Goal: Task Accomplishment & Management: Manage account settings

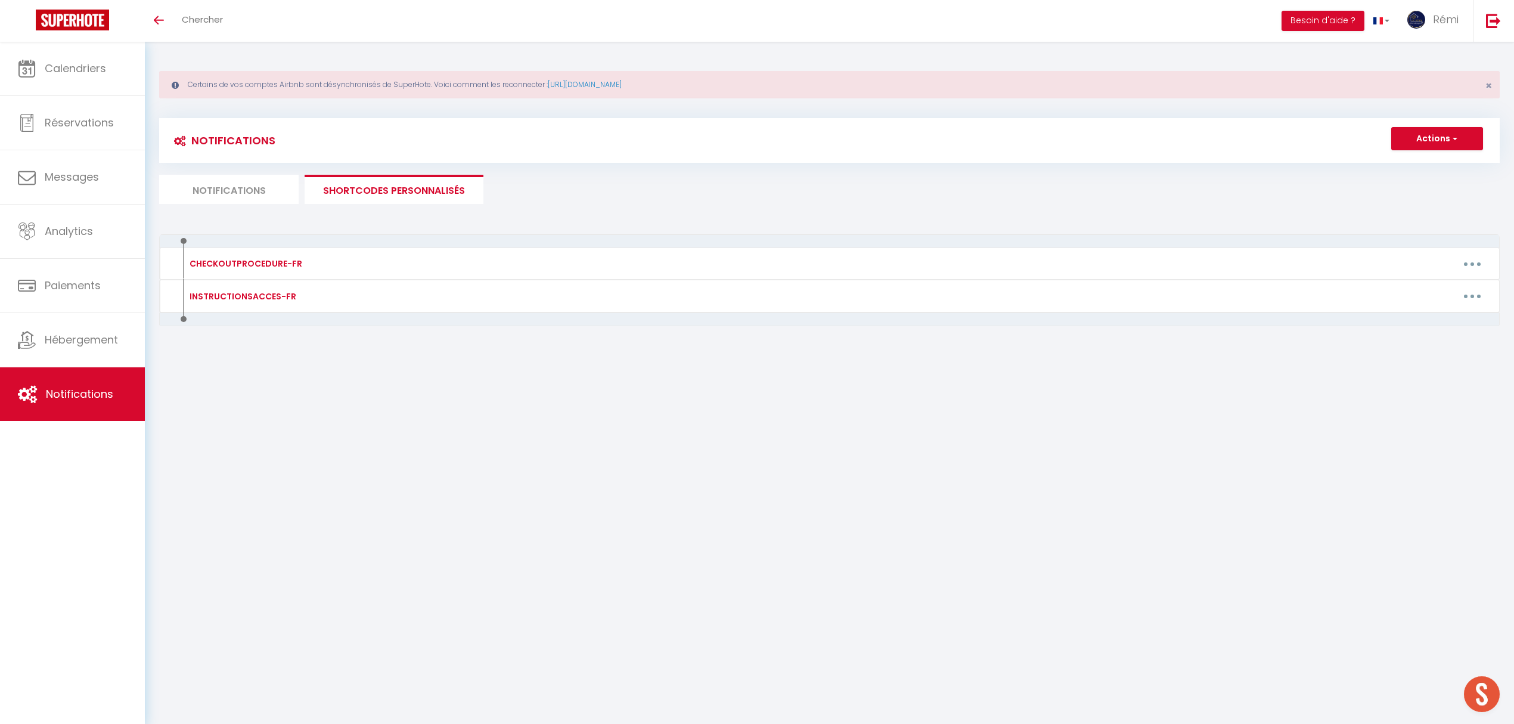
click at [272, 191] on li "Notifications" at bounding box center [228, 189] width 139 height 29
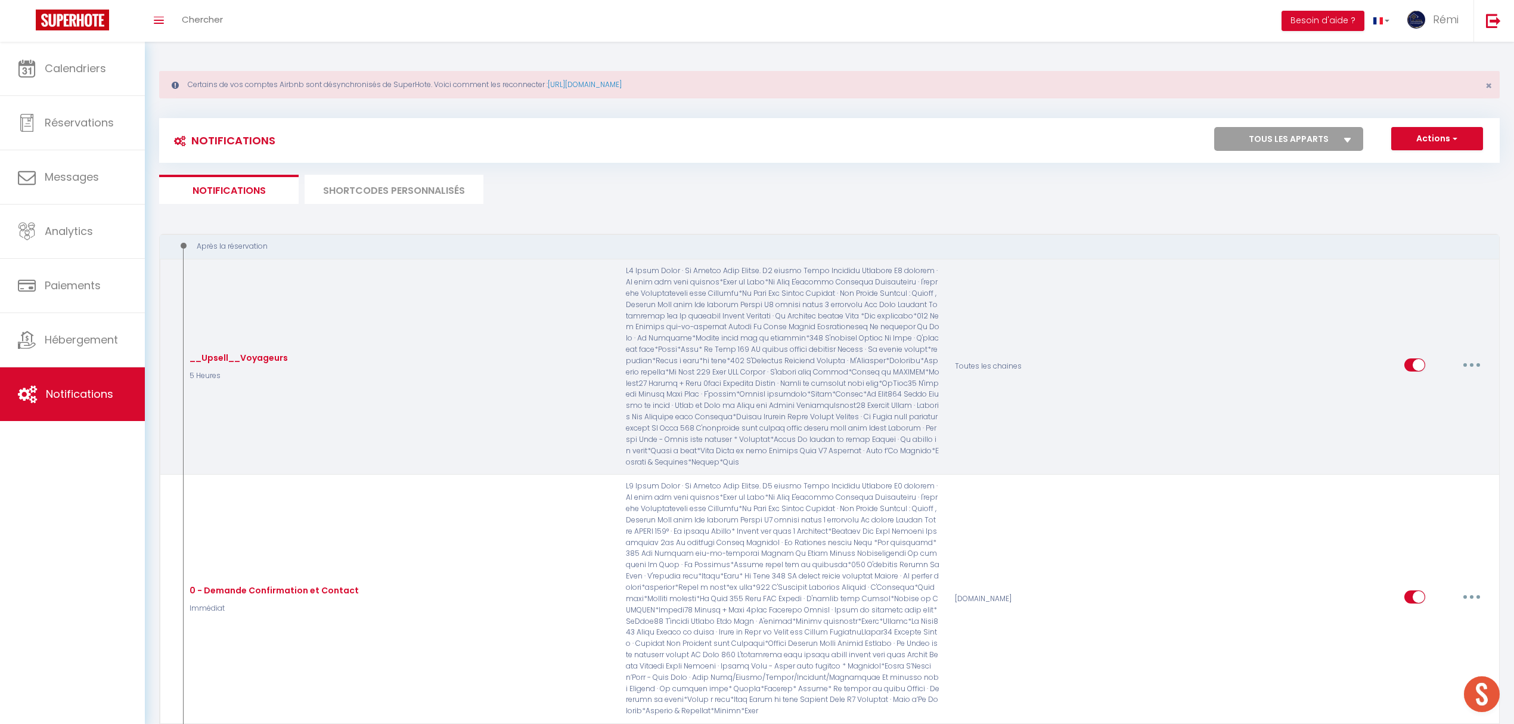
click at [1411, 368] on input "checkbox" at bounding box center [1414, 367] width 21 height 18
checkbox input "false"
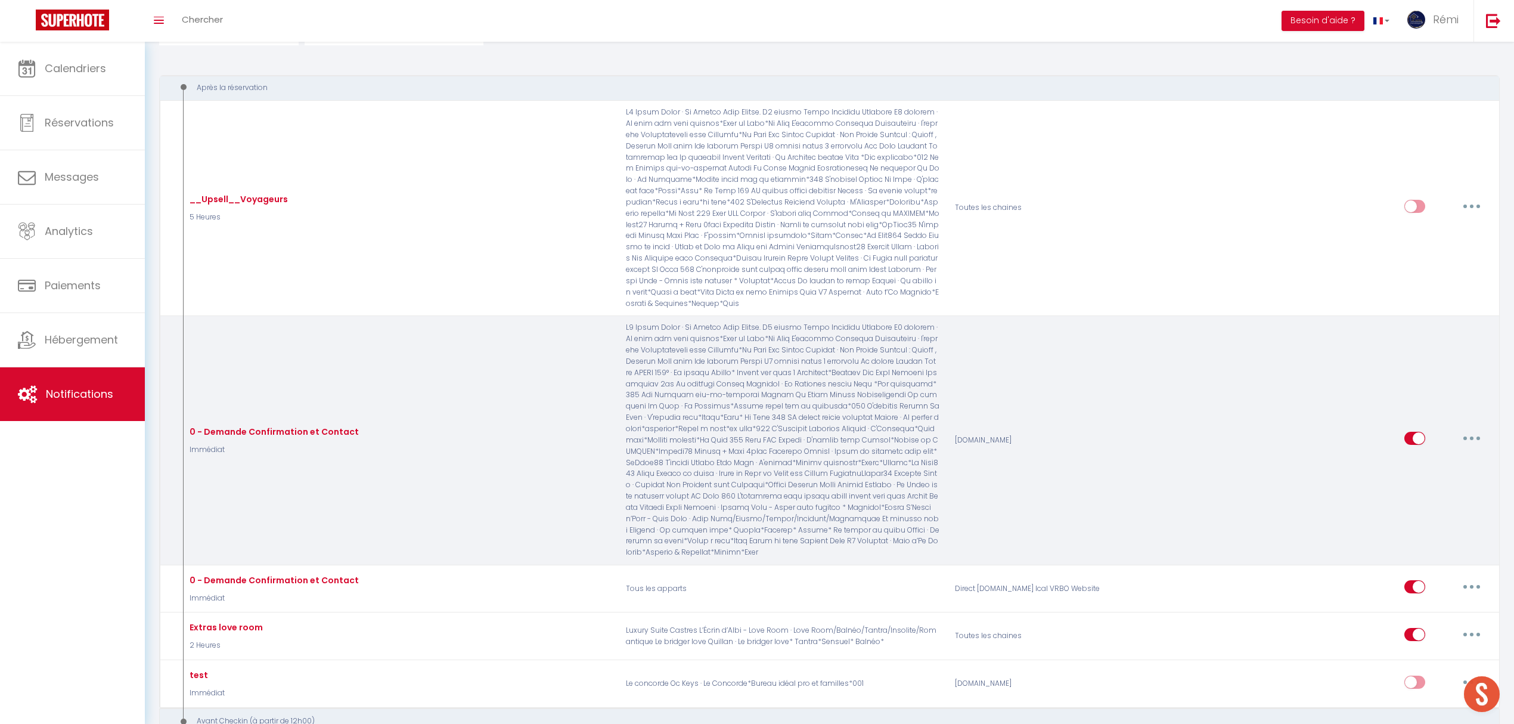
click at [1419, 433] on input "checkbox" at bounding box center [1414, 440] width 21 height 18
checkbox input "false"
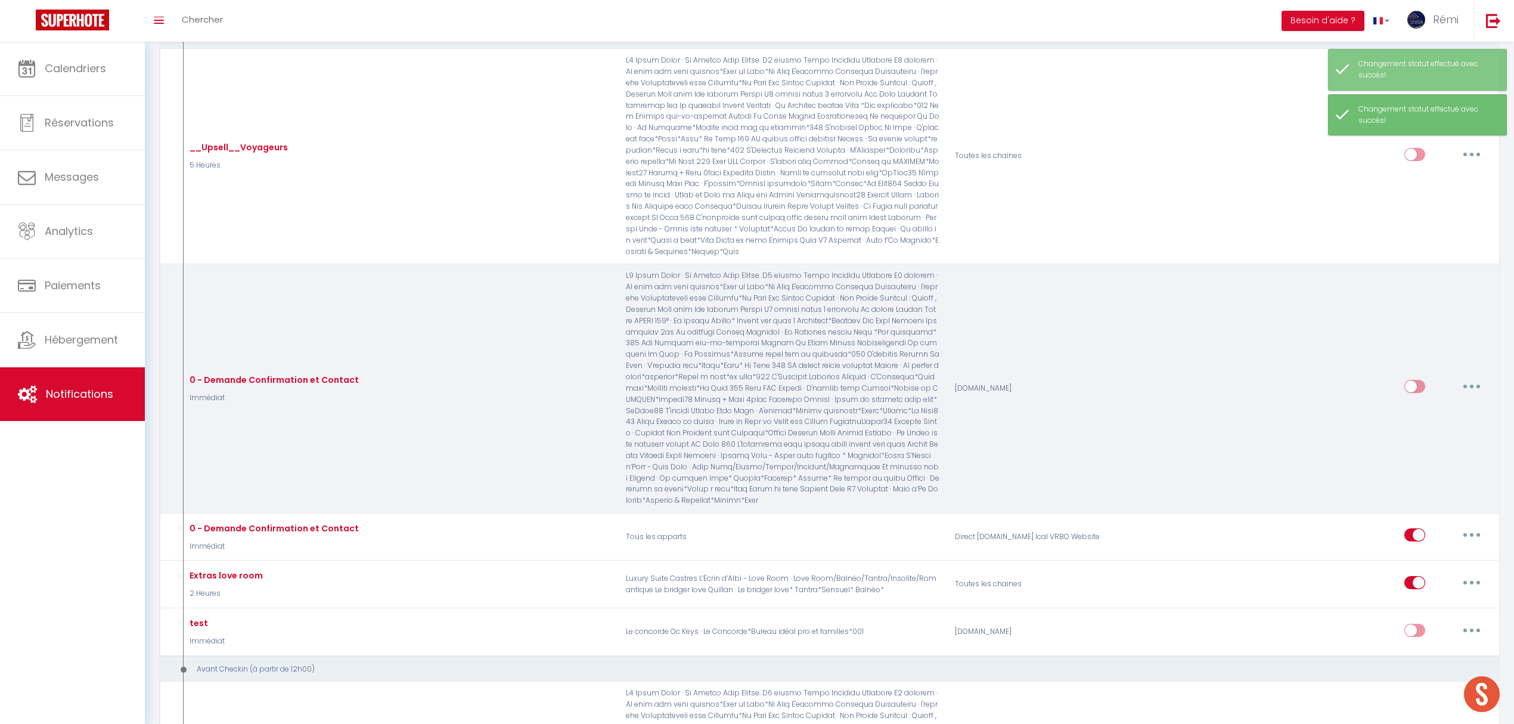
scroll to position [238, 0]
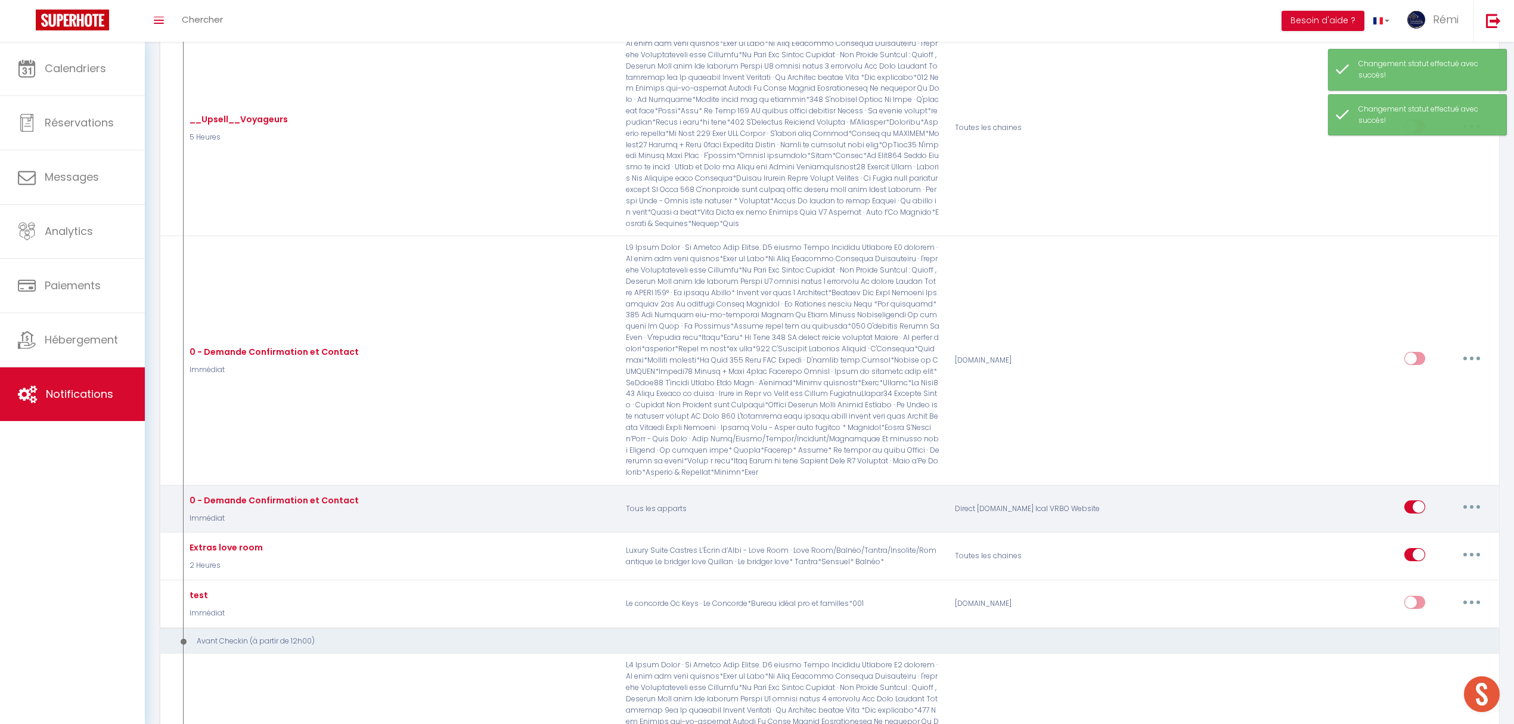
click at [1405, 500] on input "checkbox" at bounding box center [1414, 509] width 21 height 18
checkbox input "false"
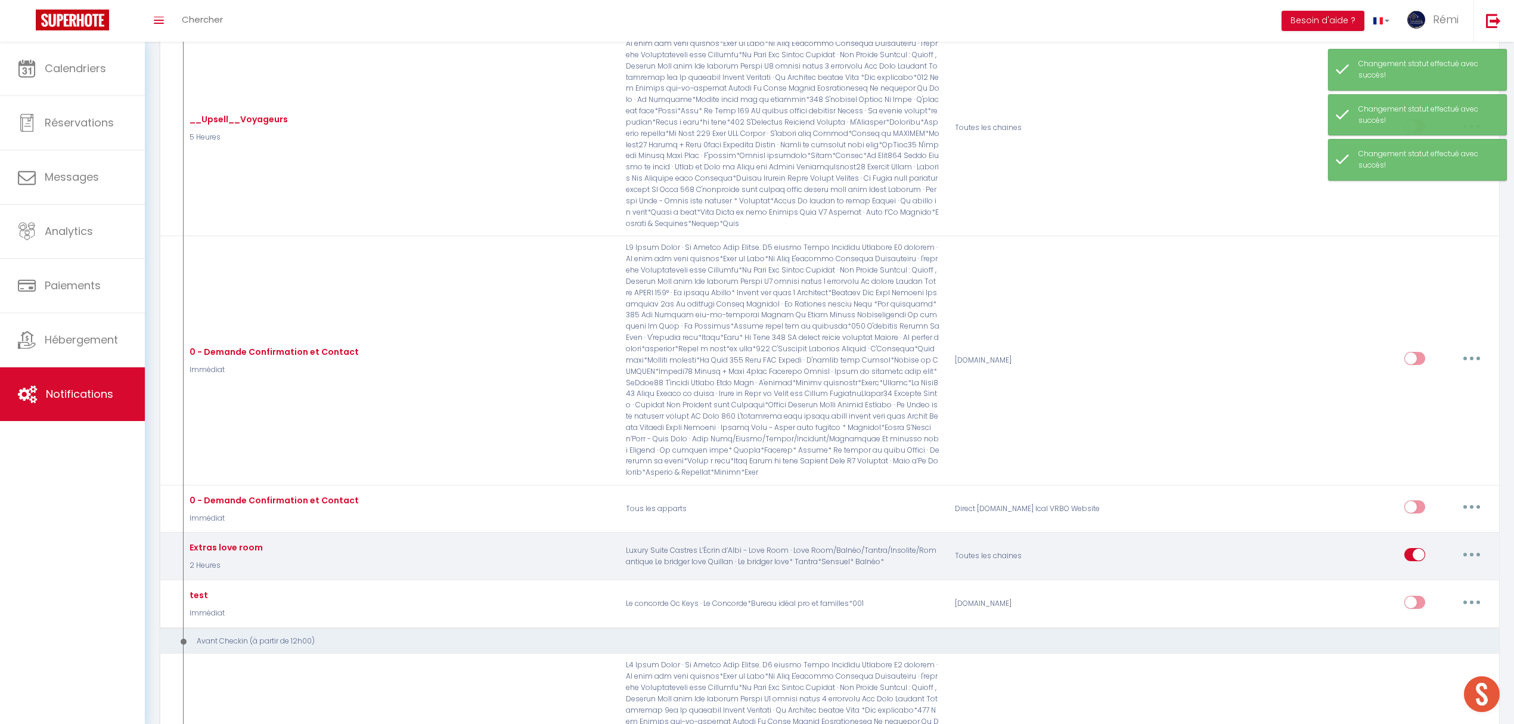
click at [1416, 548] on input "checkbox" at bounding box center [1414, 557] width 21 height 18
checkbox input "false"
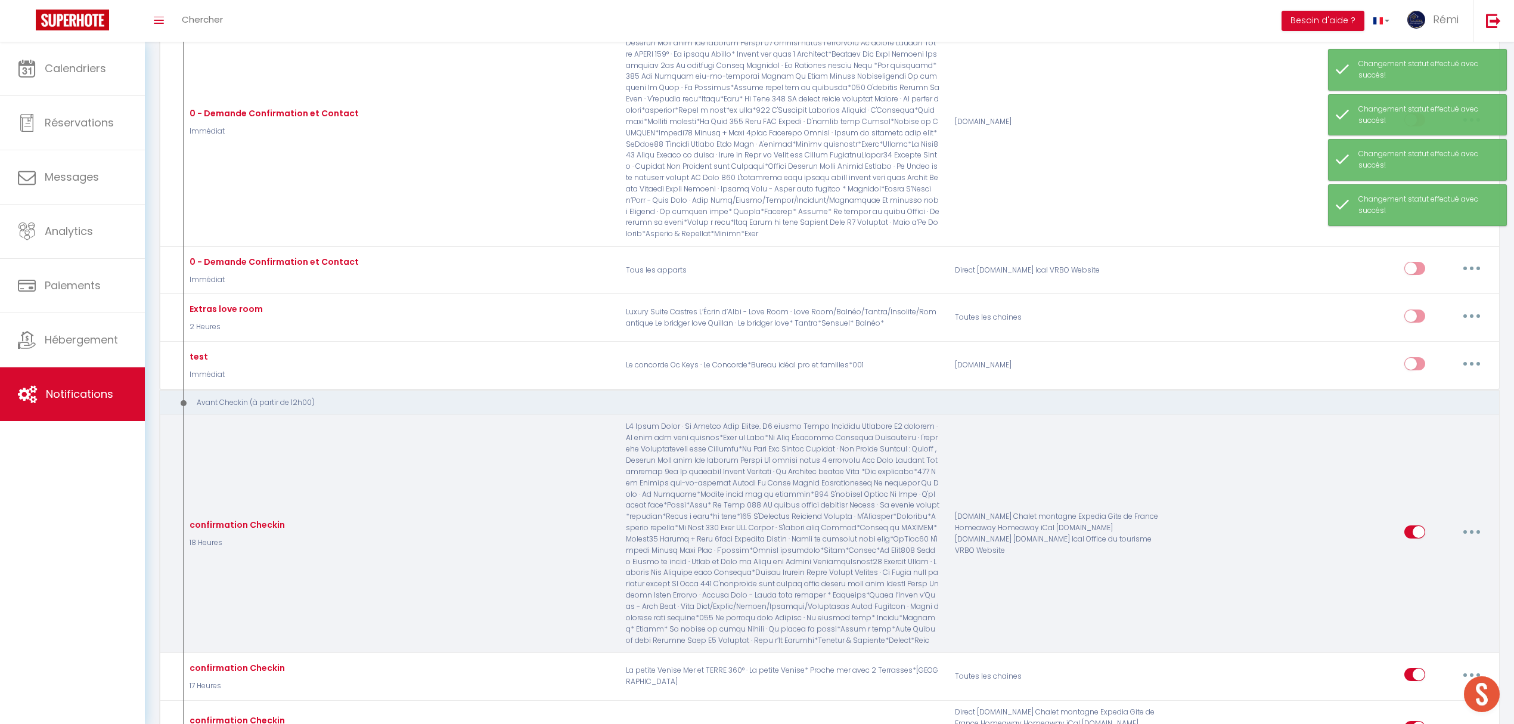
click at [1412, 525] on input "checkbox" at bounding box center [1414, 534] width 21 height 18
checkbox input "false"
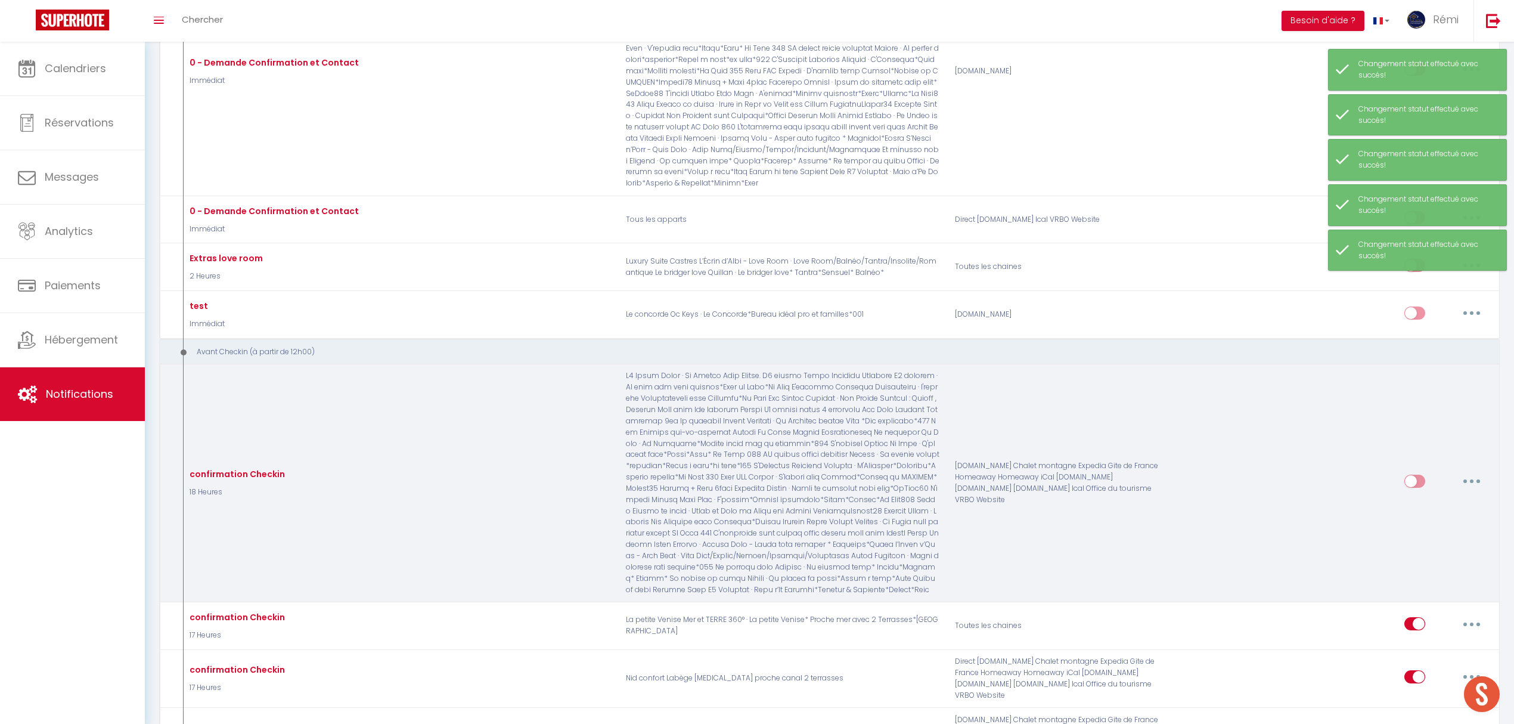
scroll to position [556, 0]
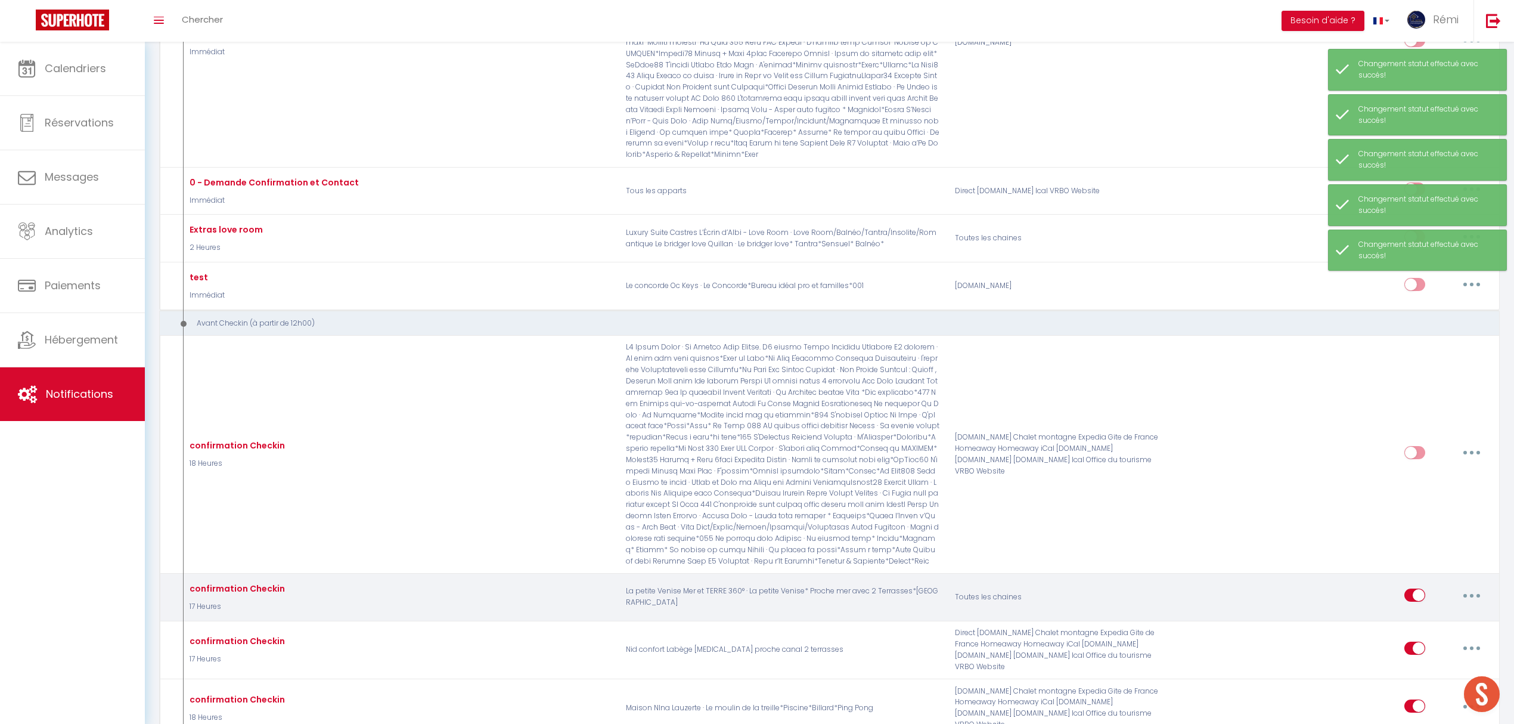
click at [1421, 588] on input "checkbox" at bounding box center [1414, 597] width 21 height 18
checkbox input "false"
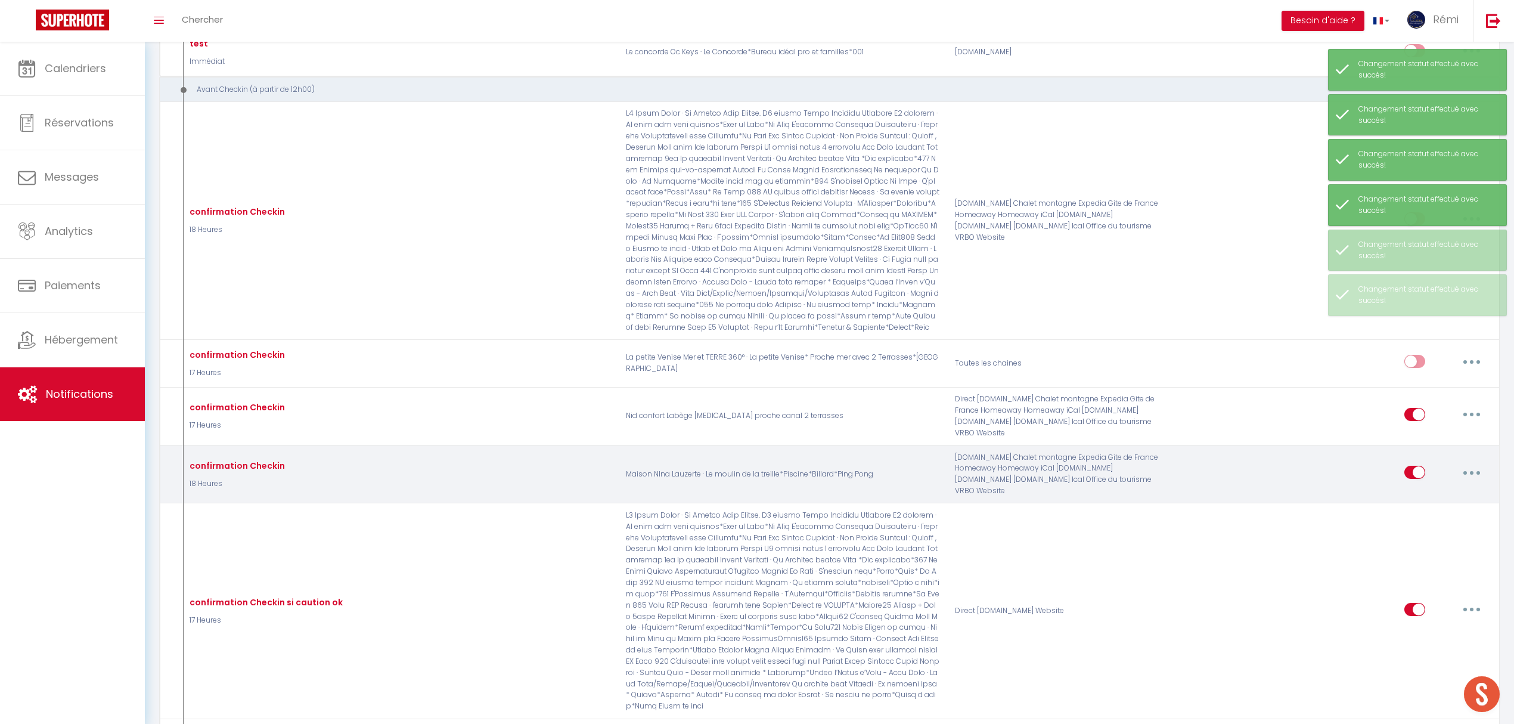
scroll to position [794, 0]
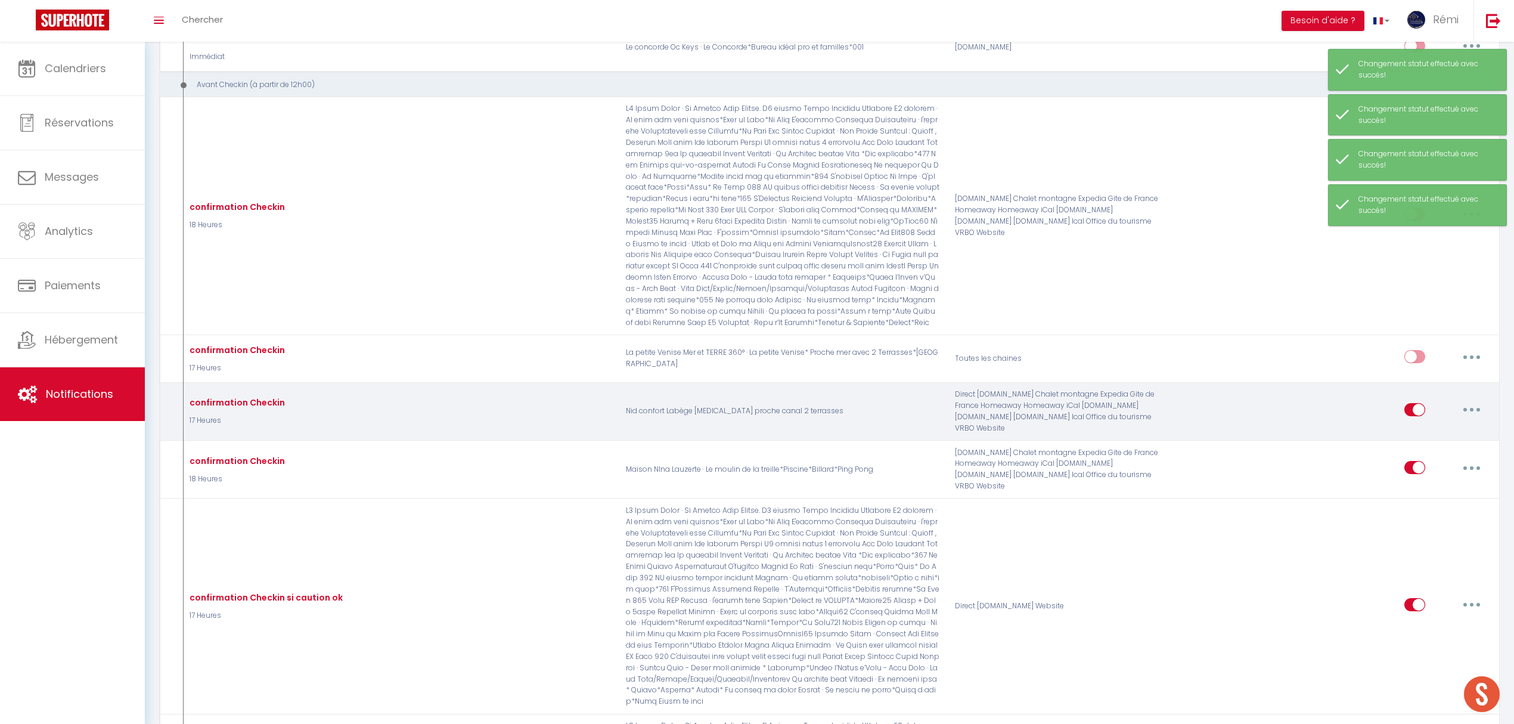
drag, startPoint x: 1417, startPoint y: 399, endPoint x: 1417, endPoint y: 423, distance: 24.4
click at [1417, 403] on input "checkbox" at bounding box center [1414, 412] width 21 height 18
checkbox input "false"
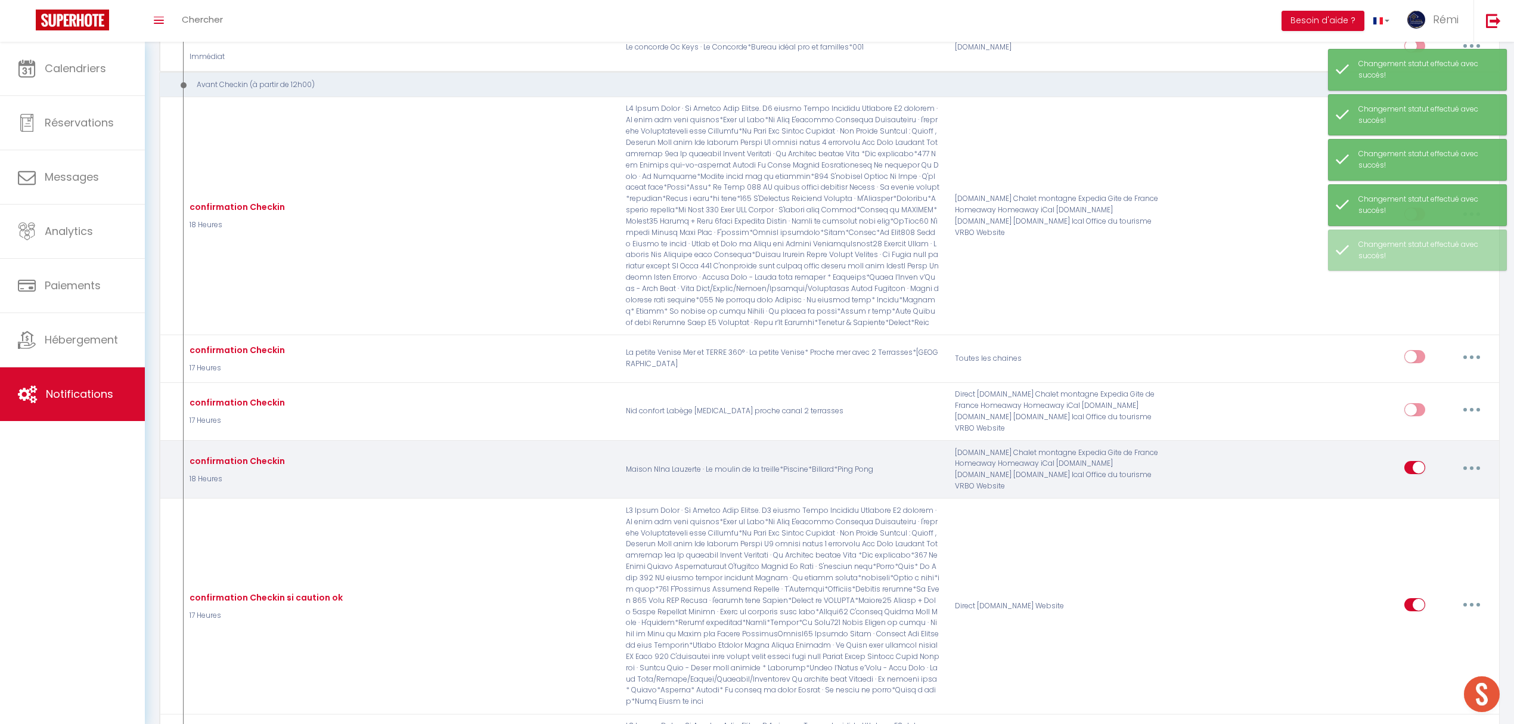
click at [1416, 461] on input "checkbox" at bounding box center [1414, 470] width 21 height 18
checkbox input "false"
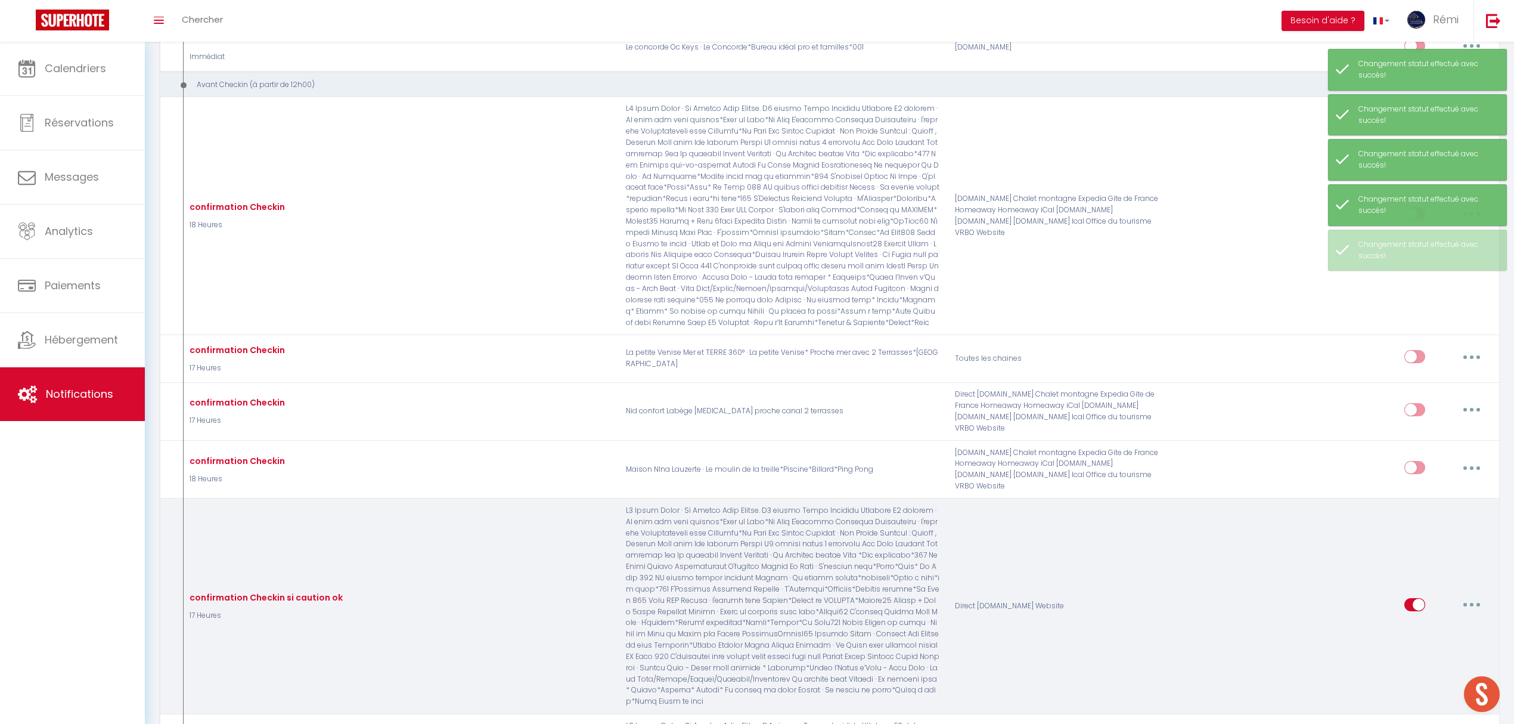
click at [1414, 598] on input "checkbox" at bounding box center [1414, 607] width 21 height 18
checkbox input "false"
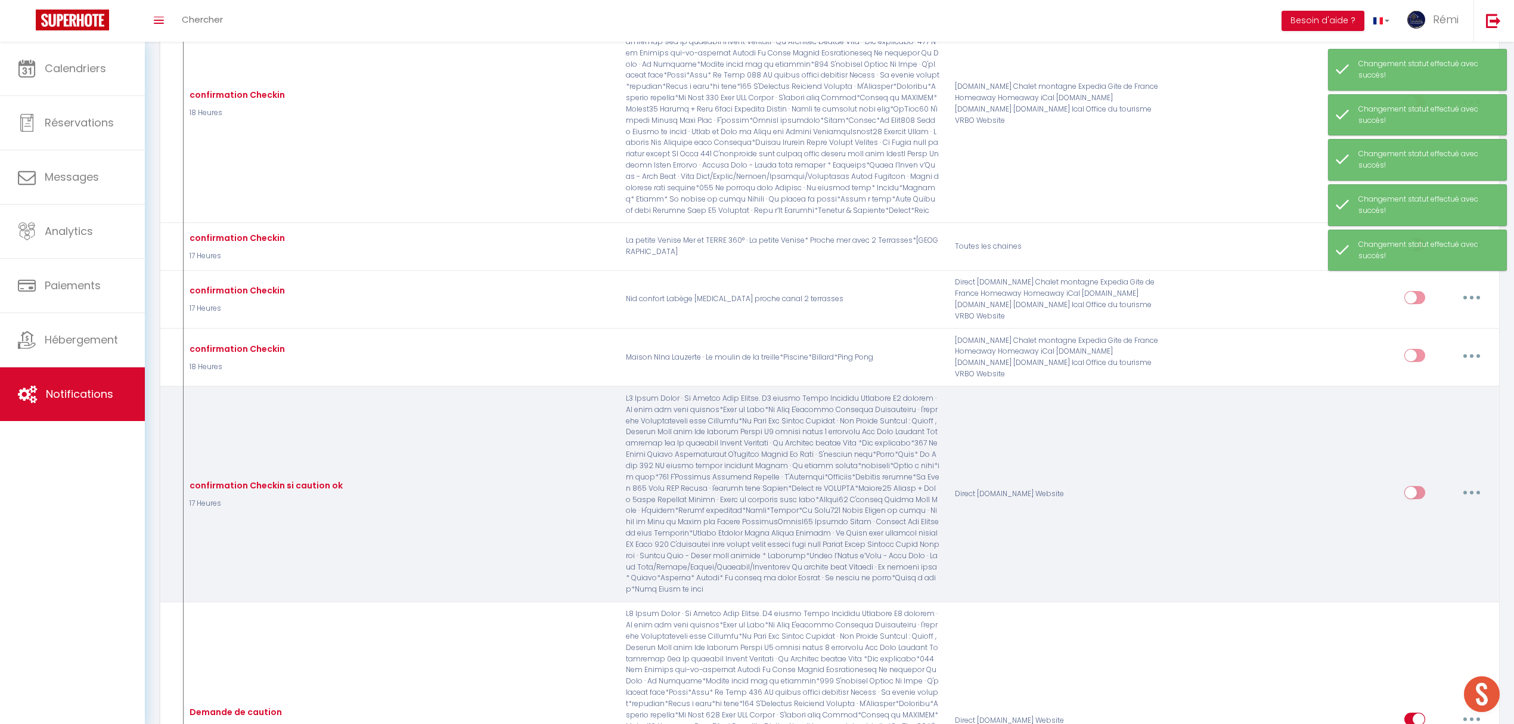
scroll to position [1112, 0]
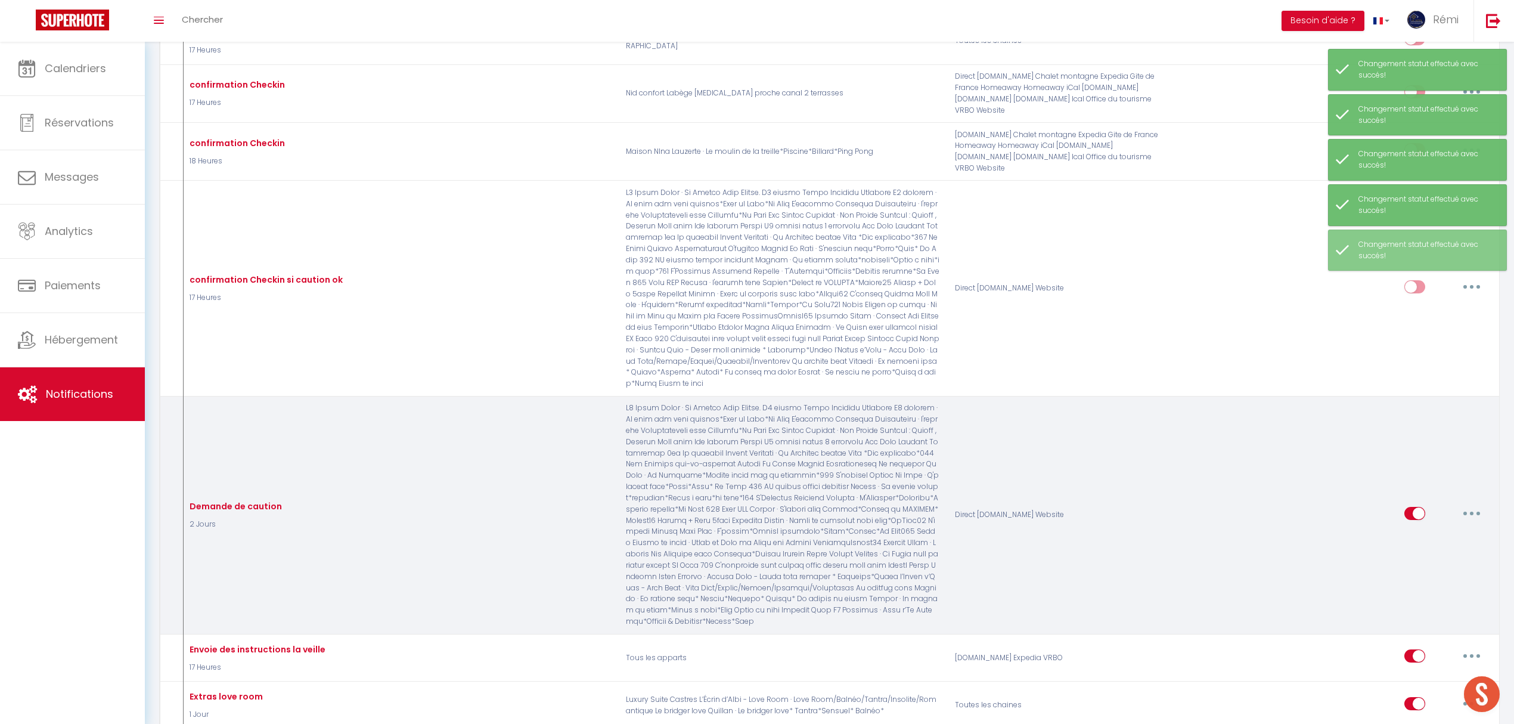
click at [1417, 507] on input "checkbox" at bounding box center [1414, 516] width 21 height 18
checkbox input "false"
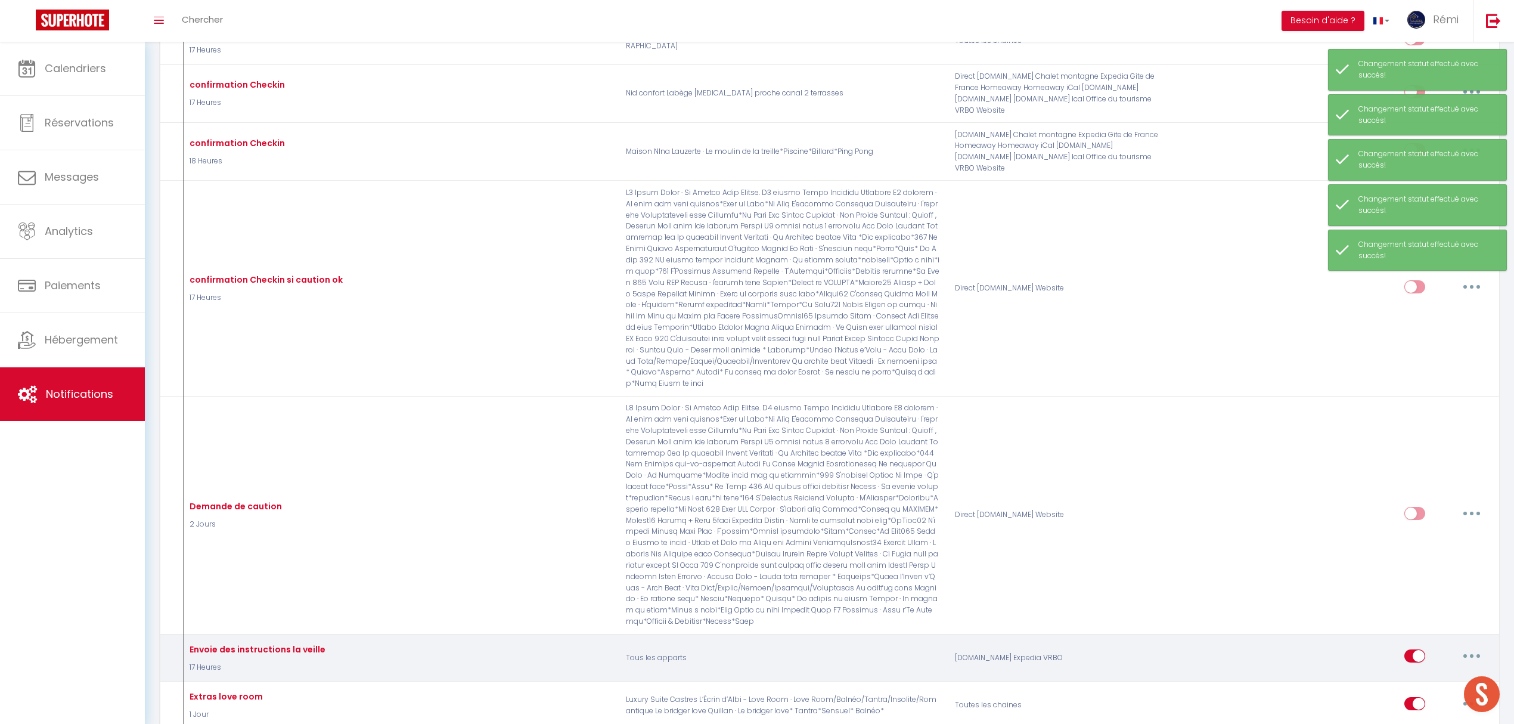
click at [1421, 640] on div "Editer Dupliquer Tester Supprimer" at bounding box center [1446, 657] width 84 height 35
click at [1421, 649] on input "checkbox" at bounding box center [1414, 658] width 21 height 18
checkbox input "false"
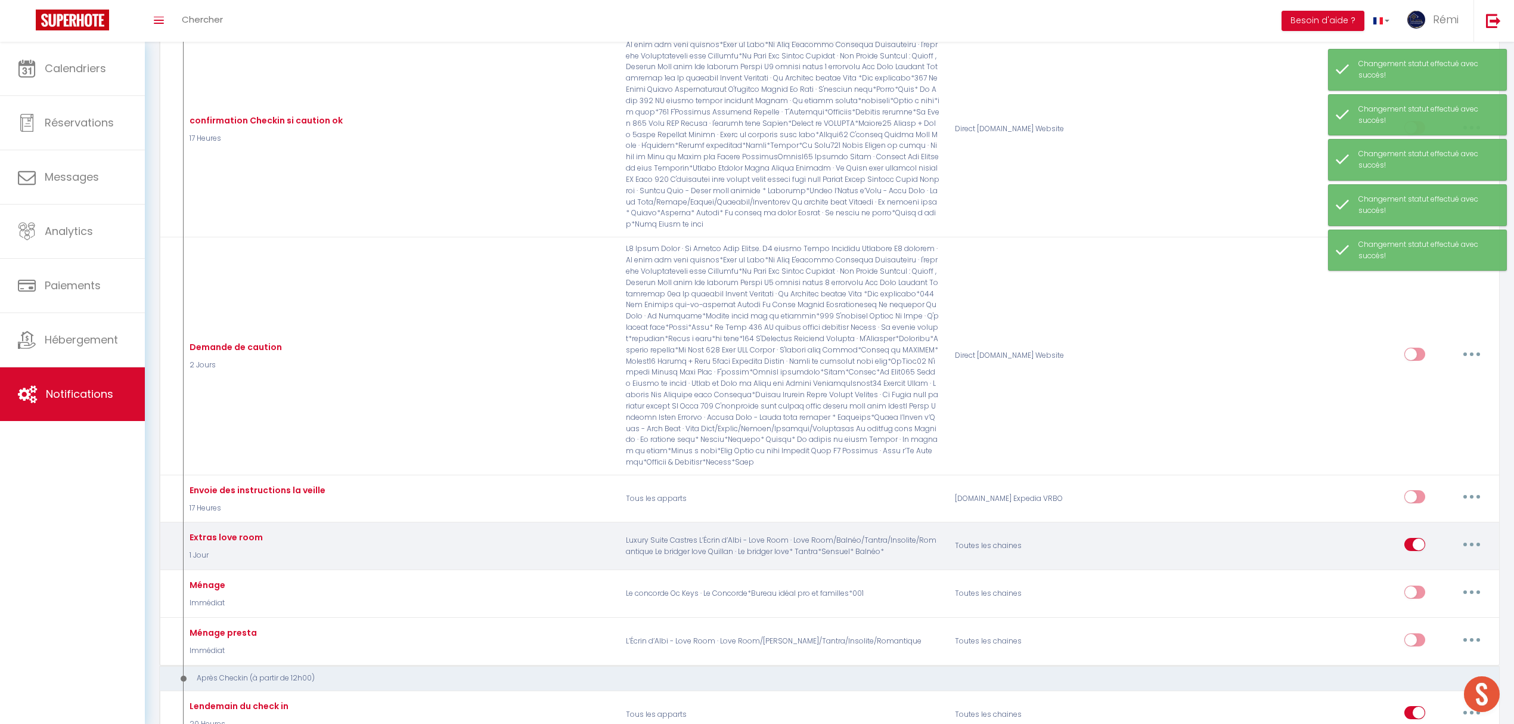
click at [1417, 538] on input "checkbox" at bounding box center [1414, 547] width 21 height 18
checkbox input "false"
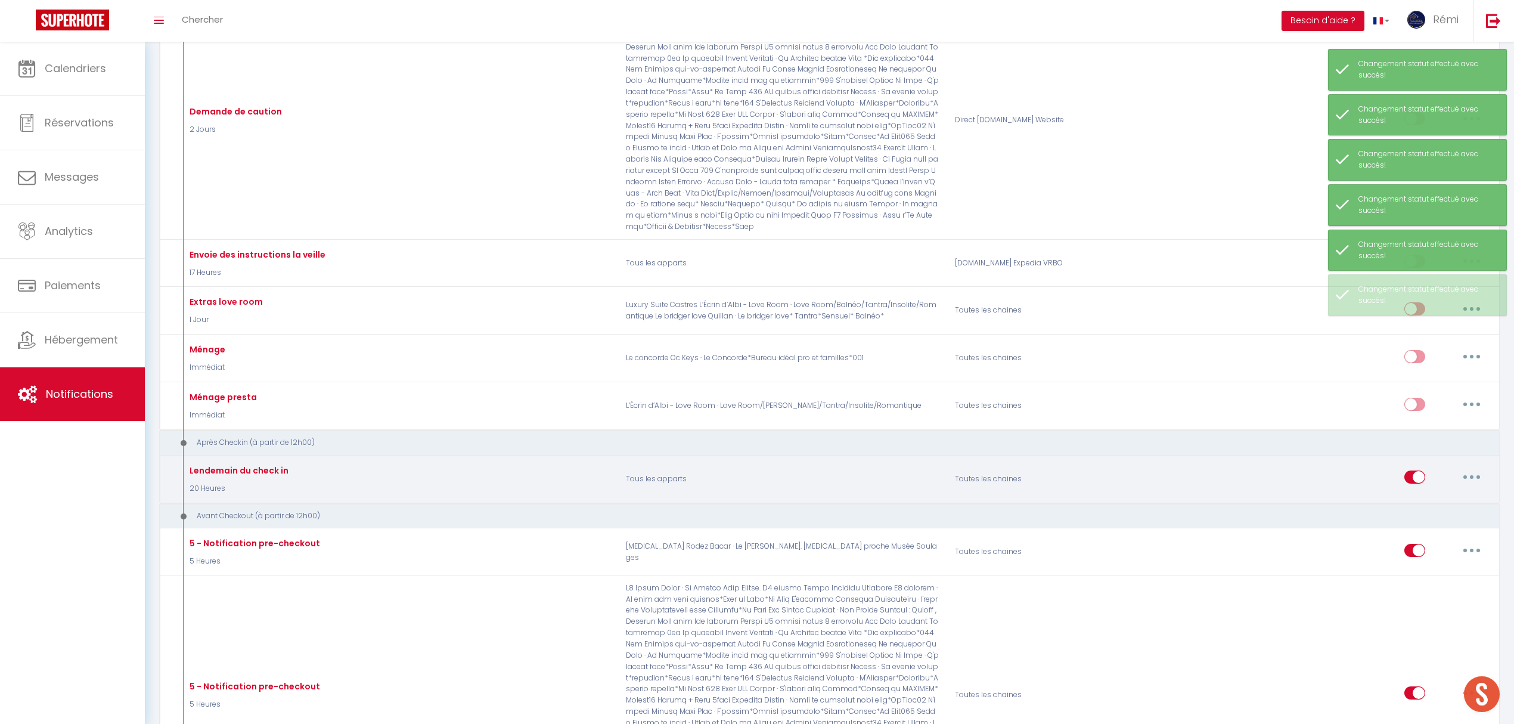
scroll to position [1510, 0]
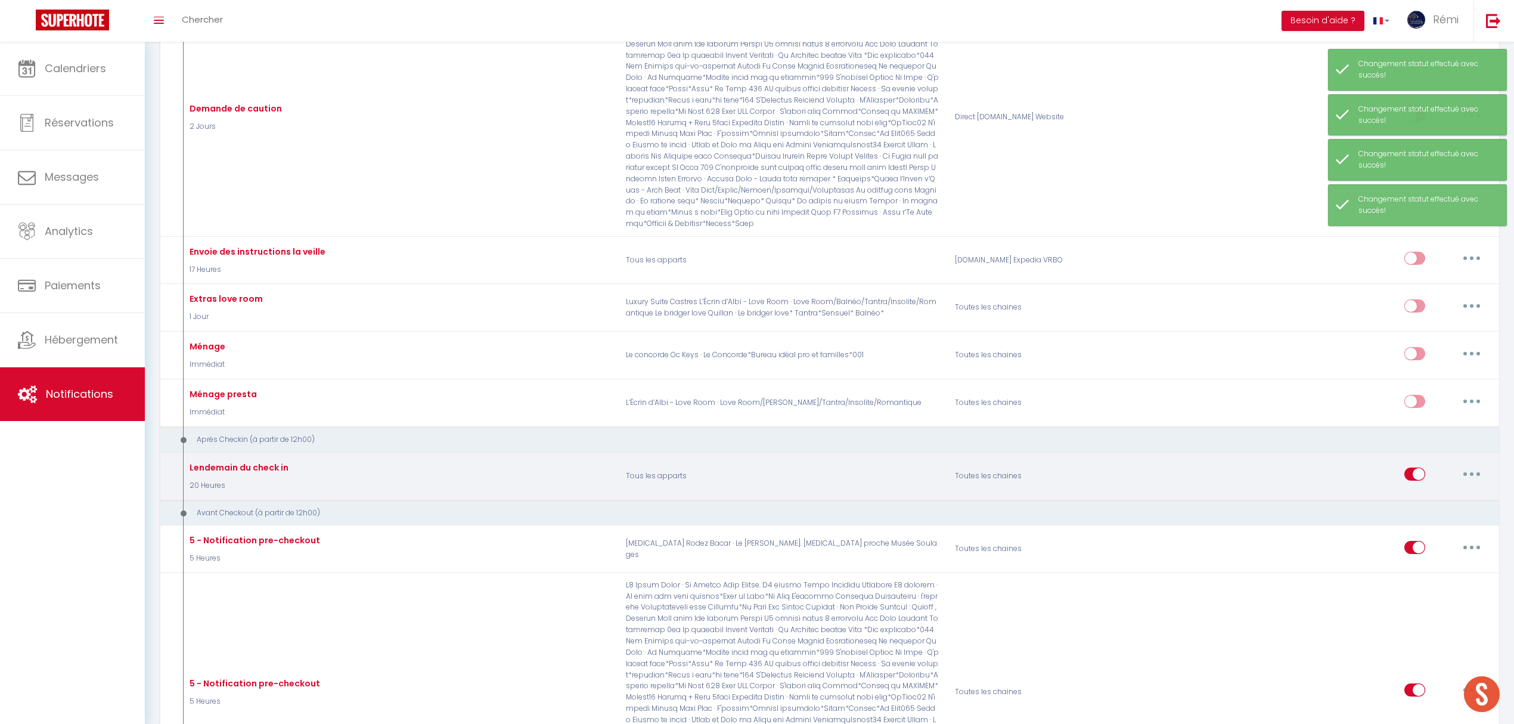
click at [1418, 467] on input "checkbox" at bounding box center [1414, 476] width 21 height 18
checkbox input "false"
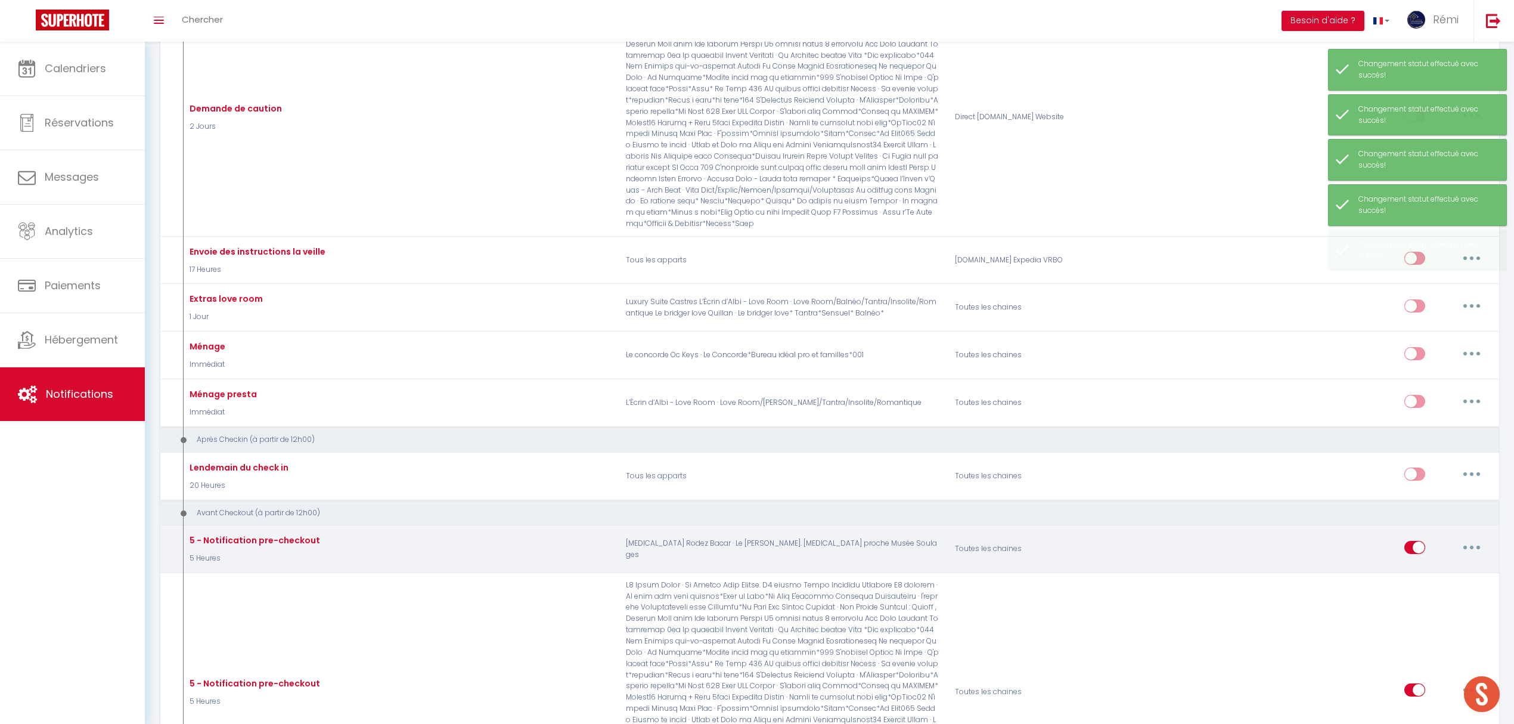
click at [1409, 541] on input "checkbox" at bounding box center [1414, 550] width 21 height 18
checkbox input "false"
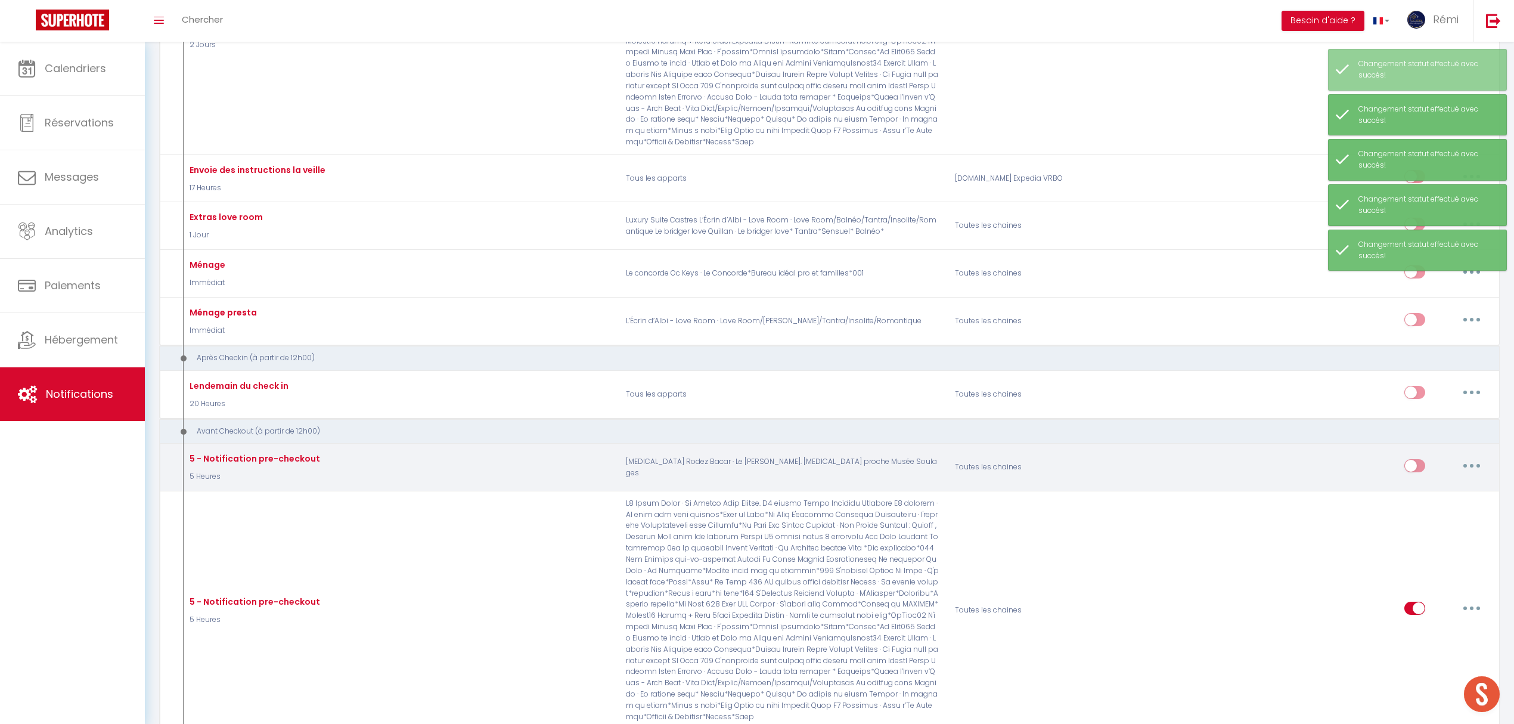
scroll to position [1669, 0]
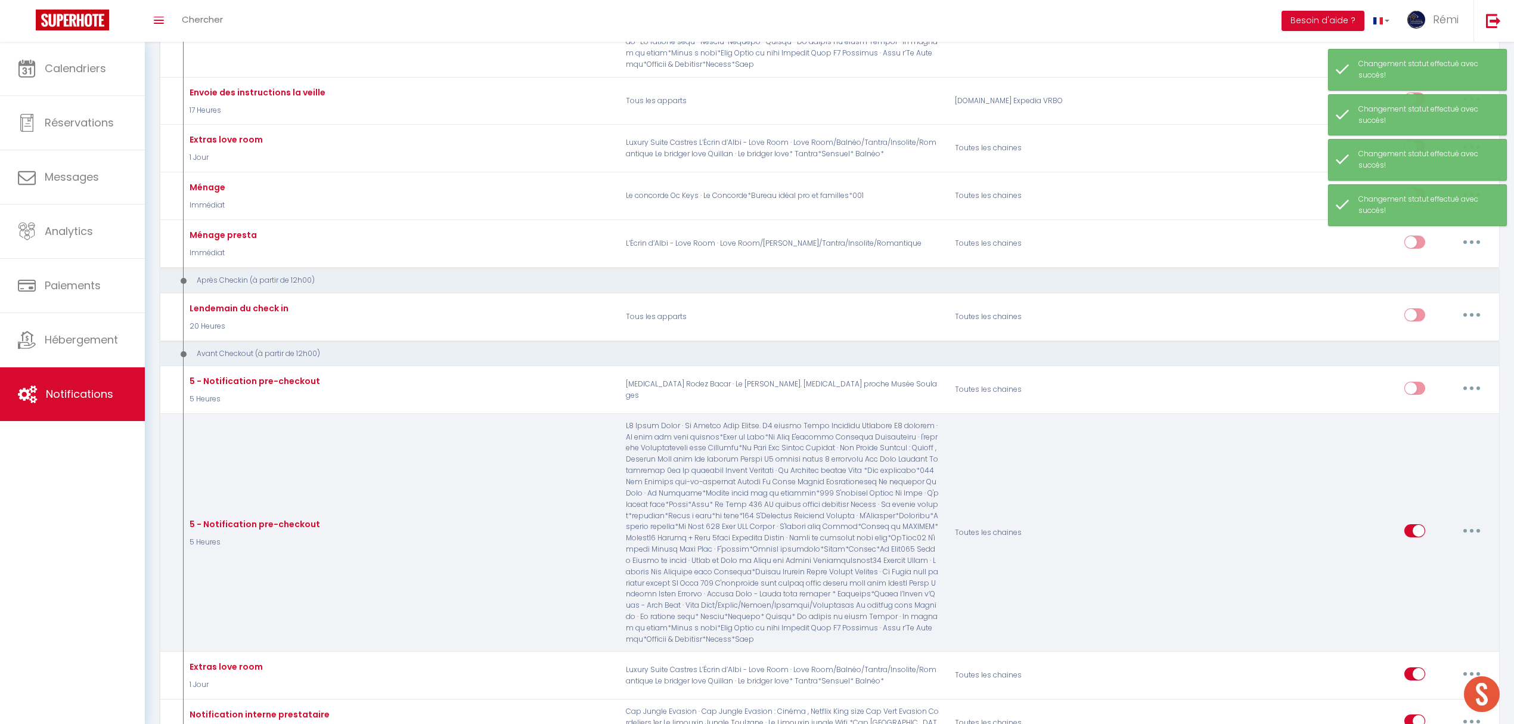
click at [1415, 524] on input "checkbox" at bounding box center [1414, 533] width 21 height 18
checkbox input "false"
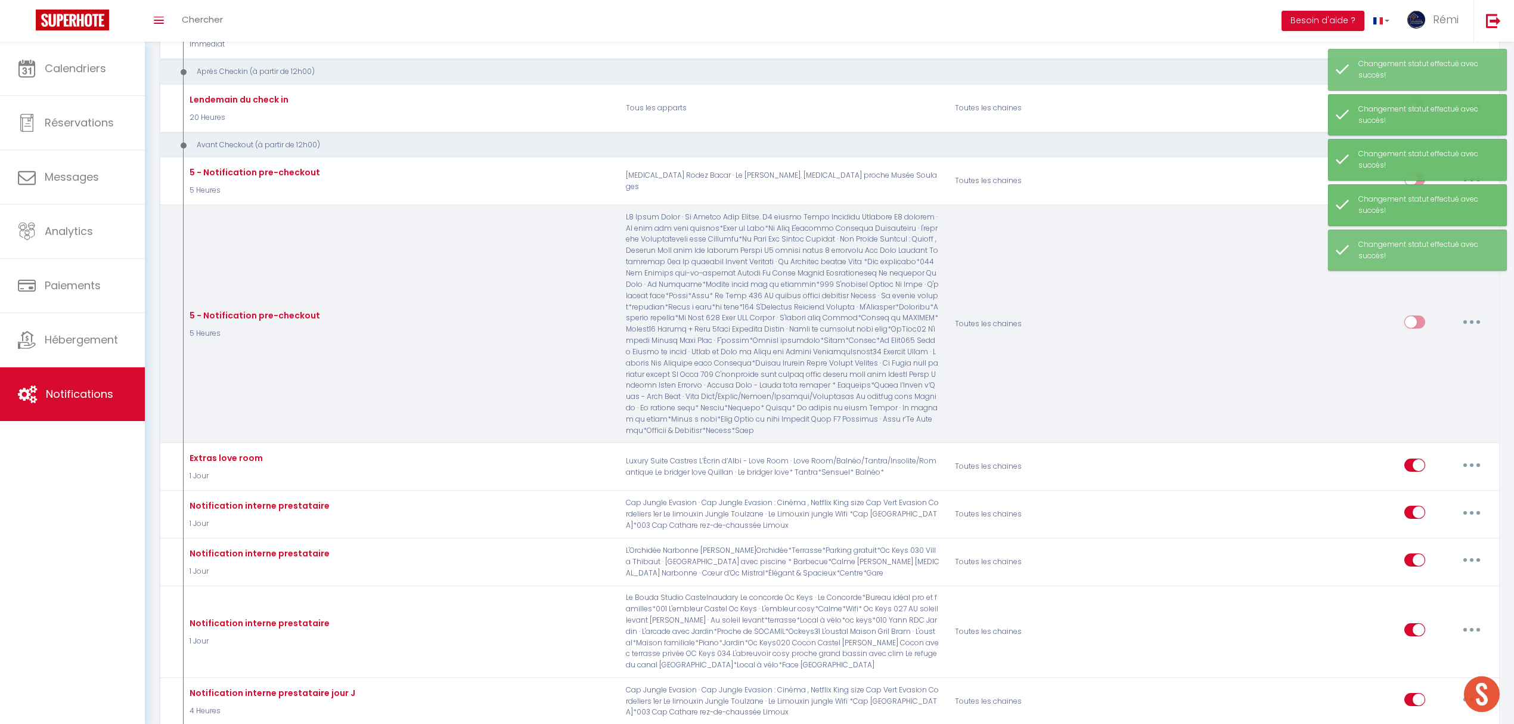
scroll to position [1986, 0]
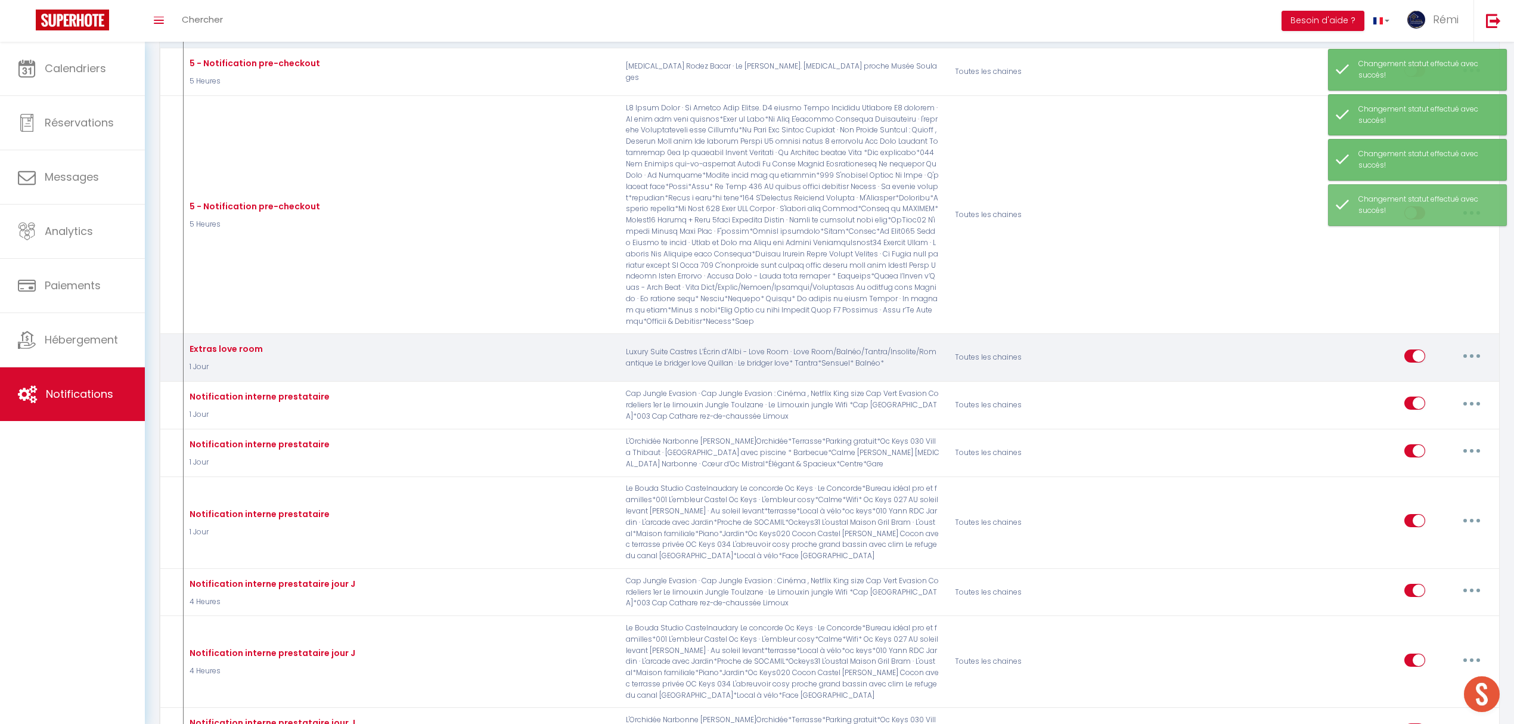
click at [1414, 349] on input "checkbox" at bounding box center [1414, 358] width 21 height 18
checkbox input "false"
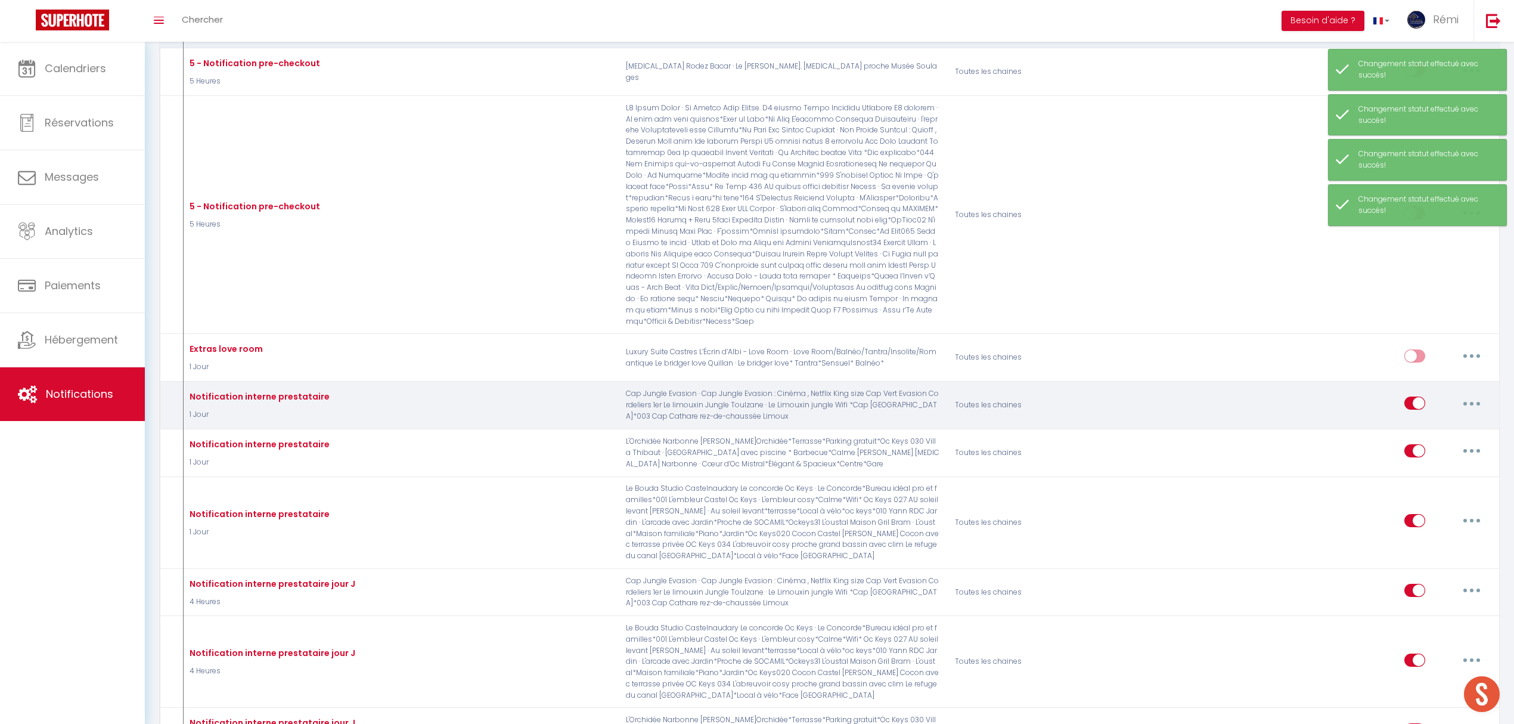
click at [1414, 396] on input "checkbox" at bounding box center [1414, 405] width 21 height 18
checkbox input "false"
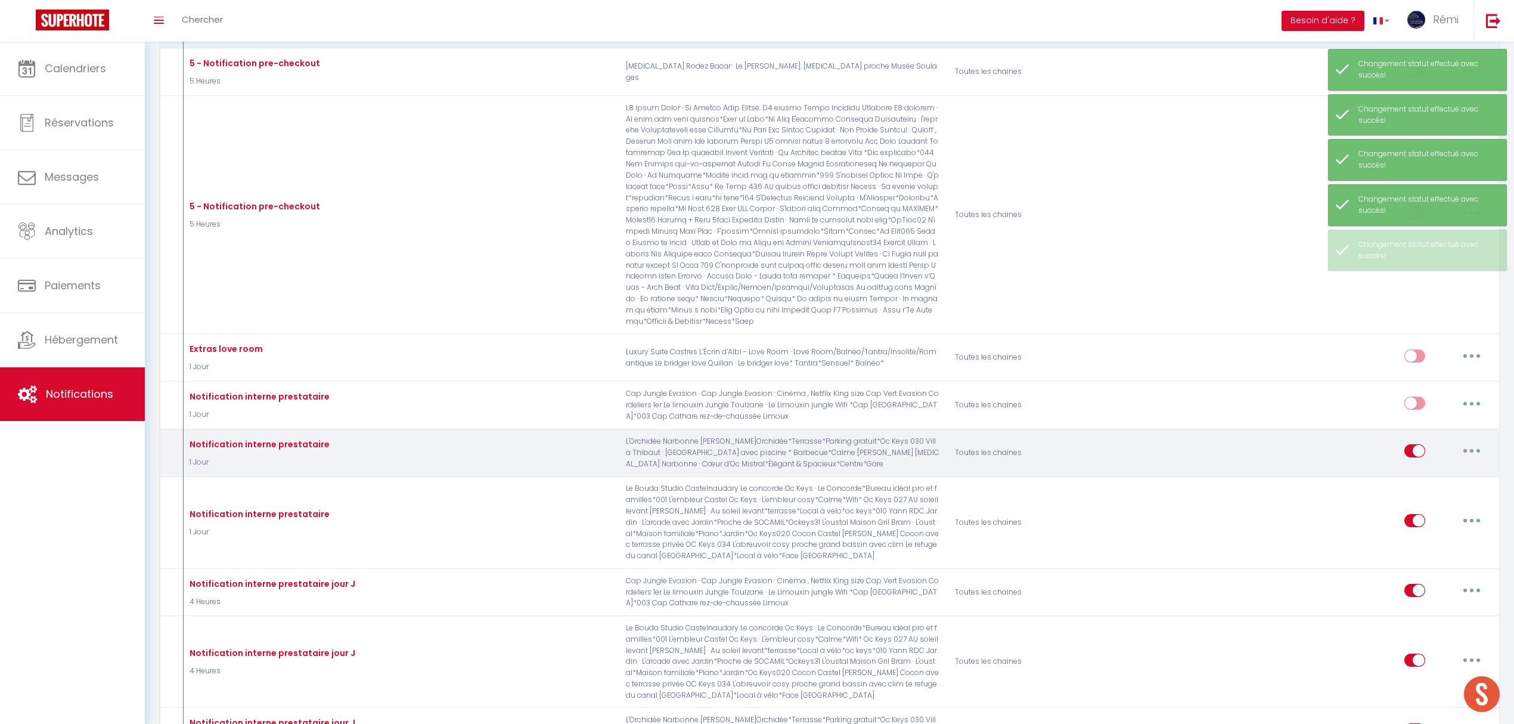
click at [1412, 444] on input "checkbox" at bounding box center [1414, 453] width 21 height 18
checkbox input "false"
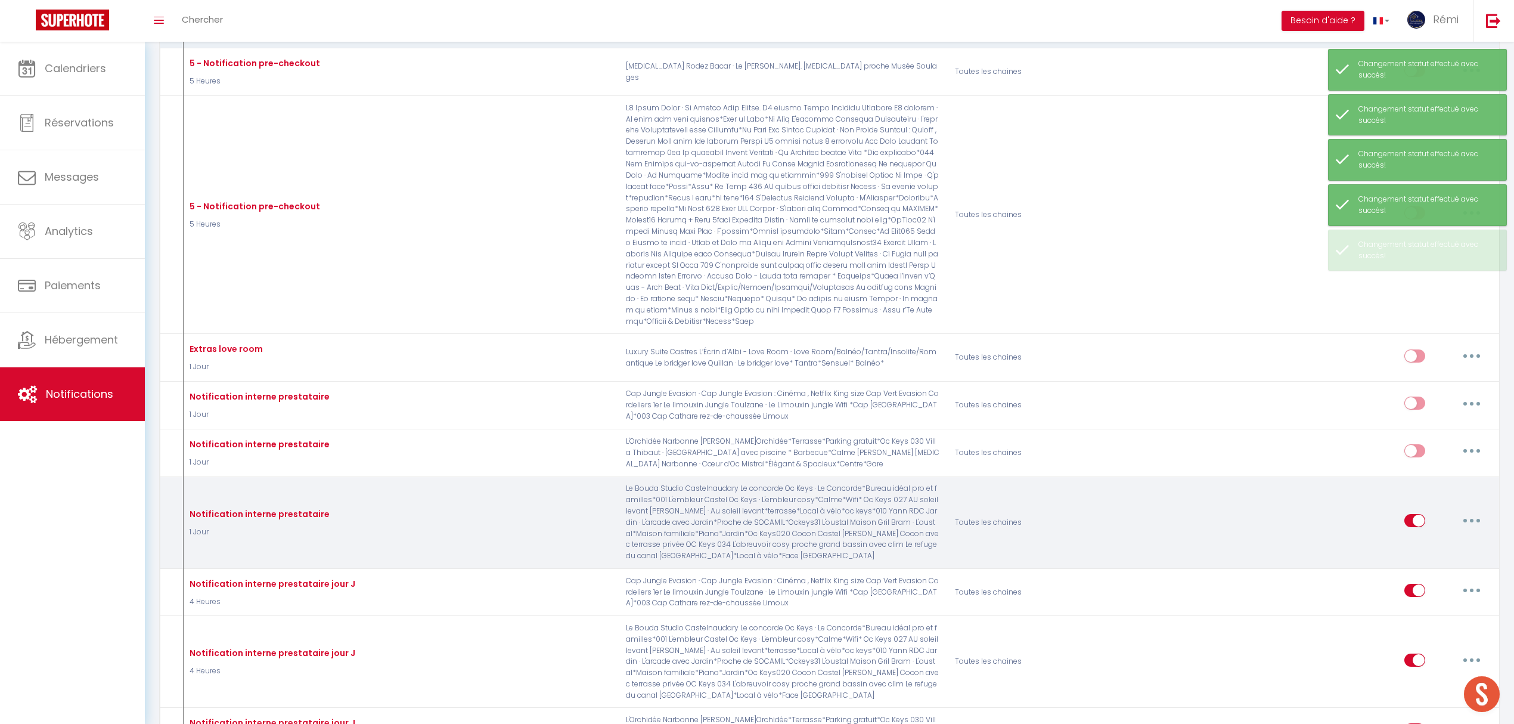
click at [1409, 514] on input "checkbox" at bounding box center [1414, 523] width 21 height 18
checkbox input "false"
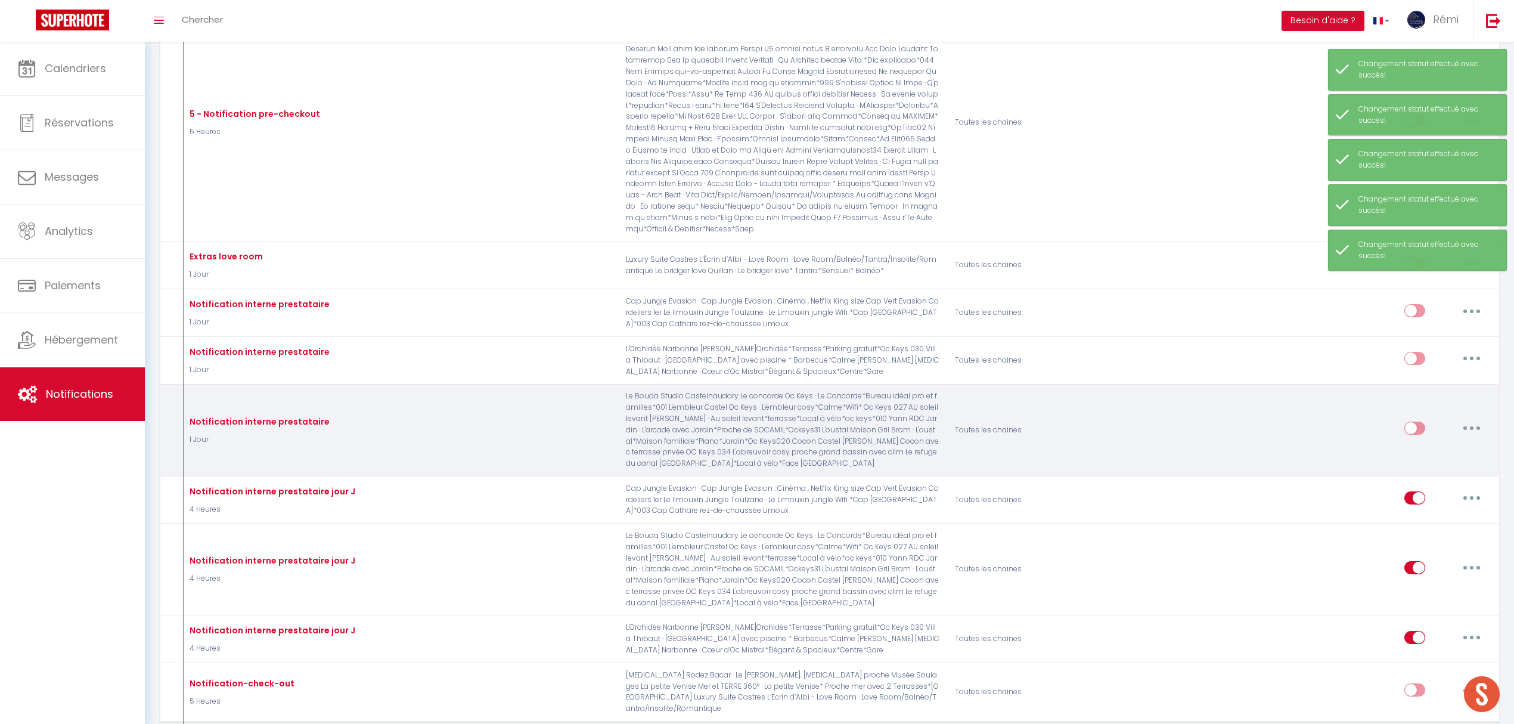
scroll to position [2146, 0]
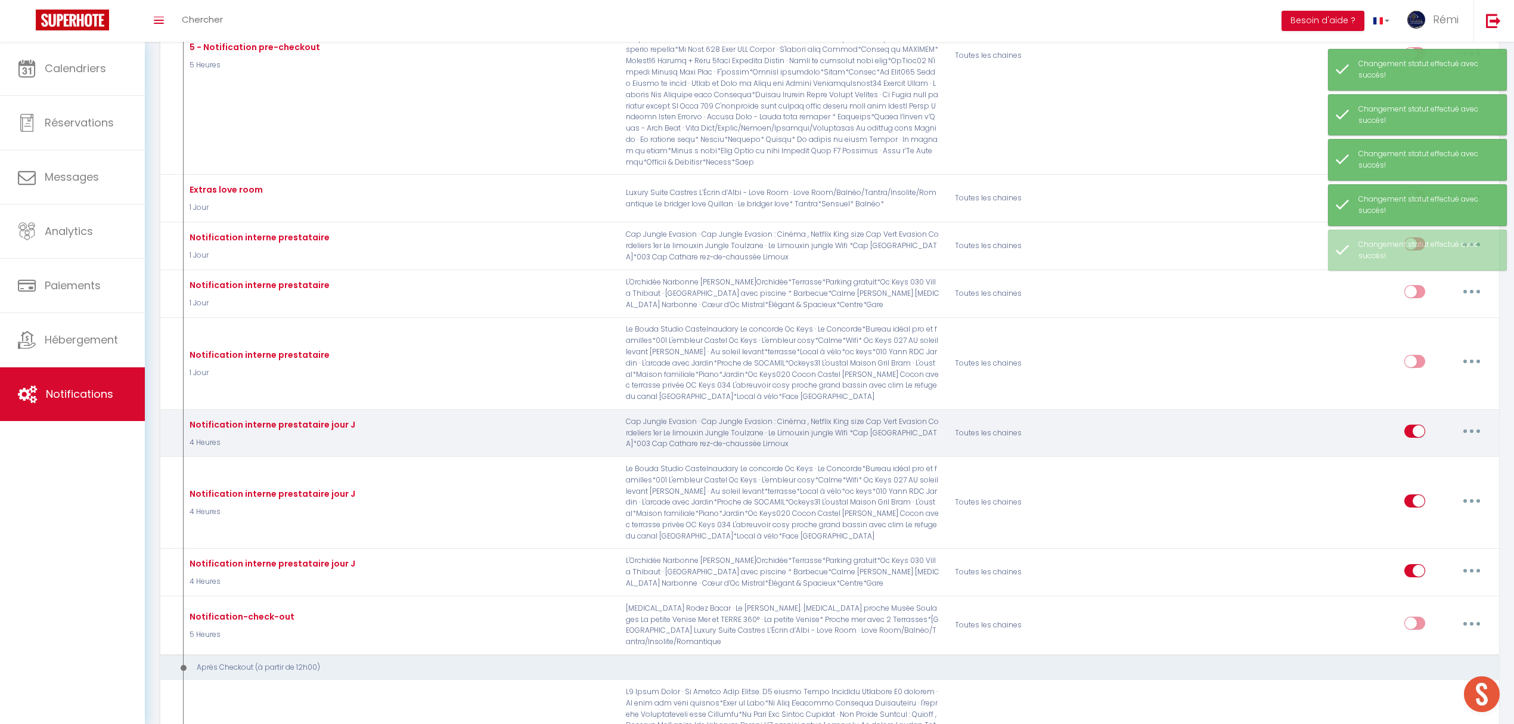
click at [1419, 424] on input "checkbox" at bounding box center [1414, 433] width 21 height 18
checkbox input "false"
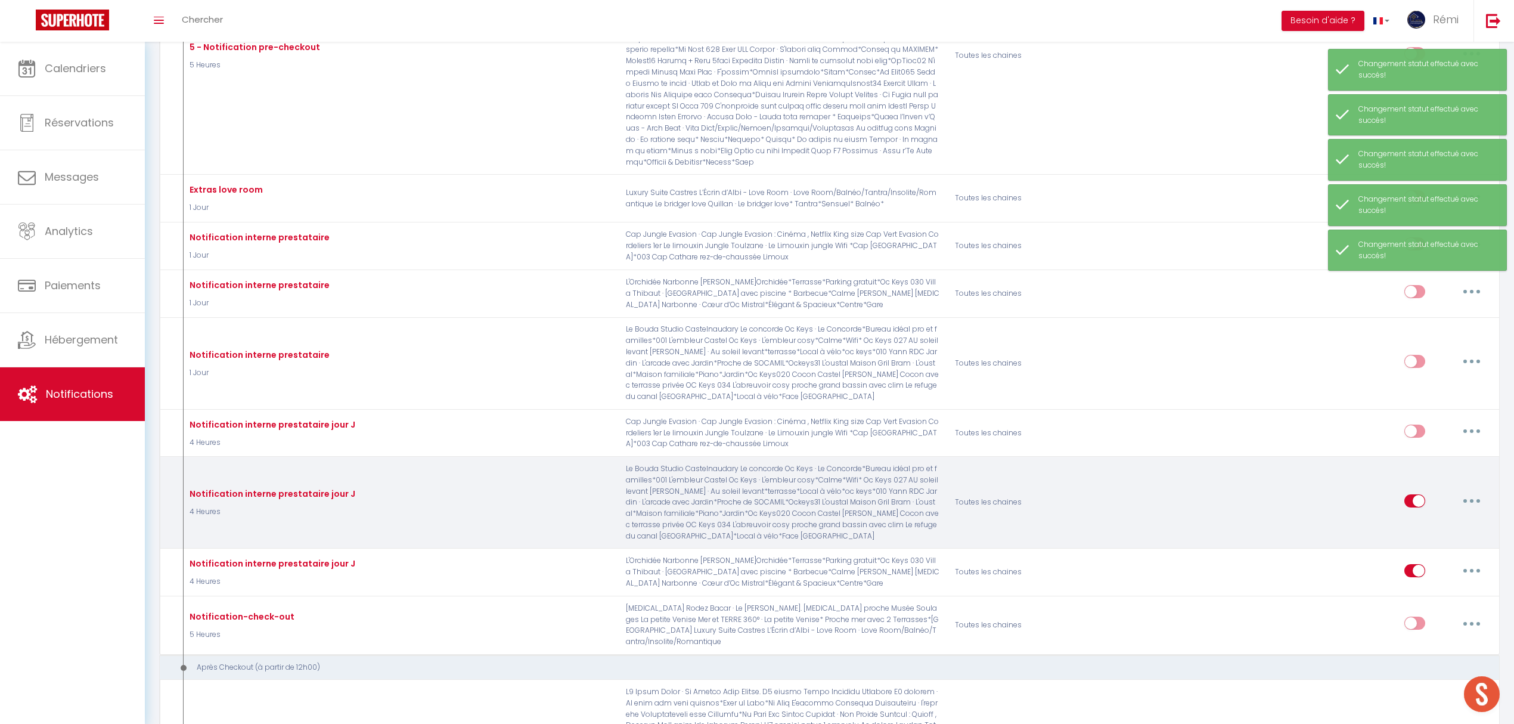
click at [1422, 494] on input "checkbox" at bounding box center [1414, 503] width 21 height 18
checkbox input "false"
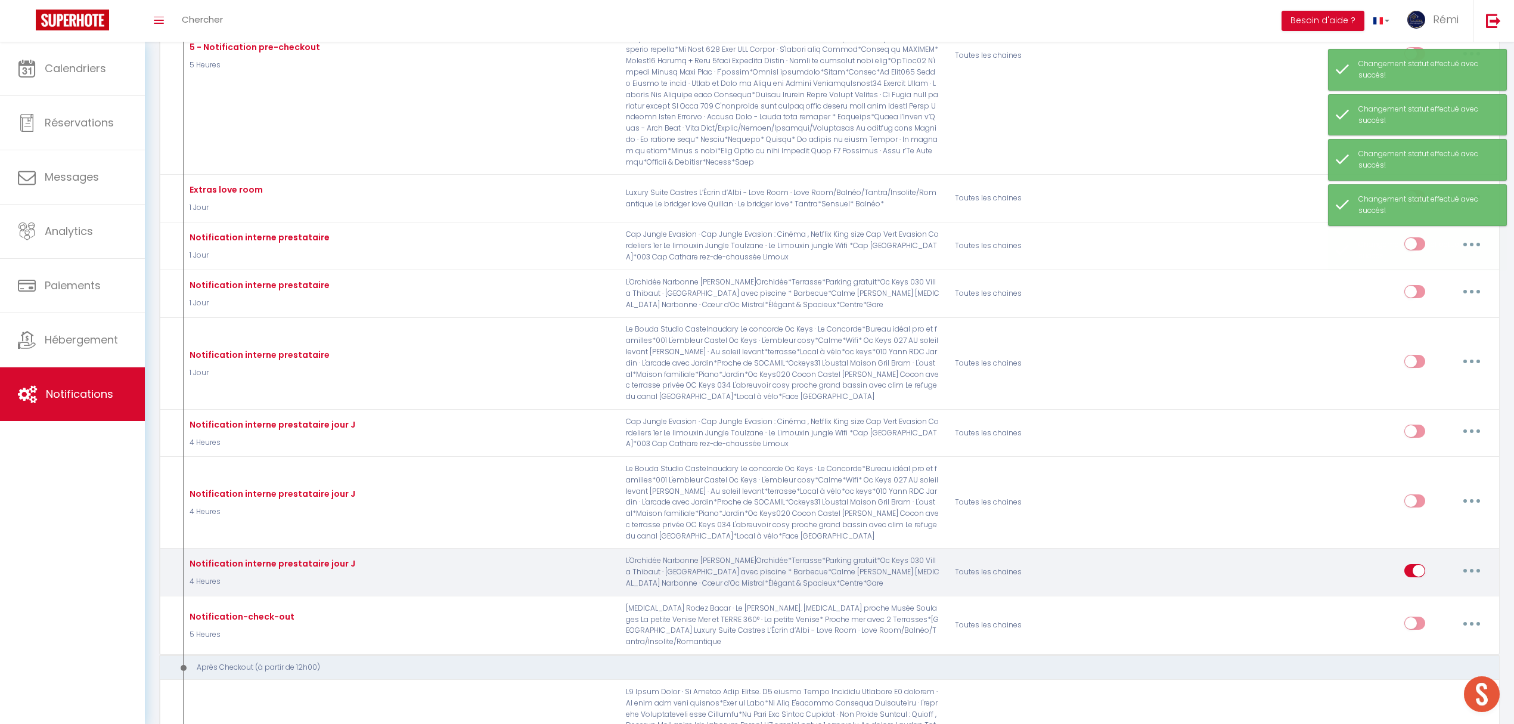
click at [1421, 564] on input "checkbox" at bounding box center [1414, 573] width 21 height 18
checkbox input "false"
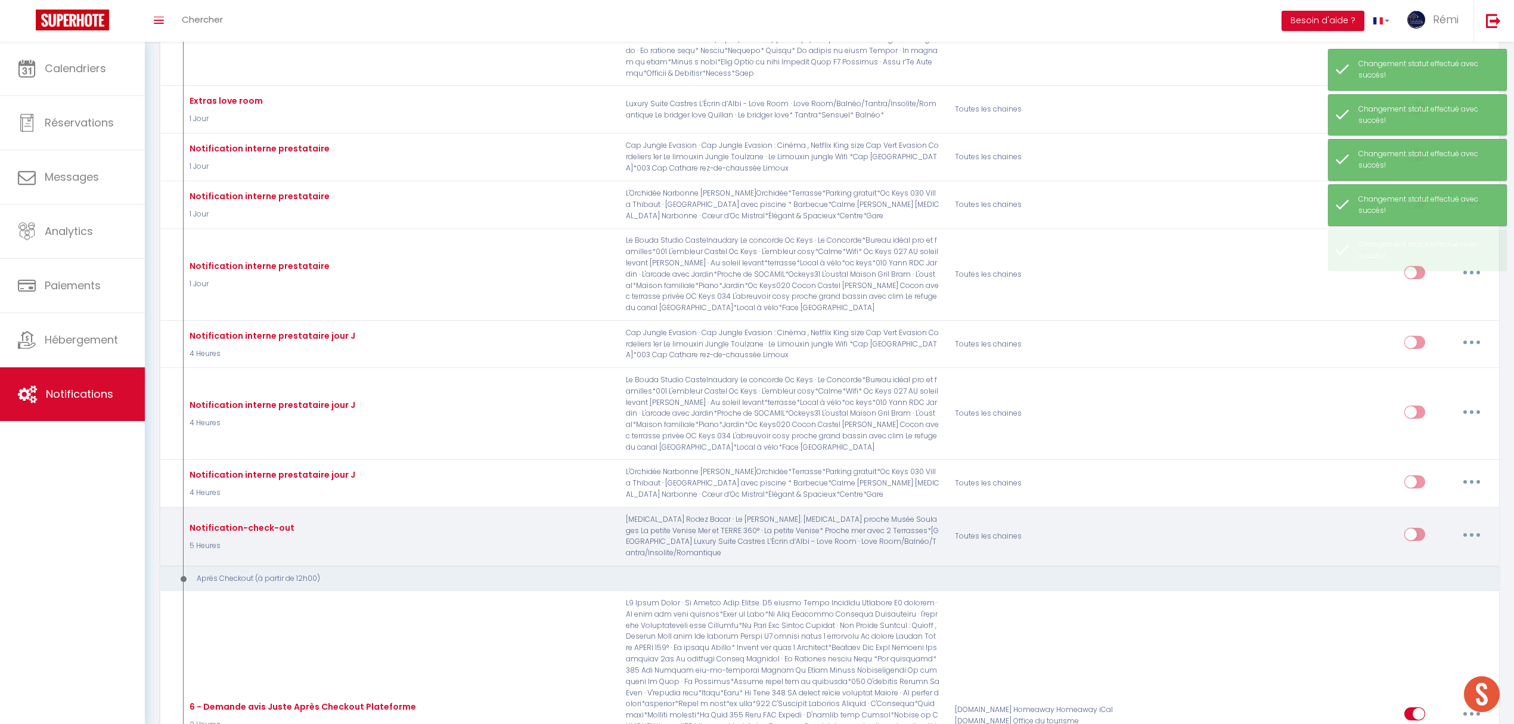
scroll to position [2384, 0]
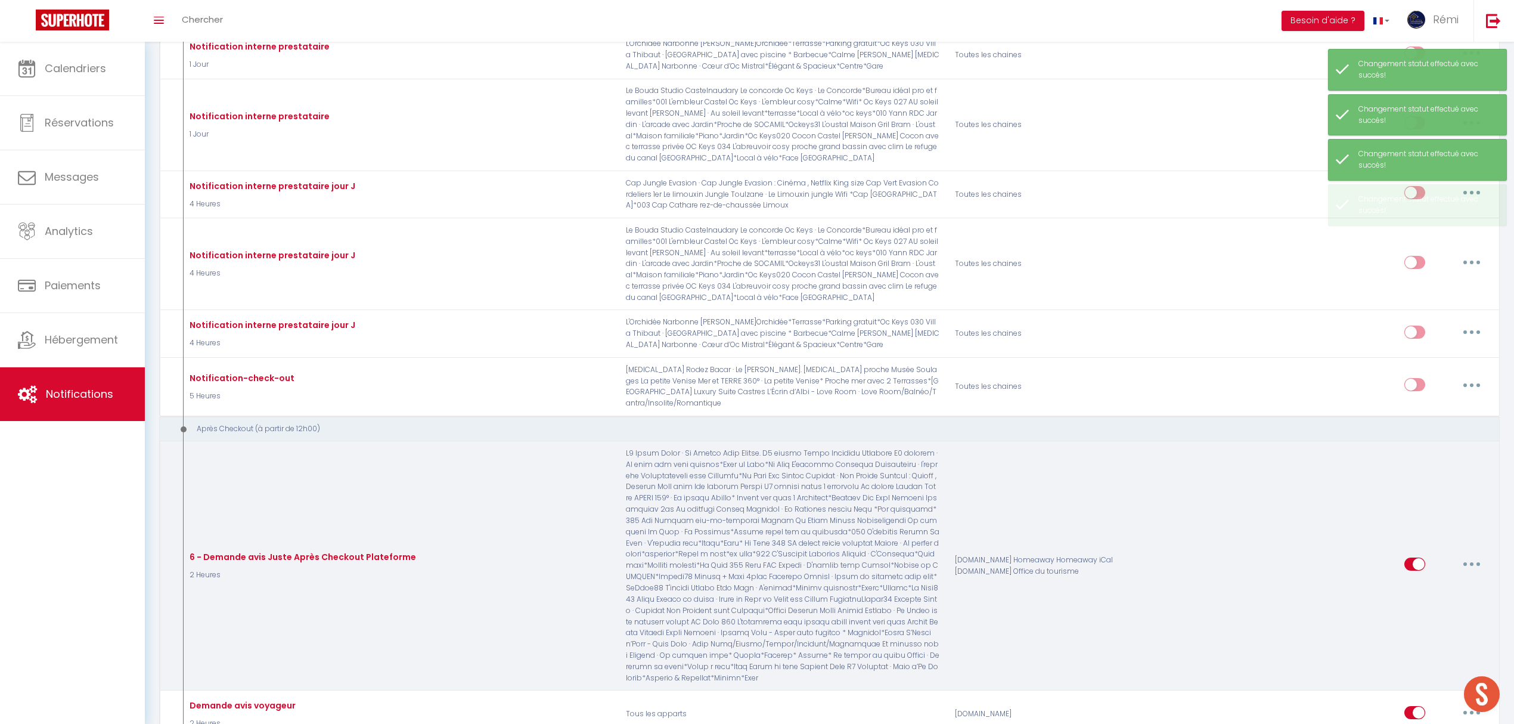
click at [1417, 557] on input "checkbox" at bounding box center [1414, 566] width 21 height 18
checkbox input "false"
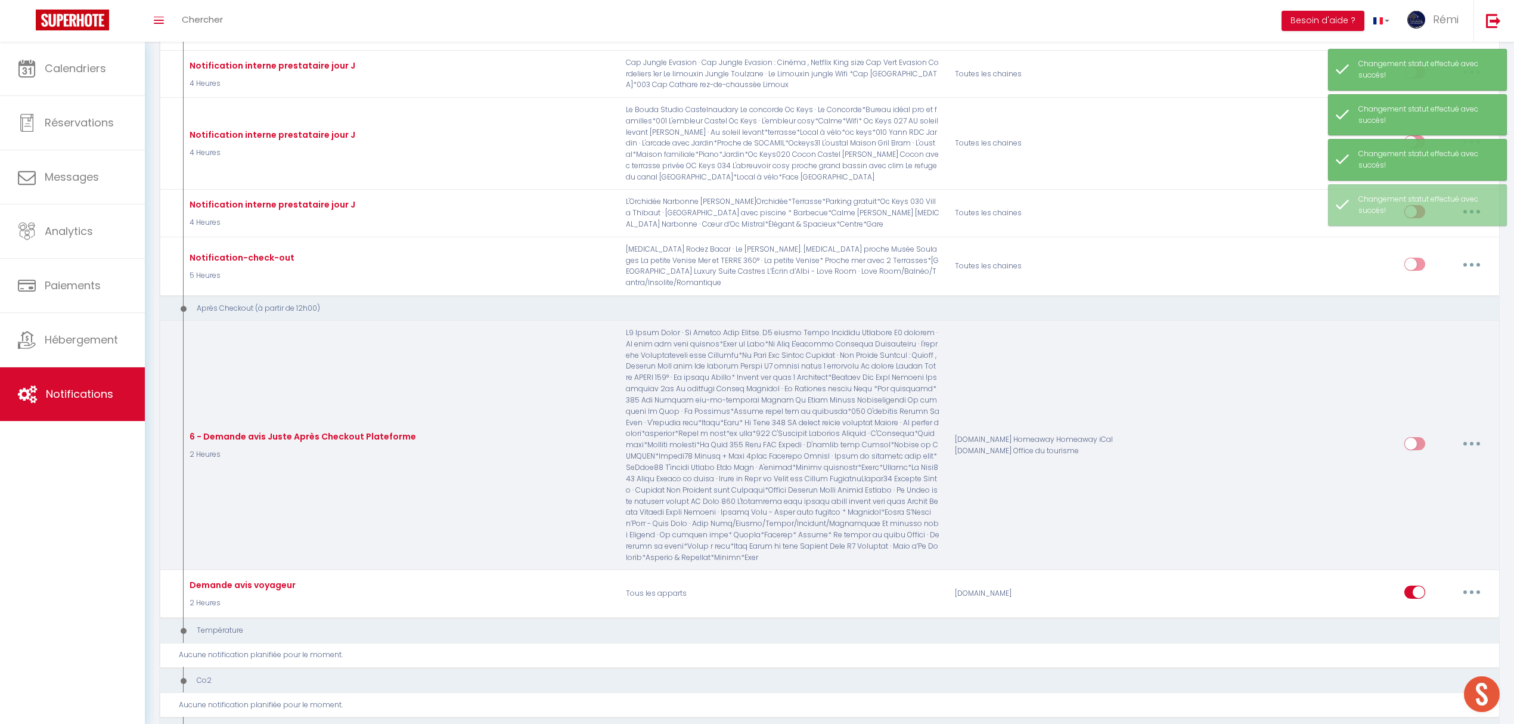
scroll to position [2542, 0]
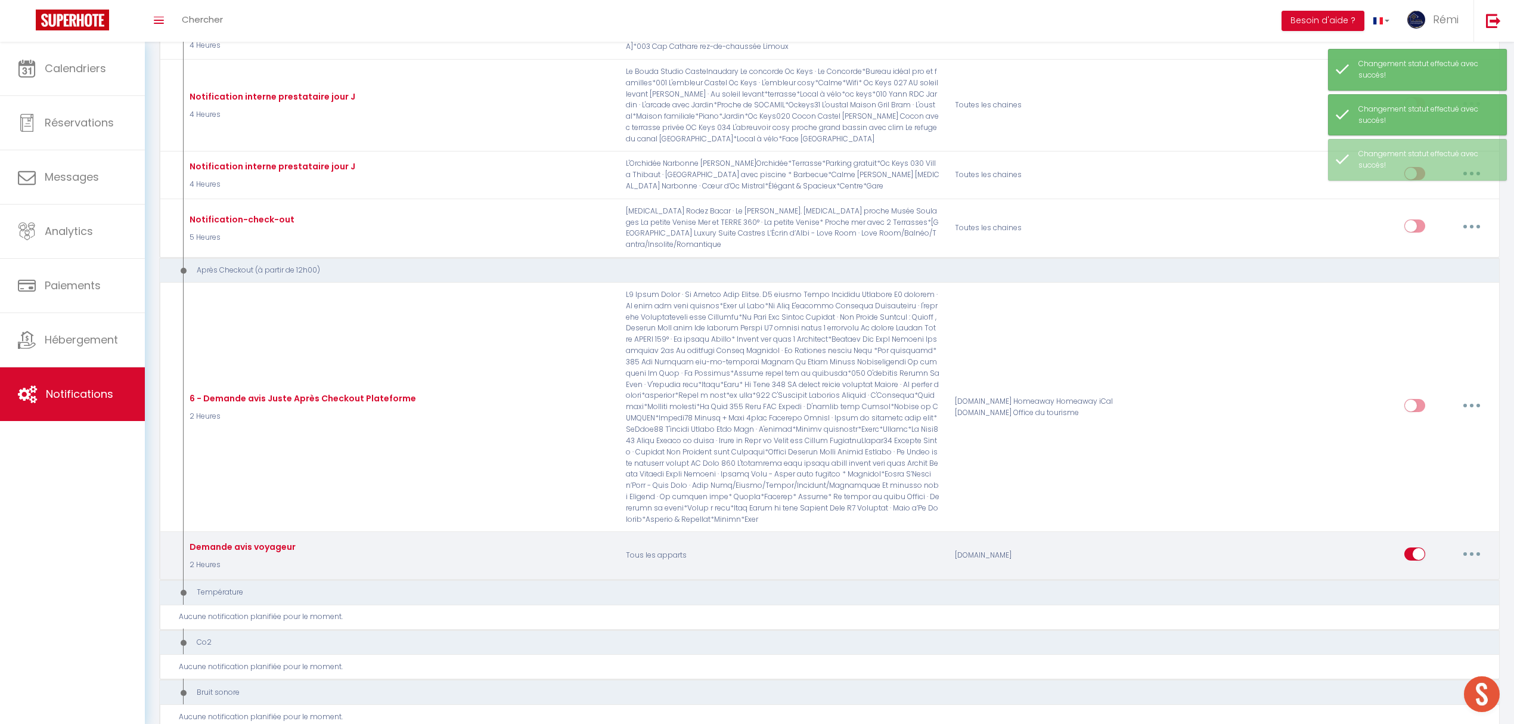
click at [1412, 547] on input "checkbox" at bounding box center [1414, 556] width 21 height 18
checkbox input "false"
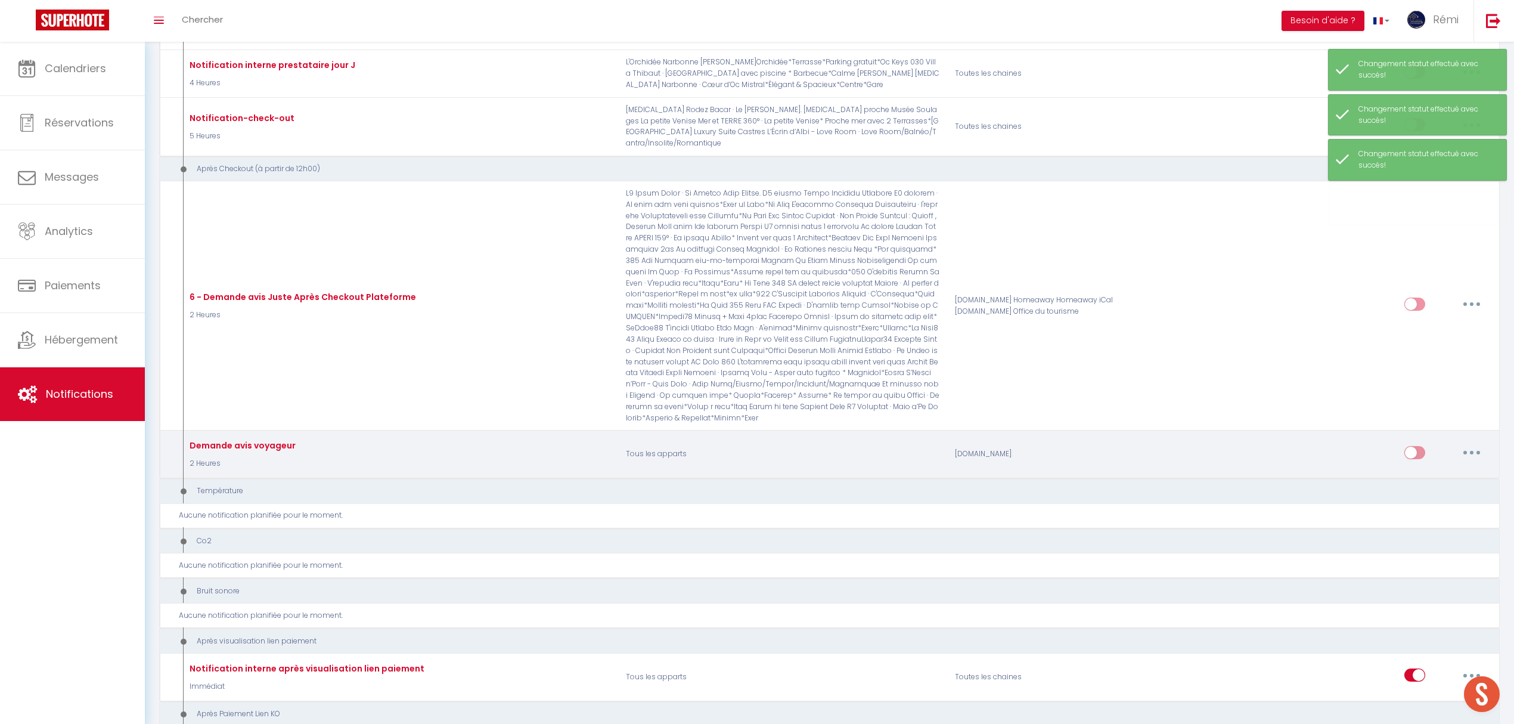
scroll to position [2781, 0]
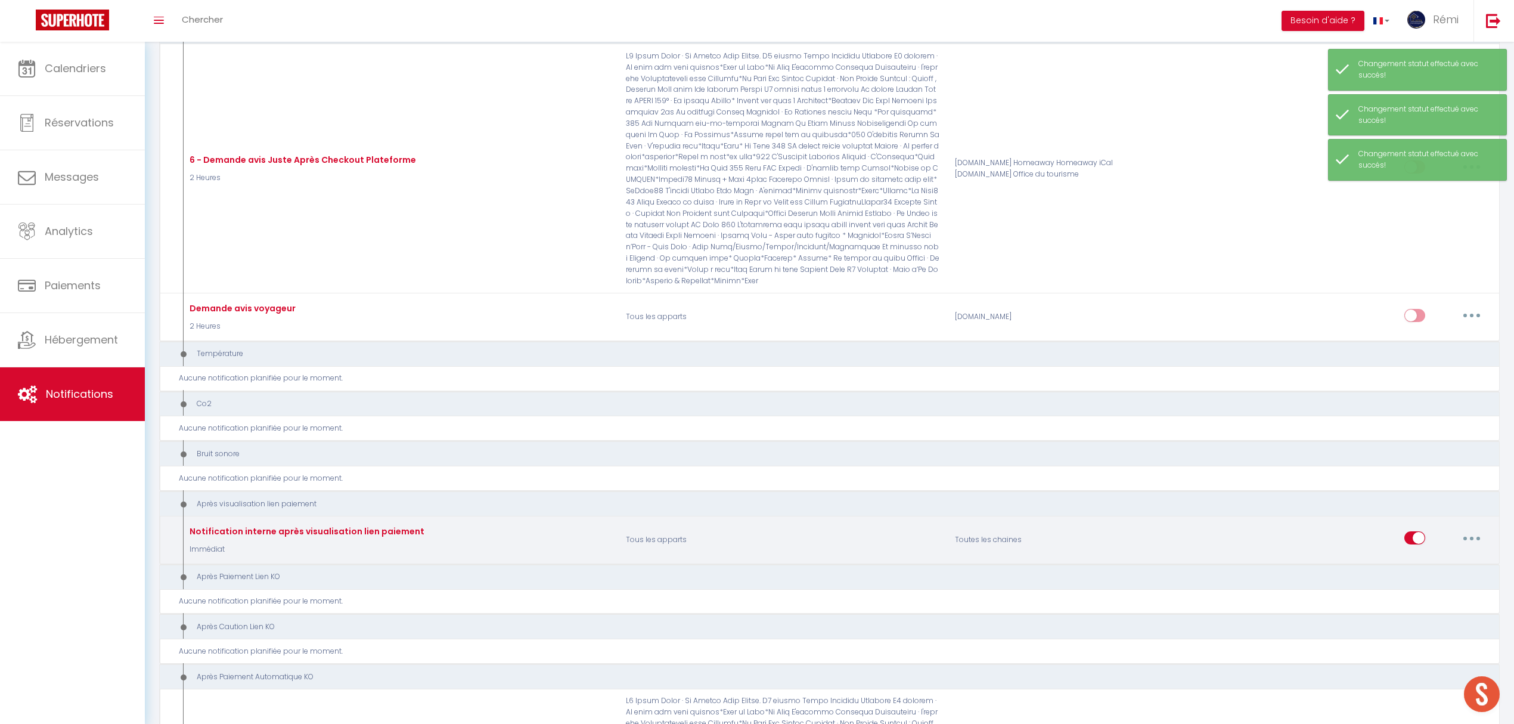
click at [1414, 531] on input "checkbox" at bounding box center [1414, 540] width 21 height 18
checkbox input "false"
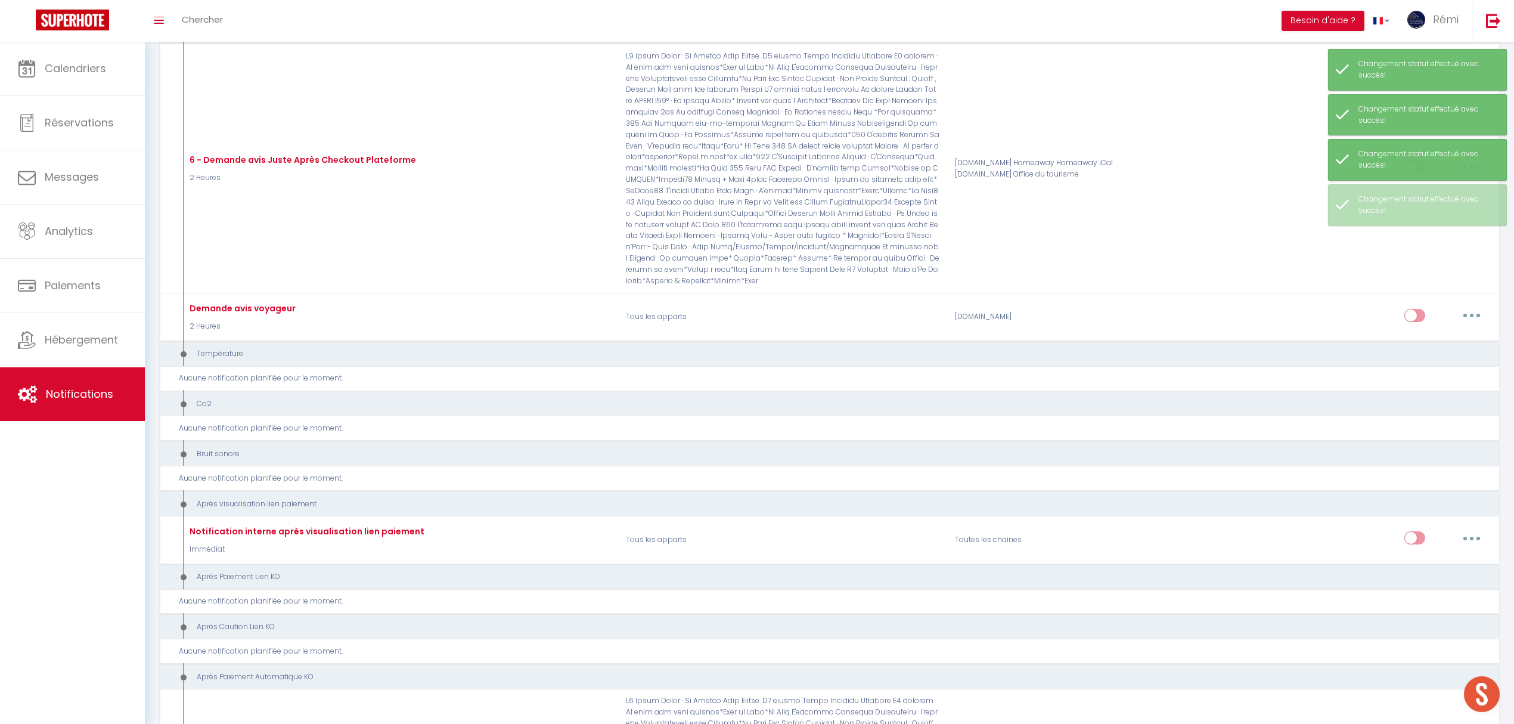
scroll to position [3099, 0]
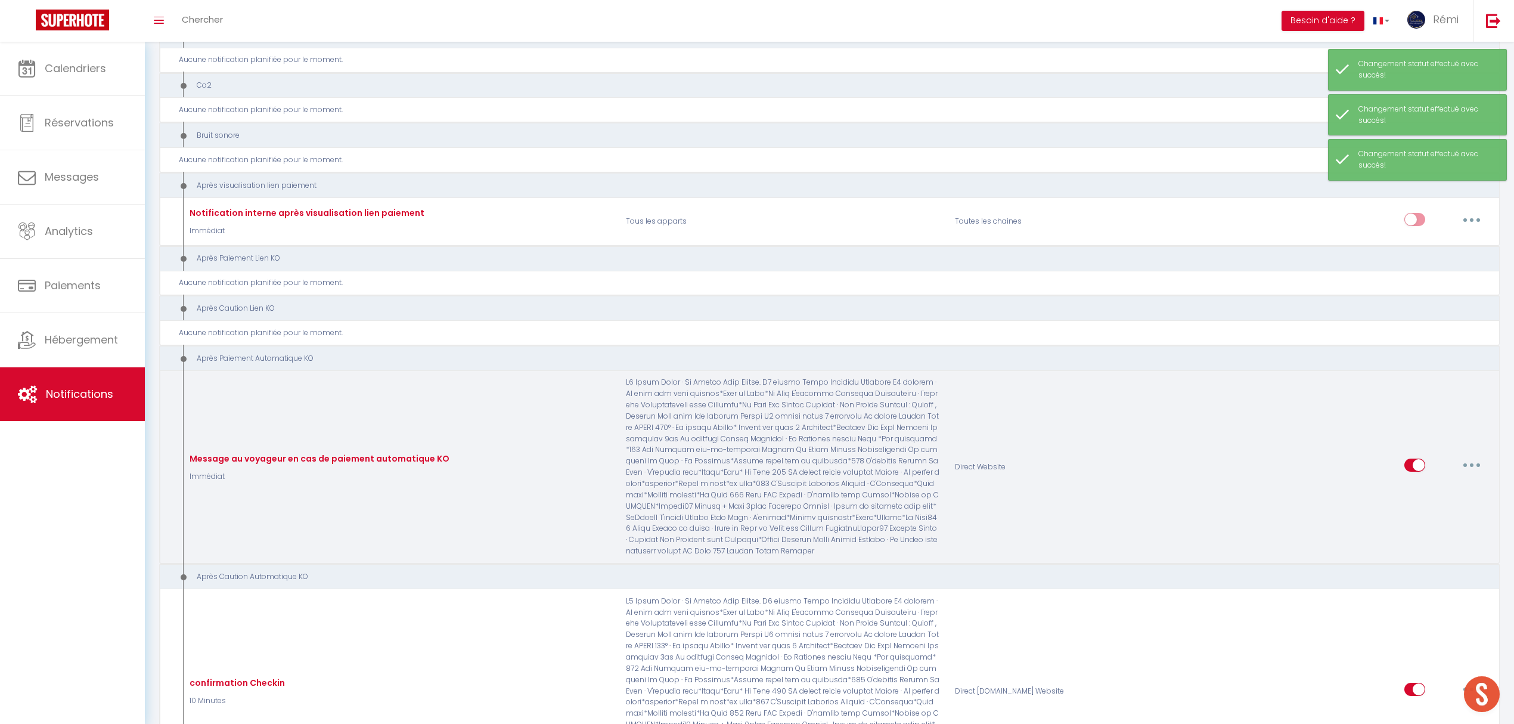
click at [1418, 458] on input "checkbox" at bounding box center [1414, 467] width 21 height 18
checkbox input "false"
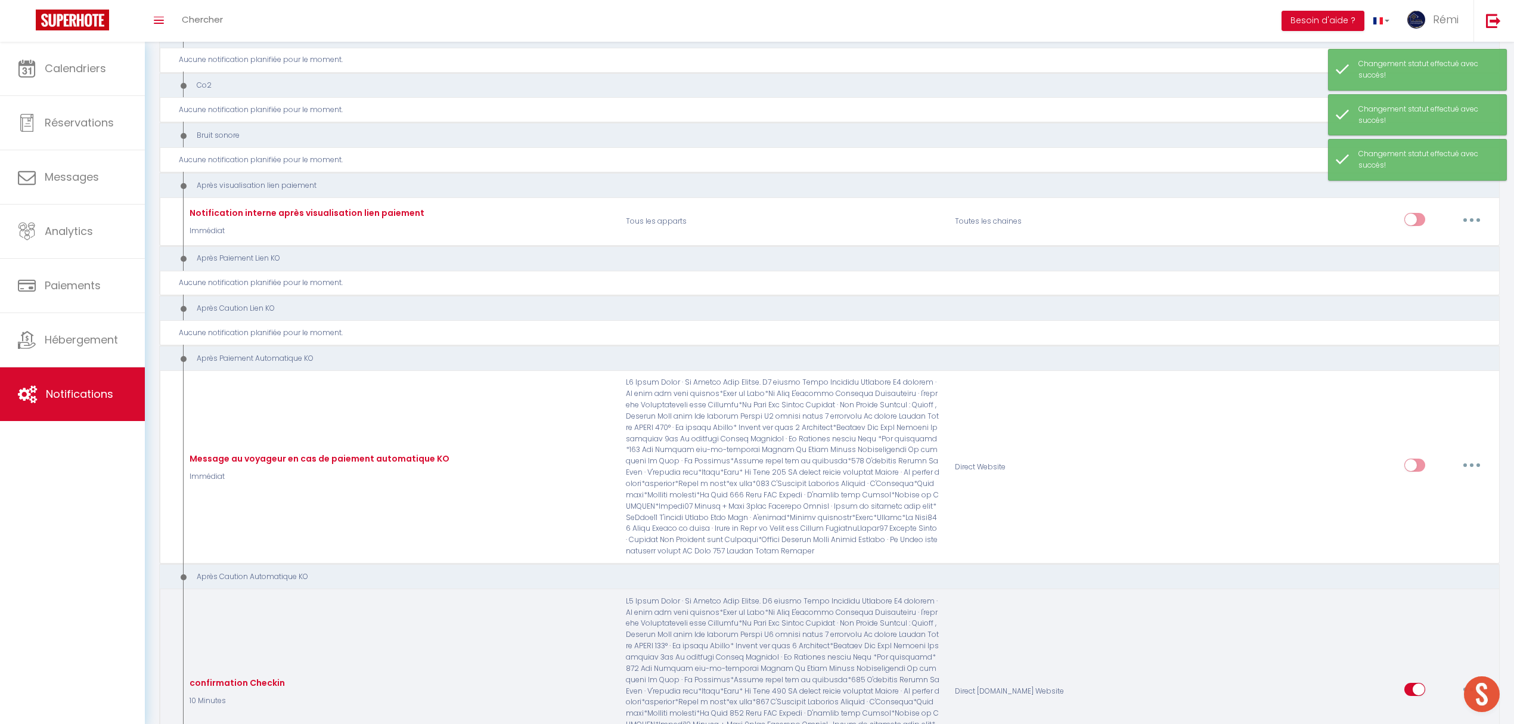
click at [1411, 682] on input "checkbox" at bounding box center [1414, 691] width 21 height 18
checkbox input "false"
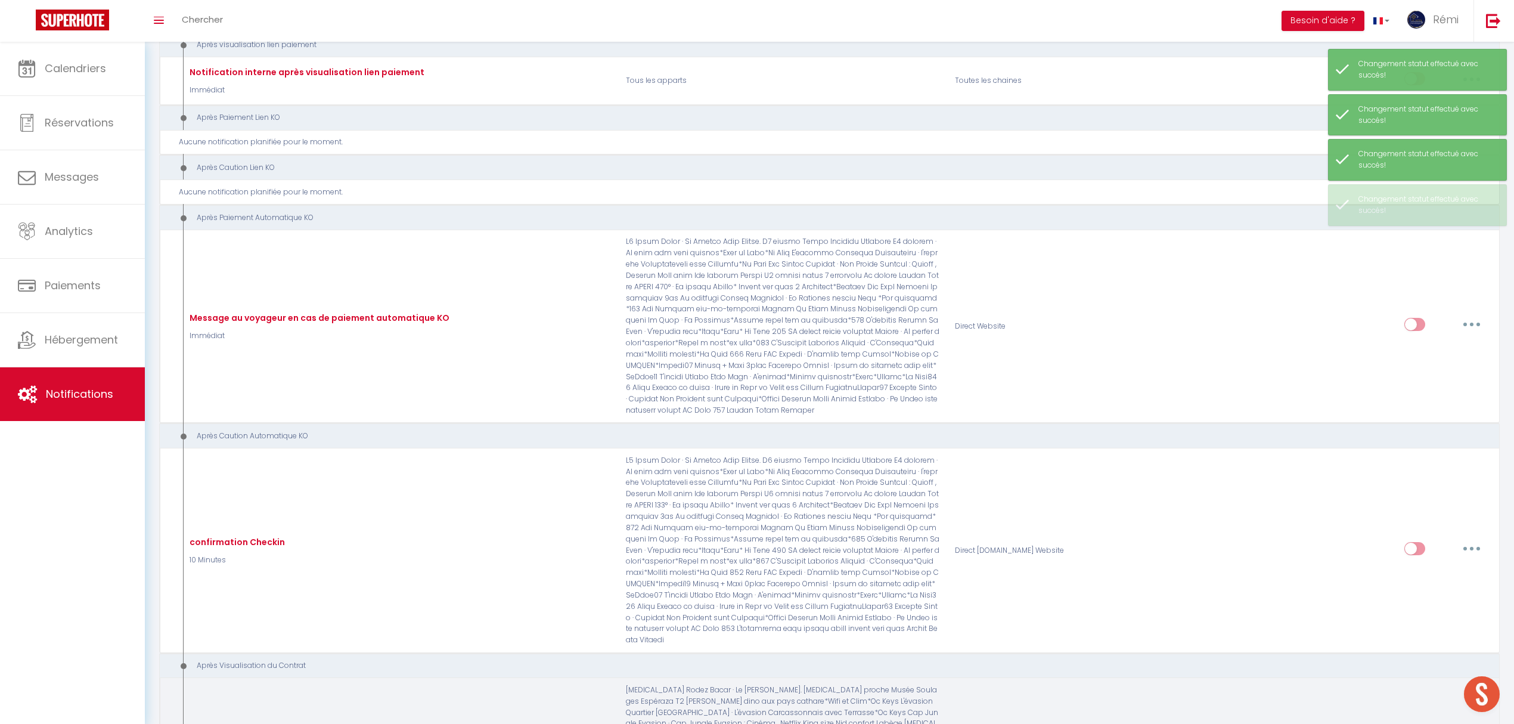
scroll to position [3337, 0]
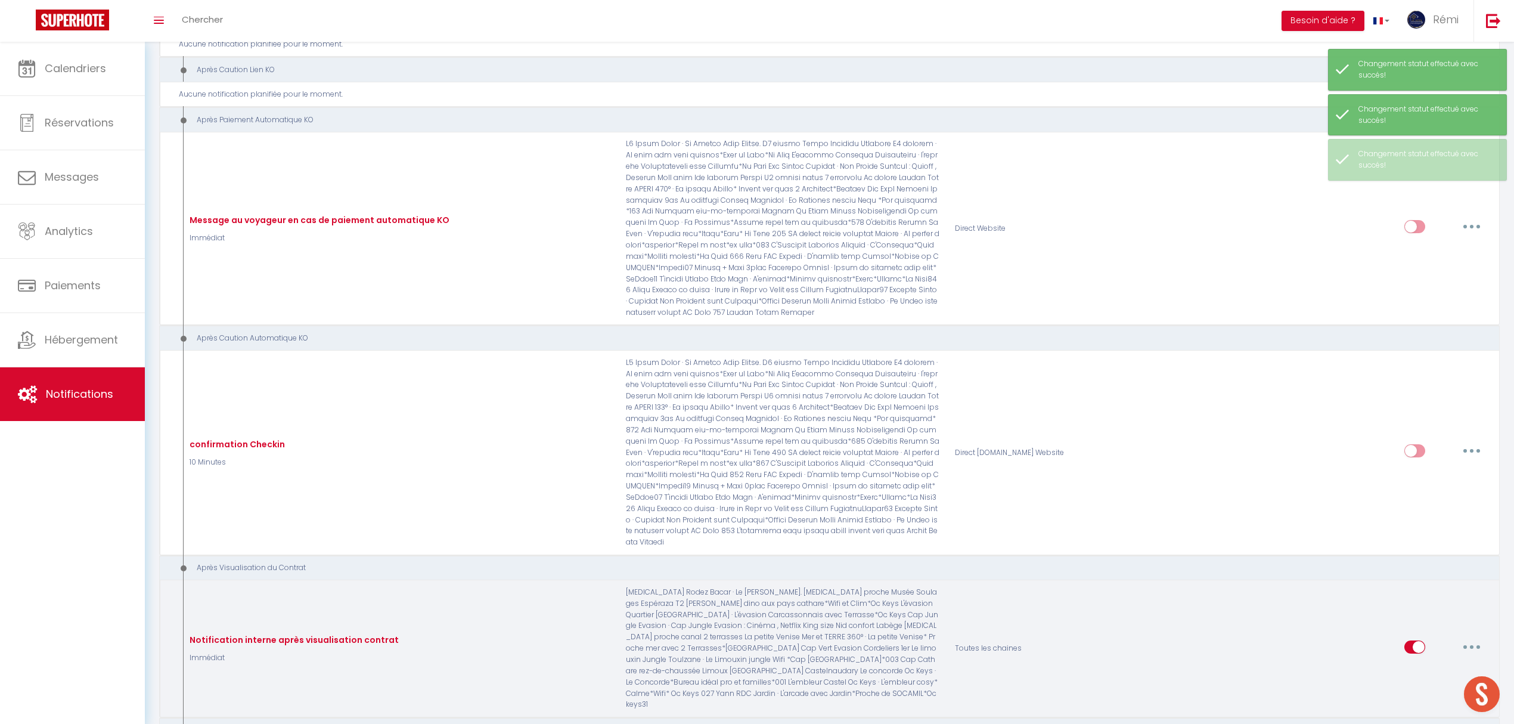
click at [1414, 640] on input "checkbox" at bounding box center [1414, 649] width 21 height 18
checkbox input "false"
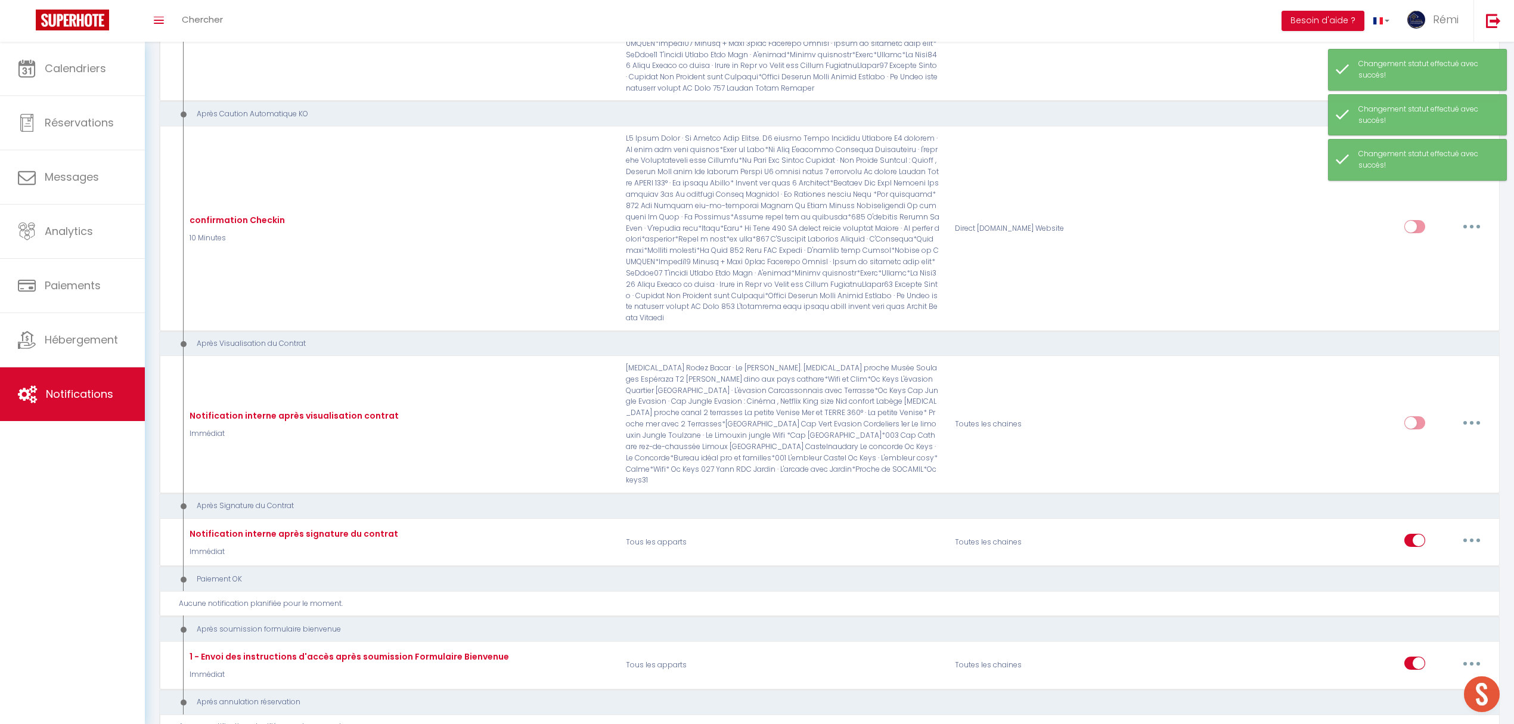
scroll to position [3576, 0]
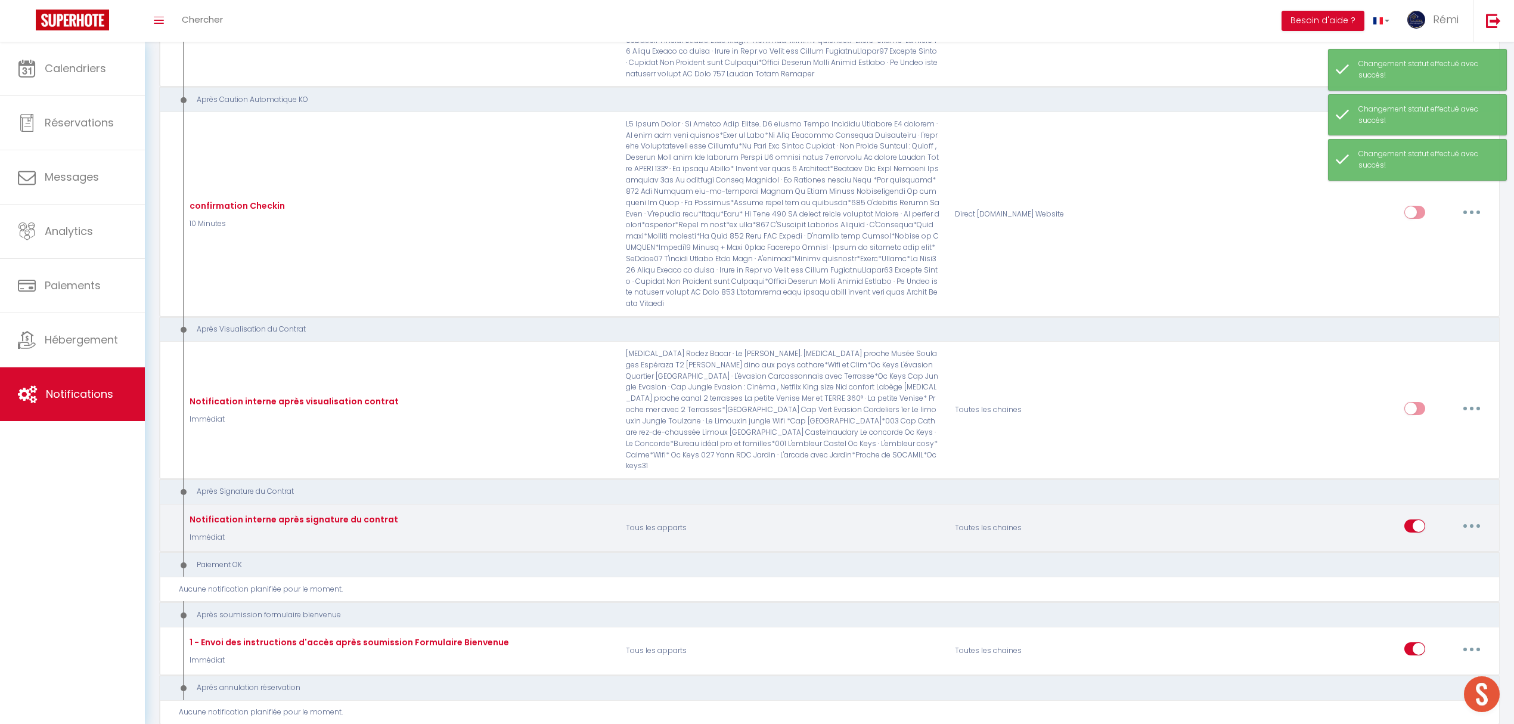
click at [1412, 519] on input "checkbox" at bounding box center [1414, 528] width 21 height 18
checkbox input "false"
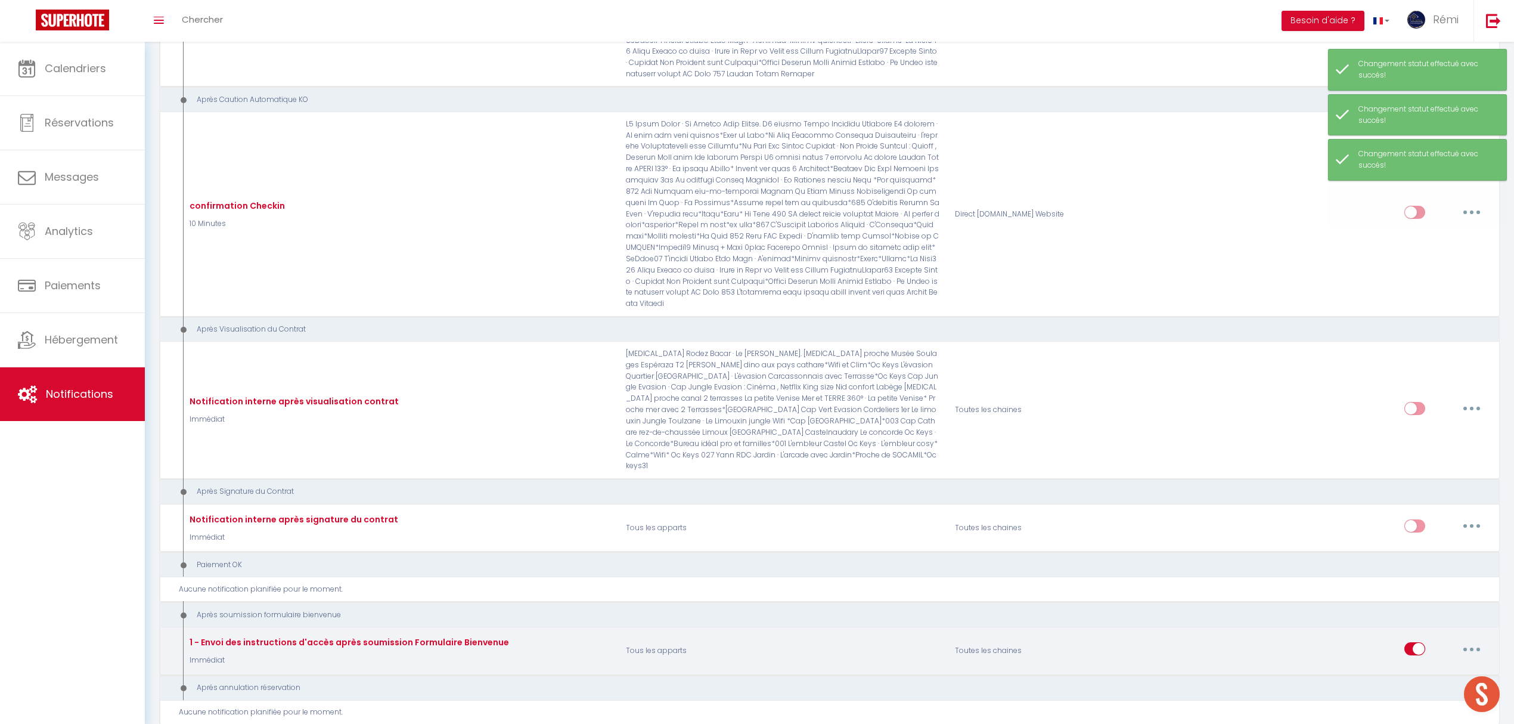
click at [1412, 642] on input "checkbox" at bounding box center [1414, 651] width 21 height 18
checkbox input "false"
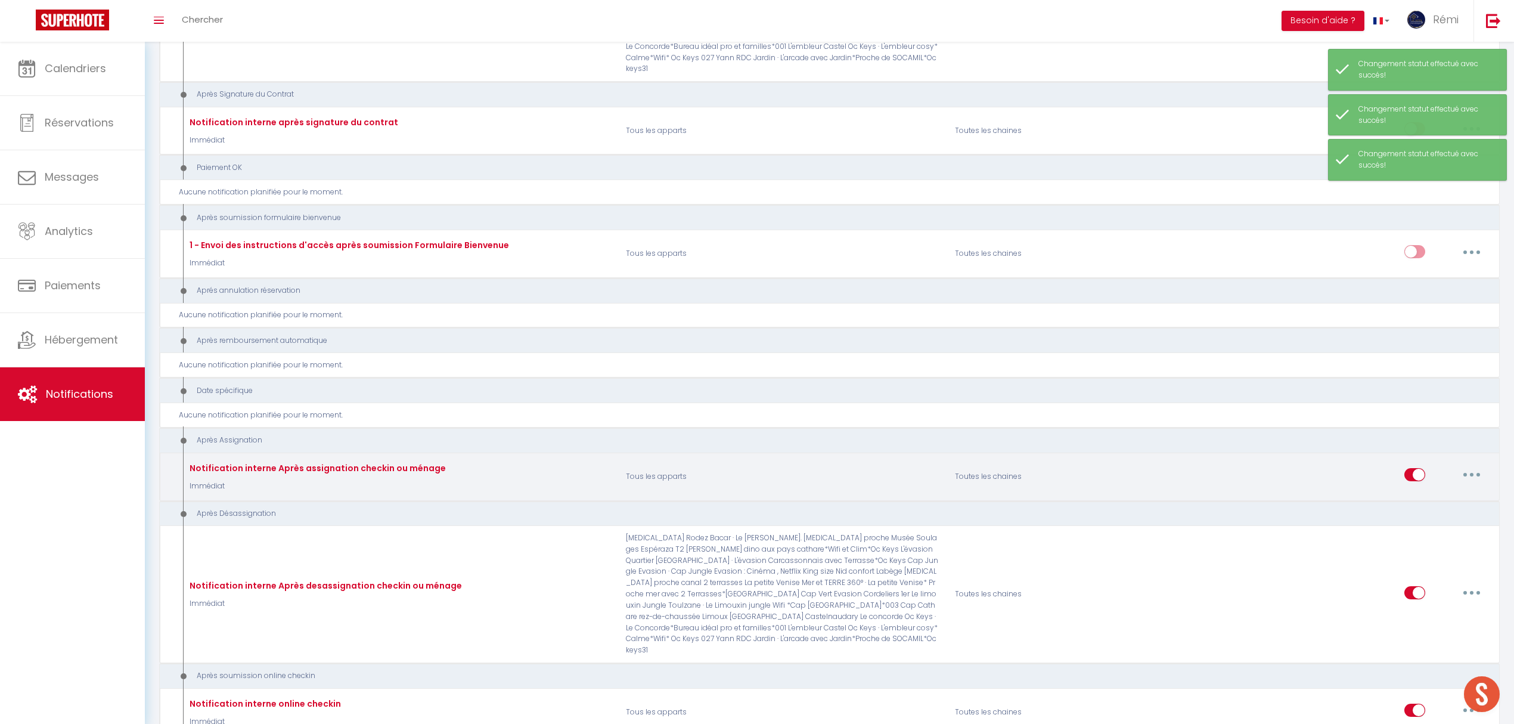
click at [1412, 468] on input "checkbox" at bounding box center [1414, 477] width 21 height 18
checkbox input "false"
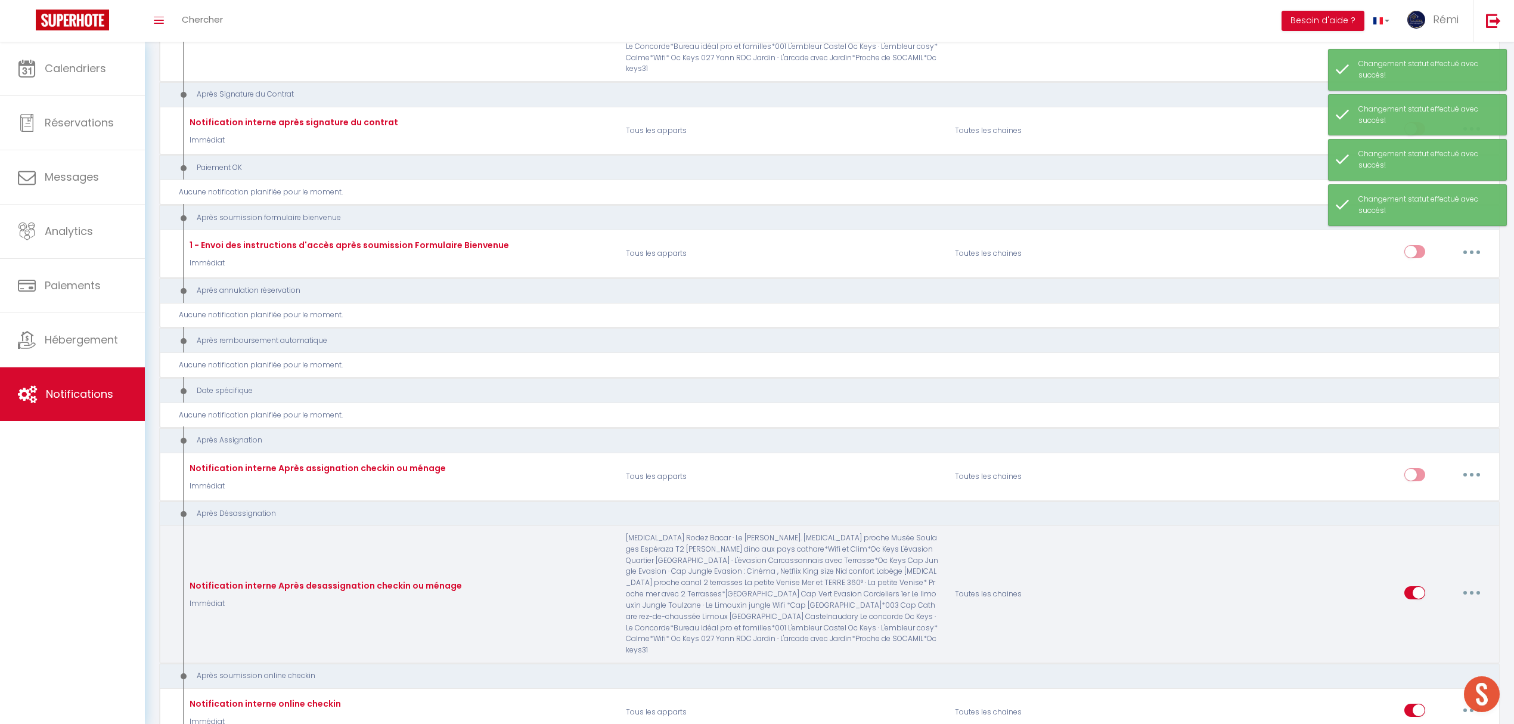
click at [1404, 586] on input "checkbox" at bounding box center [1414, 595] width 21 height 18
checkbox input "false"
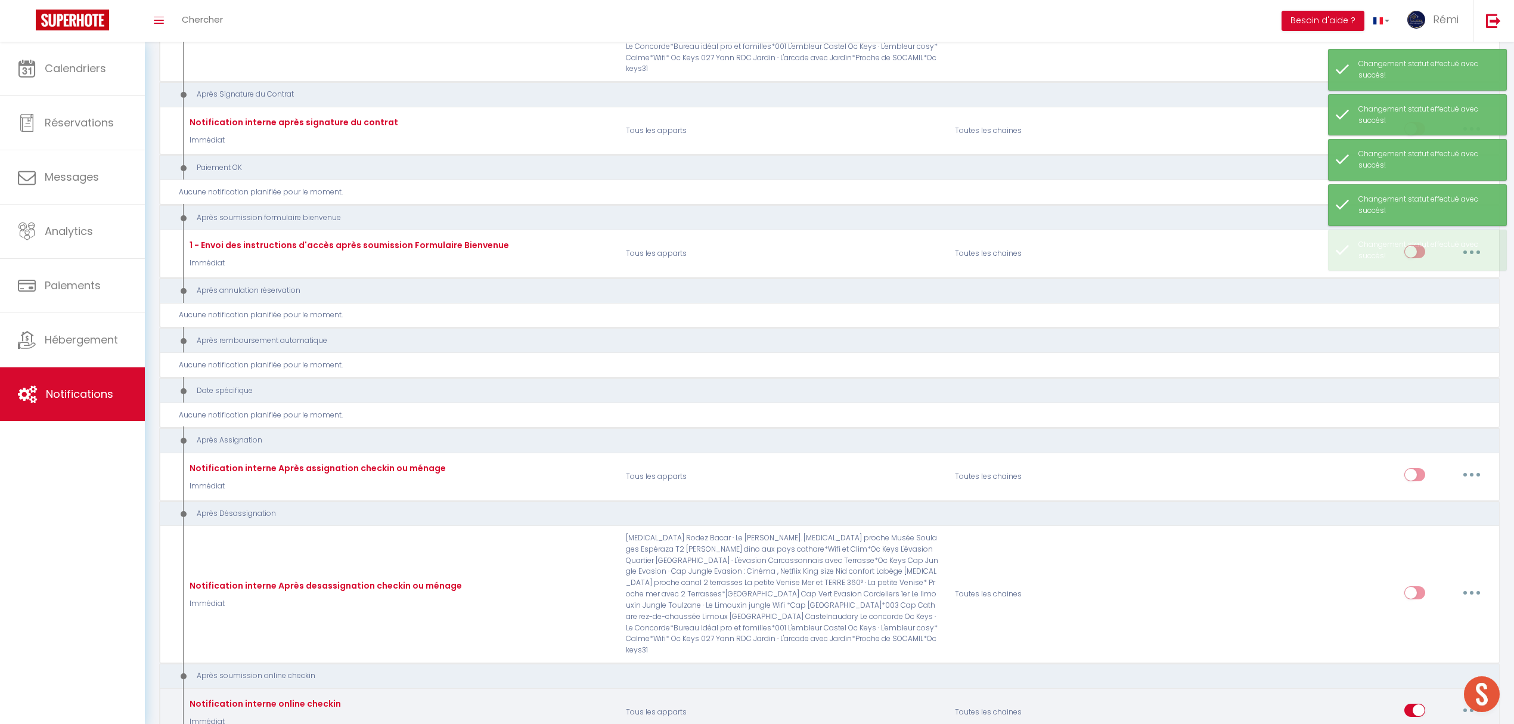
click at [1412, 703] on input "checkbox" at bounding box center [1414, 712] width 21 height 18
checkbox input "false"
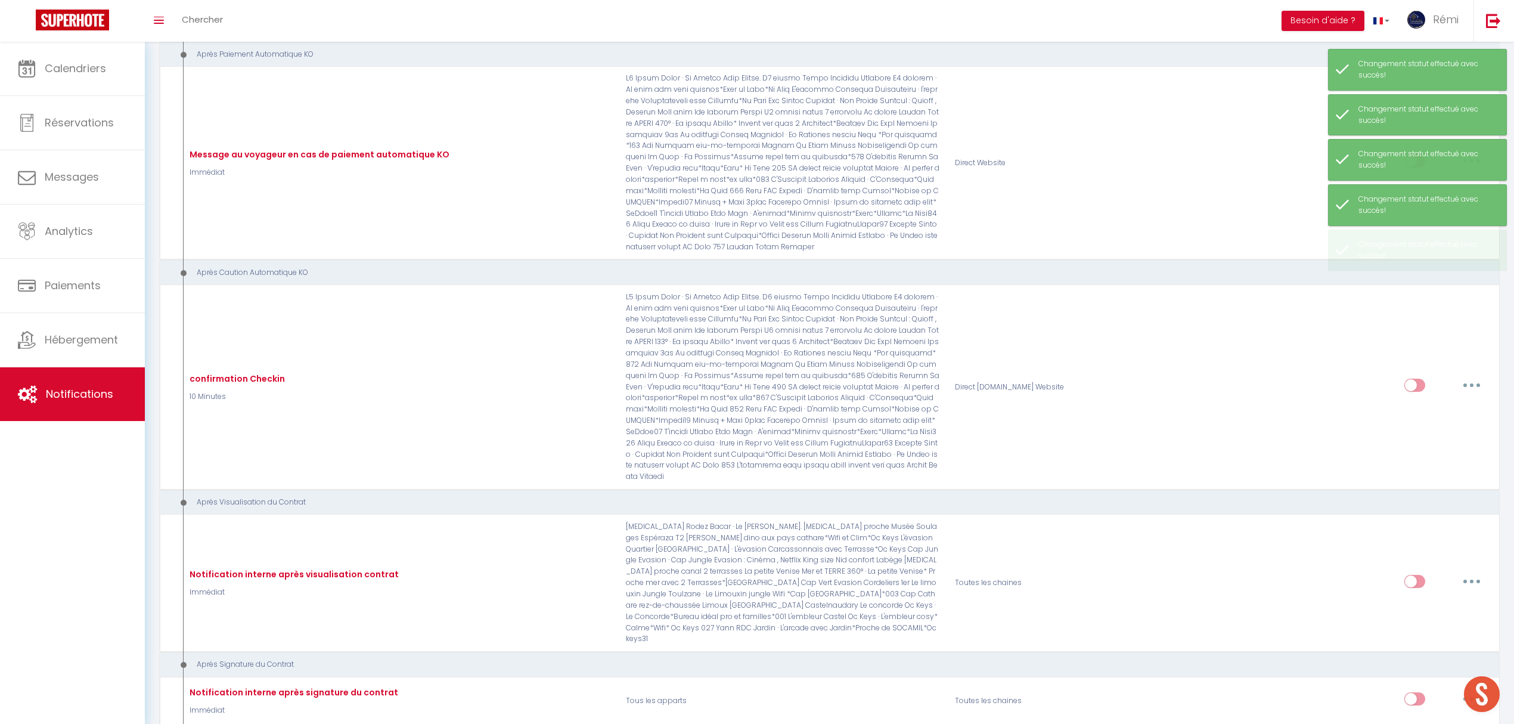
scroll to position [3125, 0]
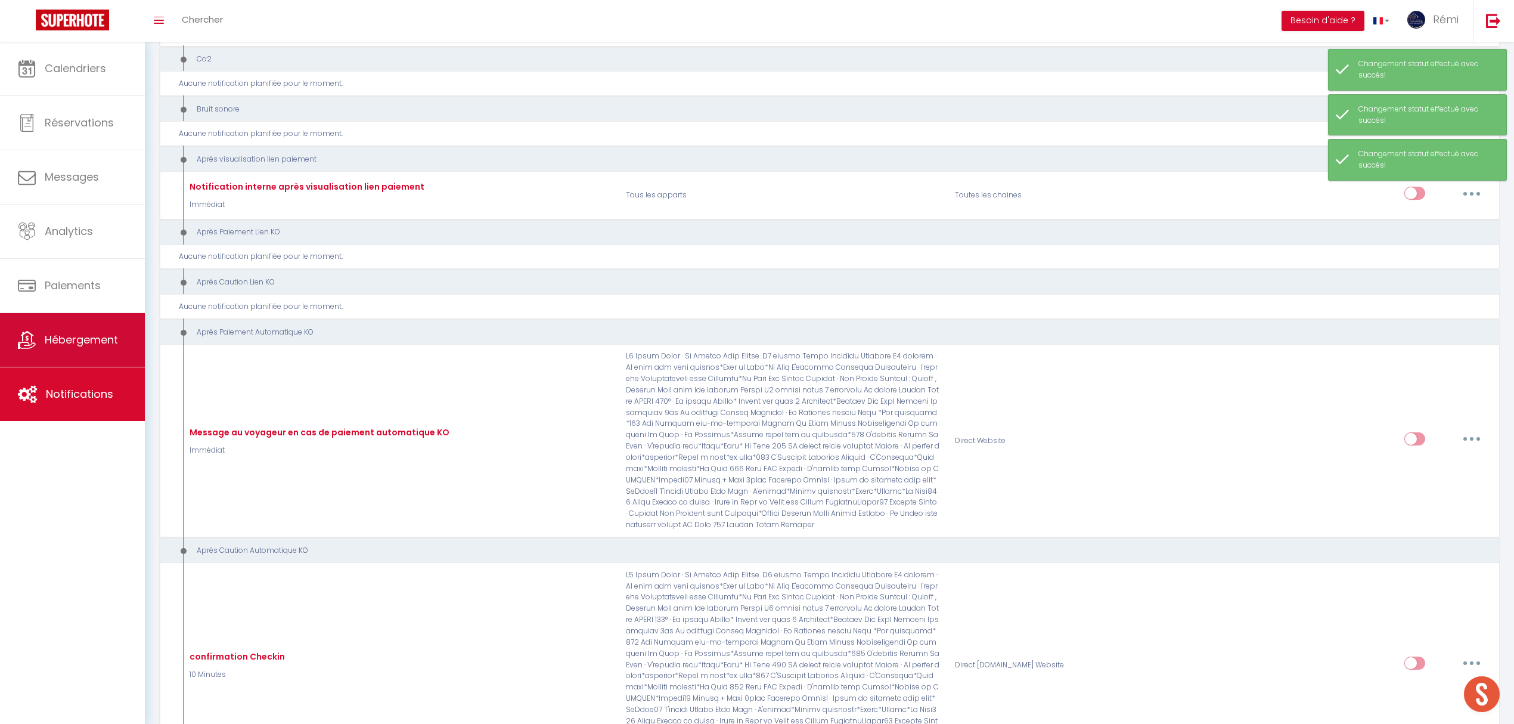
click at [105, 330] on link "Hébergement" at bounding box center [72, 340] width 145 height 54
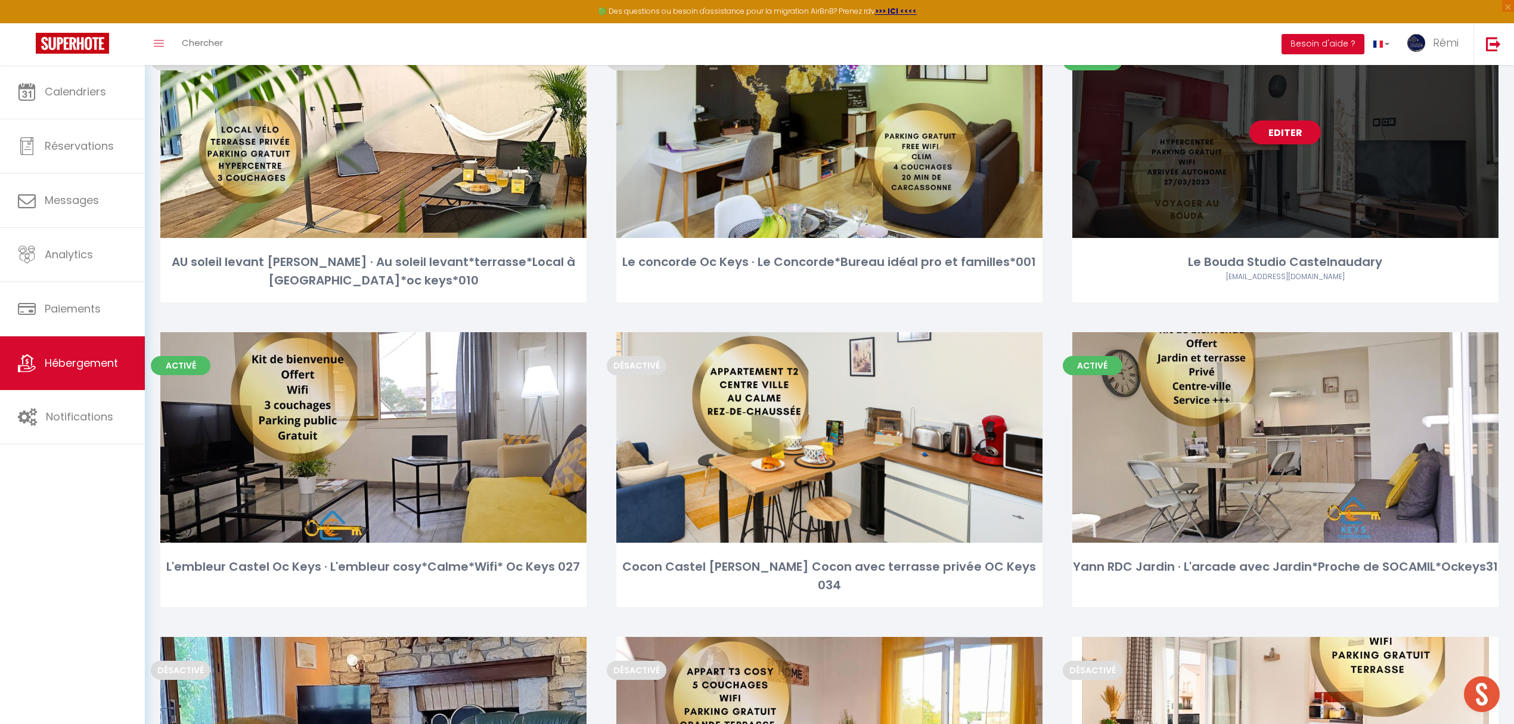
scroll to position [238, 0]
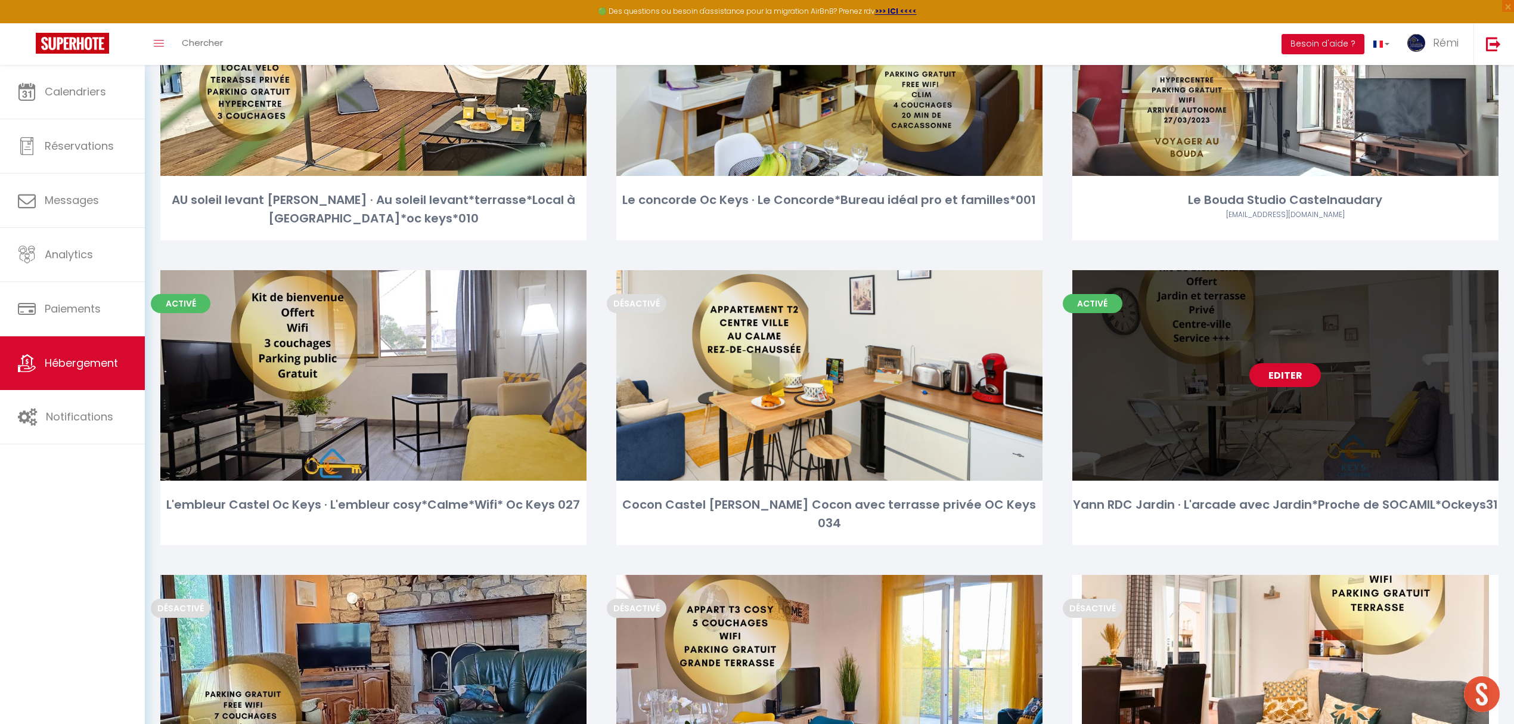
click at [1268, 377] on link "Editer" at bounding box center [1285, 375] width 72 height 24
click at [1271, 374] on link "Editer" at bounding box center [1285, 375] width 72 height 24
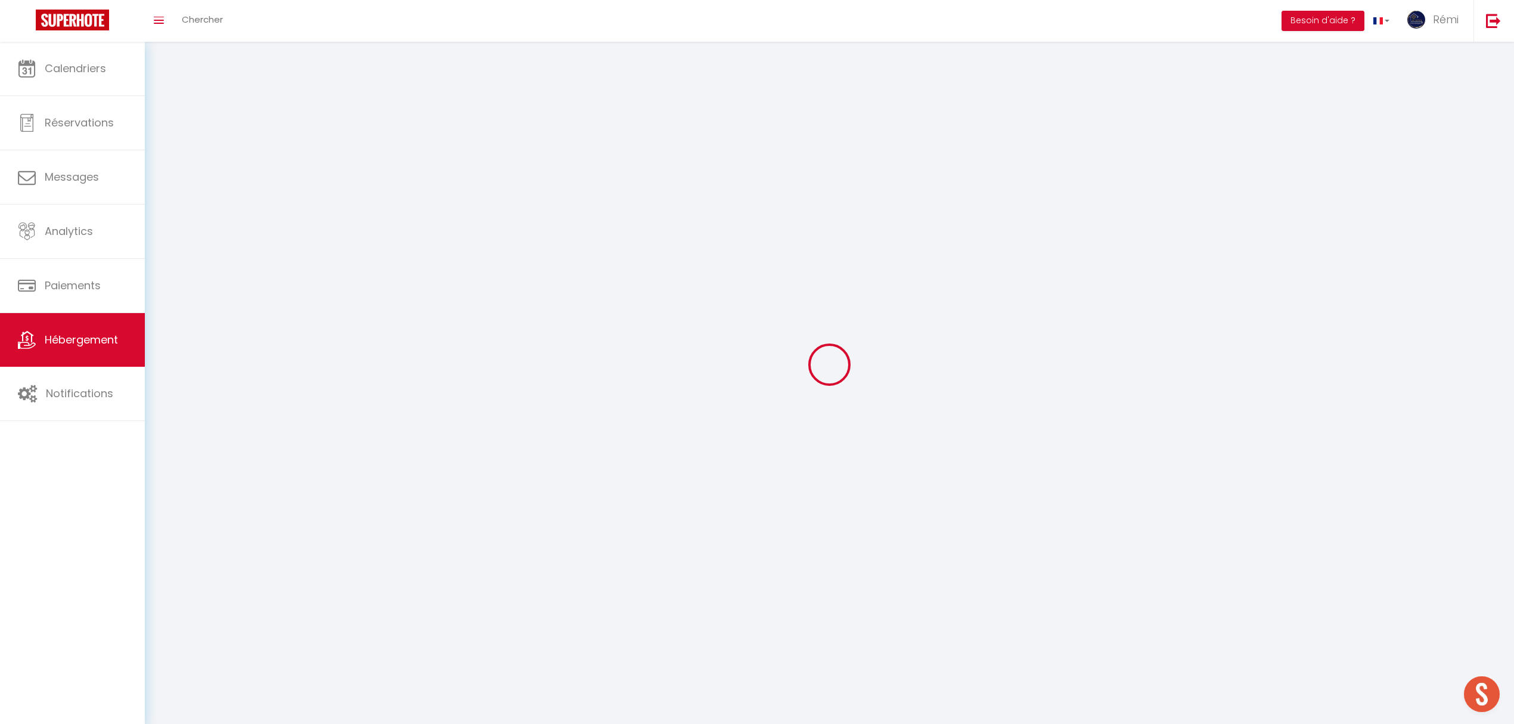
select select "1"
select select
select select "28"
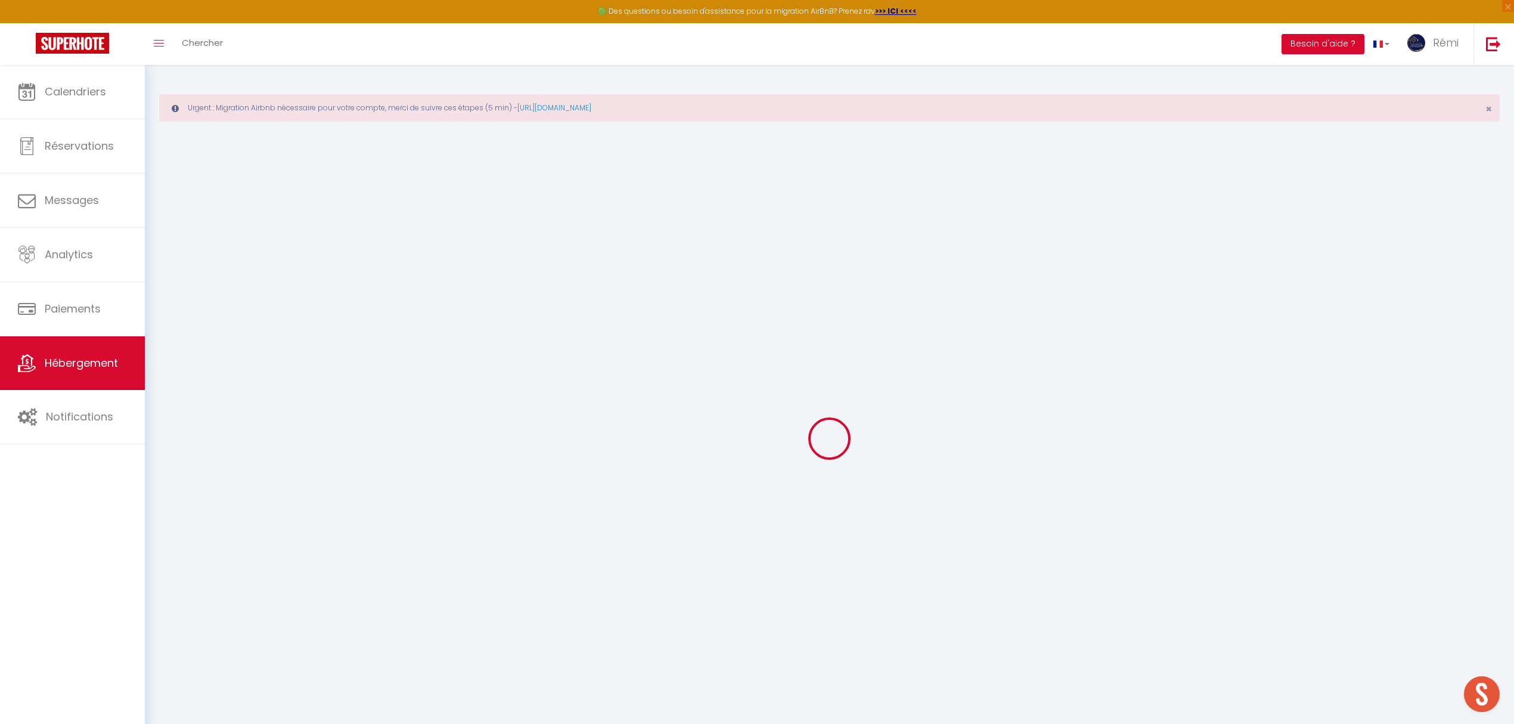
select select
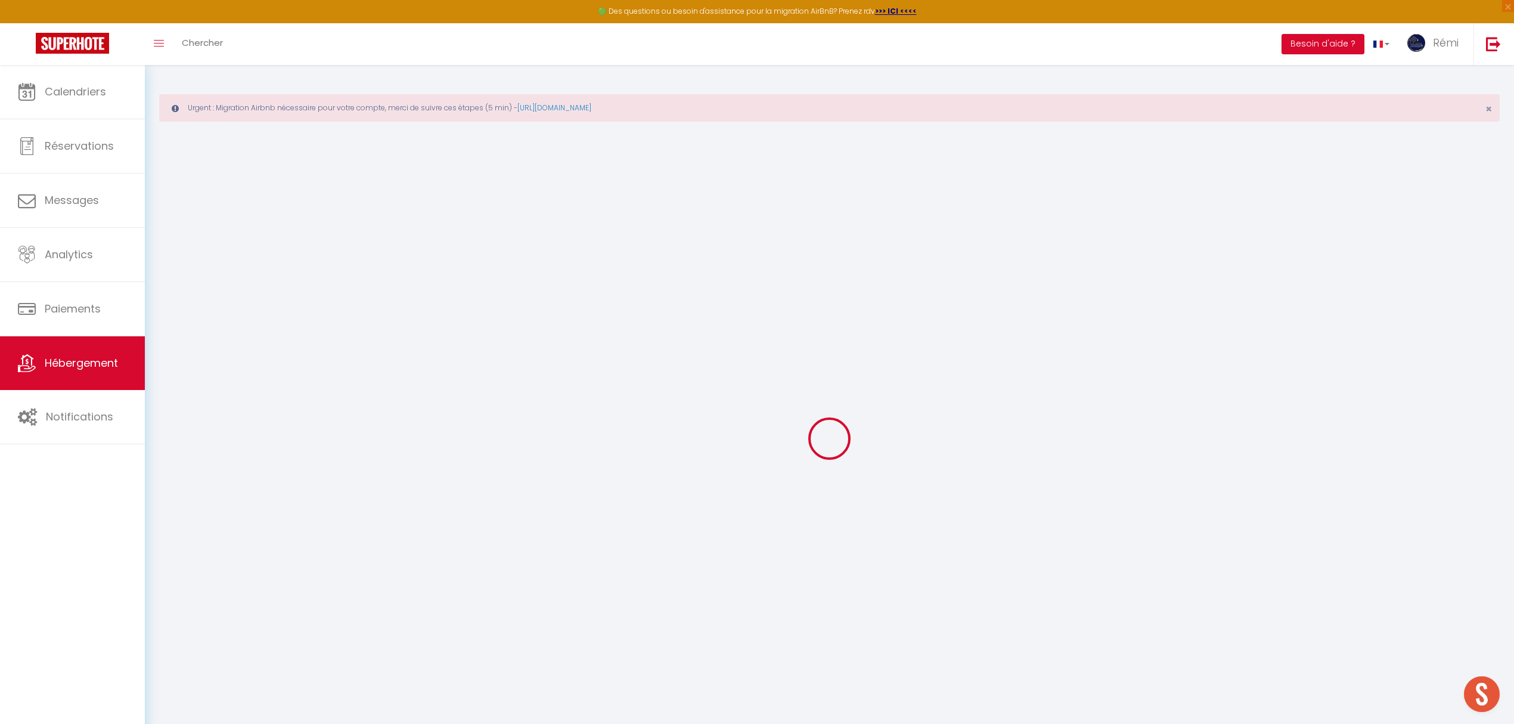
select select
checkbox input "false"
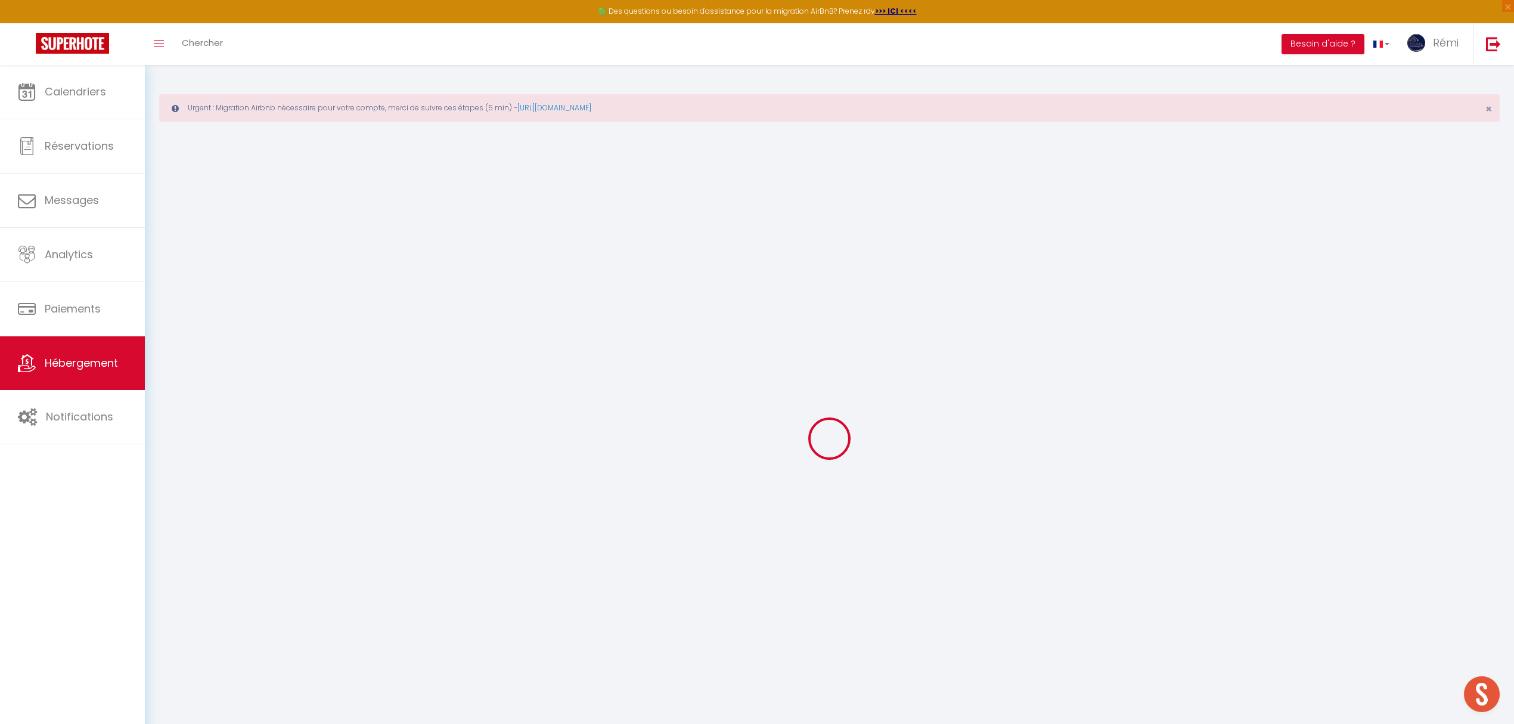
select select
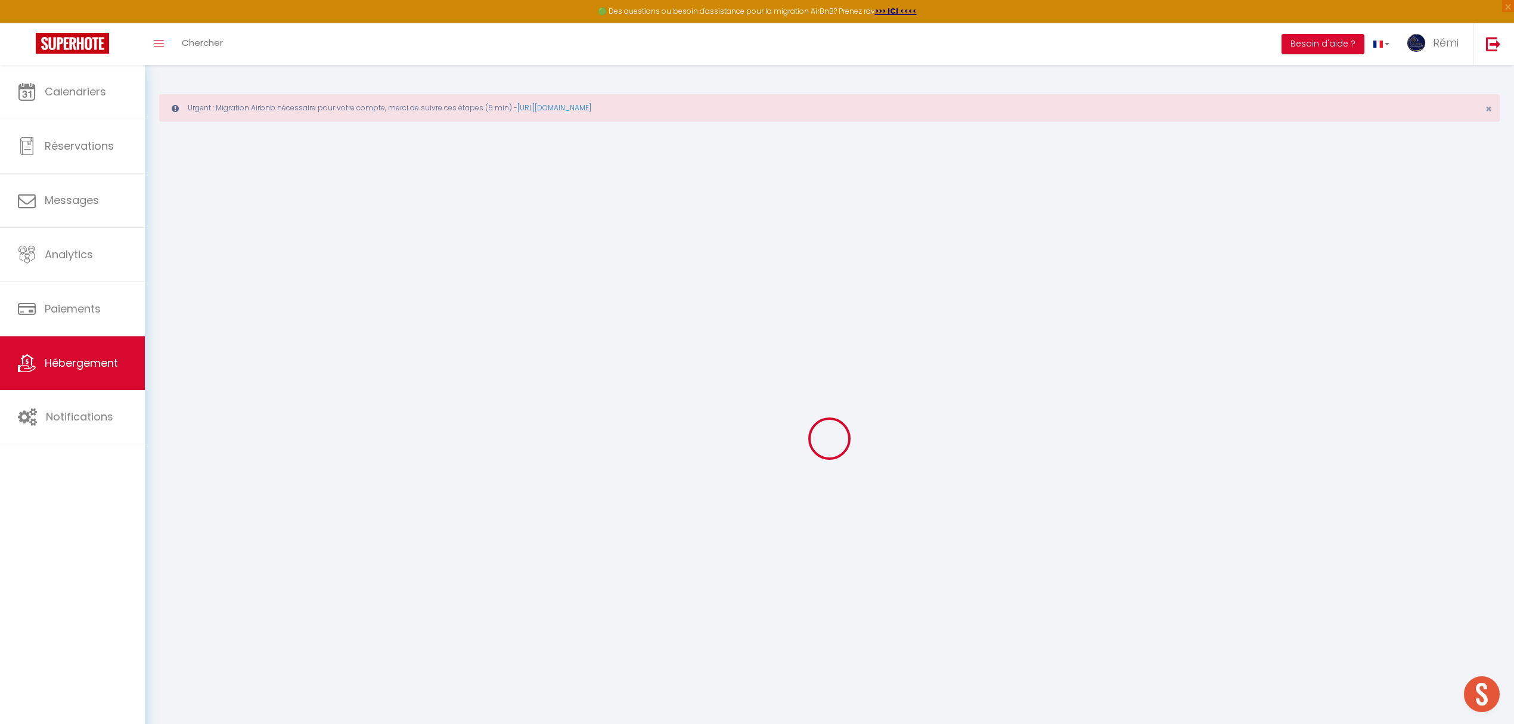
select select
checkbox input "false"
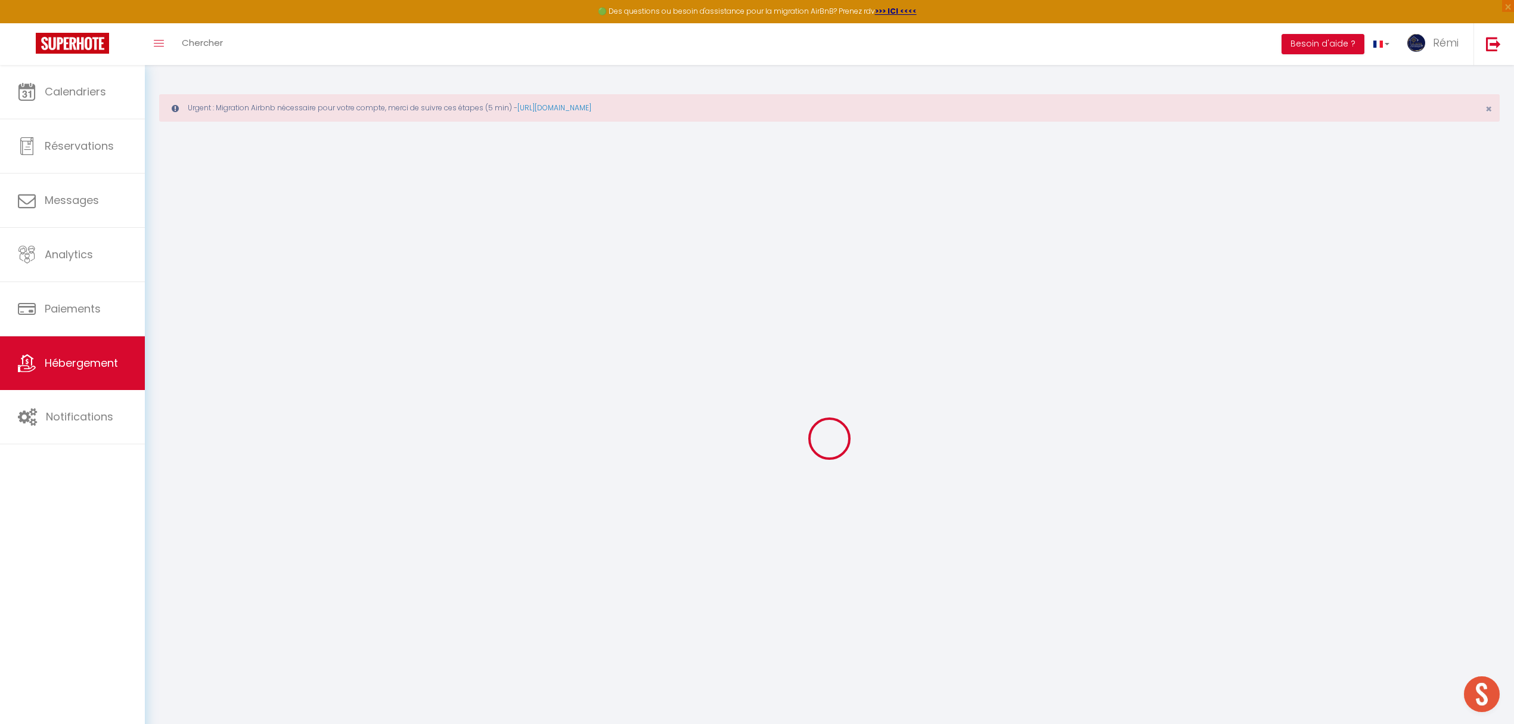
checkbox input "false"
select select
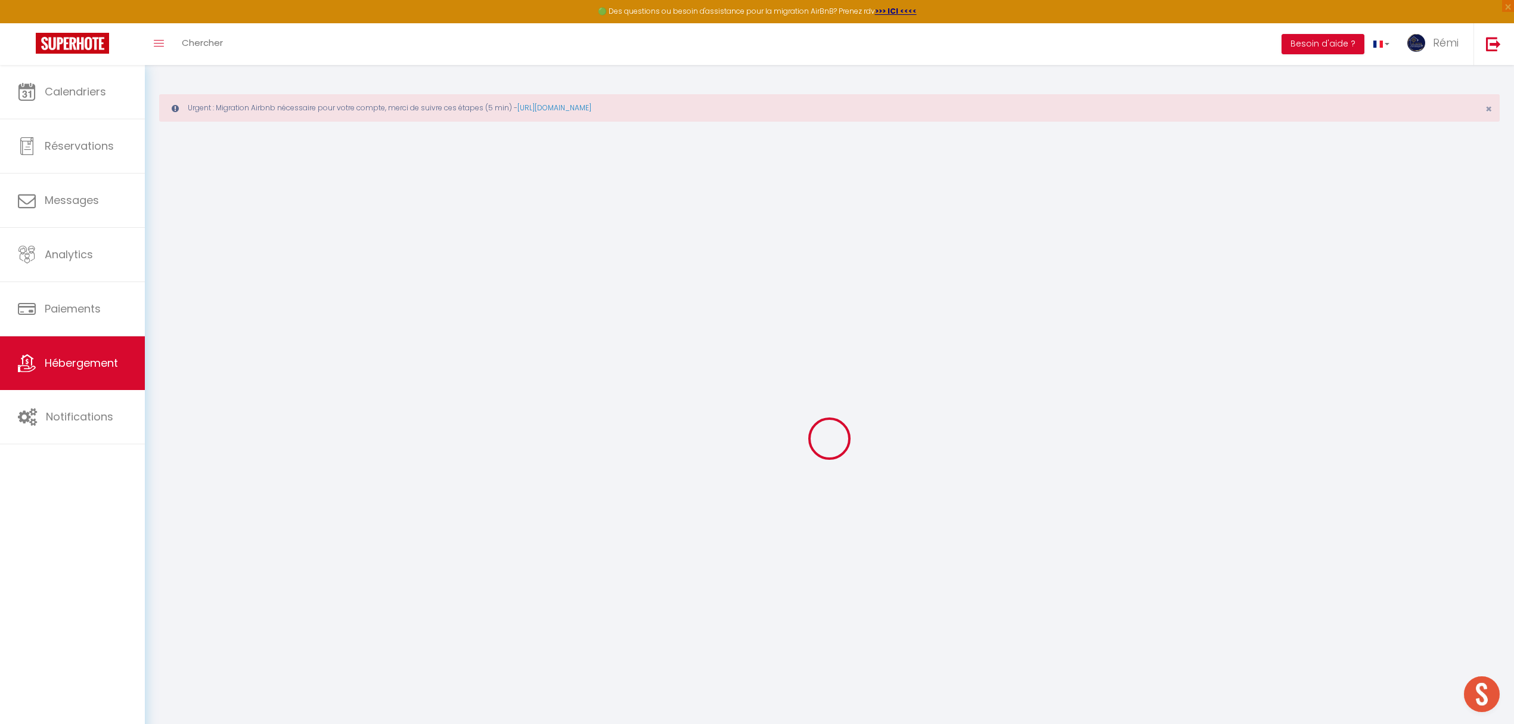
select select
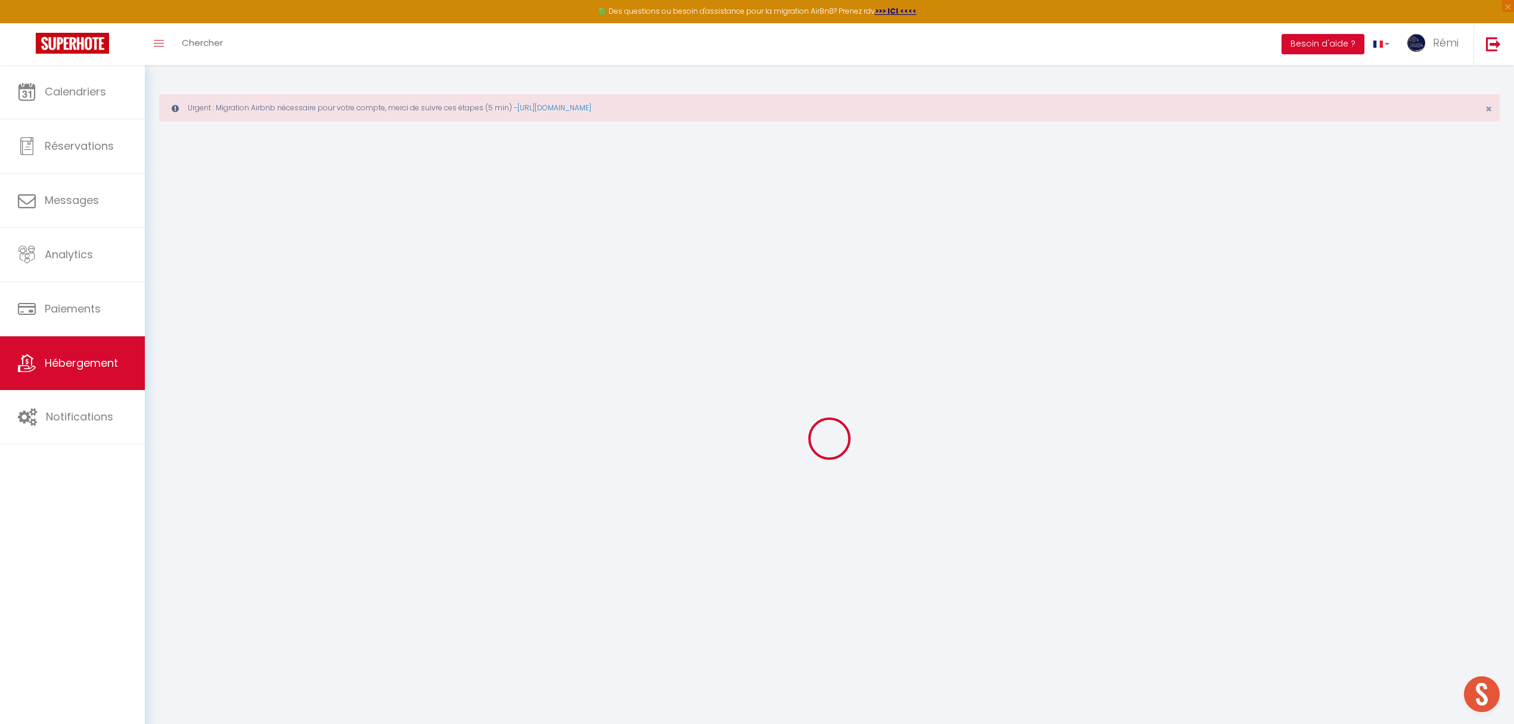
checkbox input "false"
select select
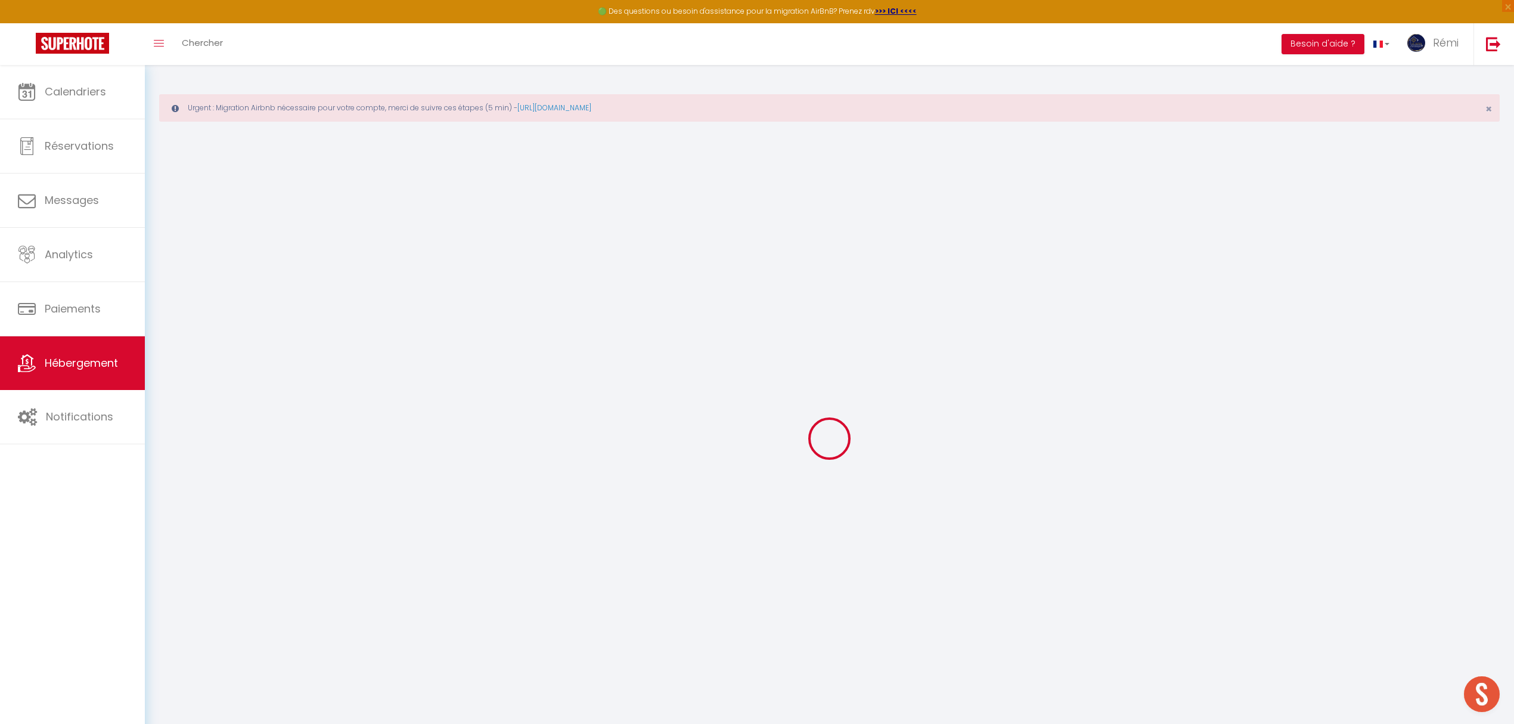
select select
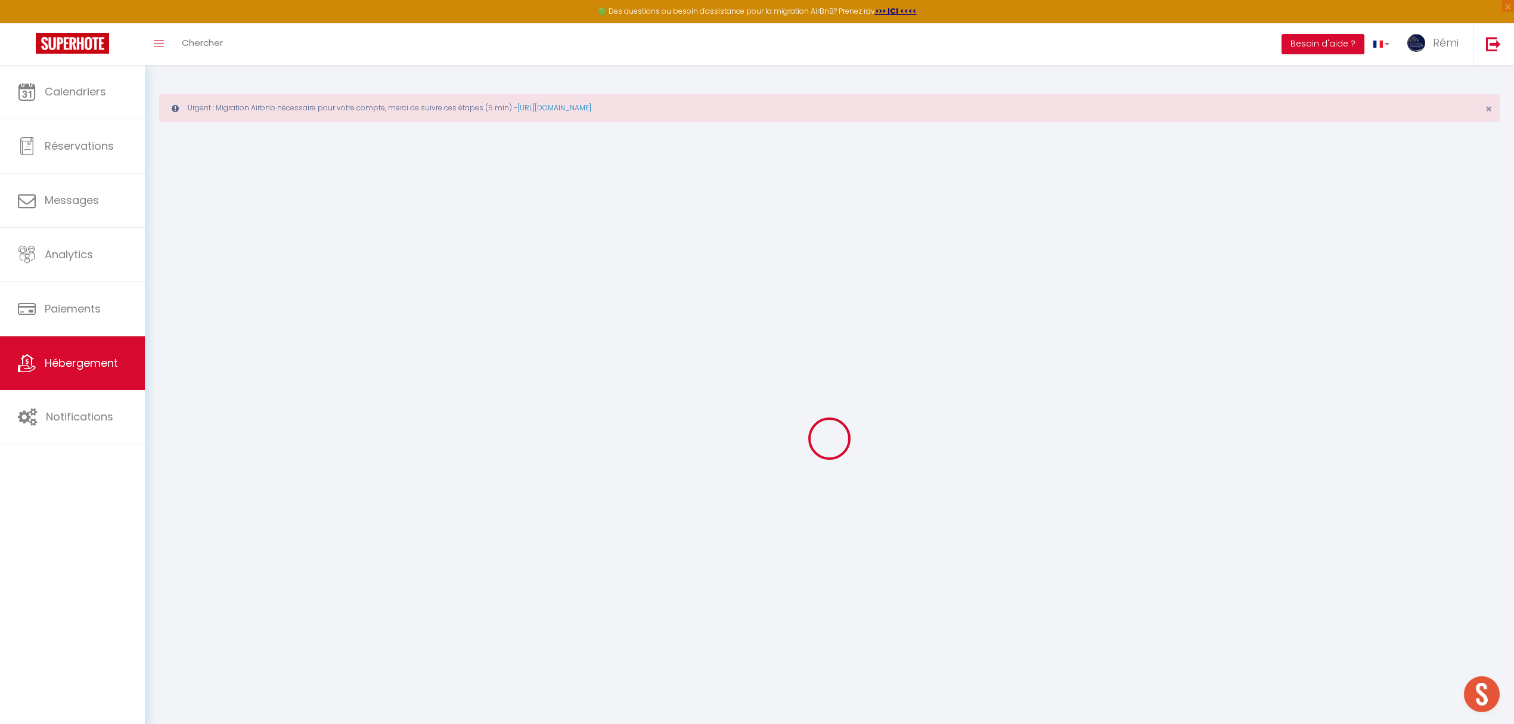
select select
checkbox input "false"
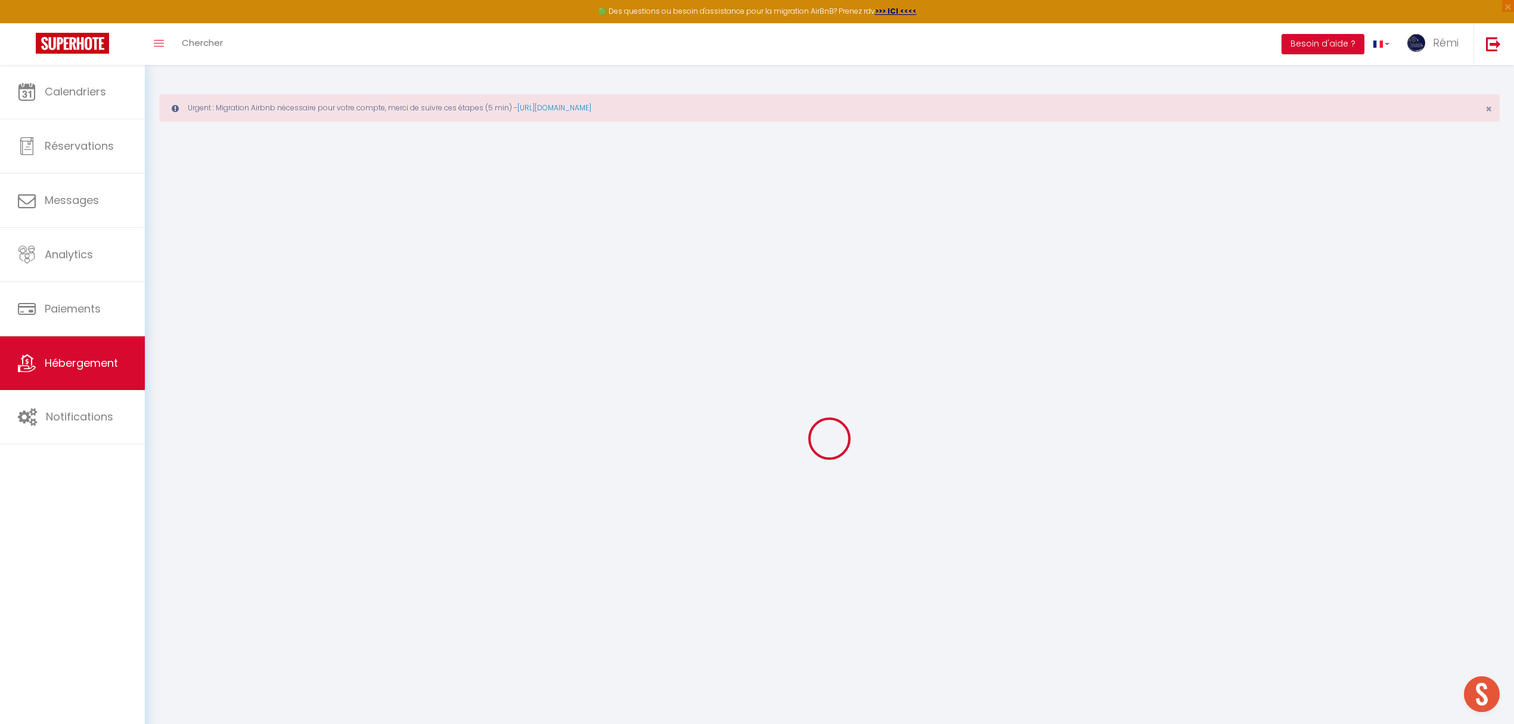
checkbox input "false"
select select
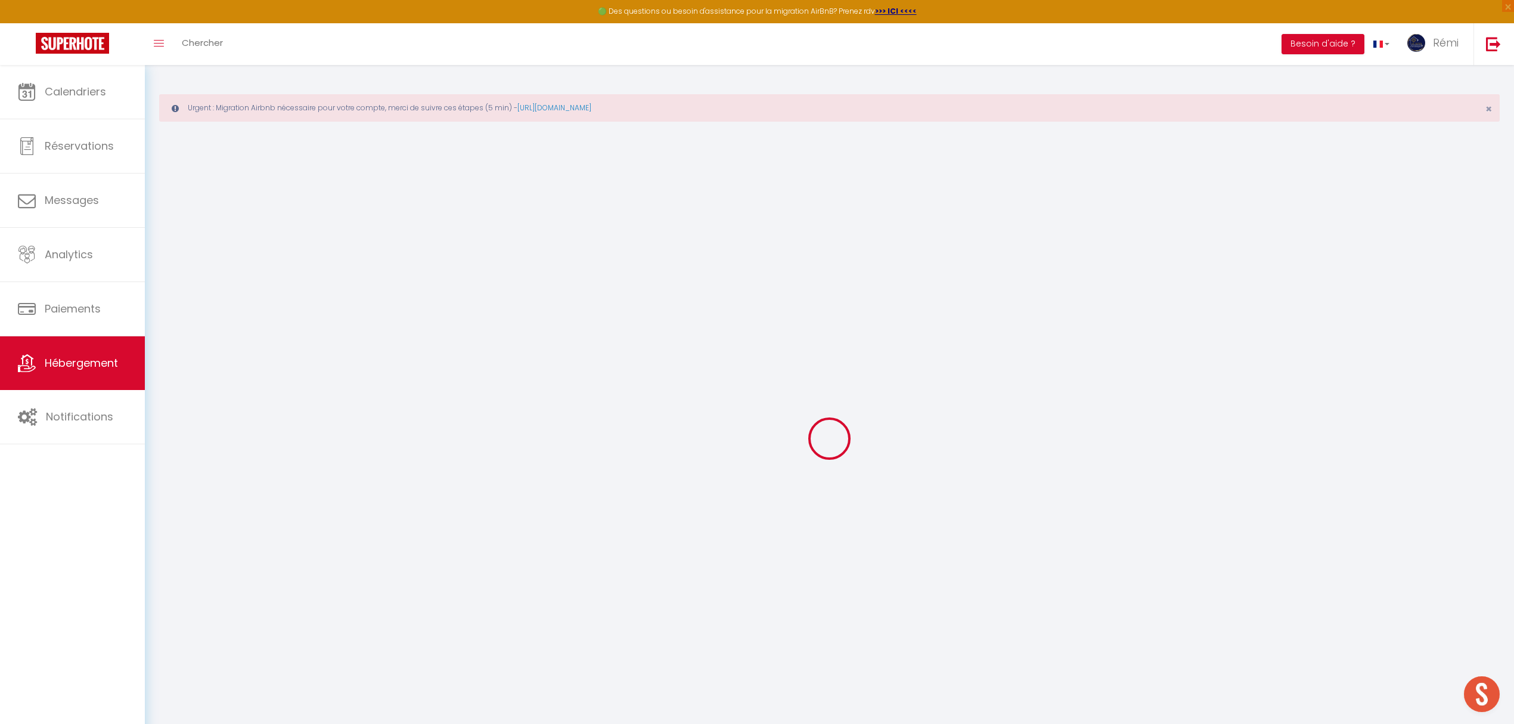
select select
checkbox input "false"
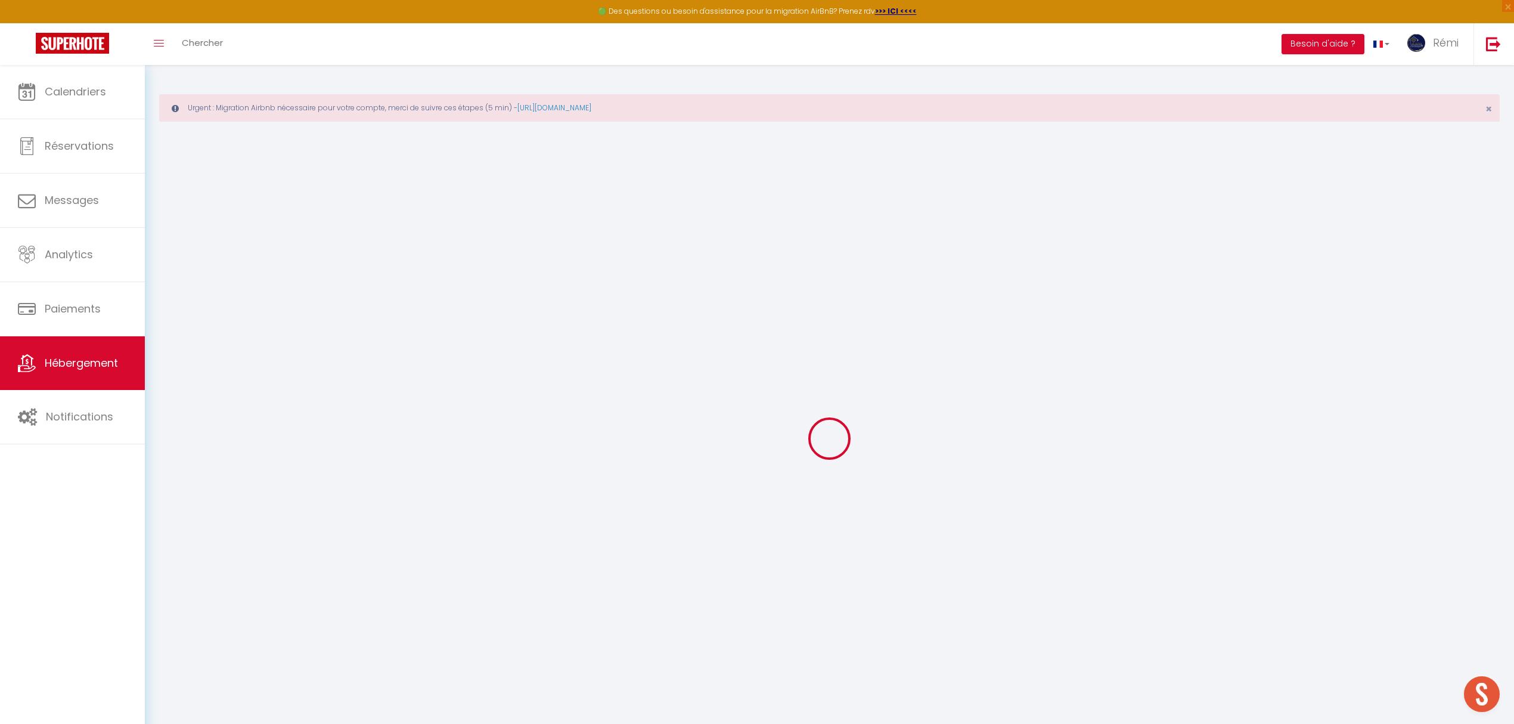
checkbox input "false"
select select
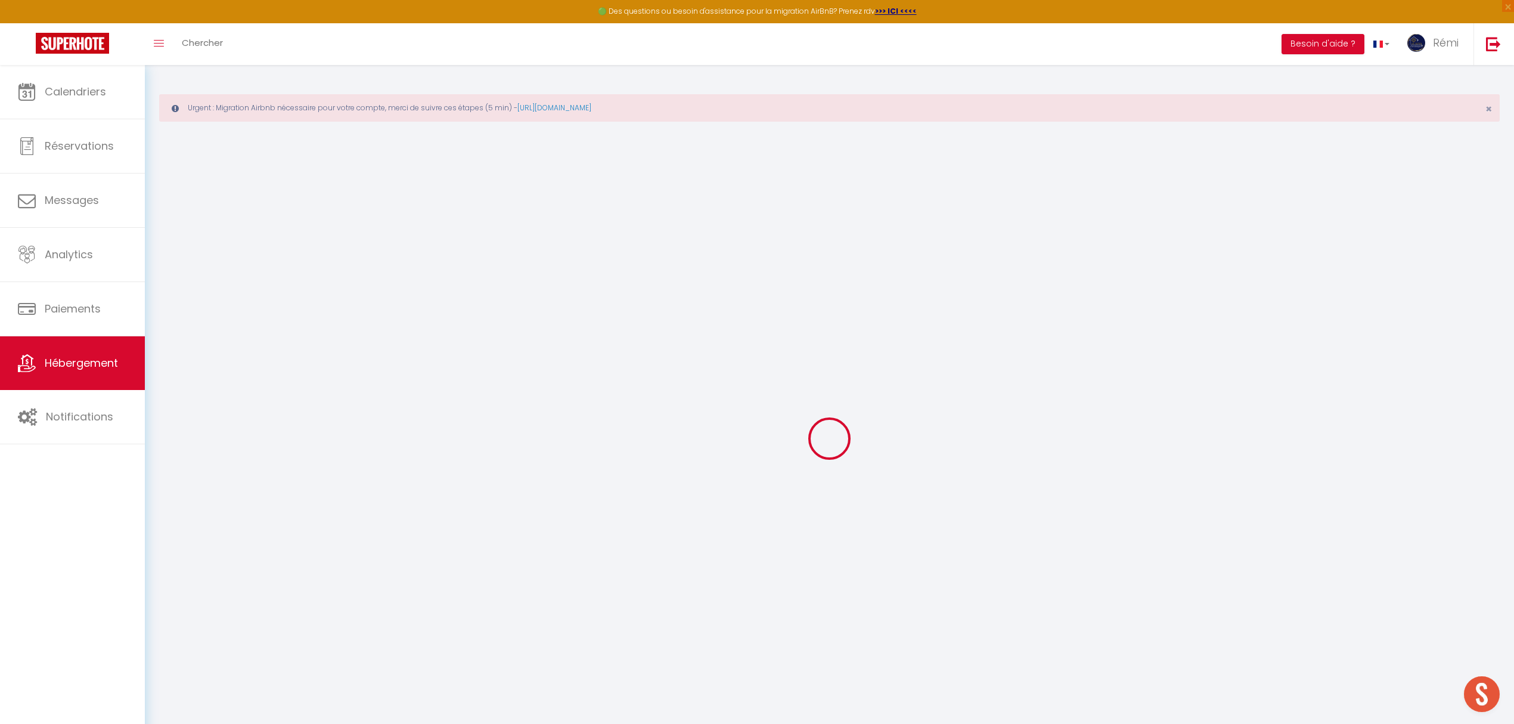
select select
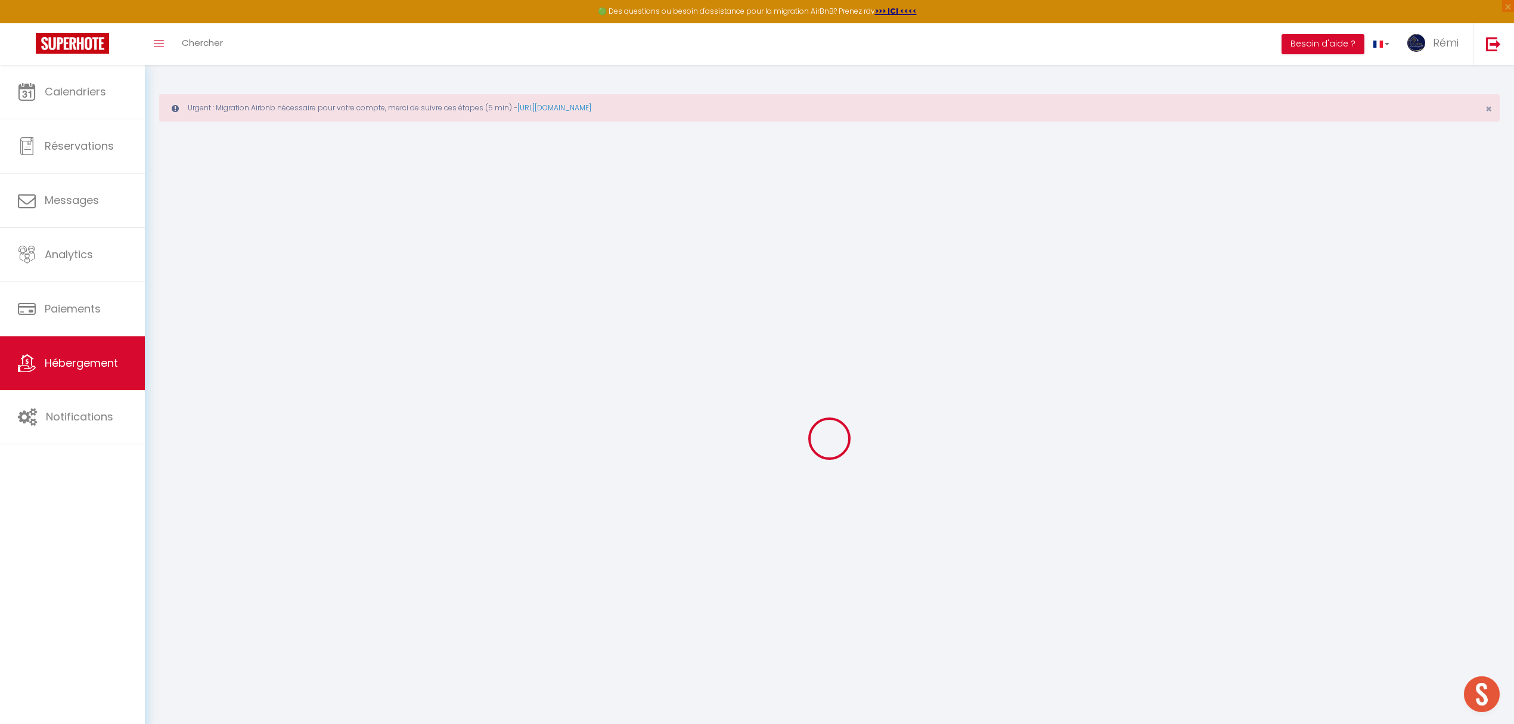
select select
checkbox input "false"
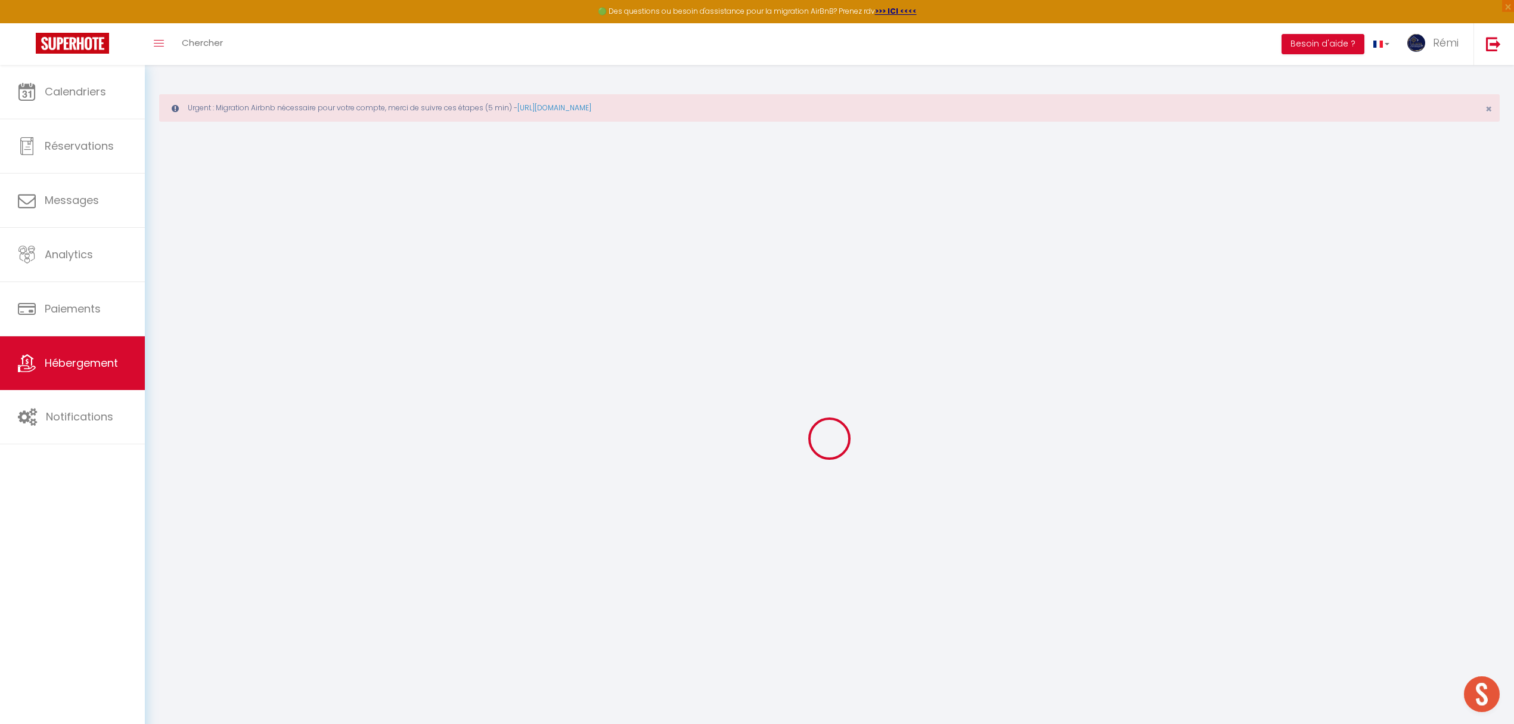
select select
type input "Yann RDC Jardin · L'arcade avec Jardin*Proche de SOCAMIL*Ockeys31"
type input "[PERSON_NAME]"
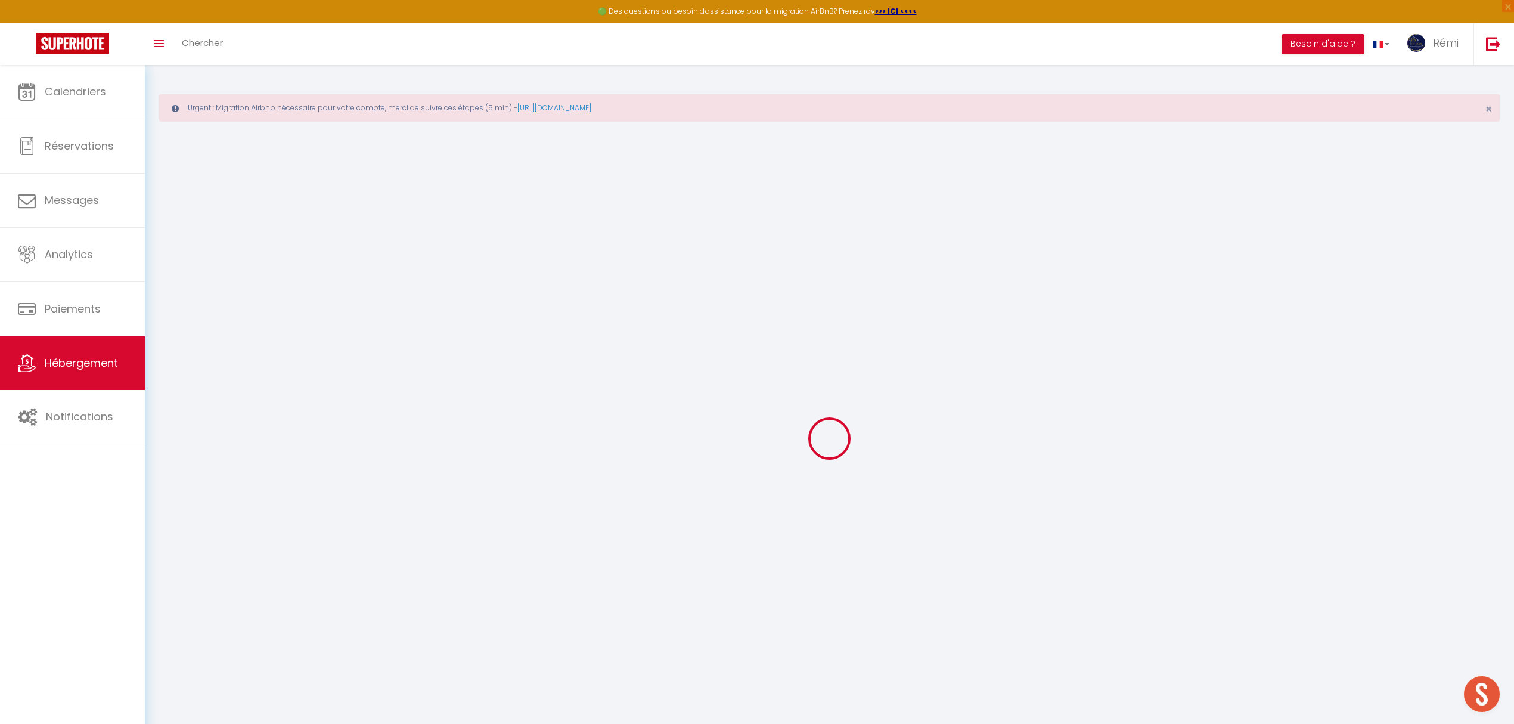
type input "[STREET_ADDRESS]"
type input "11400"
type input "Castelnaudary"
type input "65"
type input "40"
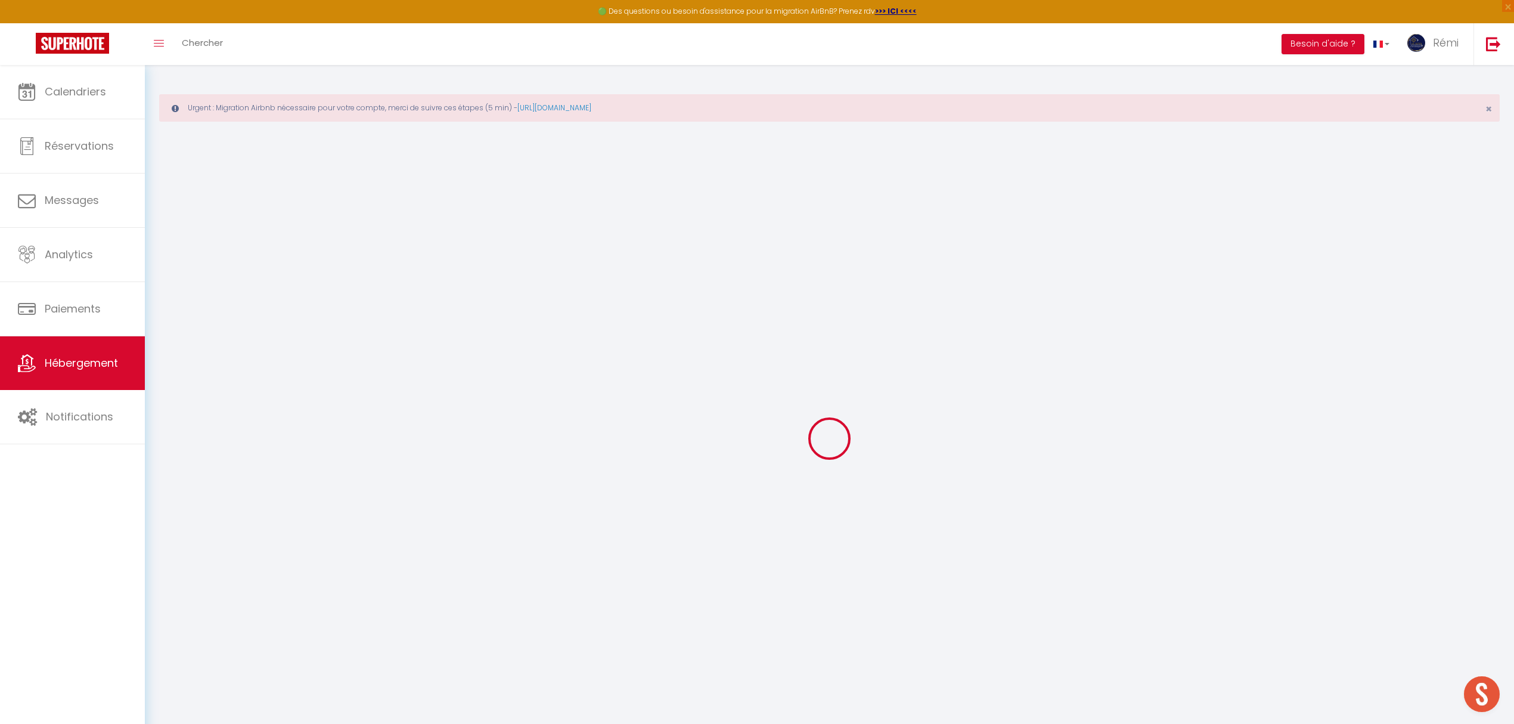
type input "0"
type input "300"
select select
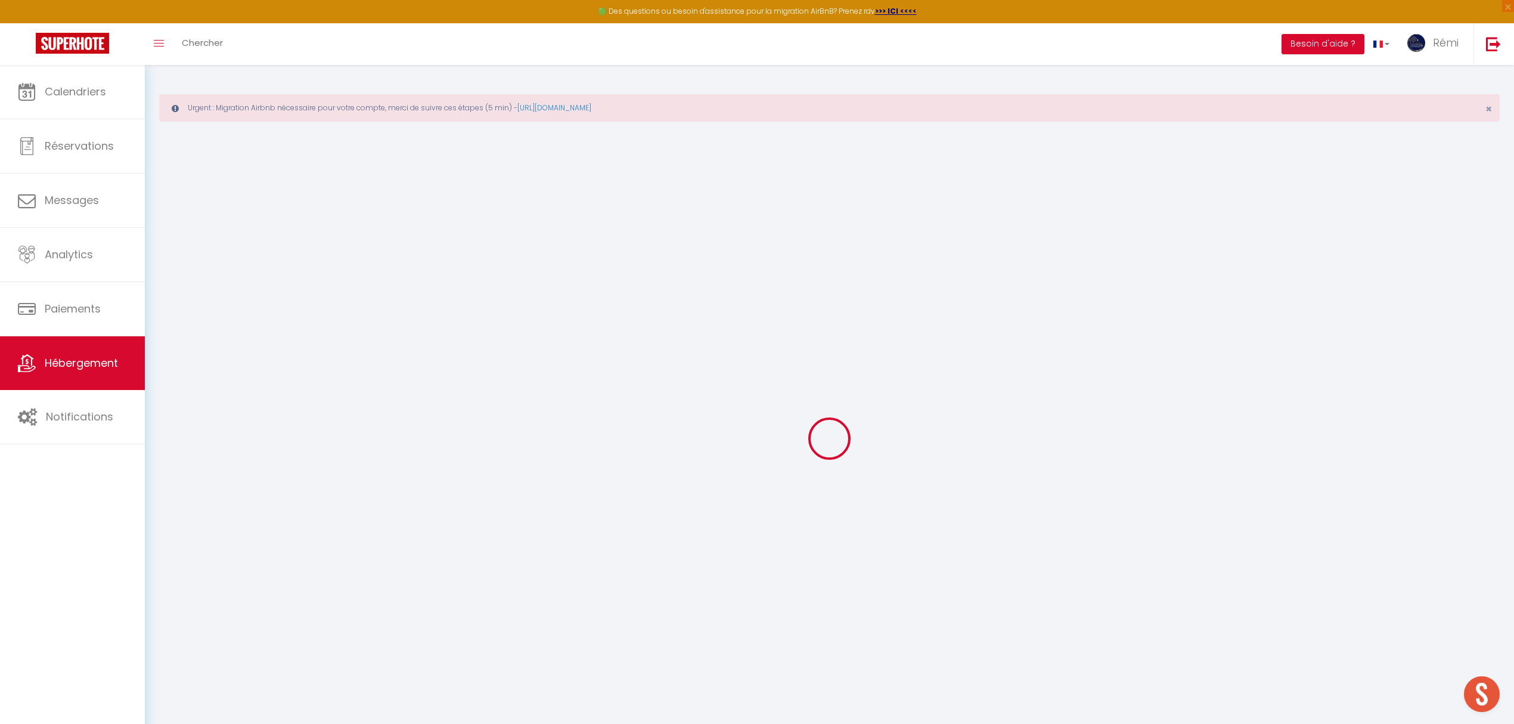
select select
type input "[STREET_ADDRESS]"
type input "11400"
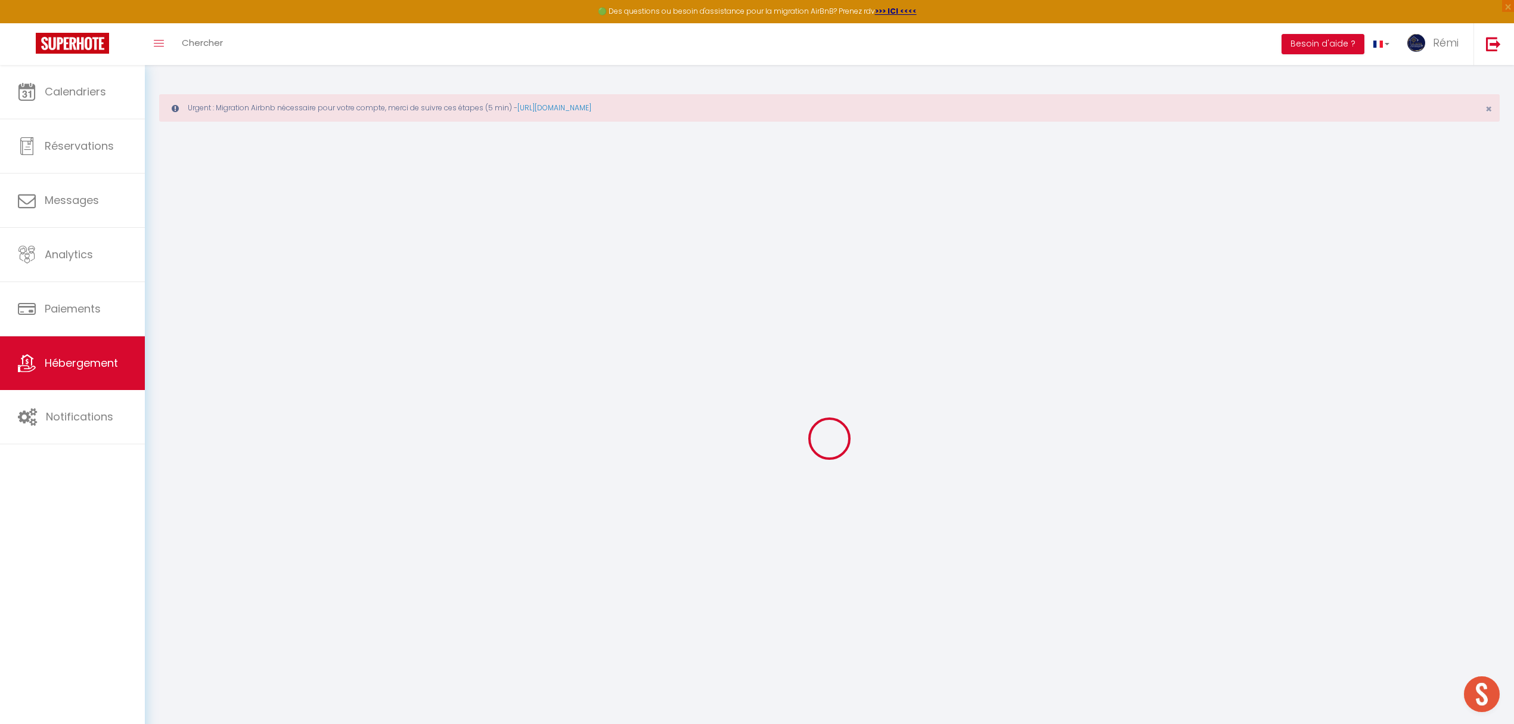
type input "Castelnaudary"
type input "[EMAIL_ADDRESS][DOMAIN_NAME]"
select select "5698"
checkbox input "false"
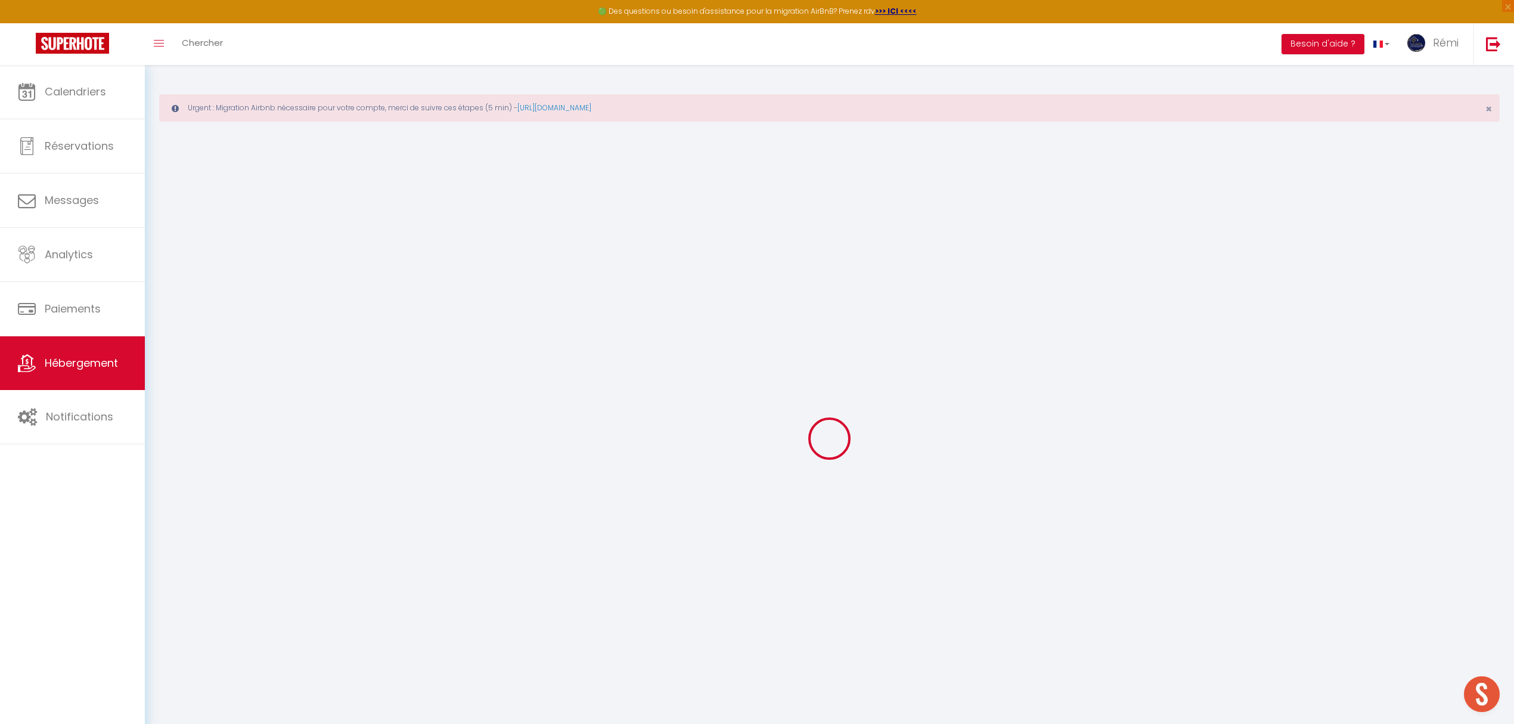
checkbox input "true"
checkbox input "false"
radio input "true"
type input "25"
type input "40"
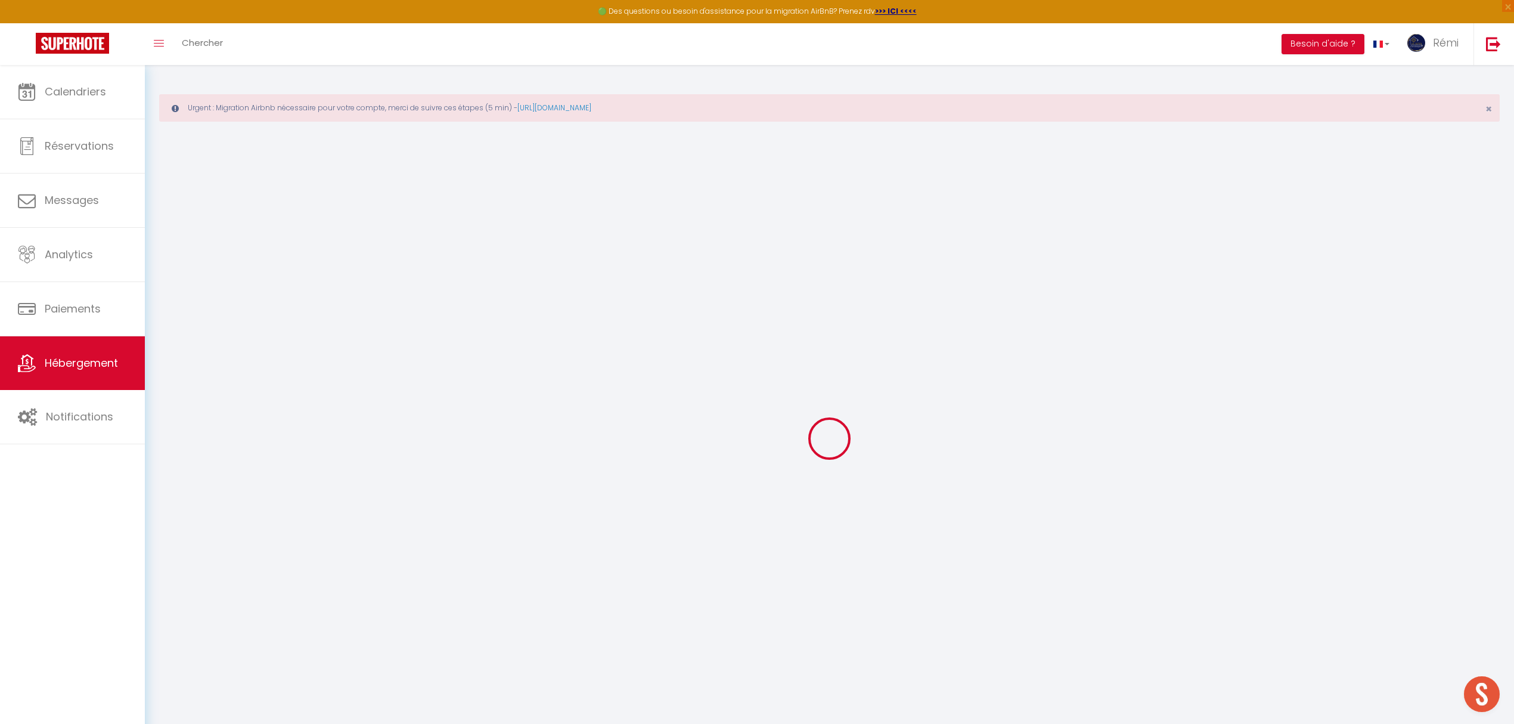
type input "0"
select select "26329"
select select
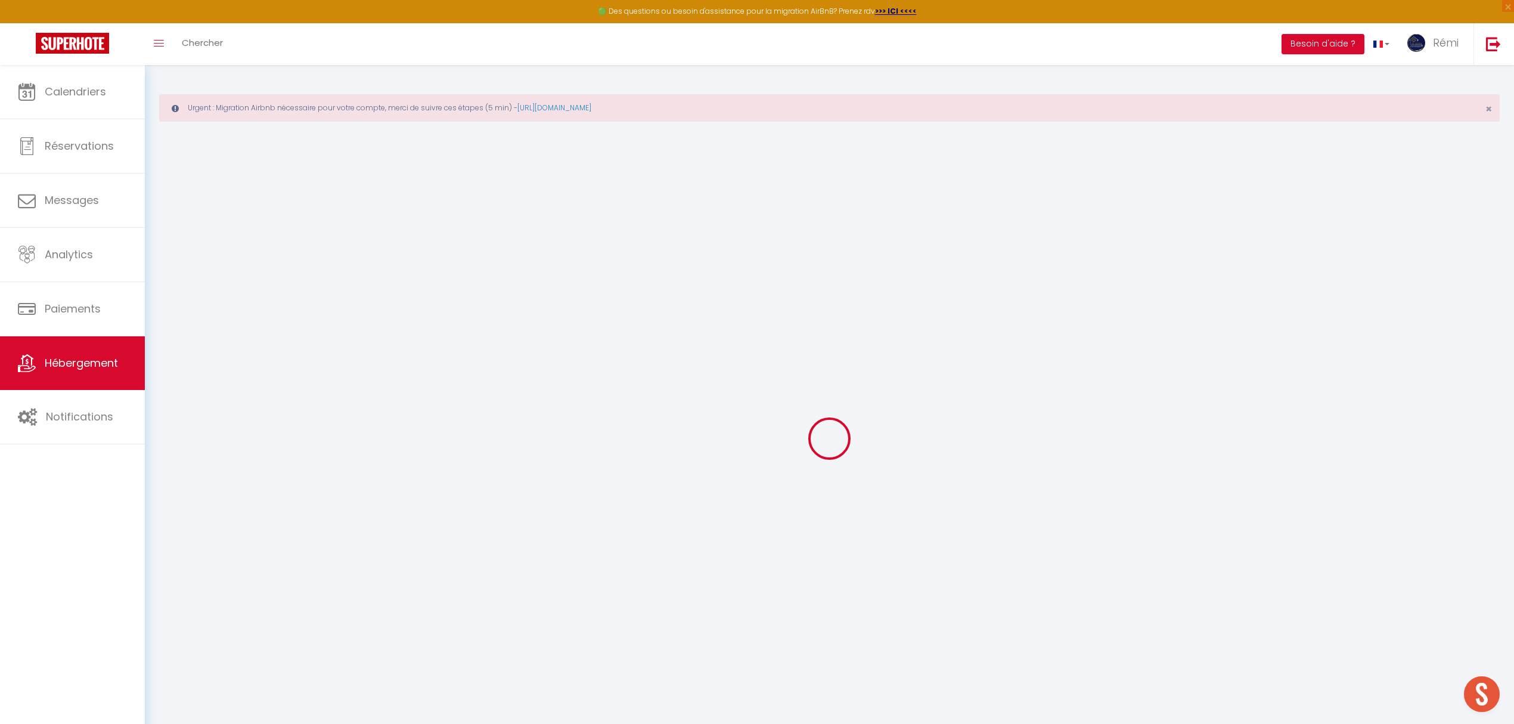
select select
checkbox input "false"
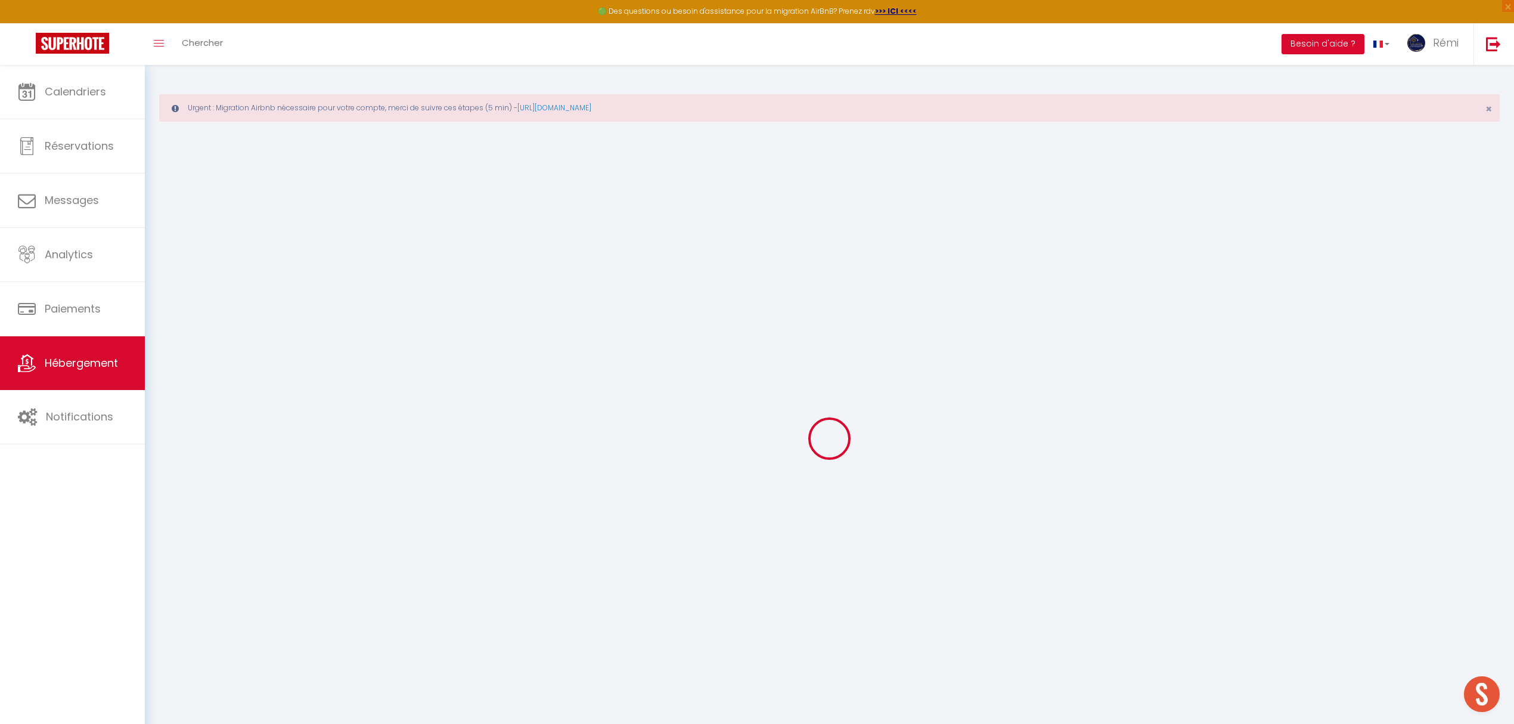
checkbox input "false"
checkbox input "true"
checkbox input "false"
select select
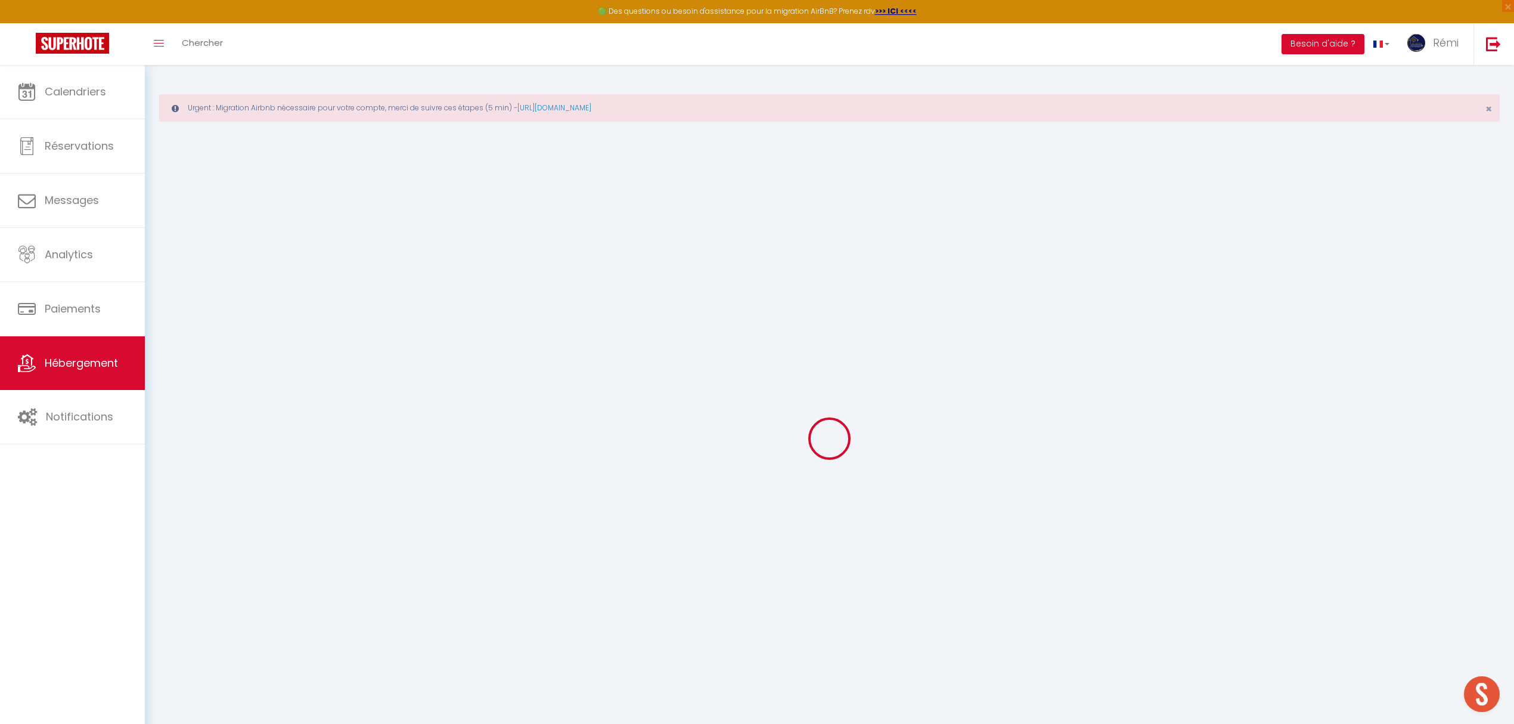
select select
checkbox input "false"
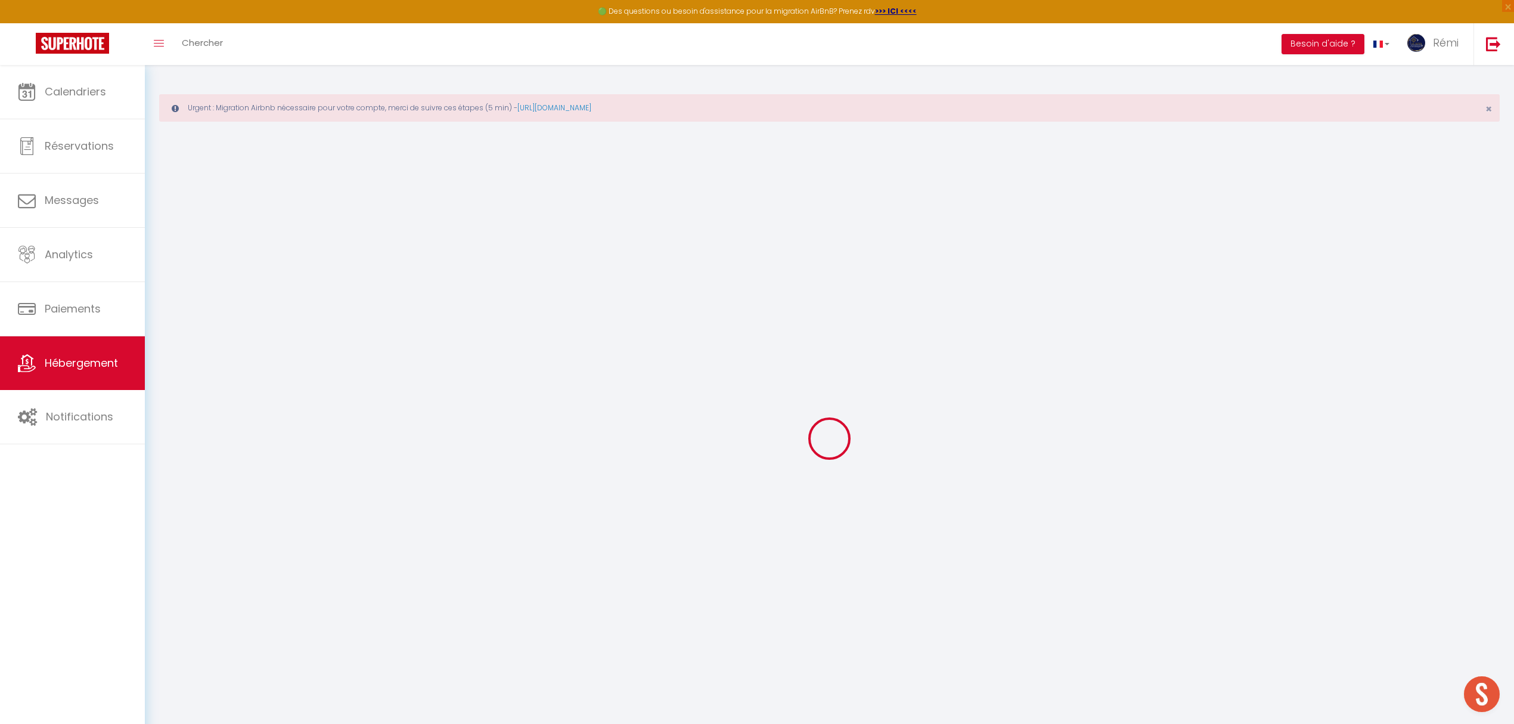
checkbox input "true"
checkbox input "false"
checkbox input "true"
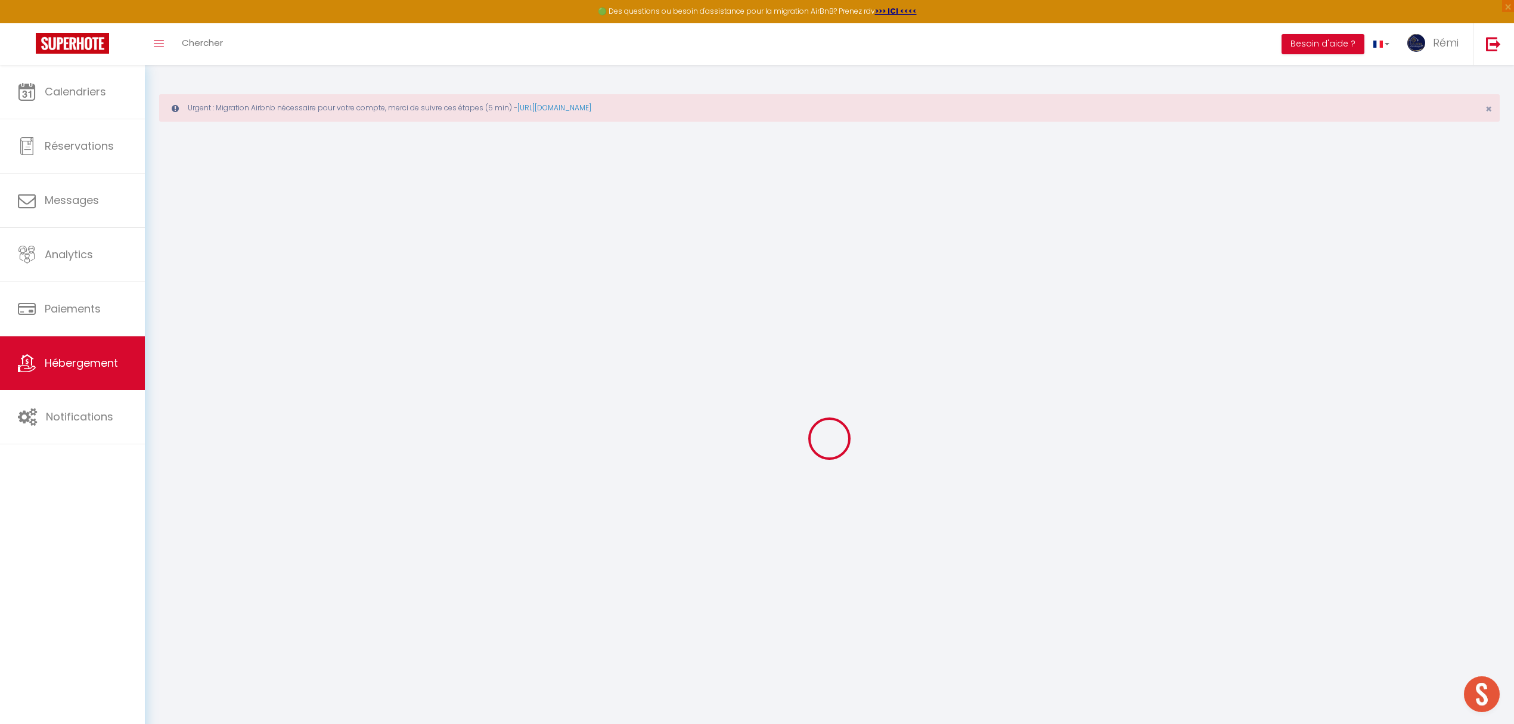
checkbox input "false"
select select "17:00"
select select "23:00"
select select "10:00"
select select "30"
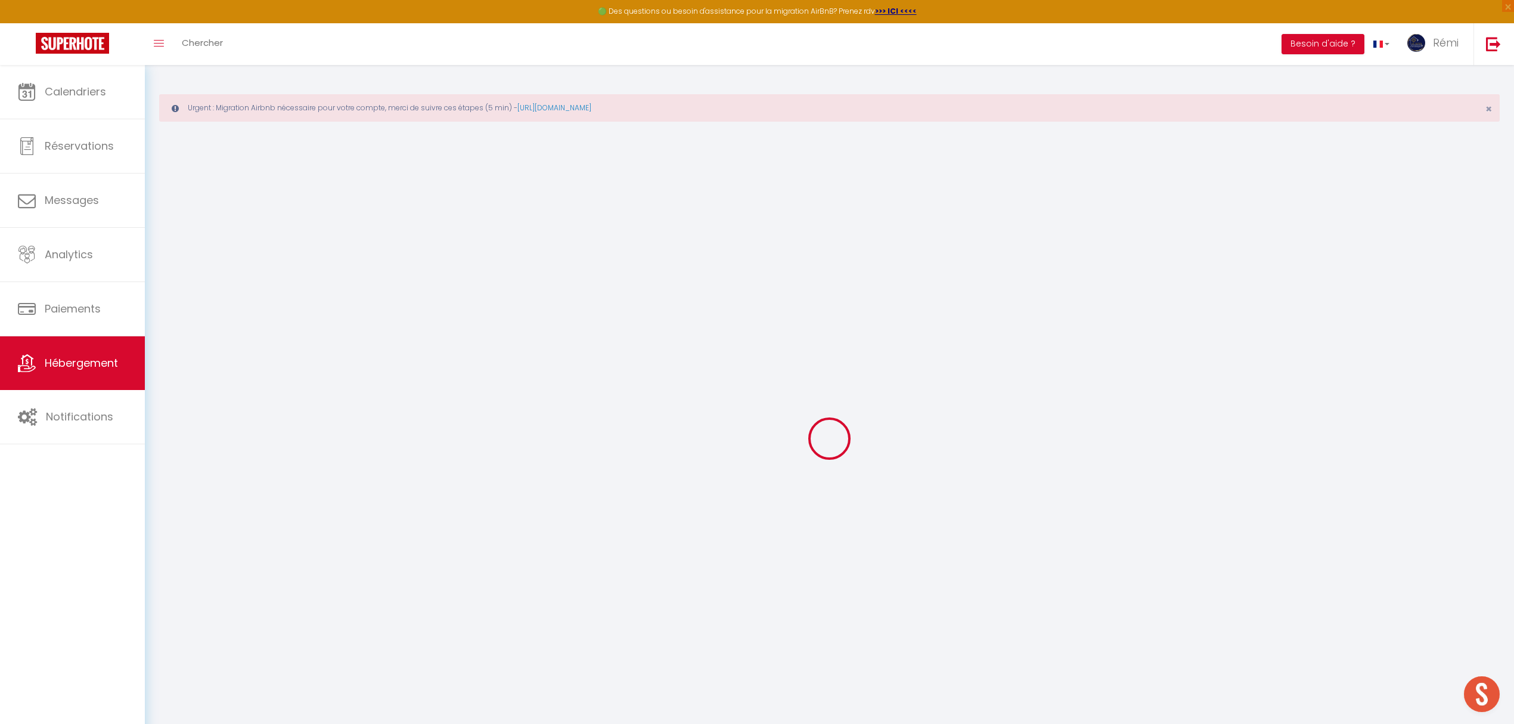
select select "120"
checkbox input "false"
checkbox input "true"
checkbox input "false"
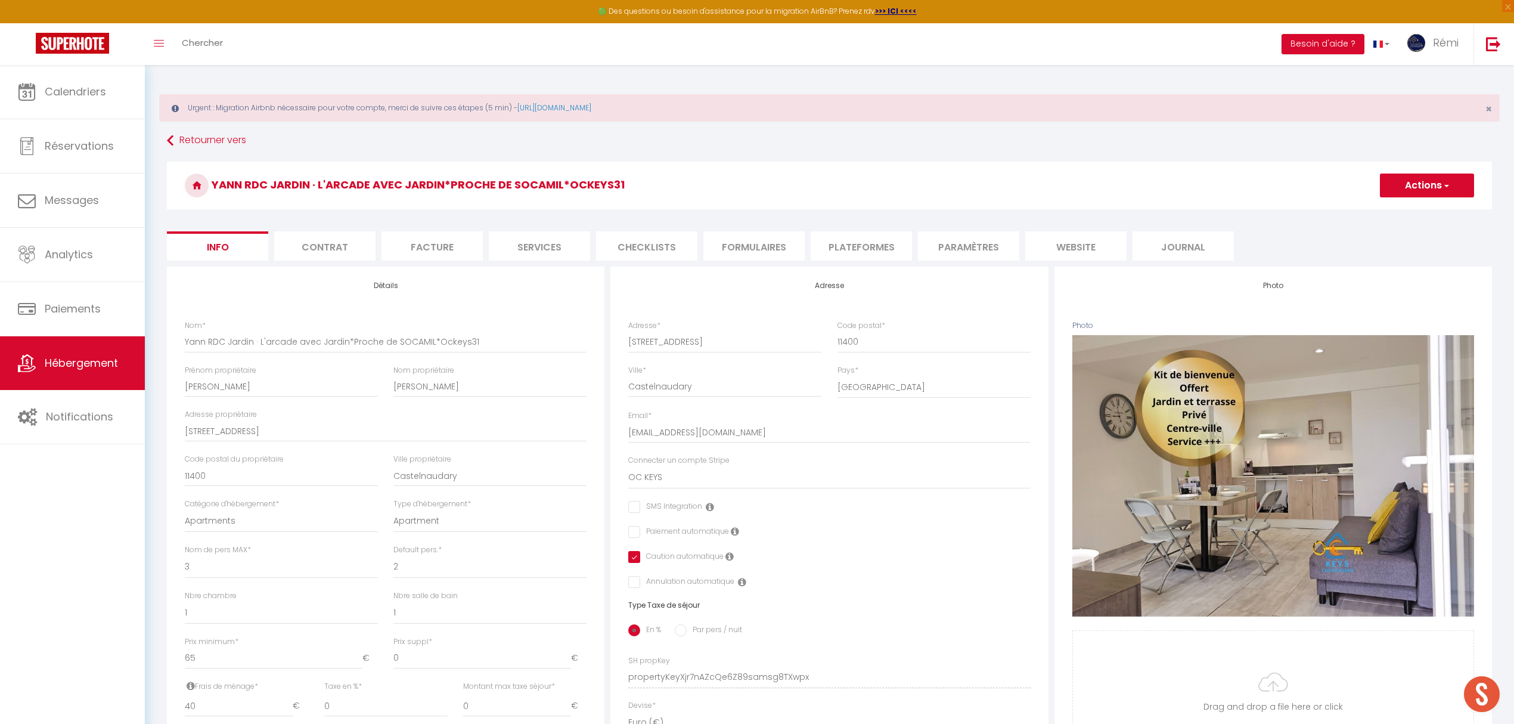
checkbox input "false"
checkbox input "true"
checkbox input "false"
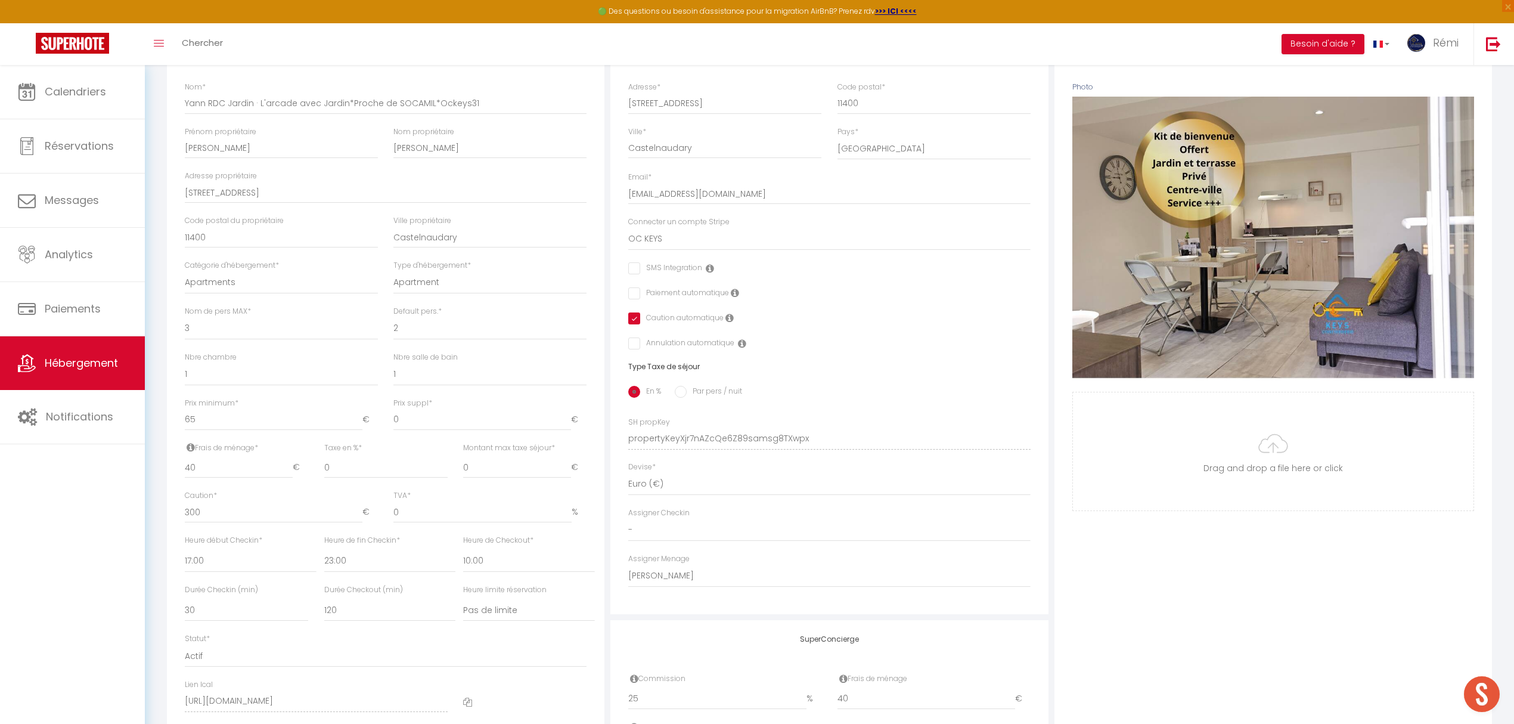
scroll to position [377, 0]
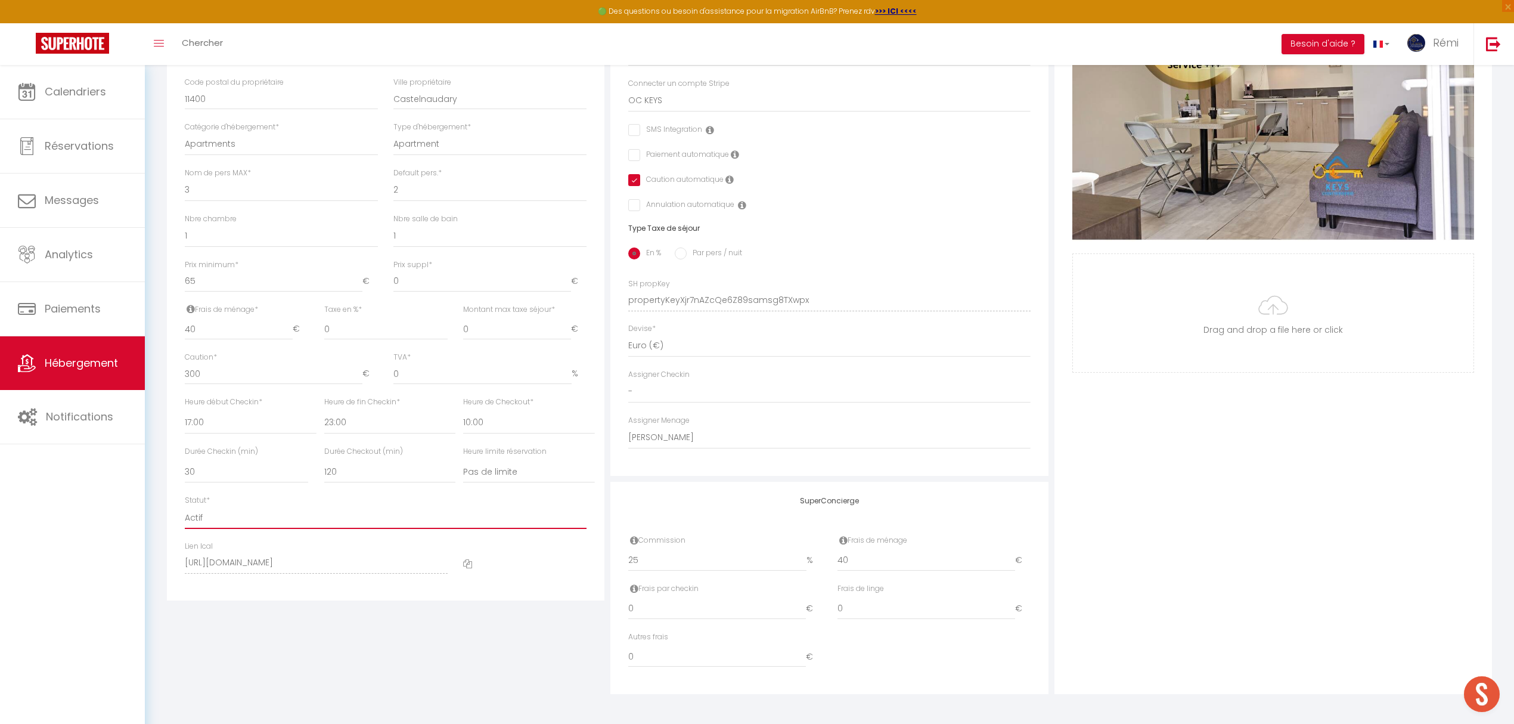
click at [257, 521] on select "Actif Pas actif" at bounding box center [386, 517] width 402 height 23
select select "0"
click at [185, 506] on select "Actif Pas actif" at bounding box center [386, 517] width 402 height 23
checkbox input "false"
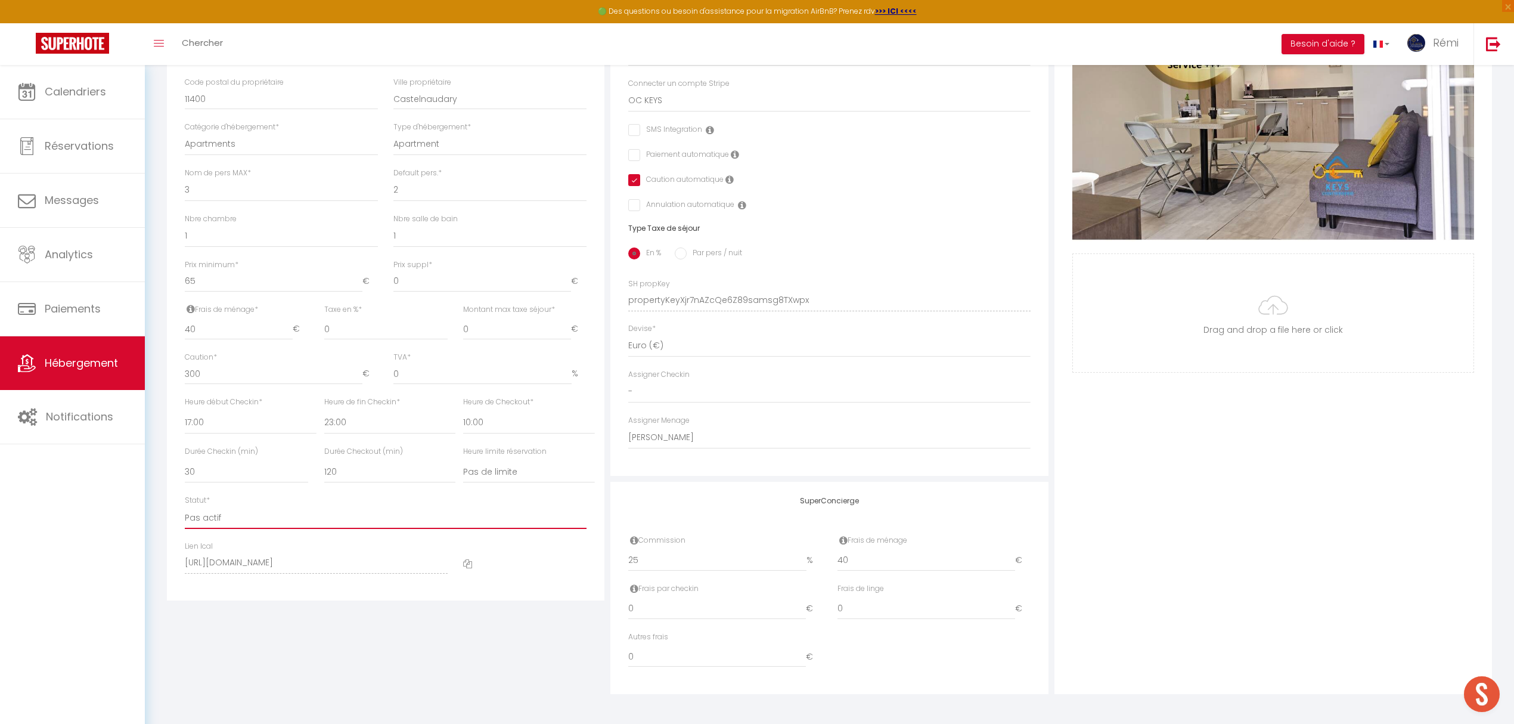
checkbox input "true"
checkbox input "false"
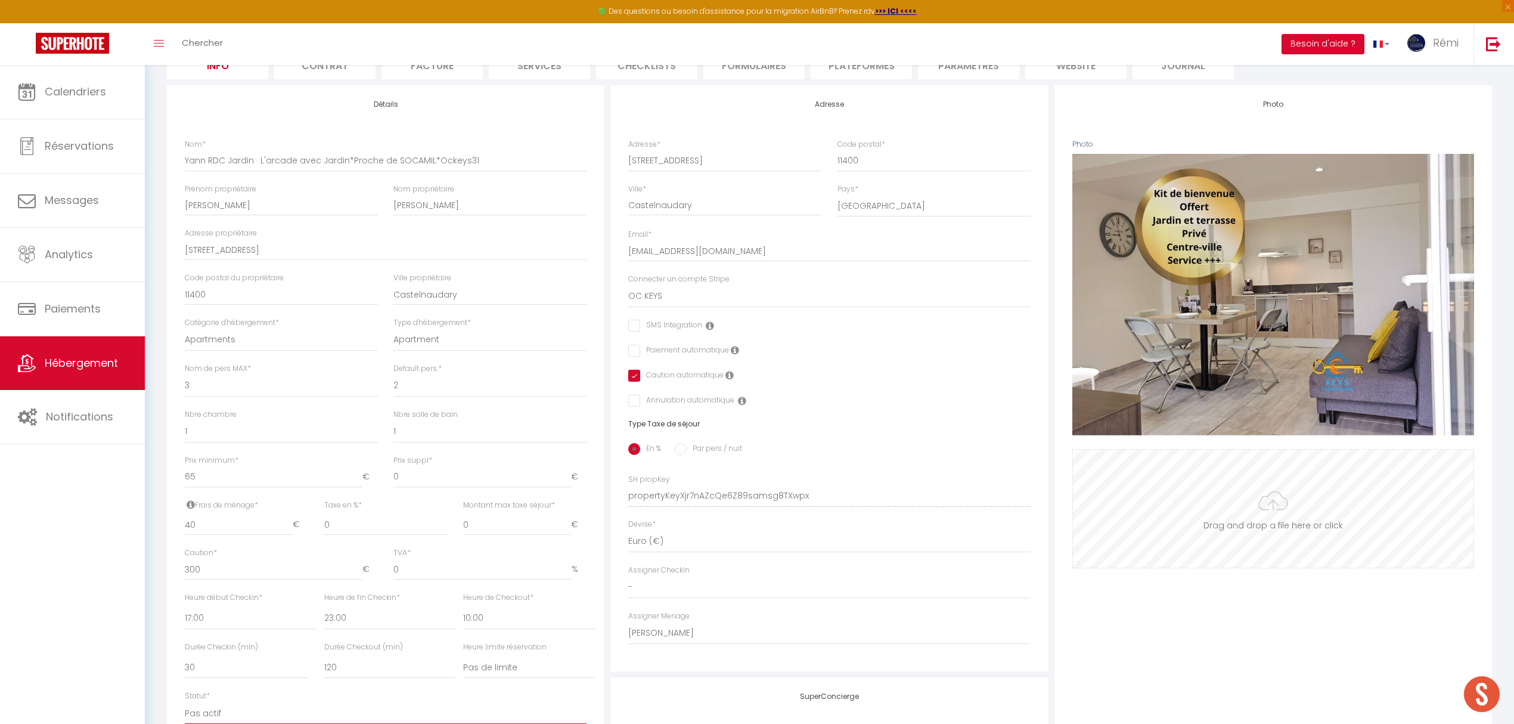
scroll to position [0, 0]
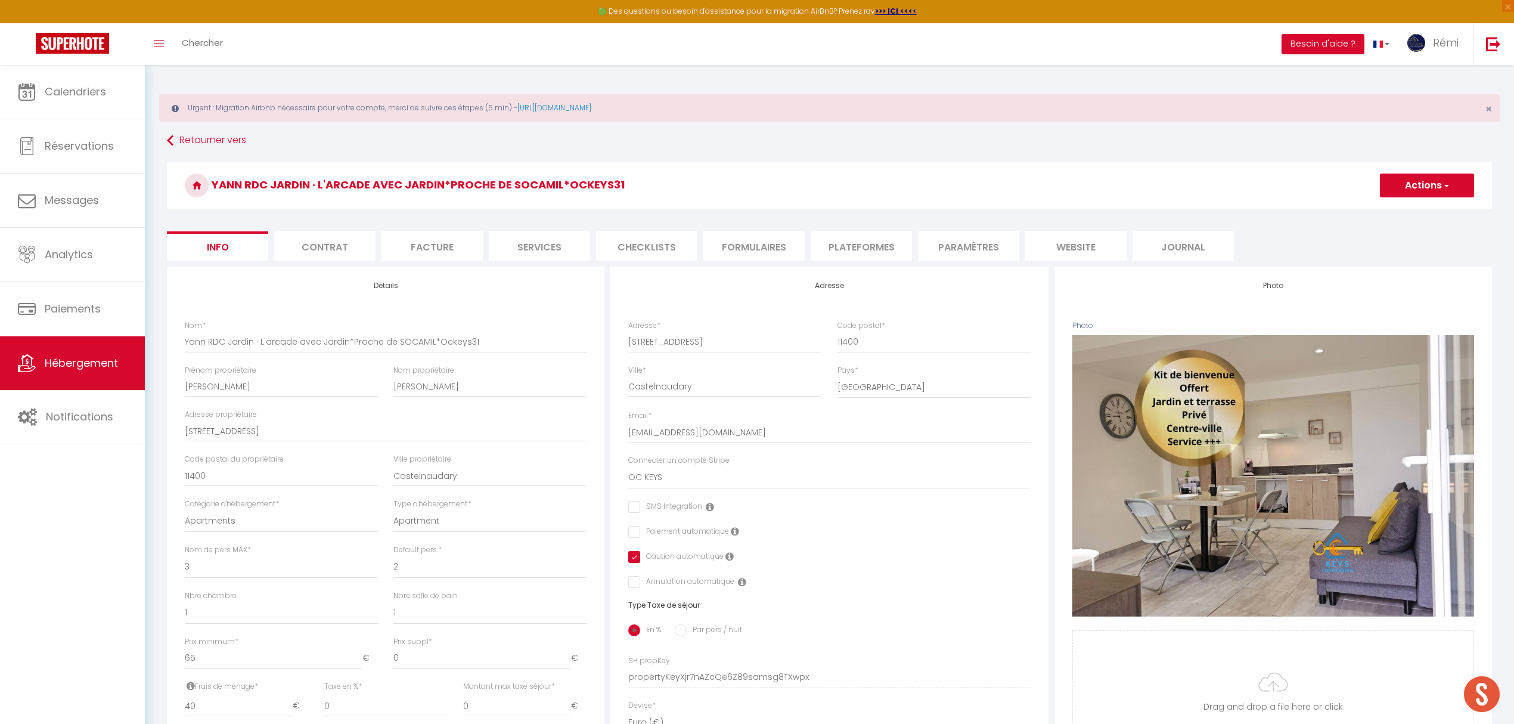
click at [1455, 187] on button "Actions" at bounding box center [1427, 185] width 94 height 24
click at [1393, 211] on input "Enregistrer" at bounding box center [1380, 212] width 44 height 12
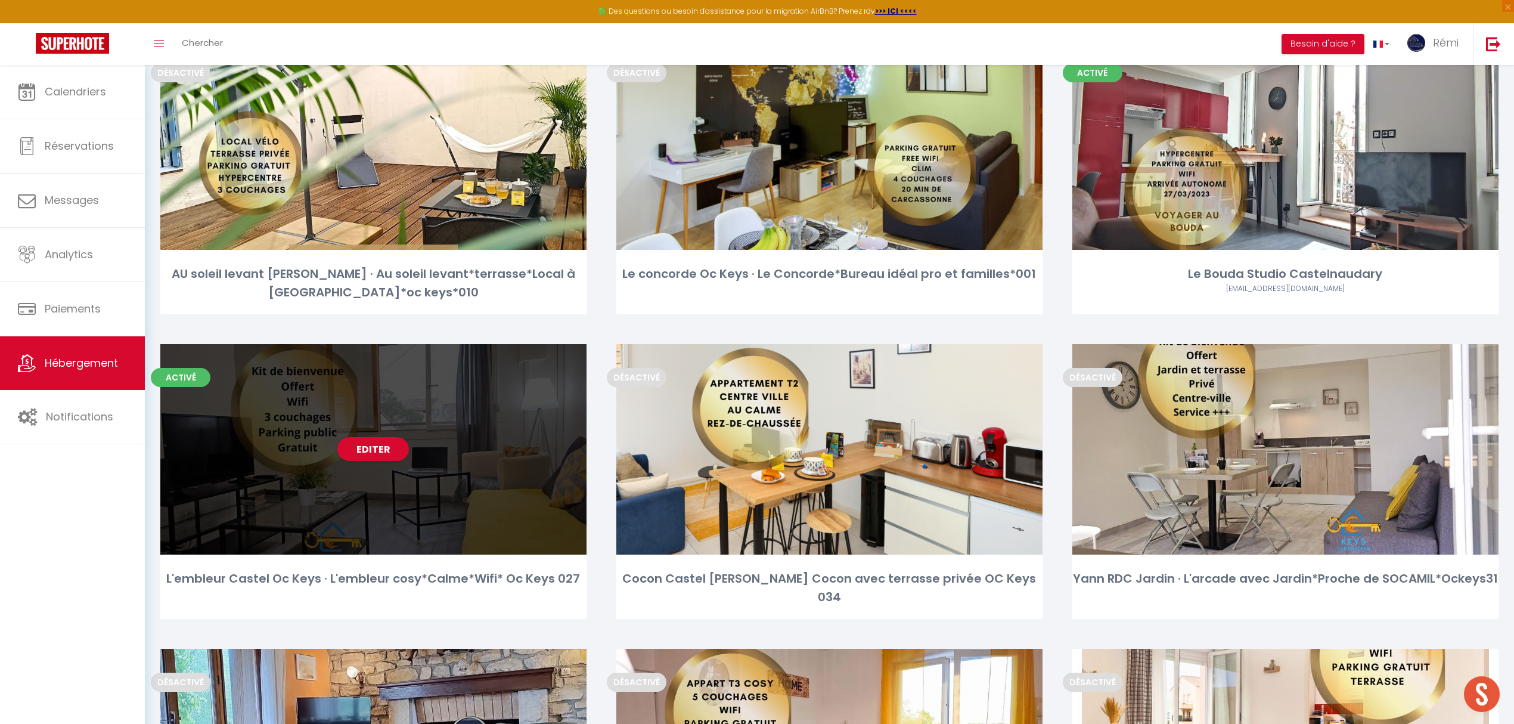
scroll to position [397, 0]
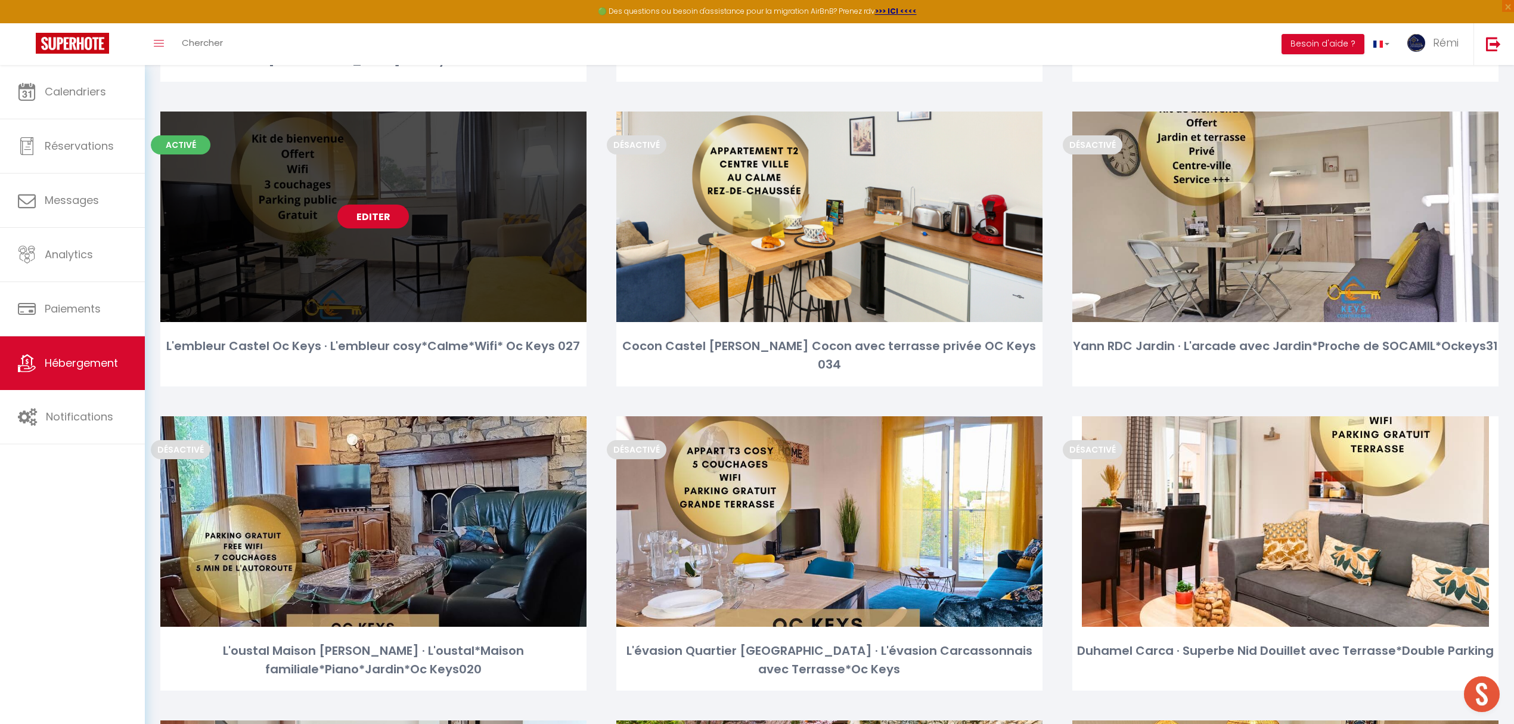
click at [371, 215] on link "Editer" at bounding box center [373, 216] width 72 height 24
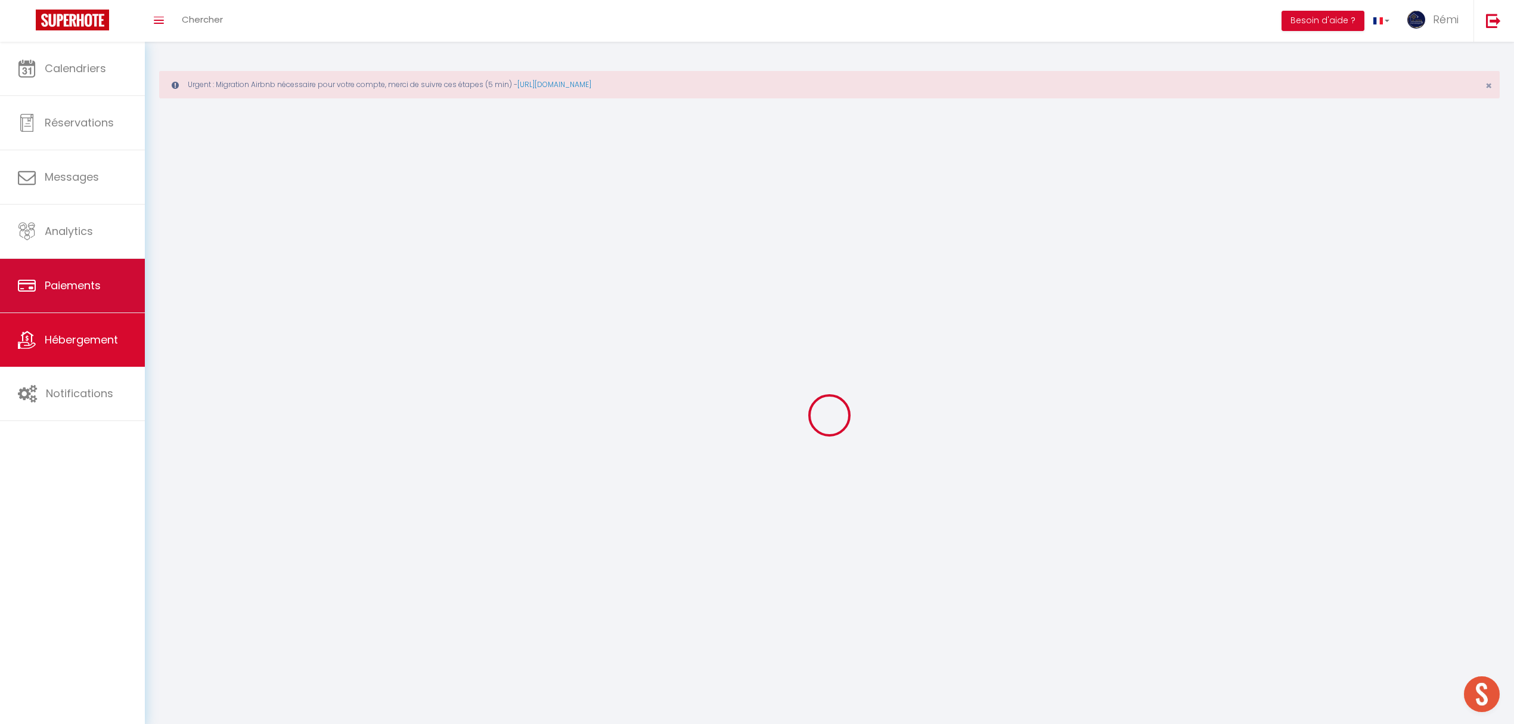
select select
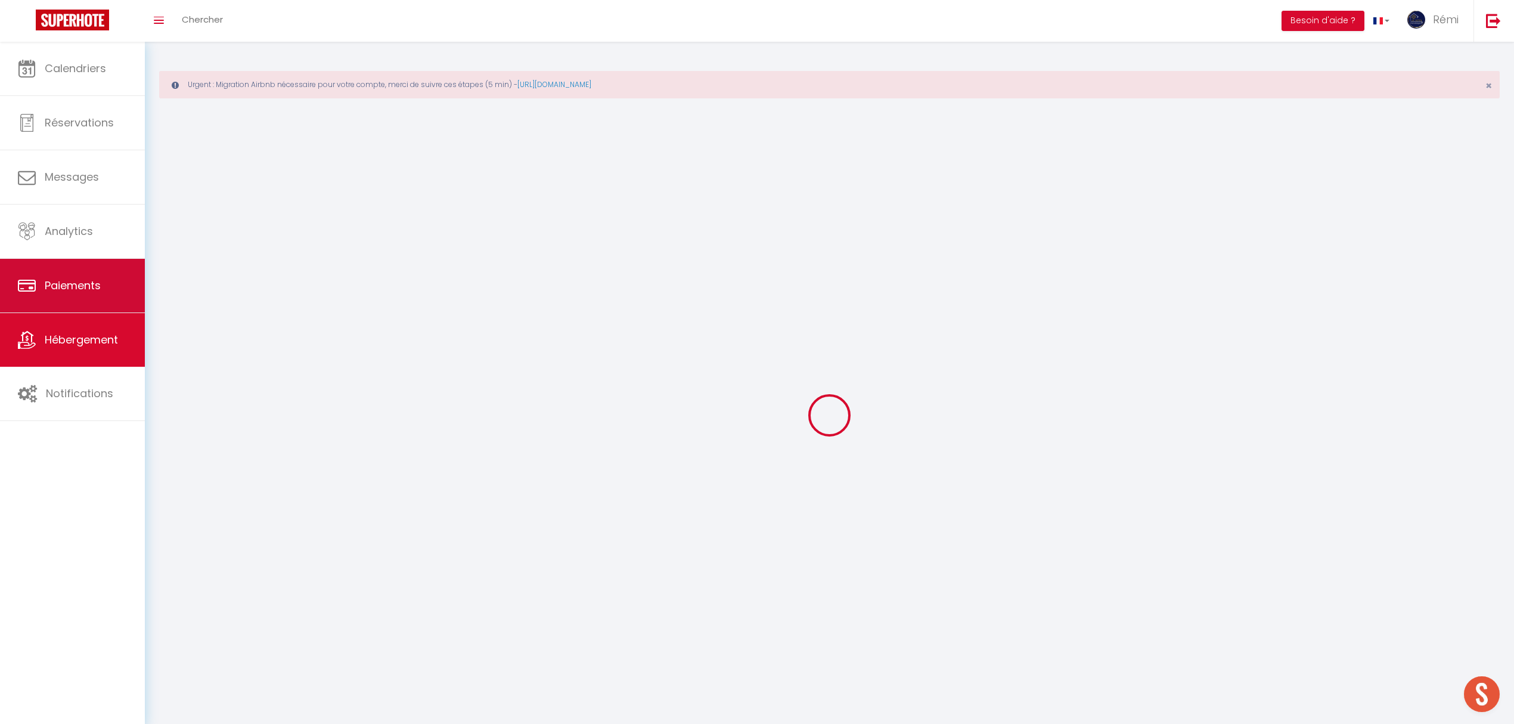
select select
checkbox input "false"
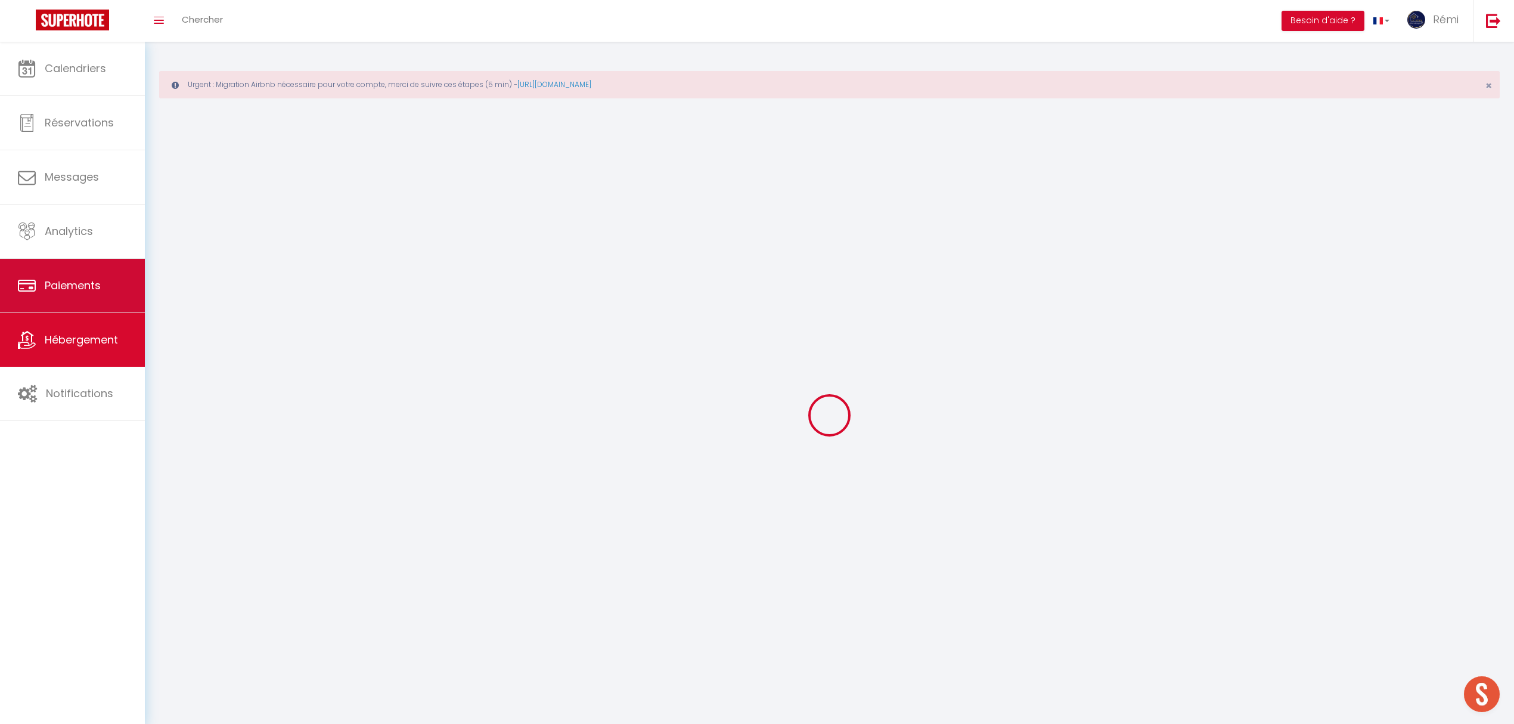
select select
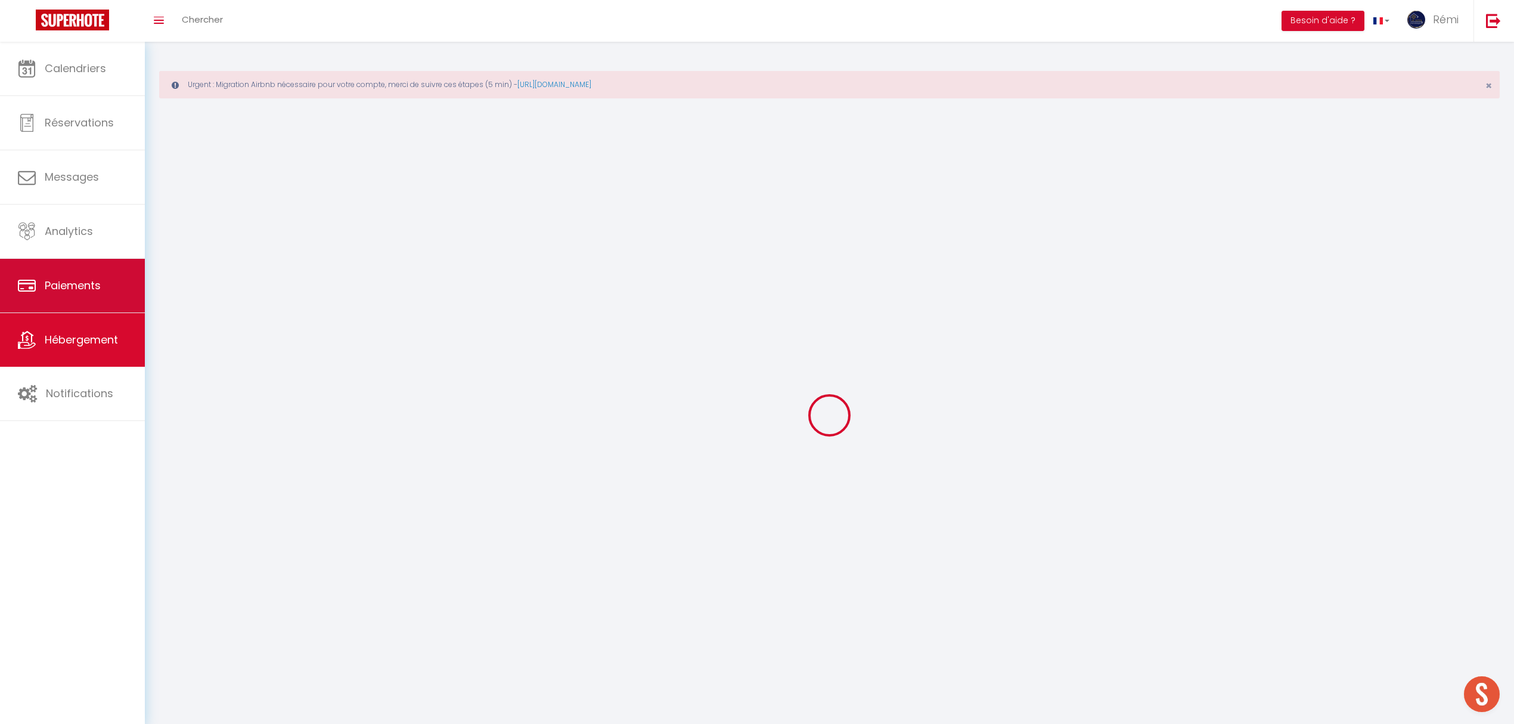
select select
checkbox input "false"
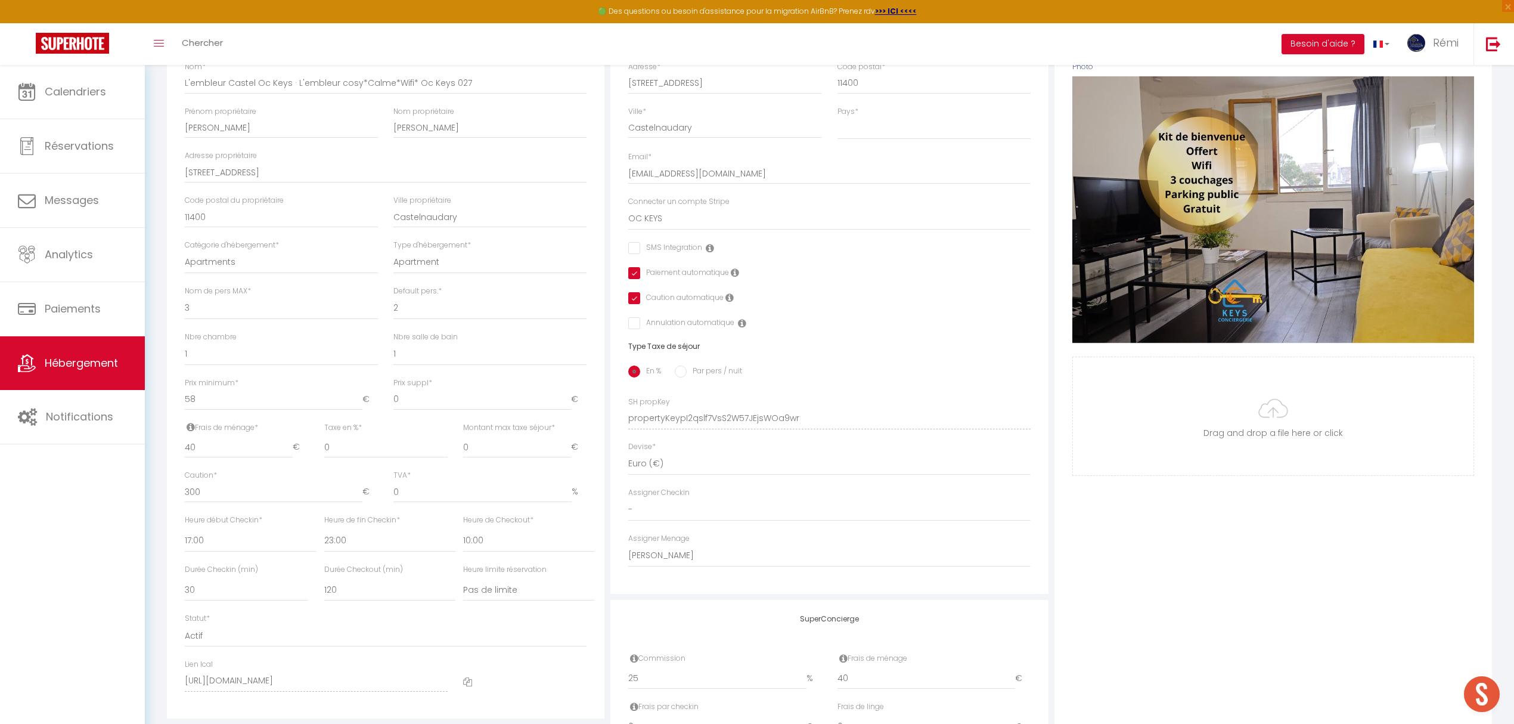
scroll to position [318, 0]
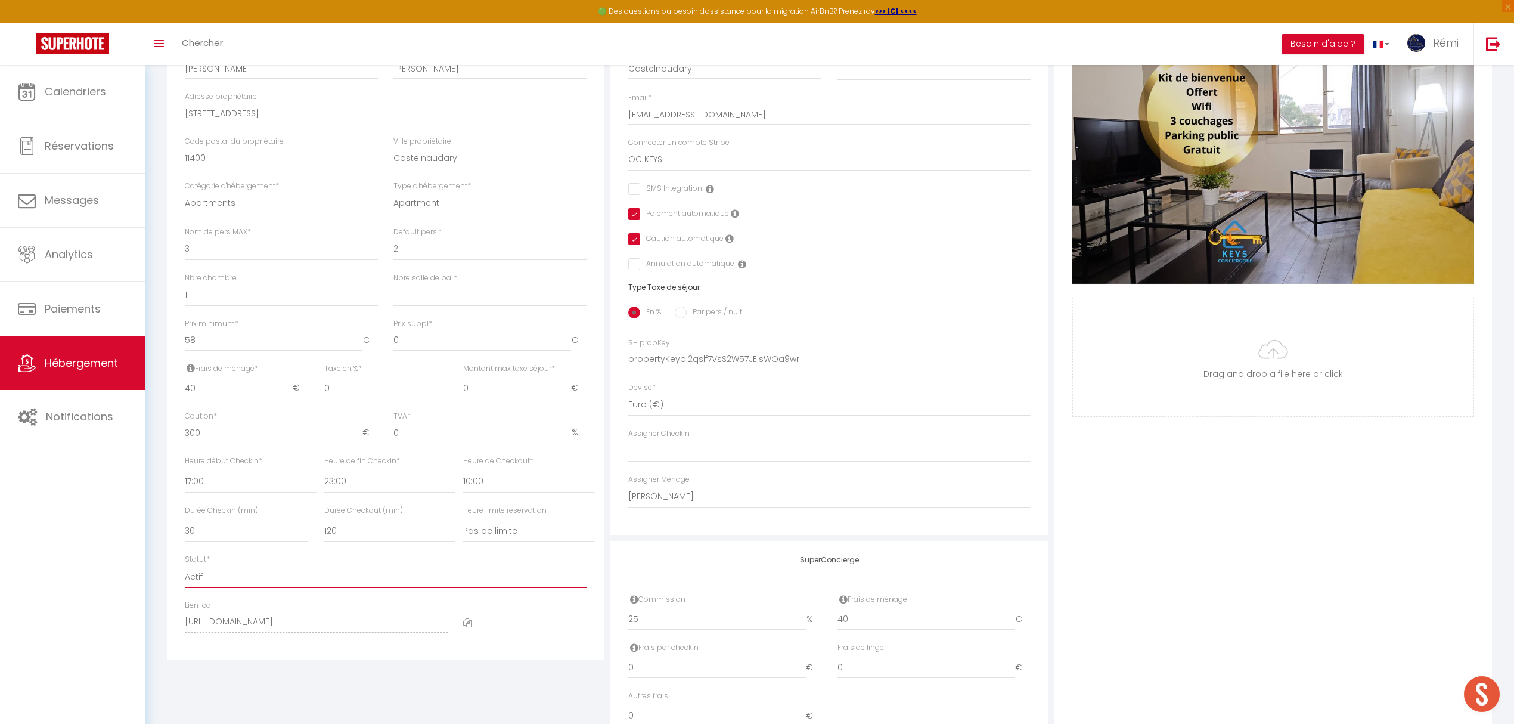
click at [235, 578] on select "Actif Pas actif" at bounding box center [386, 576] width 402 height 23
click at [185, 565] on select "Actif Pas actif" at bounding box center [386, 576] width 402 height 23
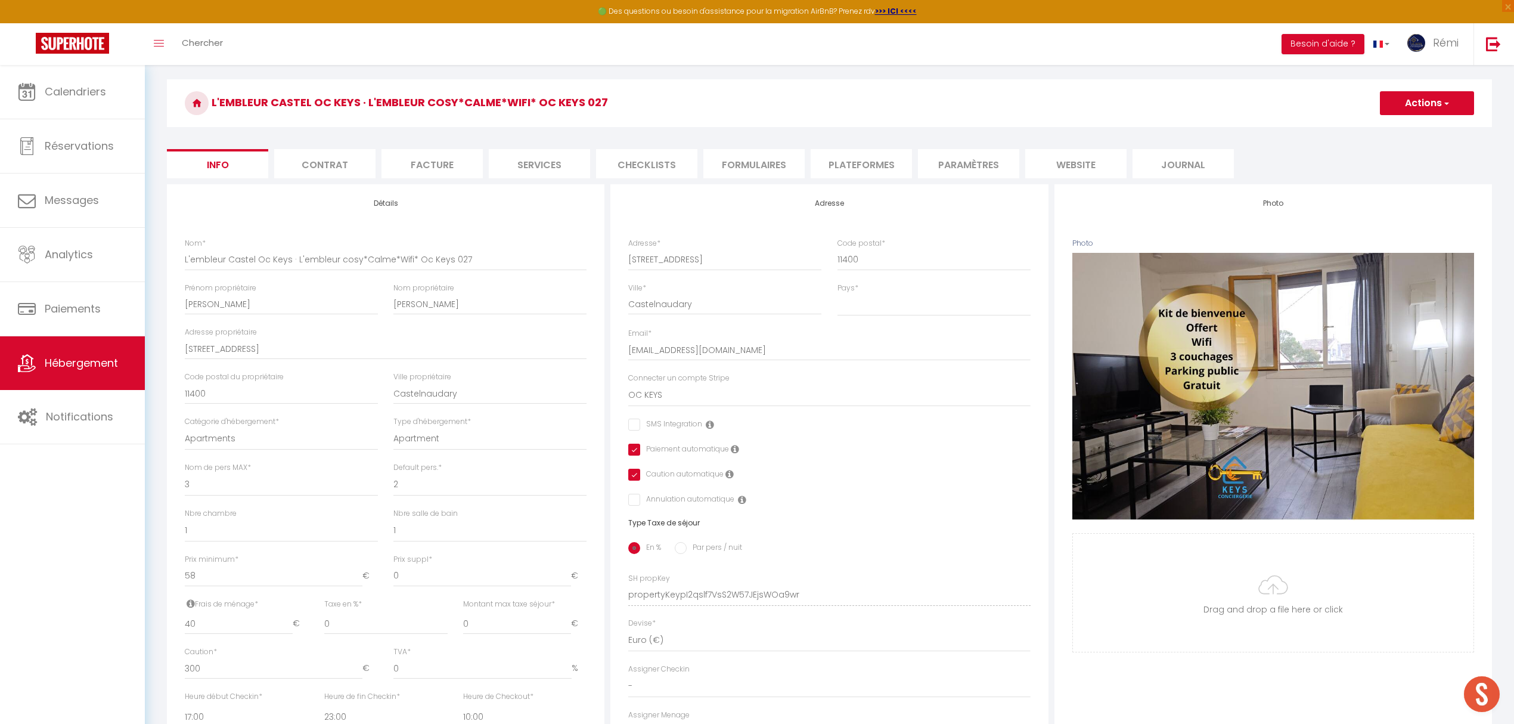
scroll to position [0, 0]
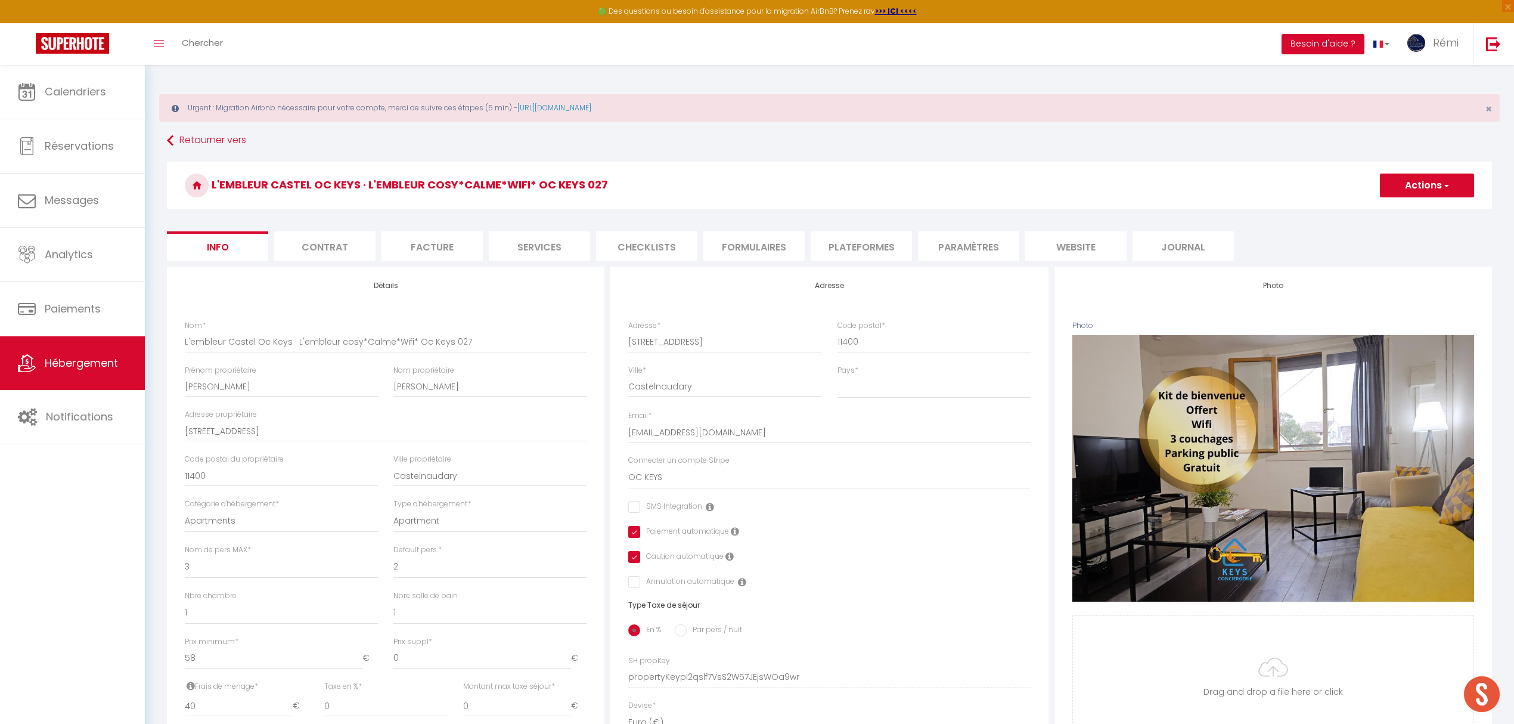
click at [1440, 195] on button "Actions" at bounding box center [1427, 185] width 94 height 24
click at [1386, 210] on input "Enregistrer" at bounding box center [1380, 212] width 44 height 12
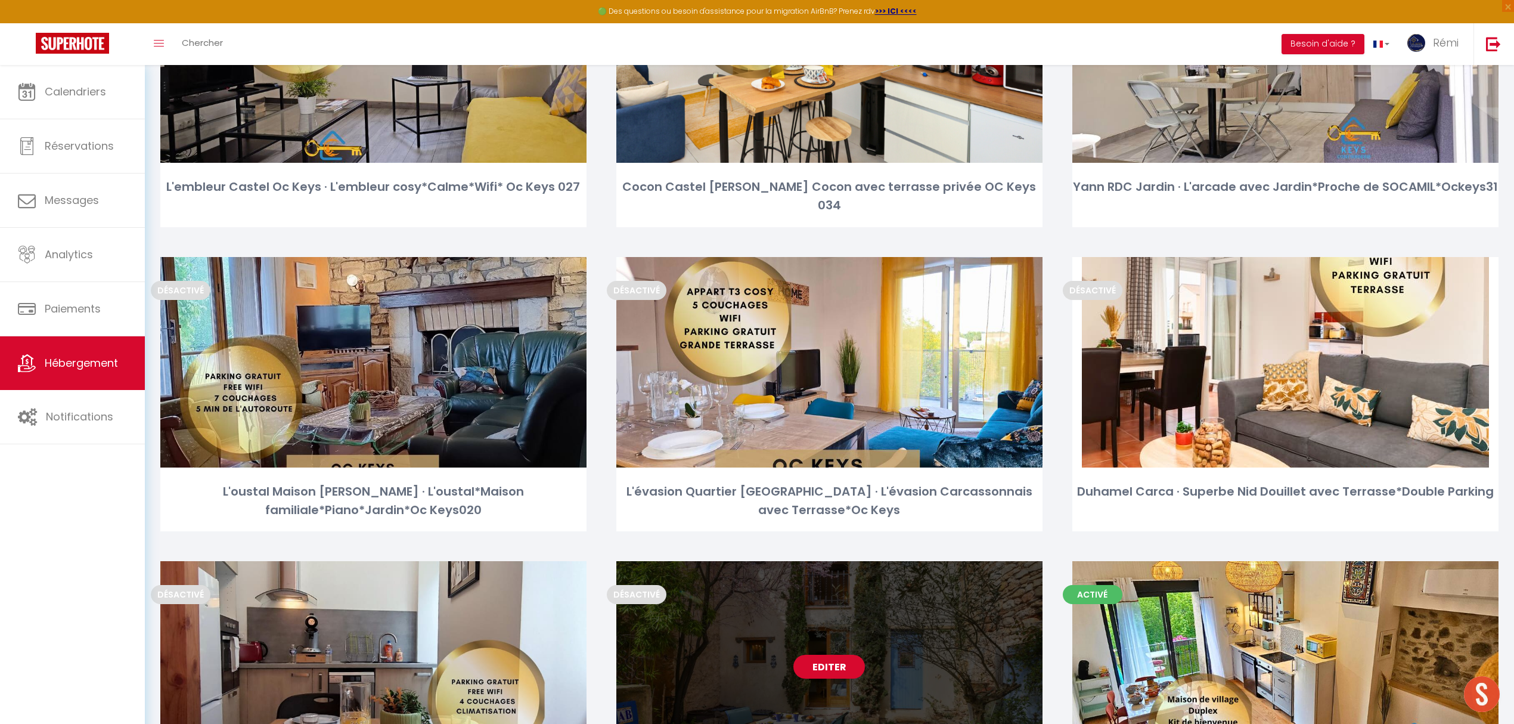
scroll to position [874, 0]
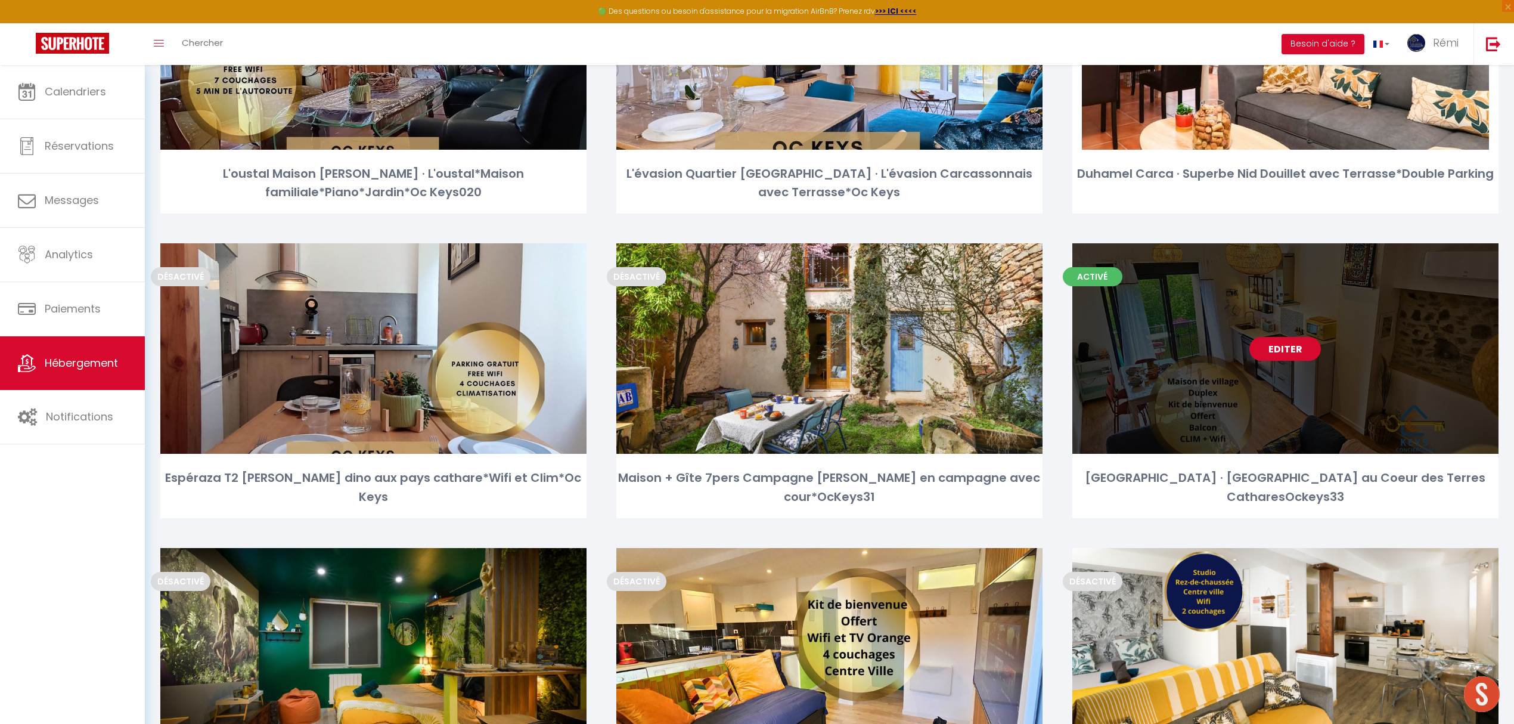
click at [1290, 337] on link "Editer" at bounding box center [1285, 349] width 72 height 24
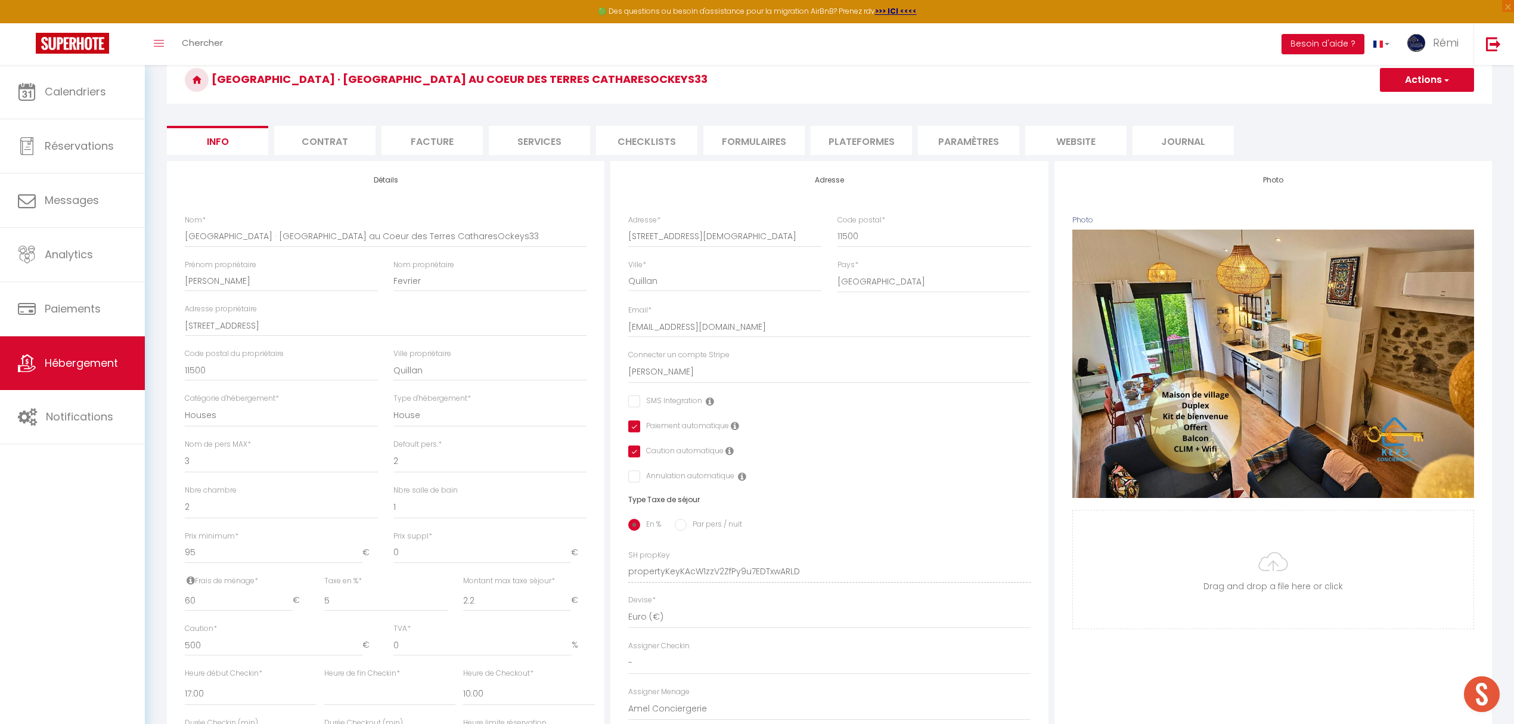
scroll to position [377, 0]
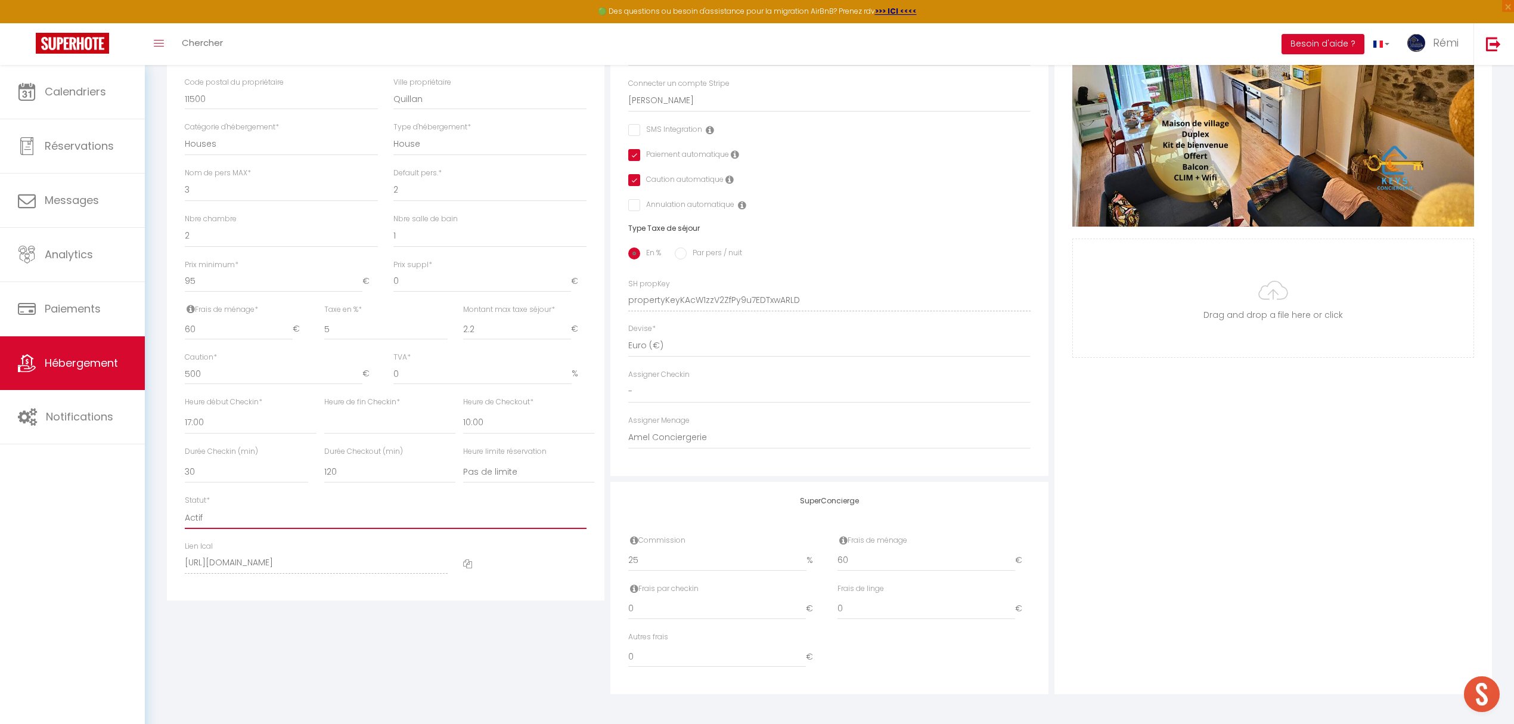
click at [208, 513] on select "Actif Pas actif" at bounding box center [386, 517] width 402 height 23
click at [185, 506] on select "Actif Pas actif" at bounding box center [386, 517] width 402 height 23
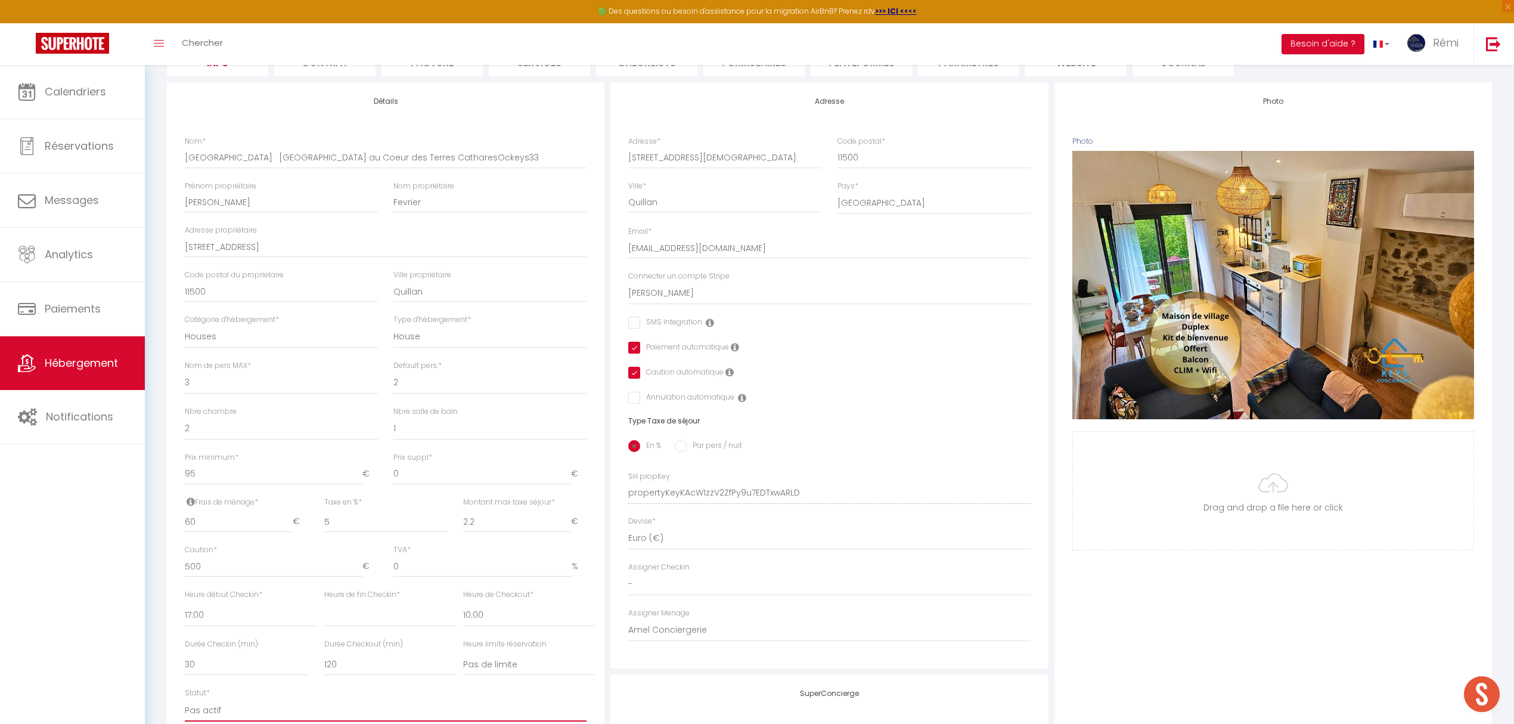
scroll to position [0, 0]
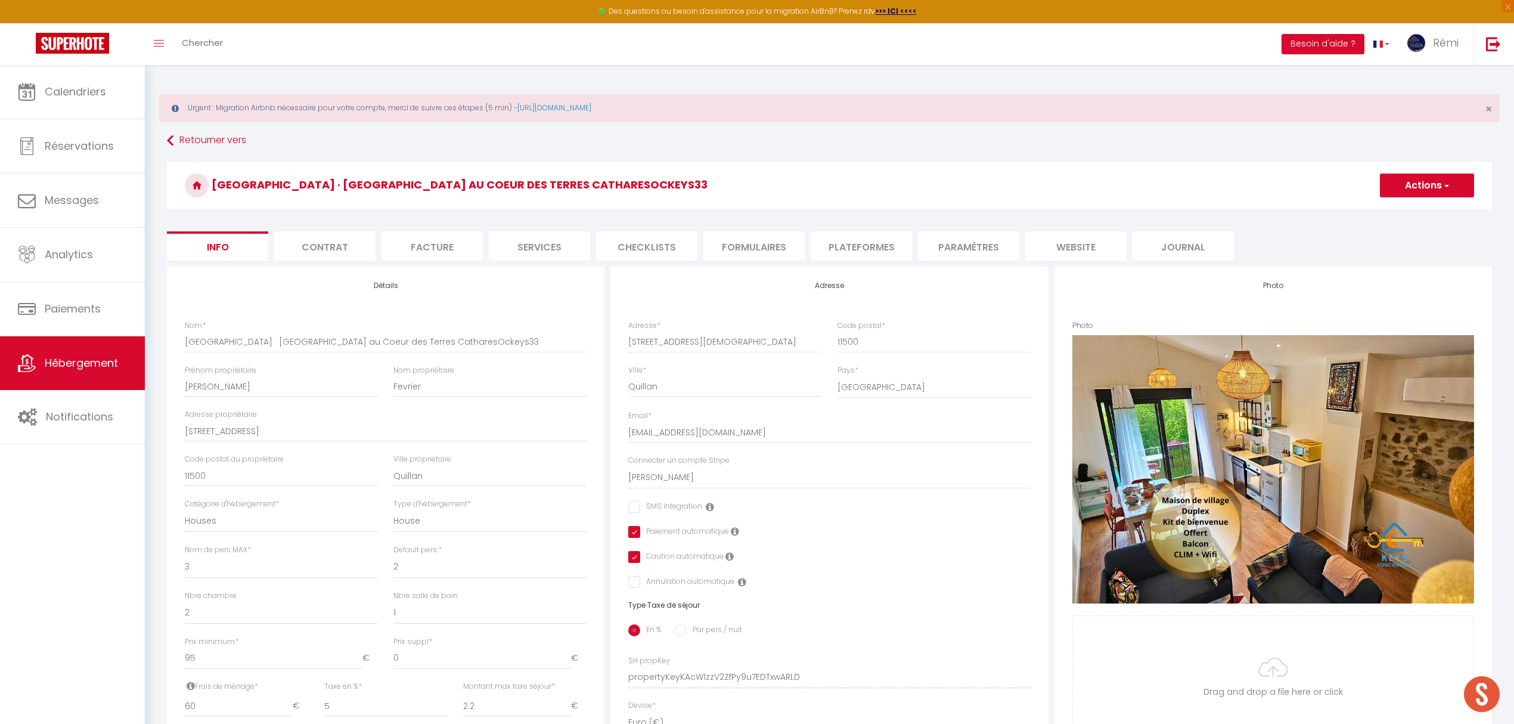
click at [1430, 193] on button "Actions" at bounding box center [1427, 185] width 94 height 24
click at [1367, 217] on input "Enregistrer" at bounding box center [1380, 212] width 44 height 12
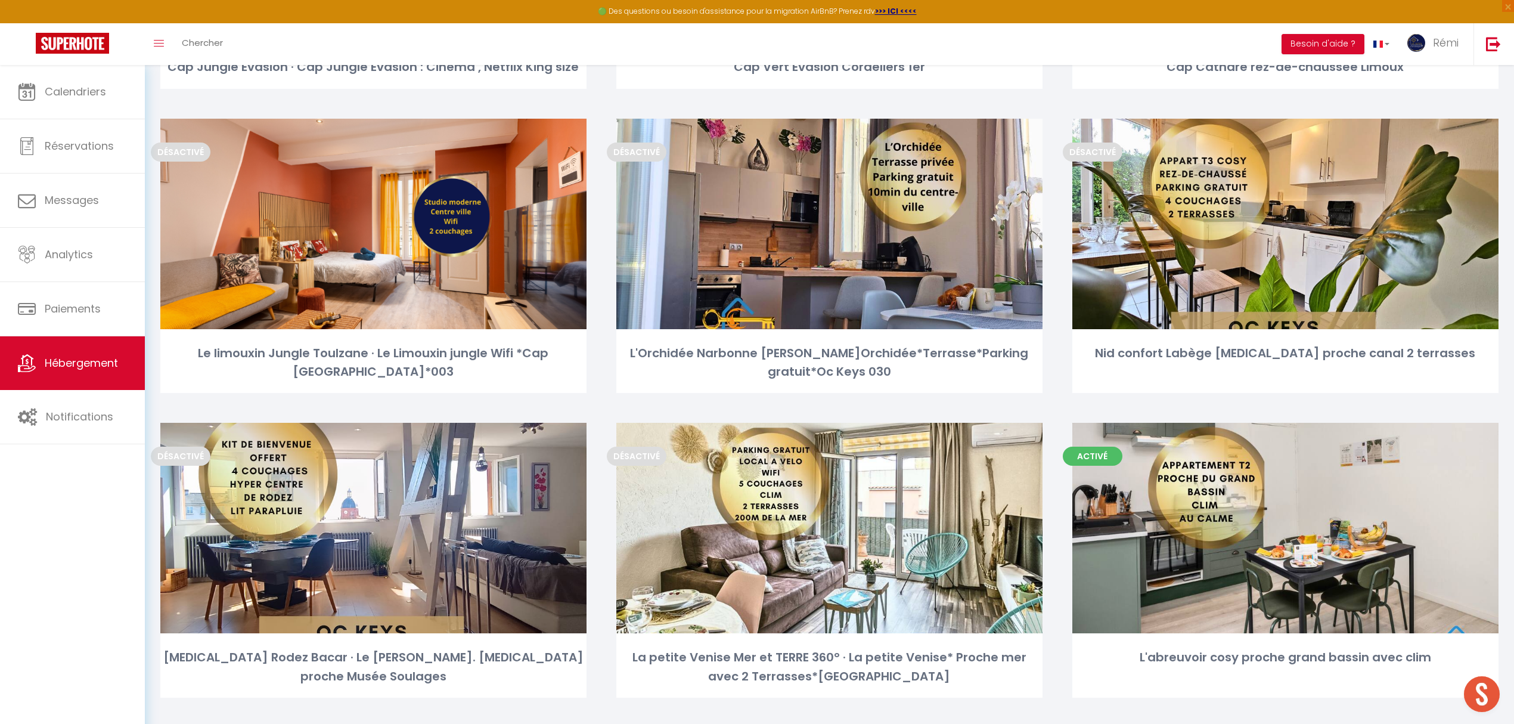
scroll to position [1827, 0]
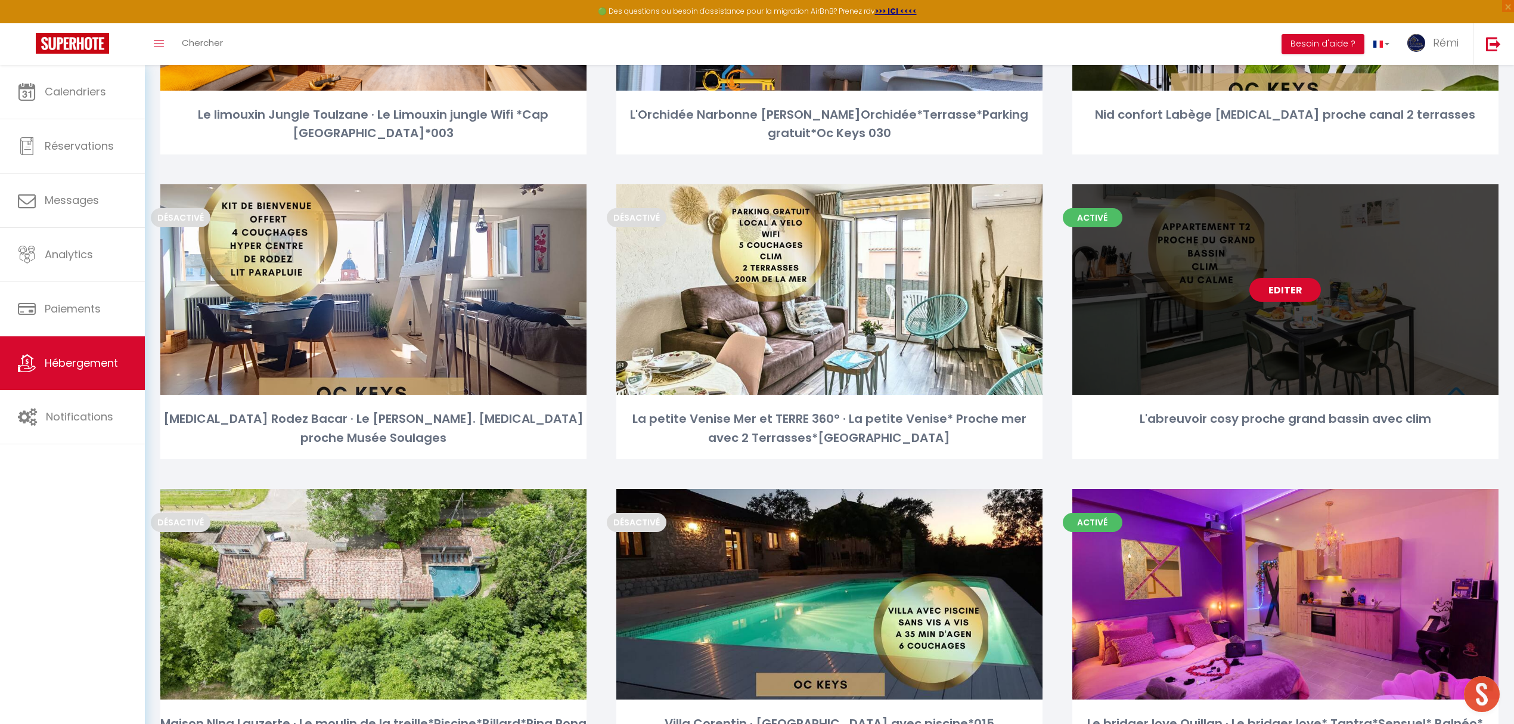
click at [1296, 278] on link "Editer" at bounding box center [1285, 290] width 72 height 24
click at [1294, 278] on link "Editer" at bounding box center [1285, 290] width 72 height 24
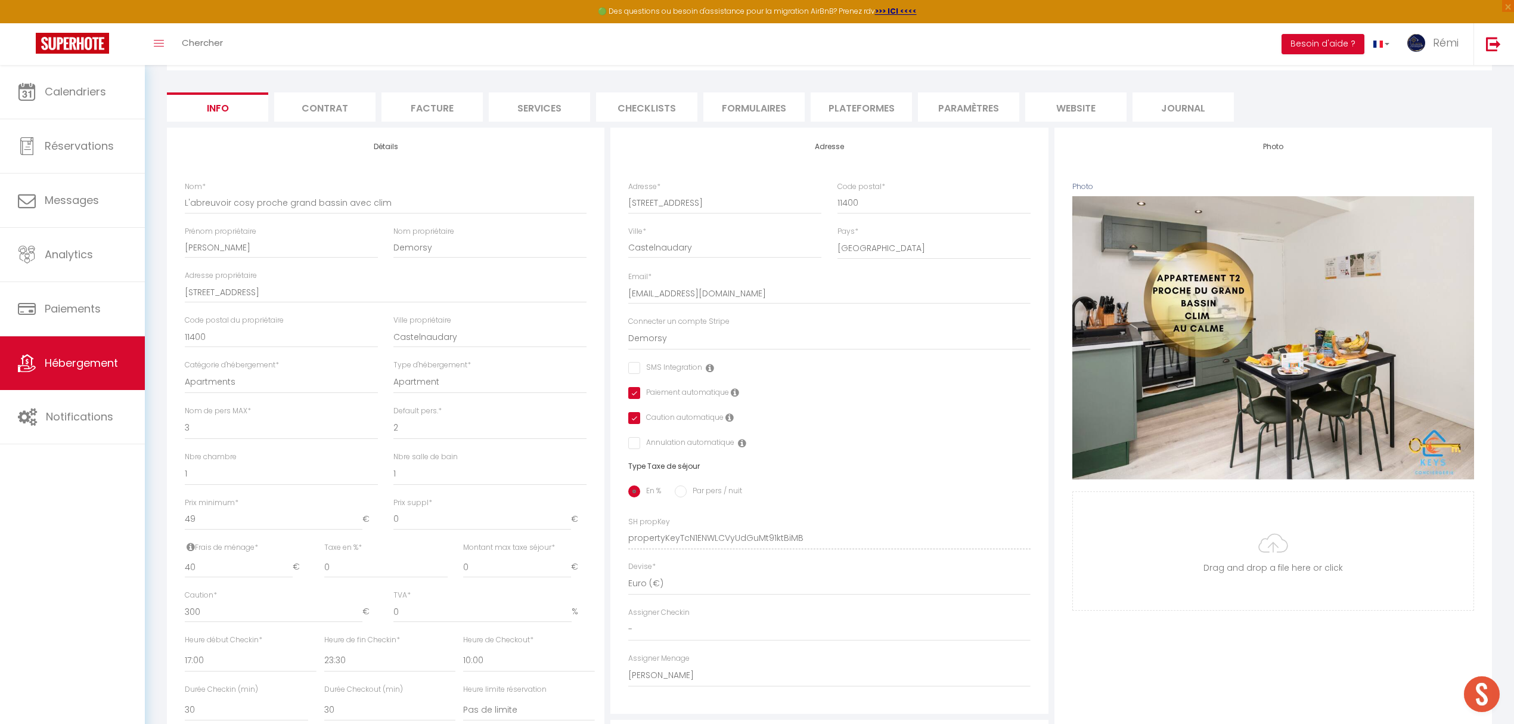
scroll to position [318, 0]
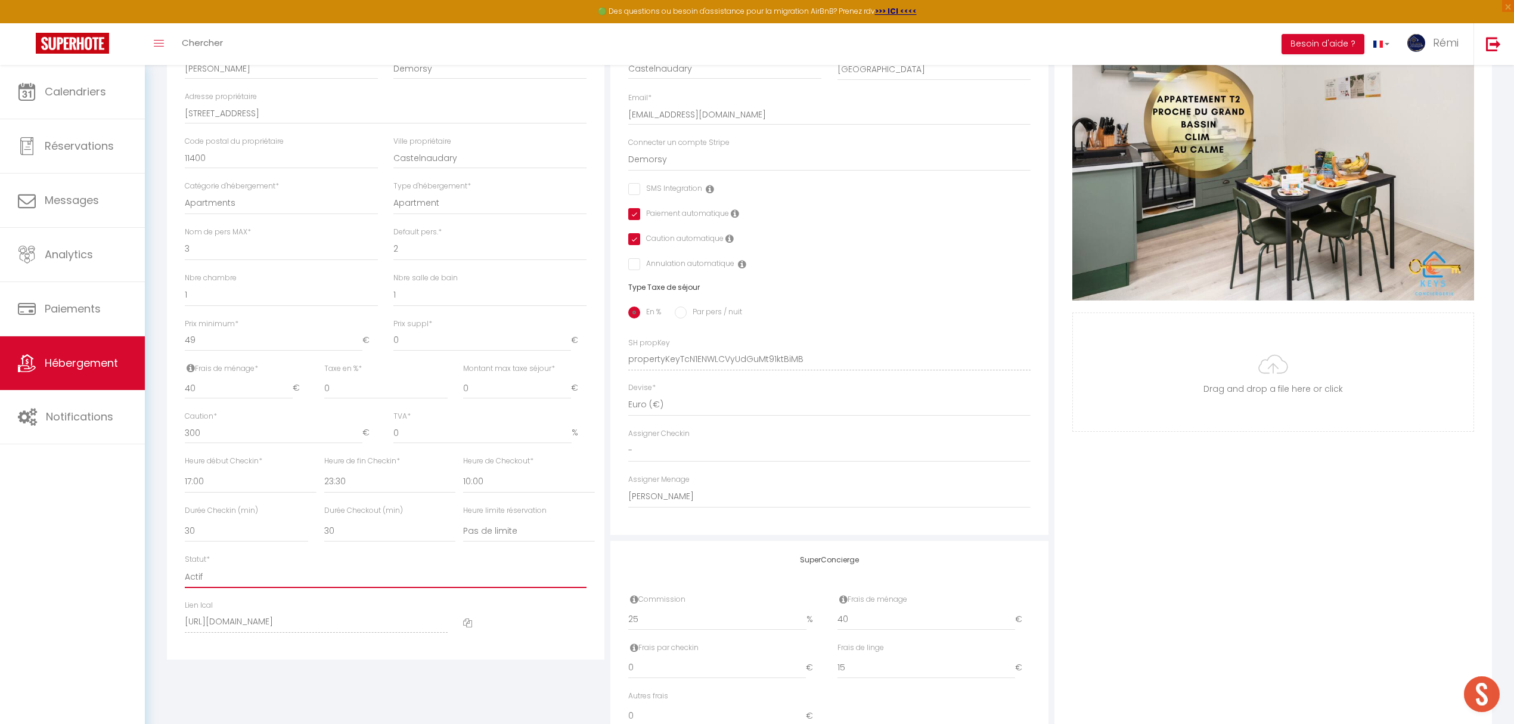
click at [209, 575] on select "Actif Pas actif" at bounding box center [386, 576] width 402 height 23
click at [185, 565] on select "Actif Pas actif" at bounding box center [386, 576] width 402 height 23
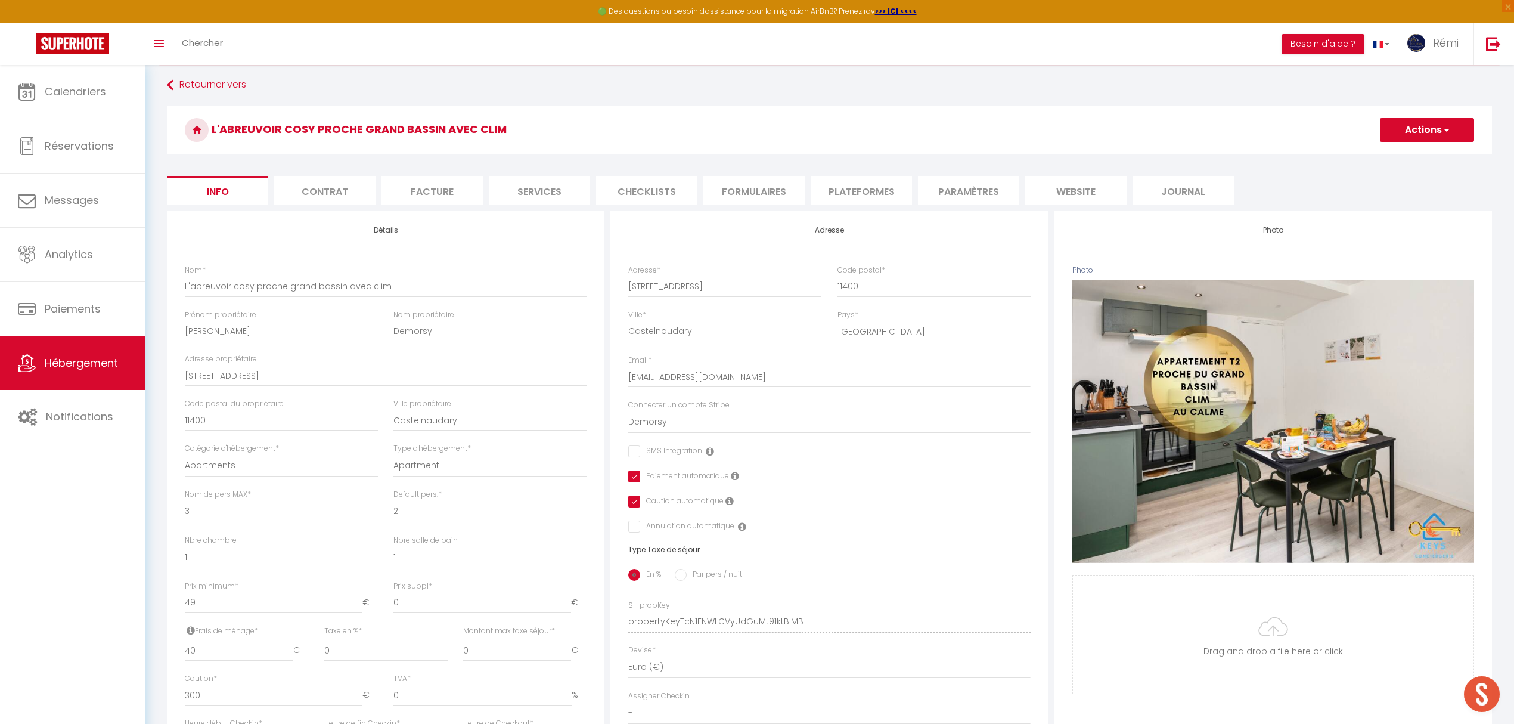
scroll to position [0, 0]
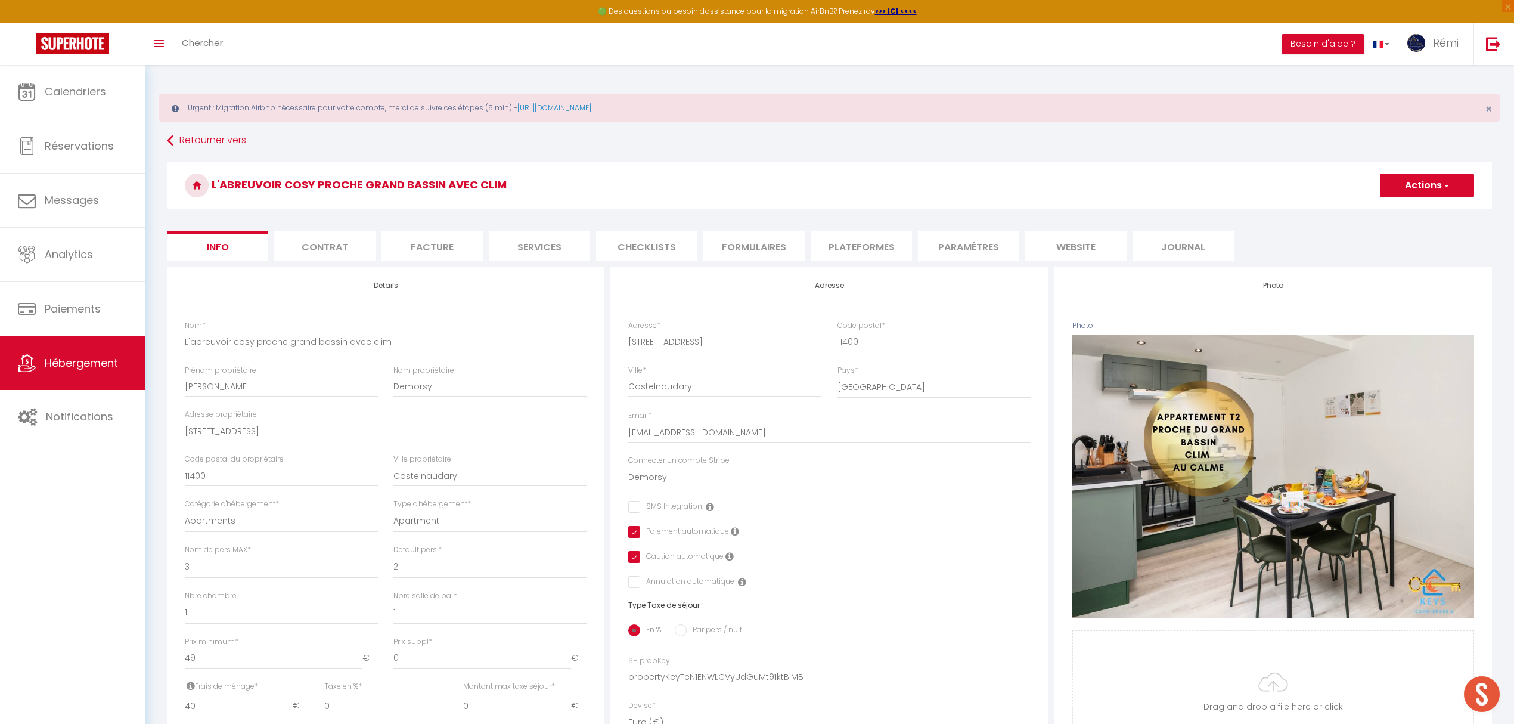
click at [1399, 193] on button "Actions" at bounding box center [1427, 185] width 94 height 24
click at [1395, 212] on input "Enregistrer" at bounding box center [1380, 212] width 44 height 12
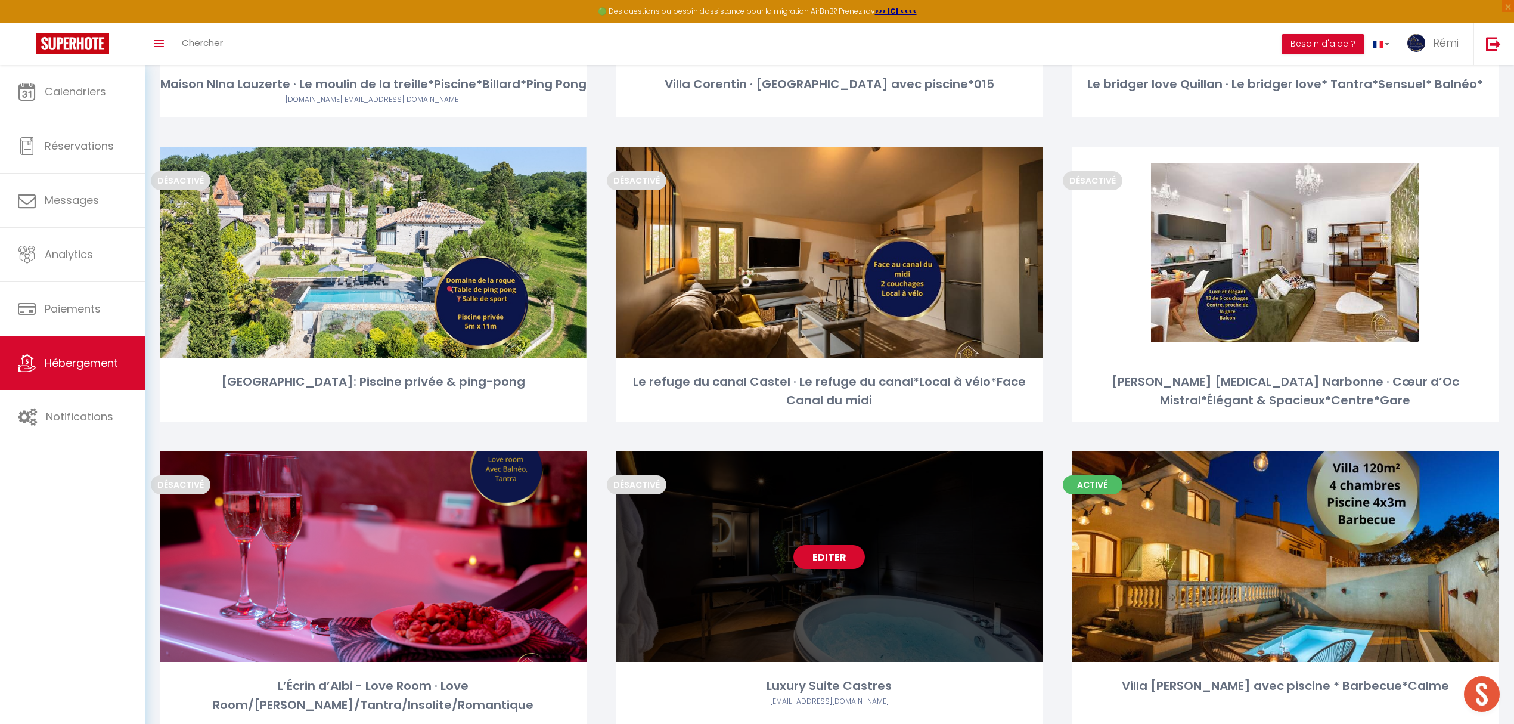
scroll to position [2494, 0]
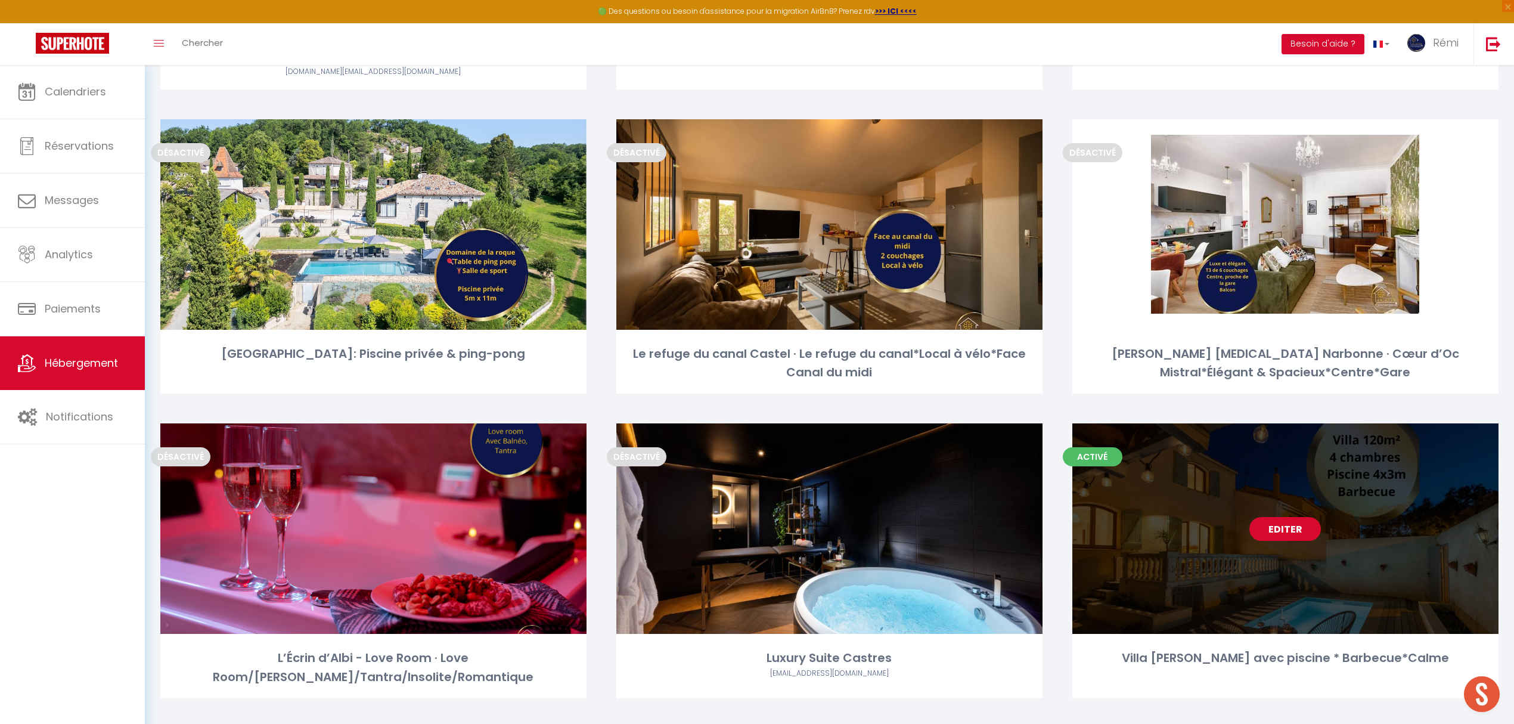
click at [1276, 517] on link "Editer" at bounding box center [1285, 529] width 72 height 24
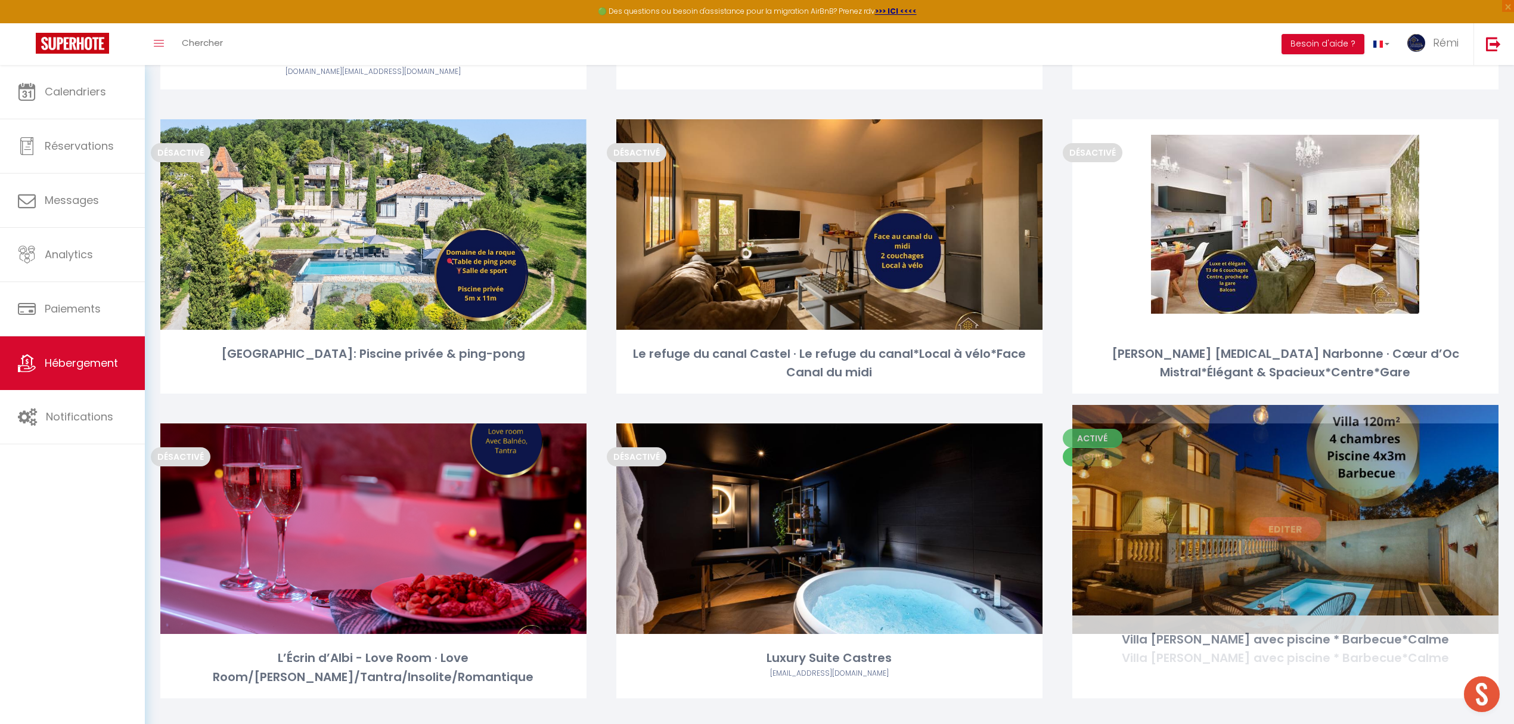
click at [1276, 517] on link "Editer" at bounding box center [1285, 529] width 72 height 24
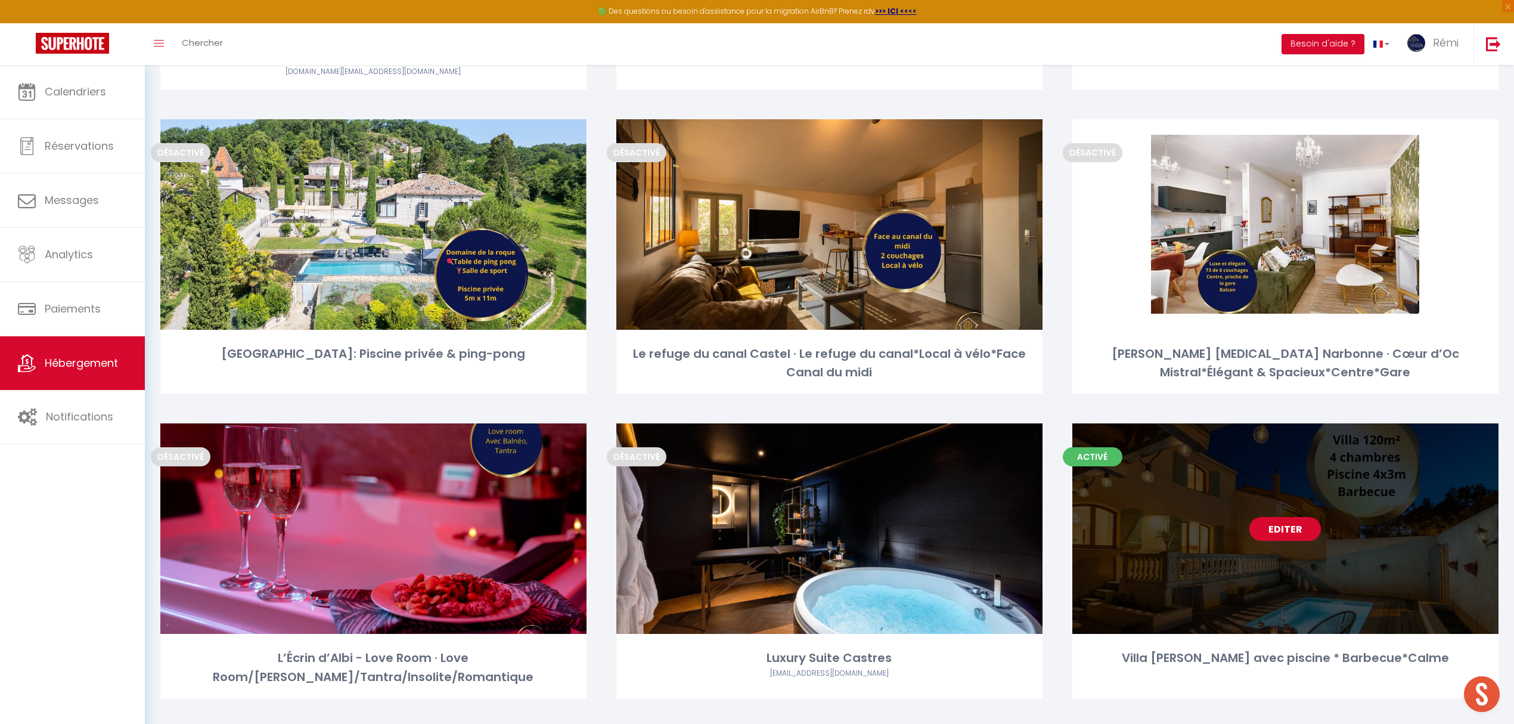
click at [1278, 517] on link "Editer" at bounding box center [1285, 529] width 72 height 24
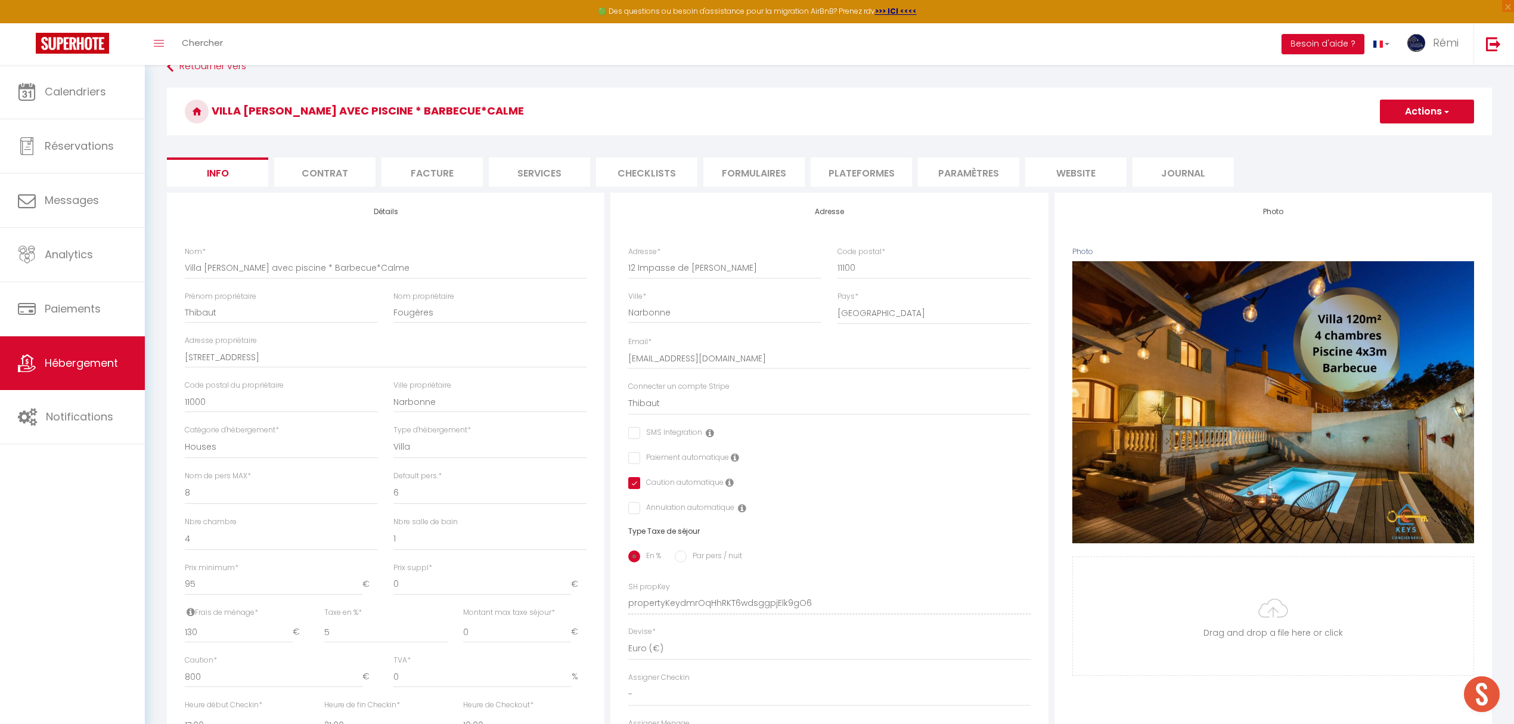
scroll to position [318, 0]
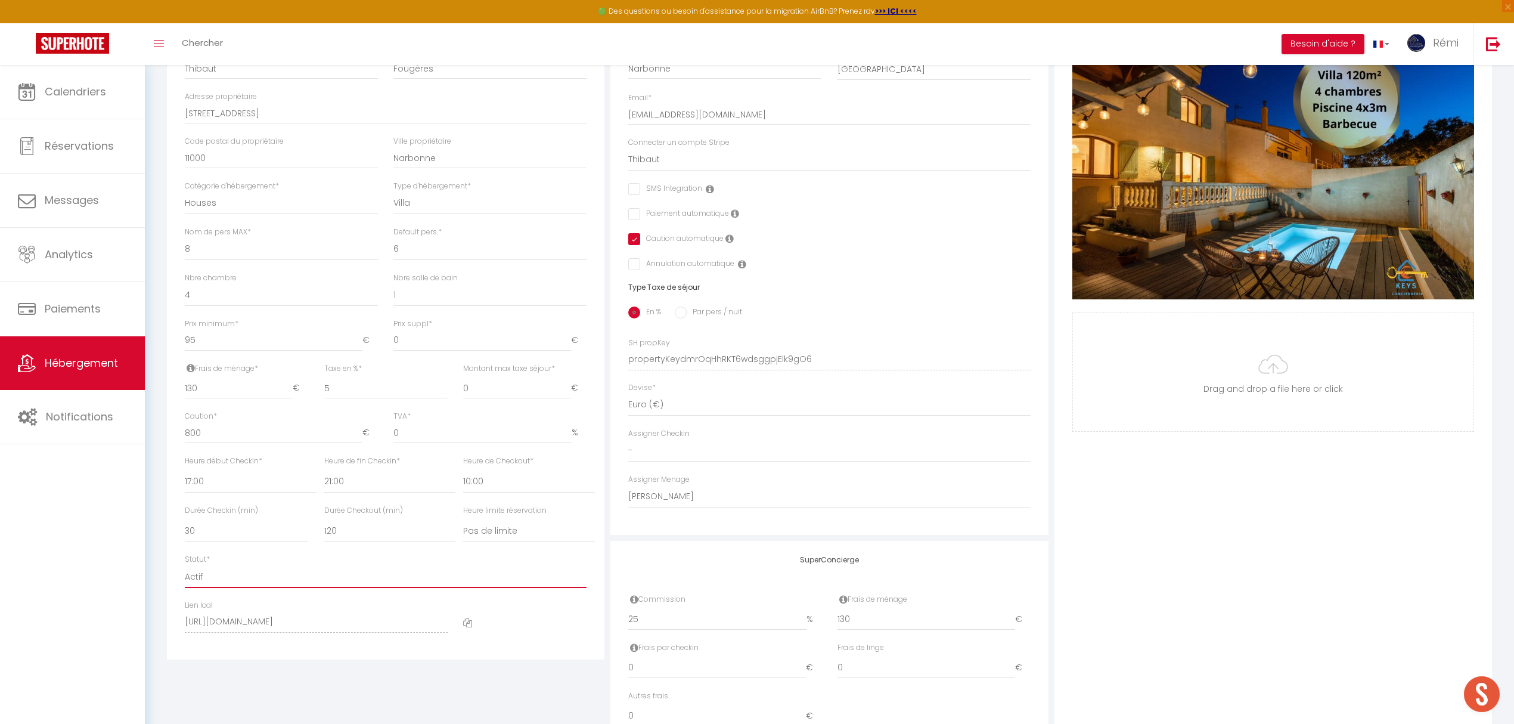
click at [253, 575] on select "Actif Pas actif" at bounding box center [386, 576] width 402 height 23
click at [185, 565] on select "Actif Pas actif" at bounding box center [386, 576] width 402 height 23
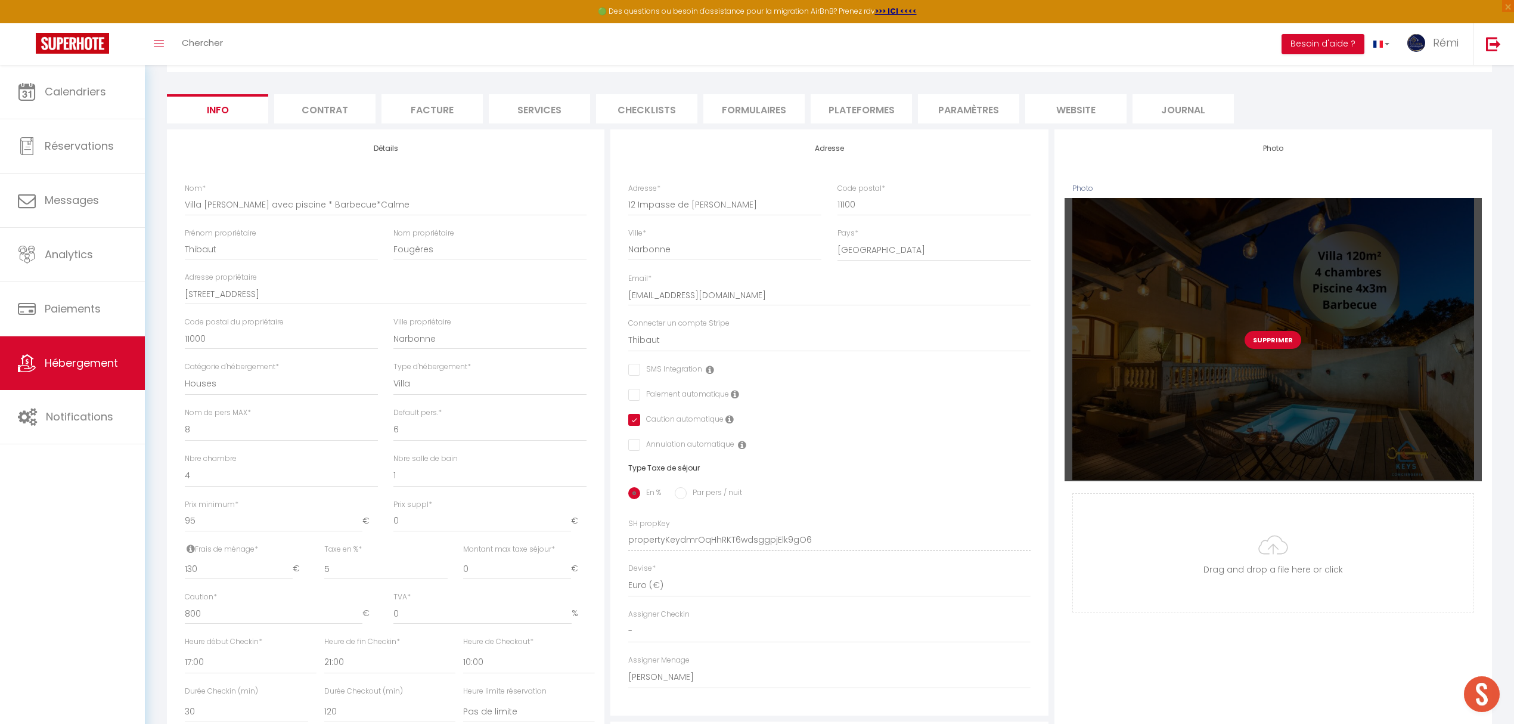
scroll to position [0, 0]
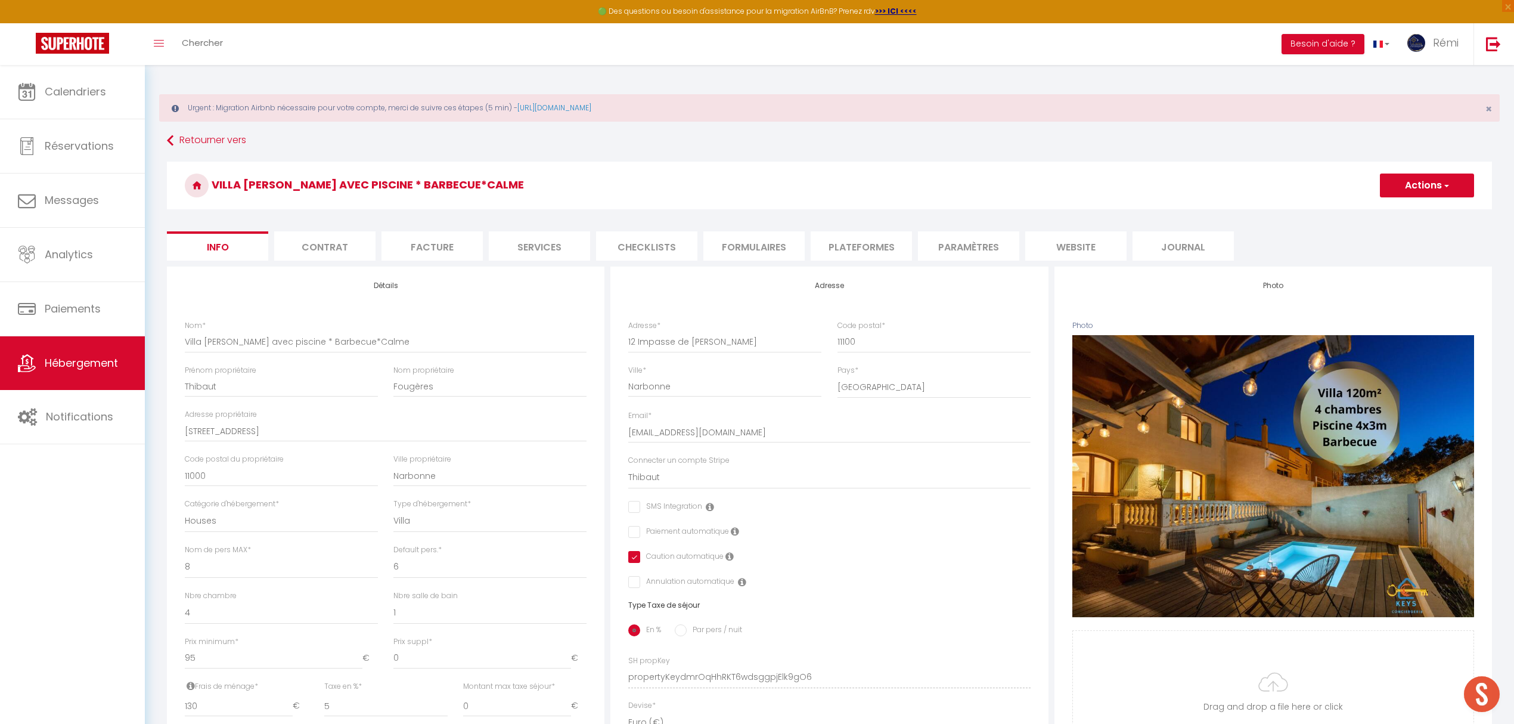
click at [1430, 188] on button "Actions" at bounding box center [1427, 185] width 94 height 24
click at [1389, 208] on input "Enregistrer" at bounding box center [1380, 212] width 44 height 12
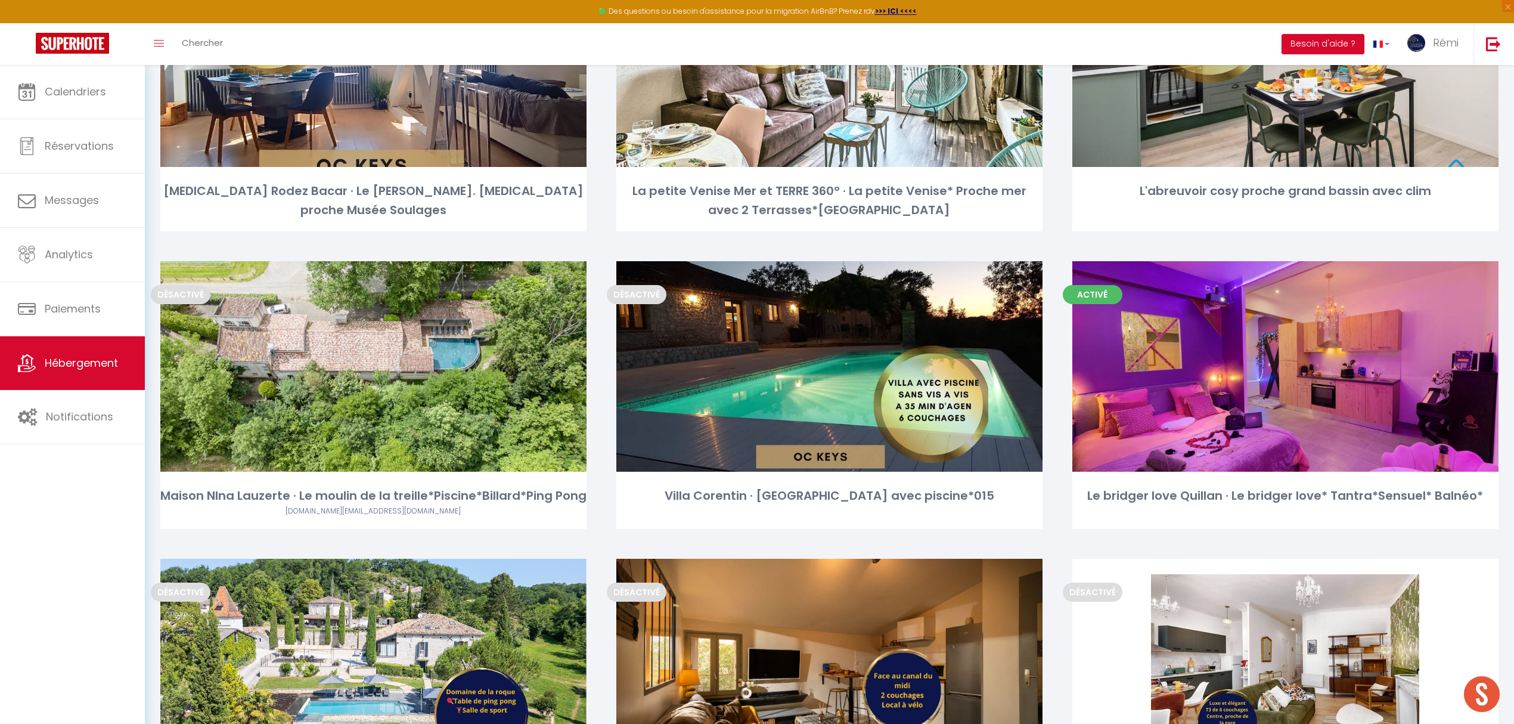
scroll to position [2066, 0]
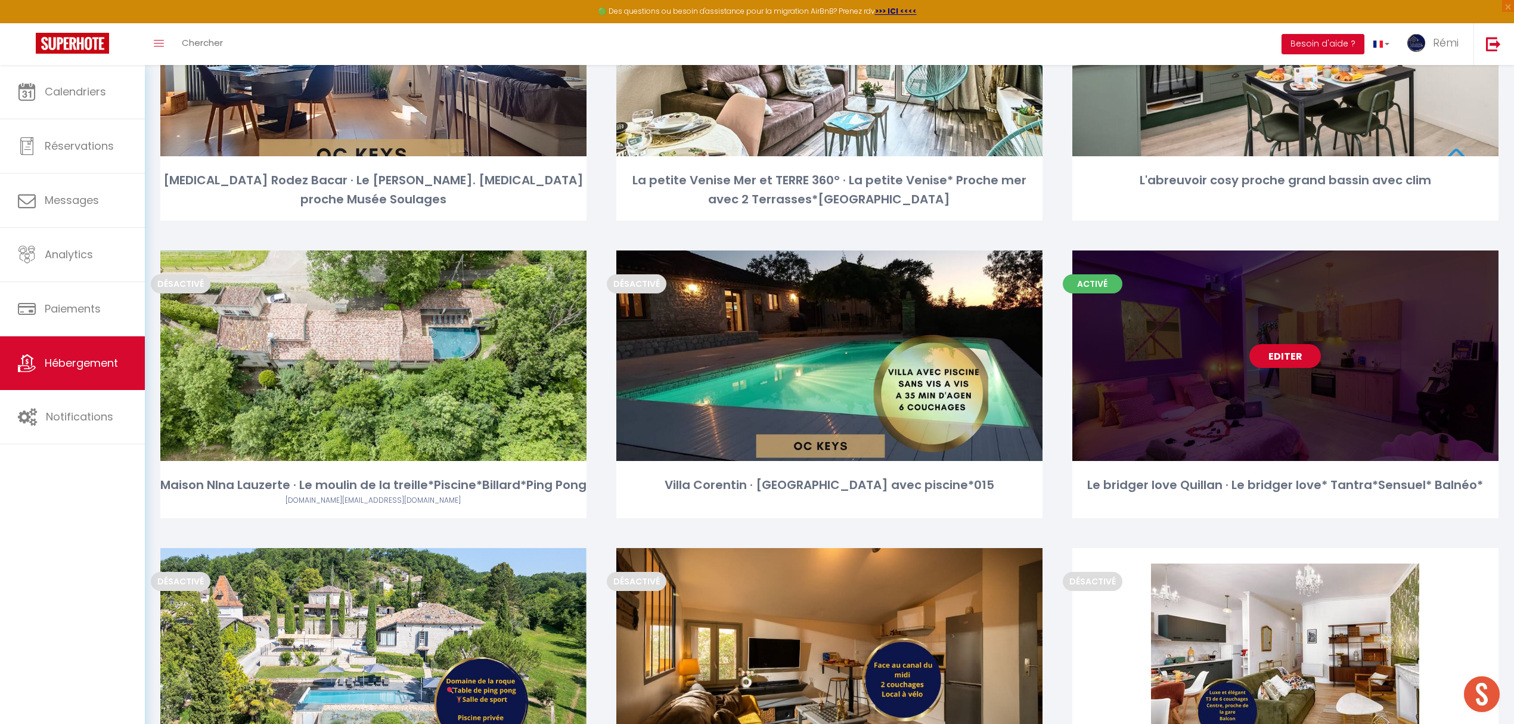
click at [1269, 344] on link "Editer" at bounding box center [1285, 356] width 72 height 24
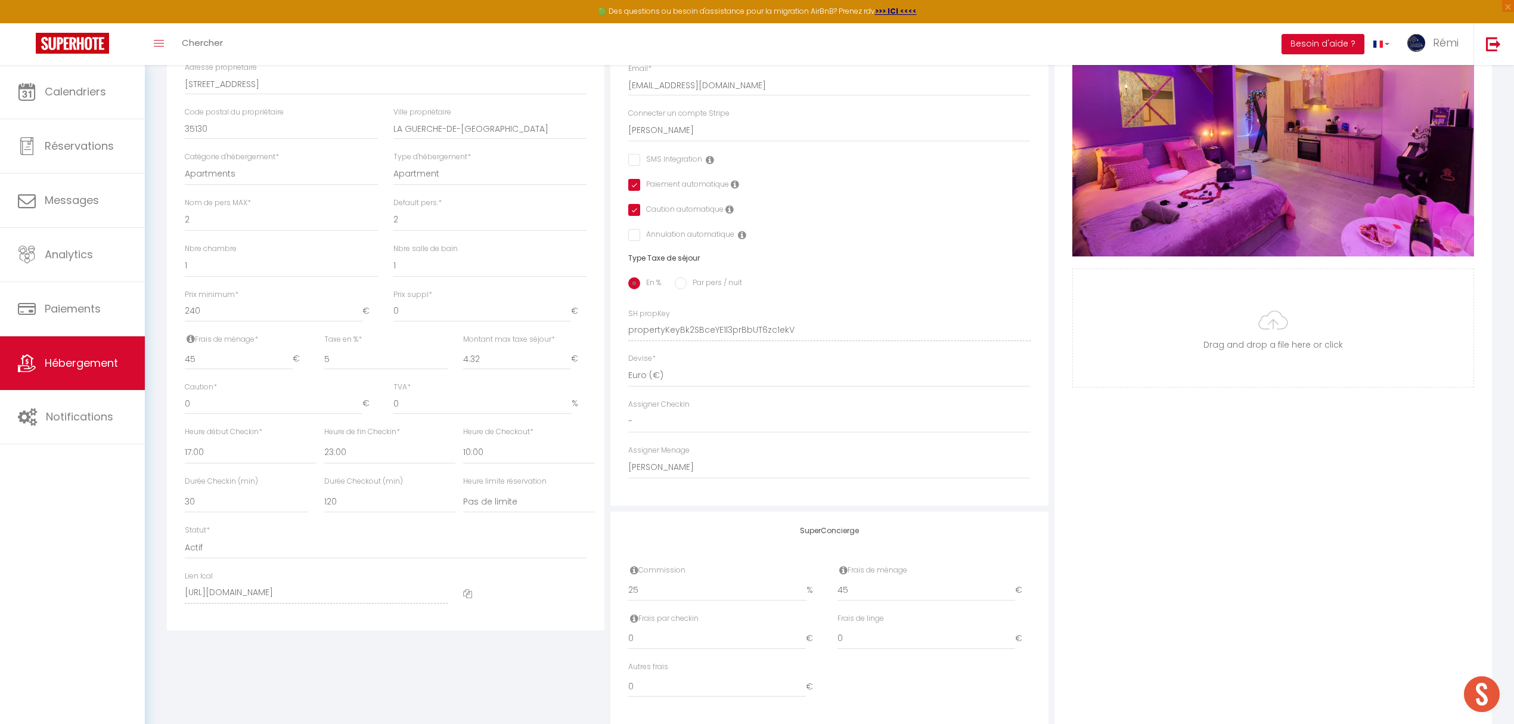
scroll to position [377, 0]
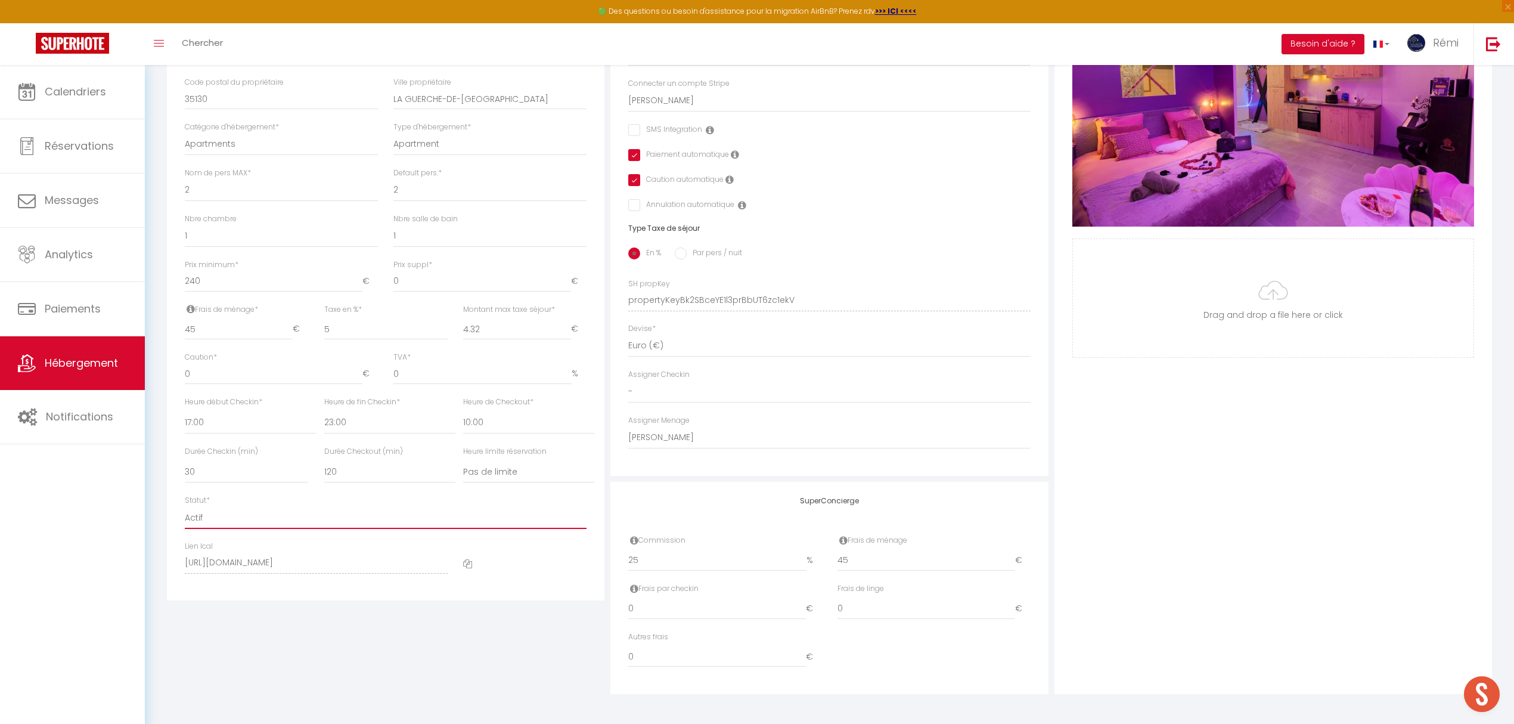
click at [265, 520] on select "Actif Pas actif" at bounding box center [386, 517] width 402 height 23
click at [185, 506] on select "Actif Pas actif" at bounding box center [386, 517] width 402 height 23
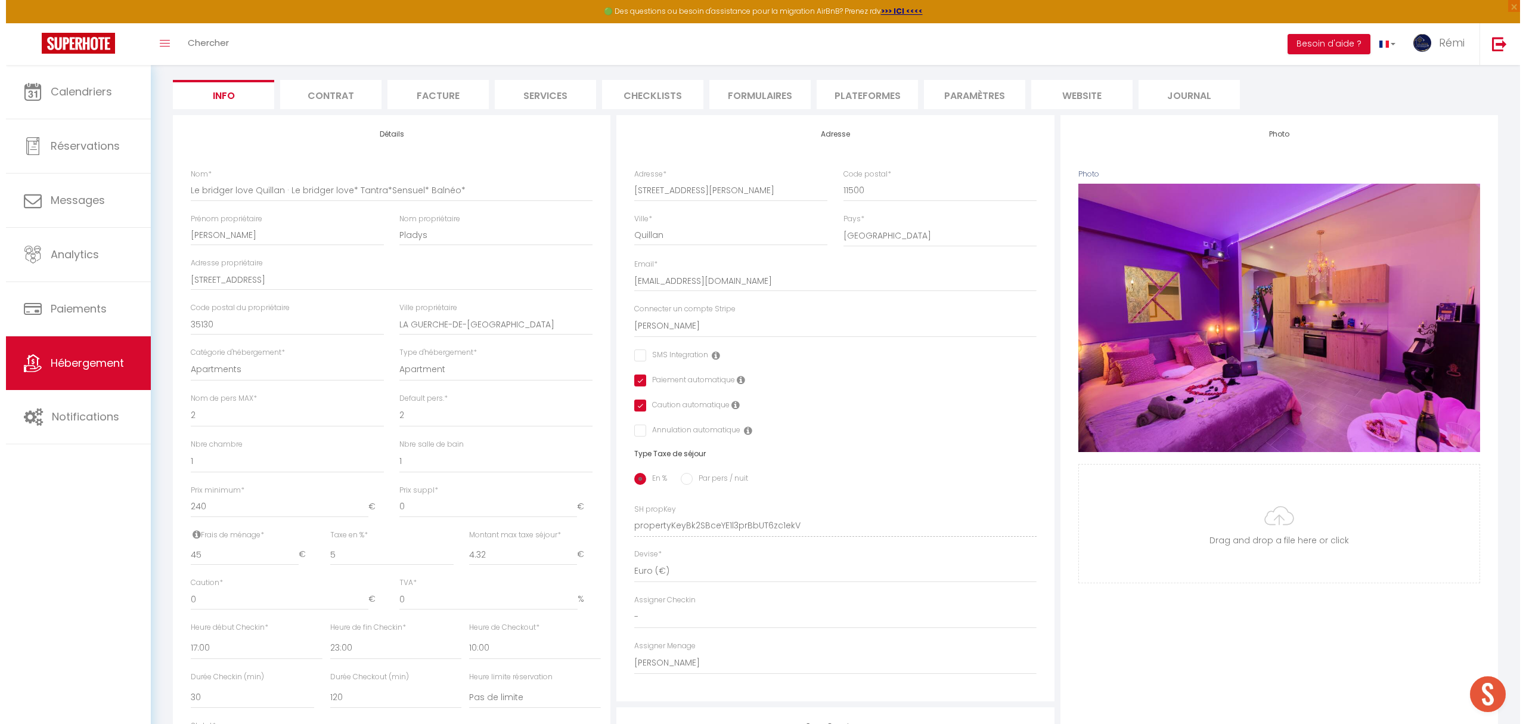
scroll to position [0, 0]
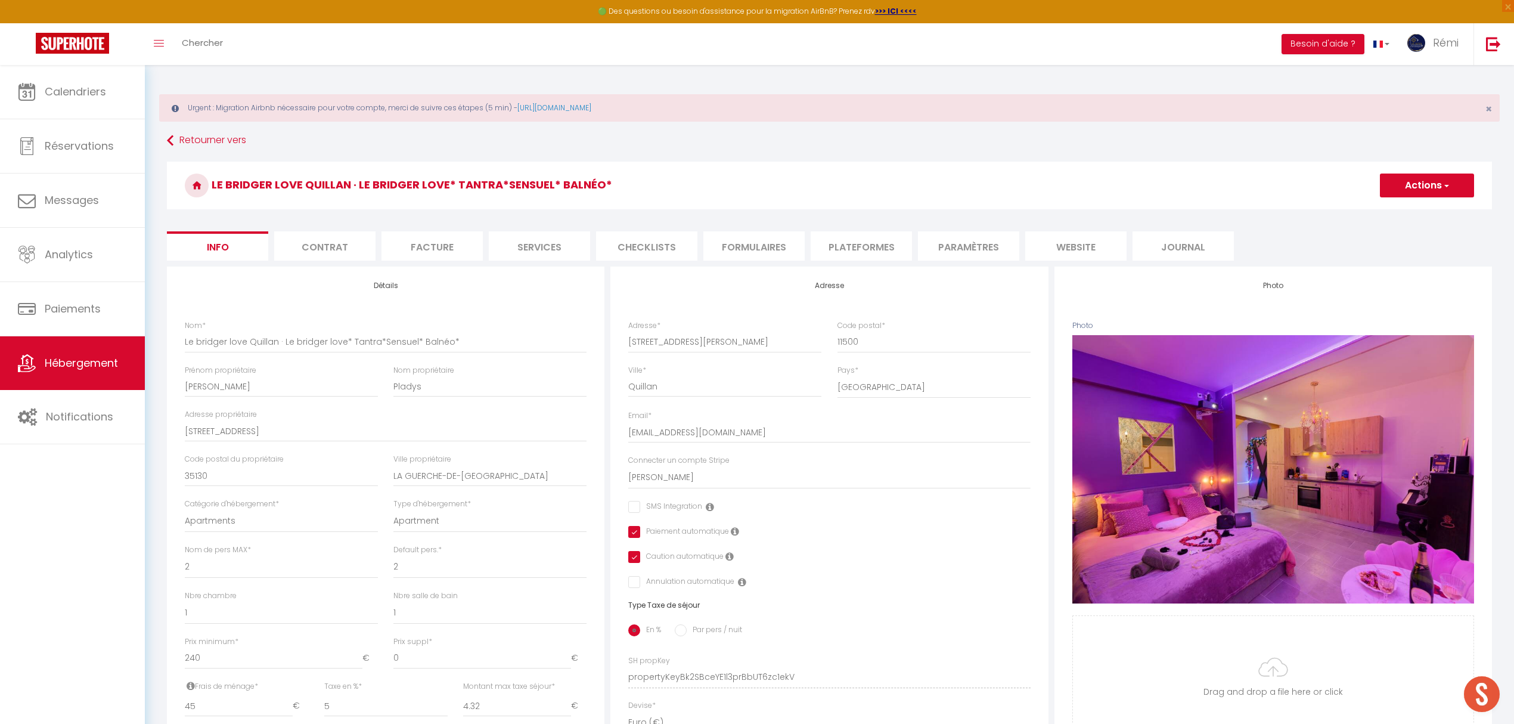
click at [1402, 191] on button "Actions" at bounding box center [1427, 185] width 94 height 24
click at [1395, 208] on input "Enregistrer" at bounding box center [1380, 212] width 44 height 12
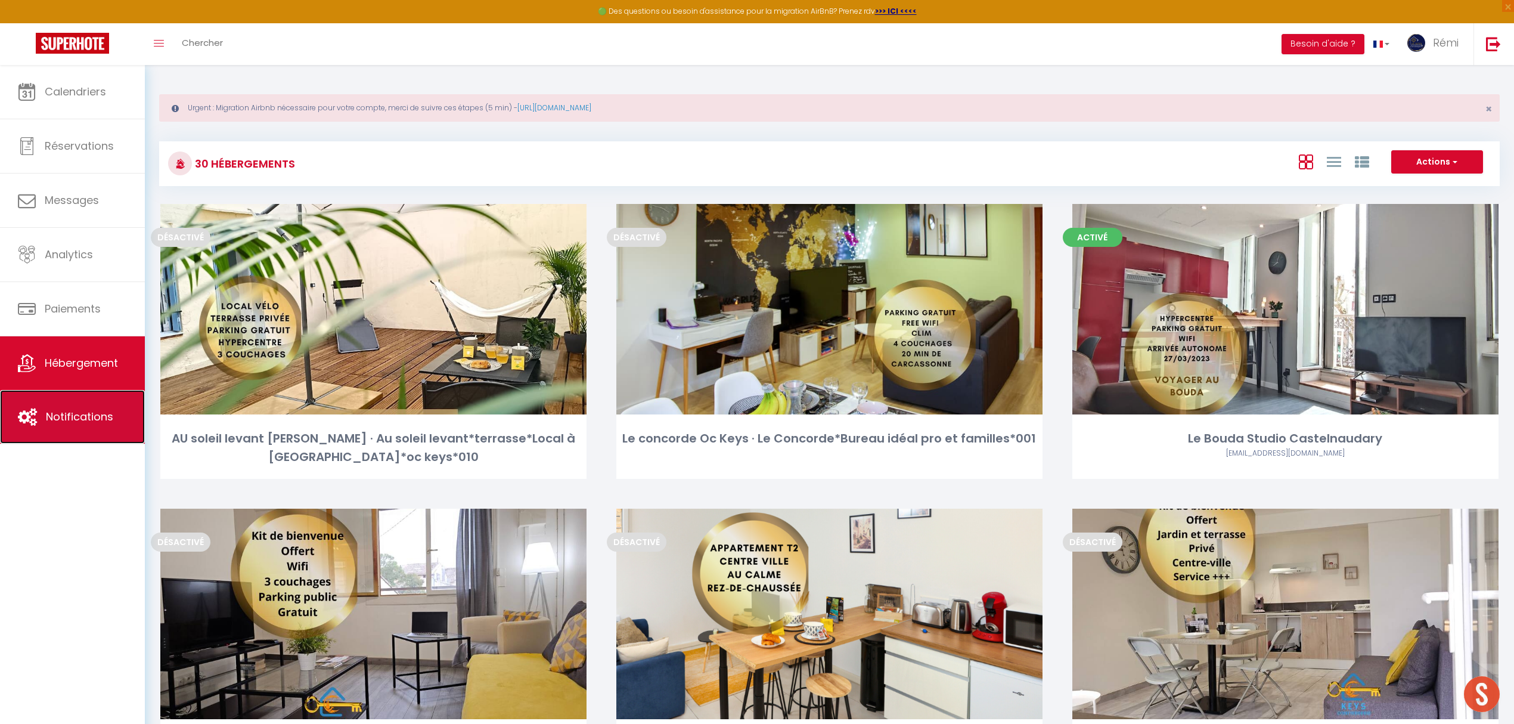
click at [31, 400] on link "Notifications" at bounding box center [72, 417] width 145 height 54
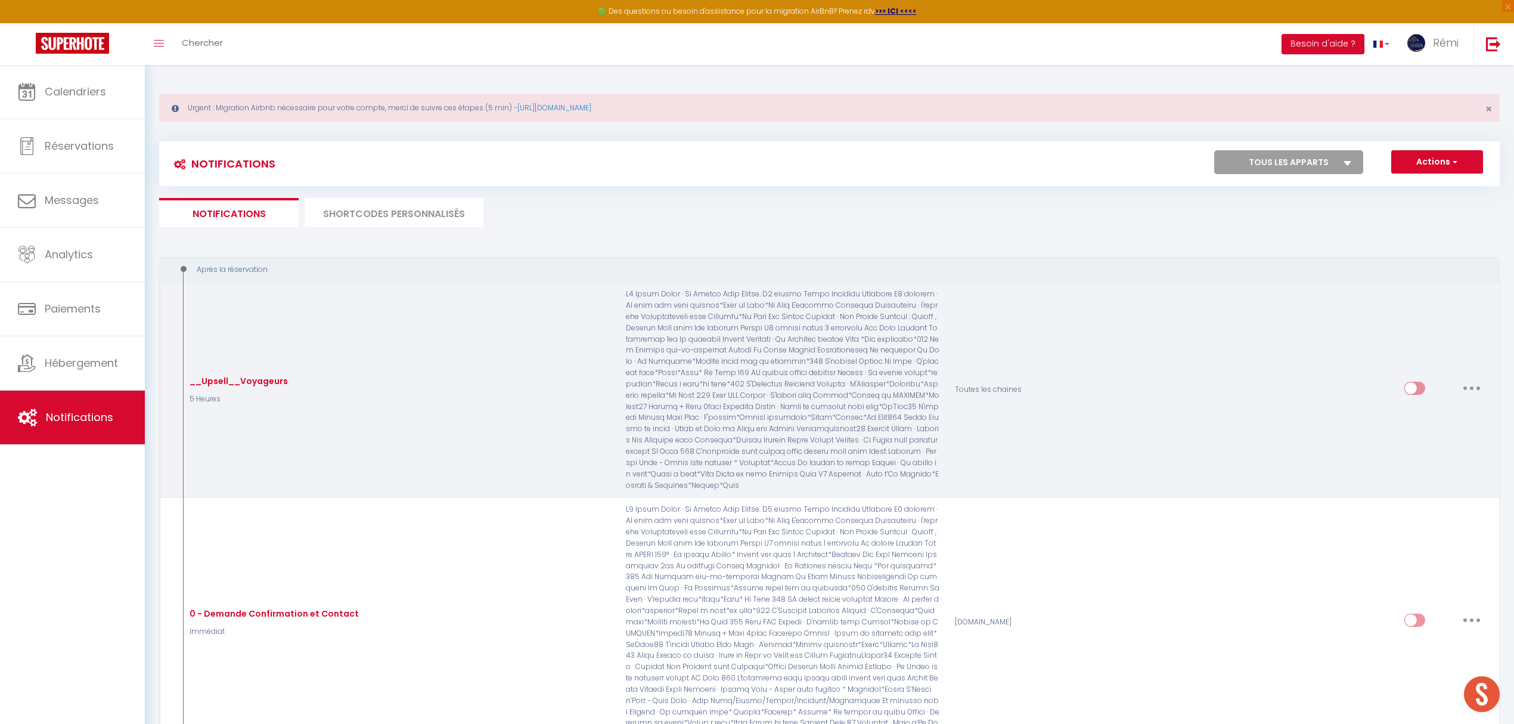
click at [1468, 389] on button "button" at bounding box center [1471, 387] width 33 height 19
click at [1438, 408] on link "Editer" at bounding box center [1440, 415] width 88 height 20
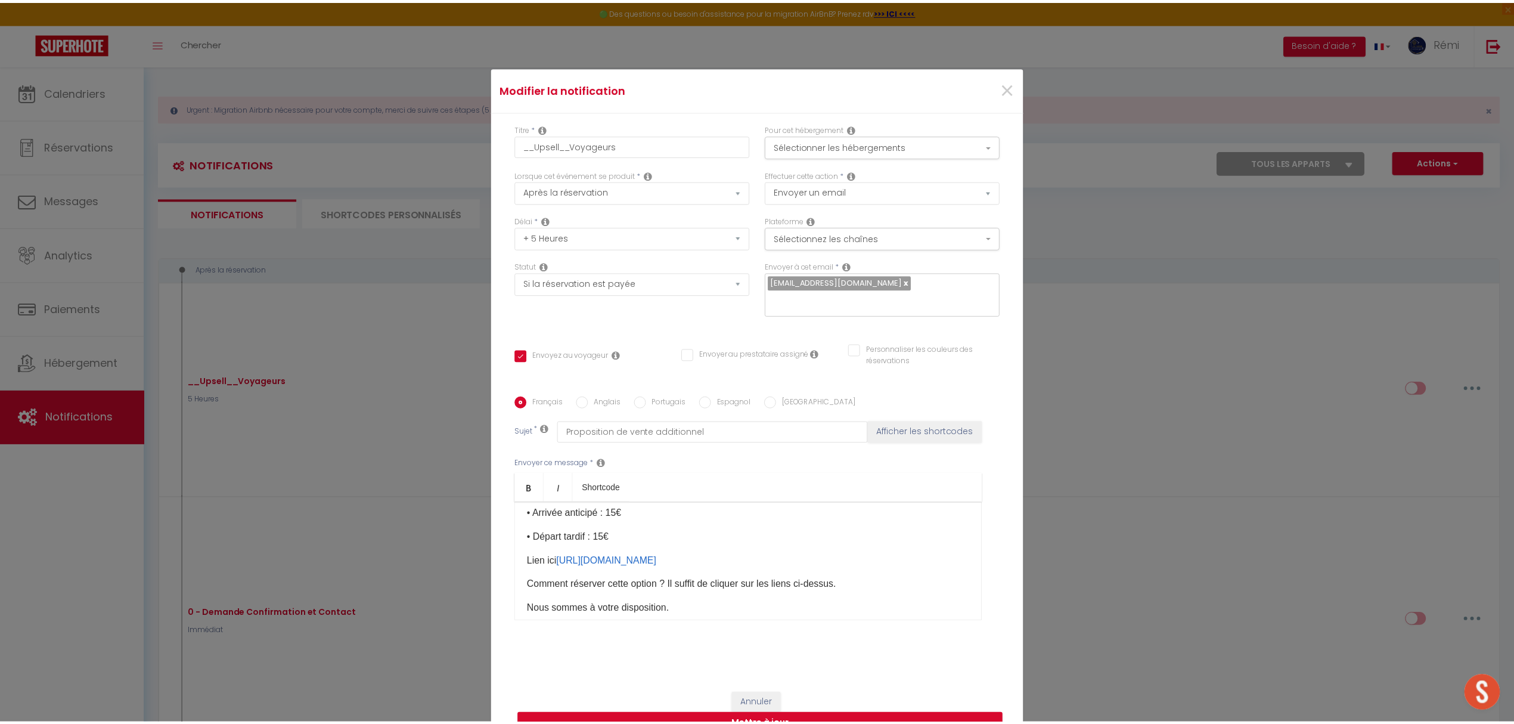
scroll to position [170, 0]
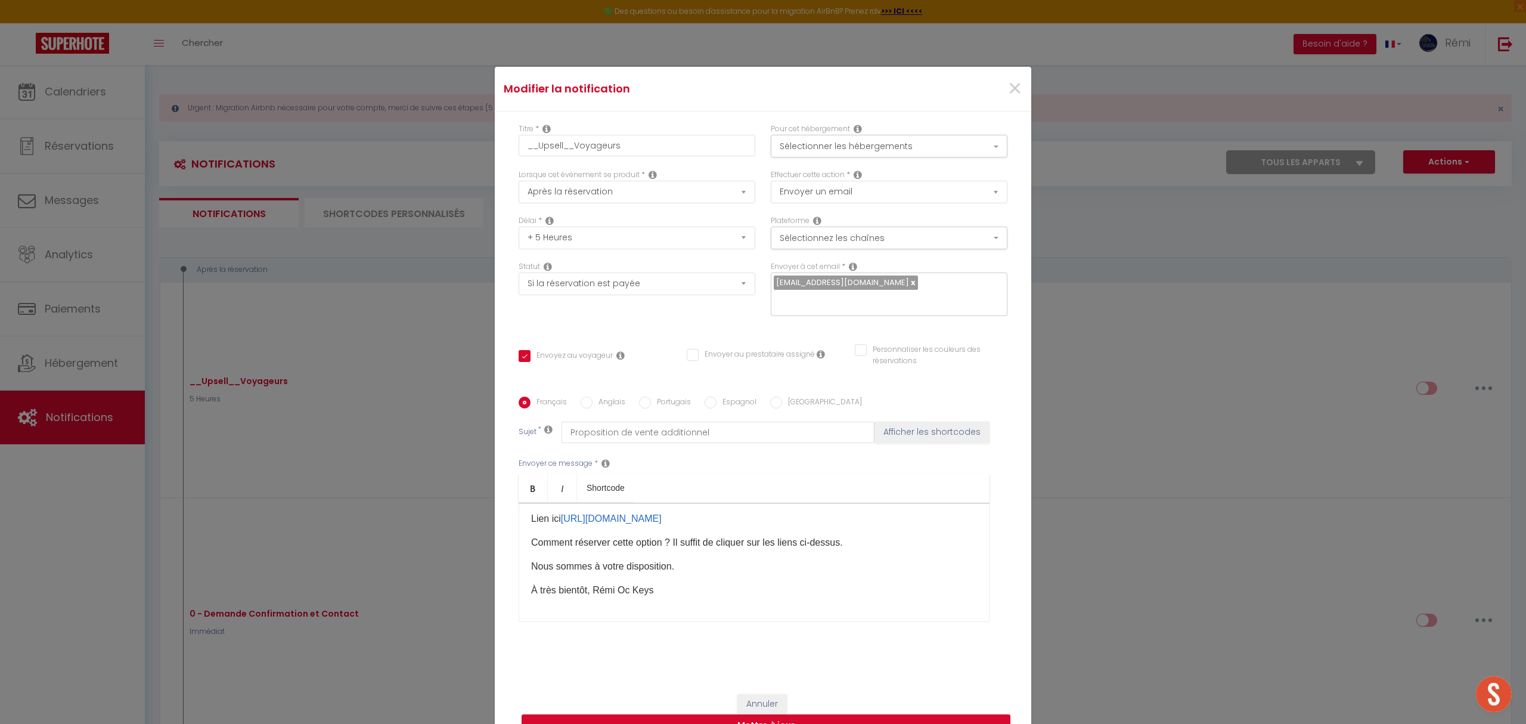
click at [1020, 482] on div "Titre * __Upsell__Voyageurs Pour cet hébergement Sélectionner les hébergements …" at bounding box center [763, 396] width 536 height 570
click at [1008, 84] on span "×" at bounding box center [1014, 89] width 15 height 36
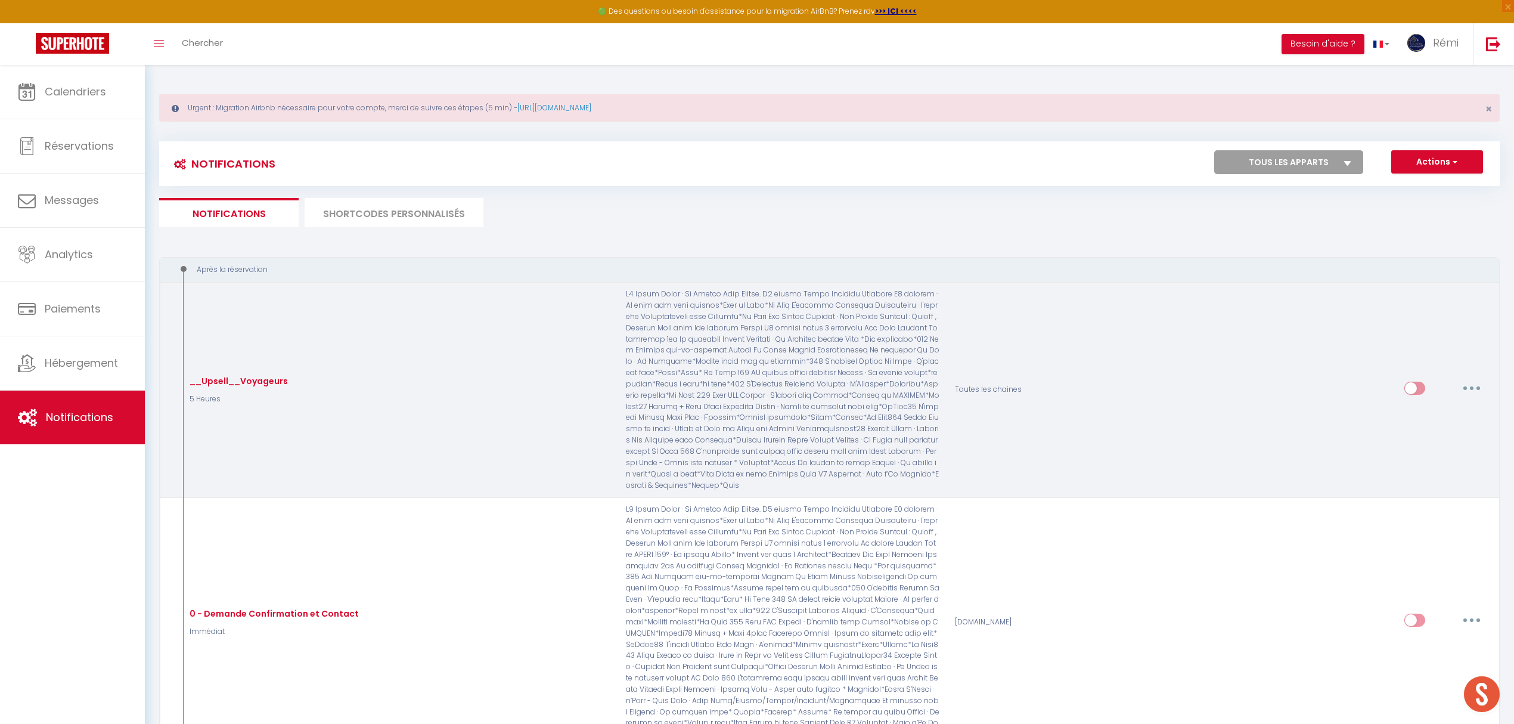
scroll to position [318, 0]
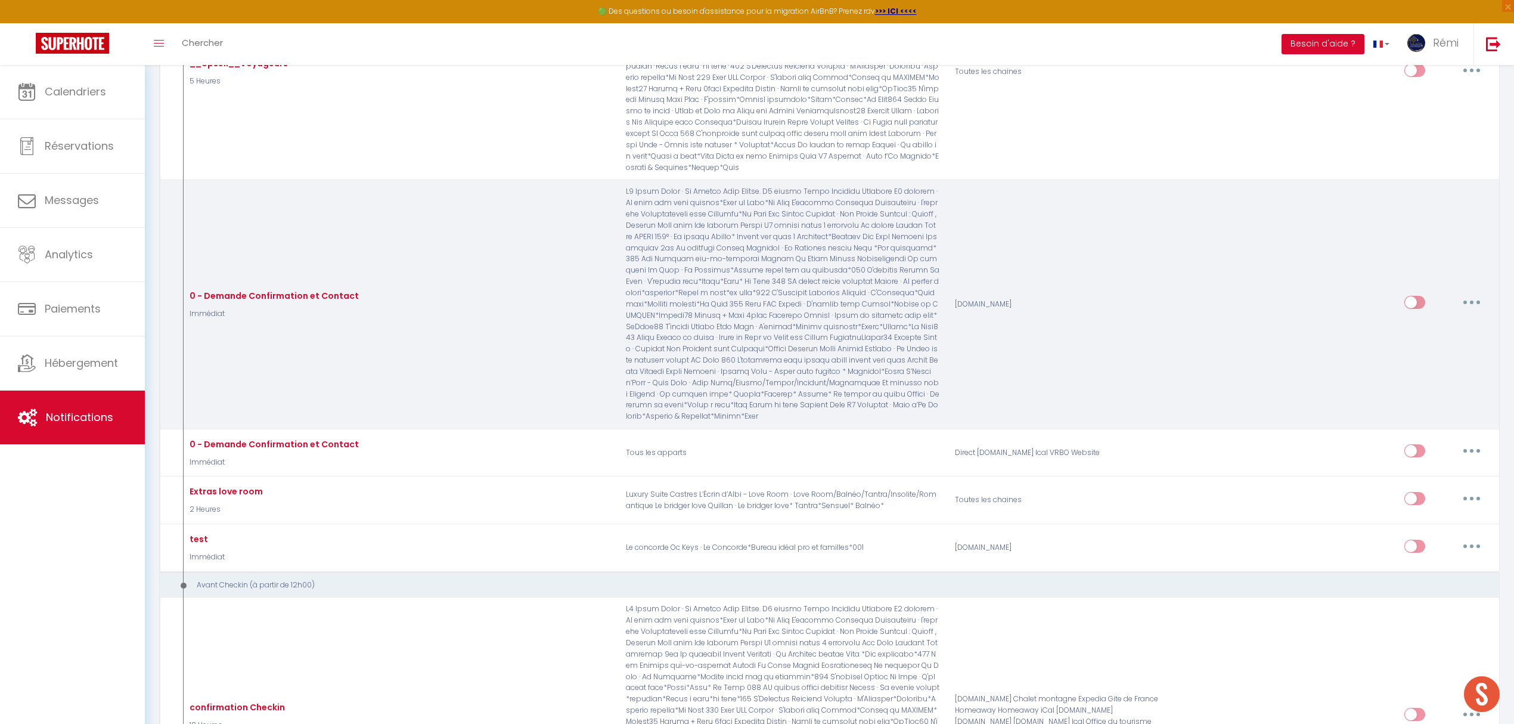
click at [1464, 299] on button "button" at bounding box center [1471, 302] width 33 height 19
click at [1437, 321] on link "Editer" at bounding box center [1440, 329] width 88 height 20
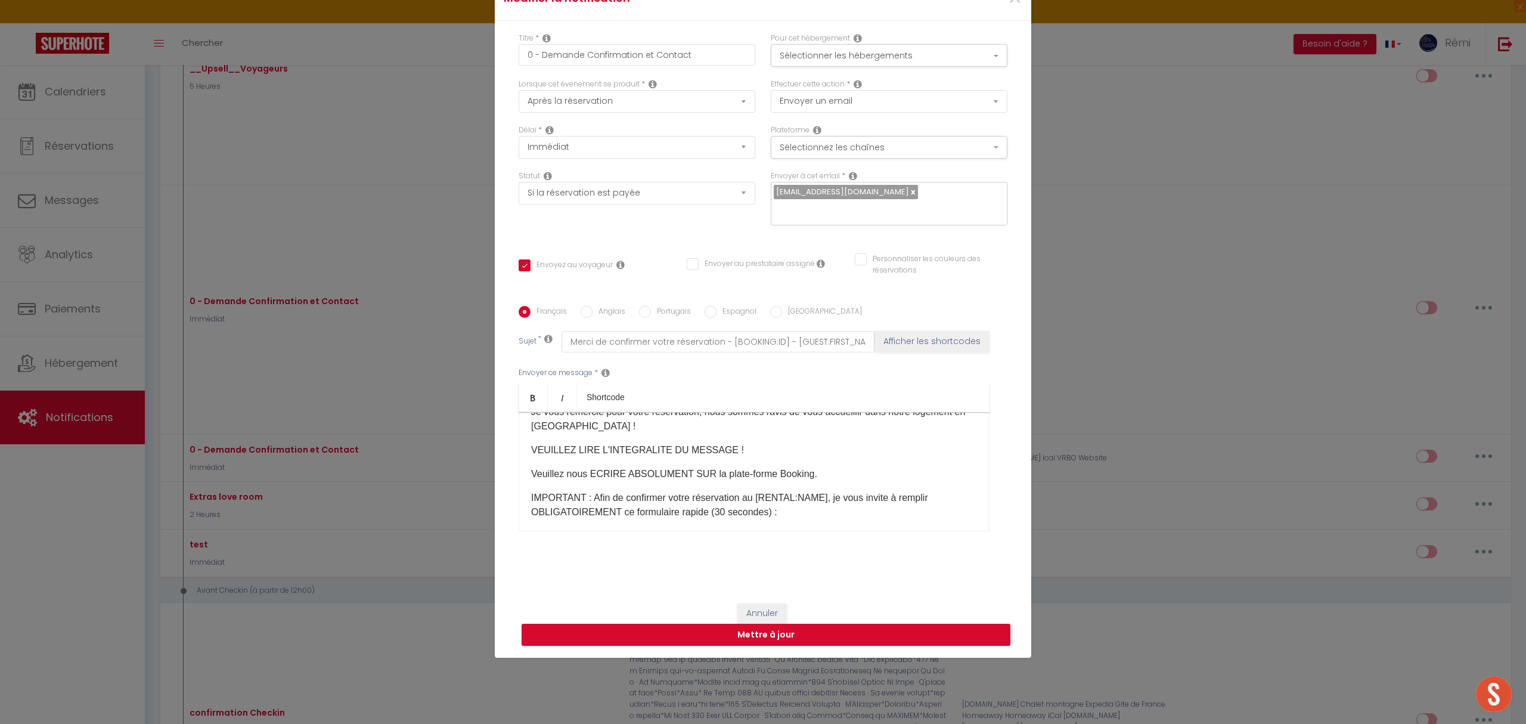
scroll to position [79, 0]
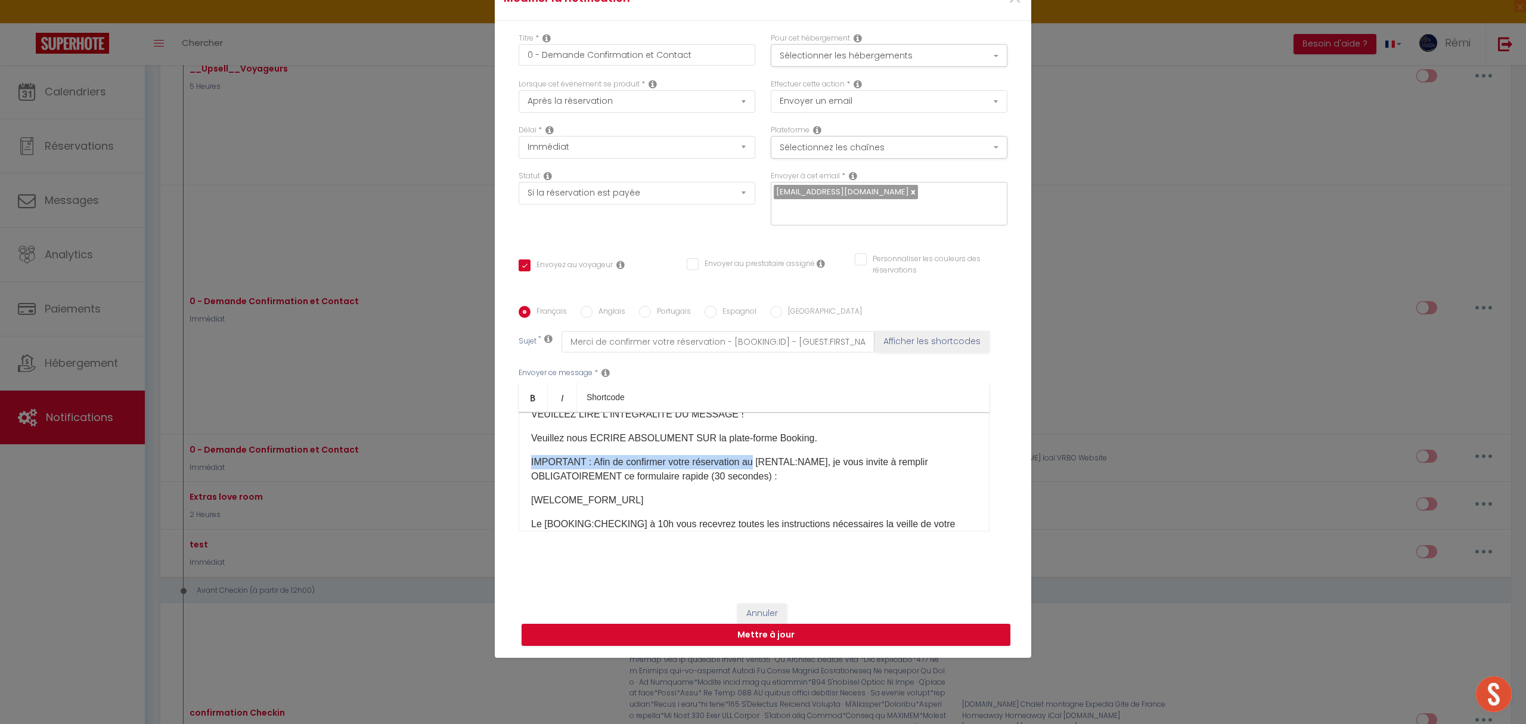
drag, startPoint x: 518, startPoint y: 461, endPoint x: 747, endPoint y: 453, distance: 228.4
click at [747, 453] on div "Bonjour [GUEST:FIRST_NAME], Je vous remercie pour votre réservation, nous somme…" at bounding box center [753, 471] width 471 height 119
copy p "IMPORTANT : Afin de confirmer votre réservation au"
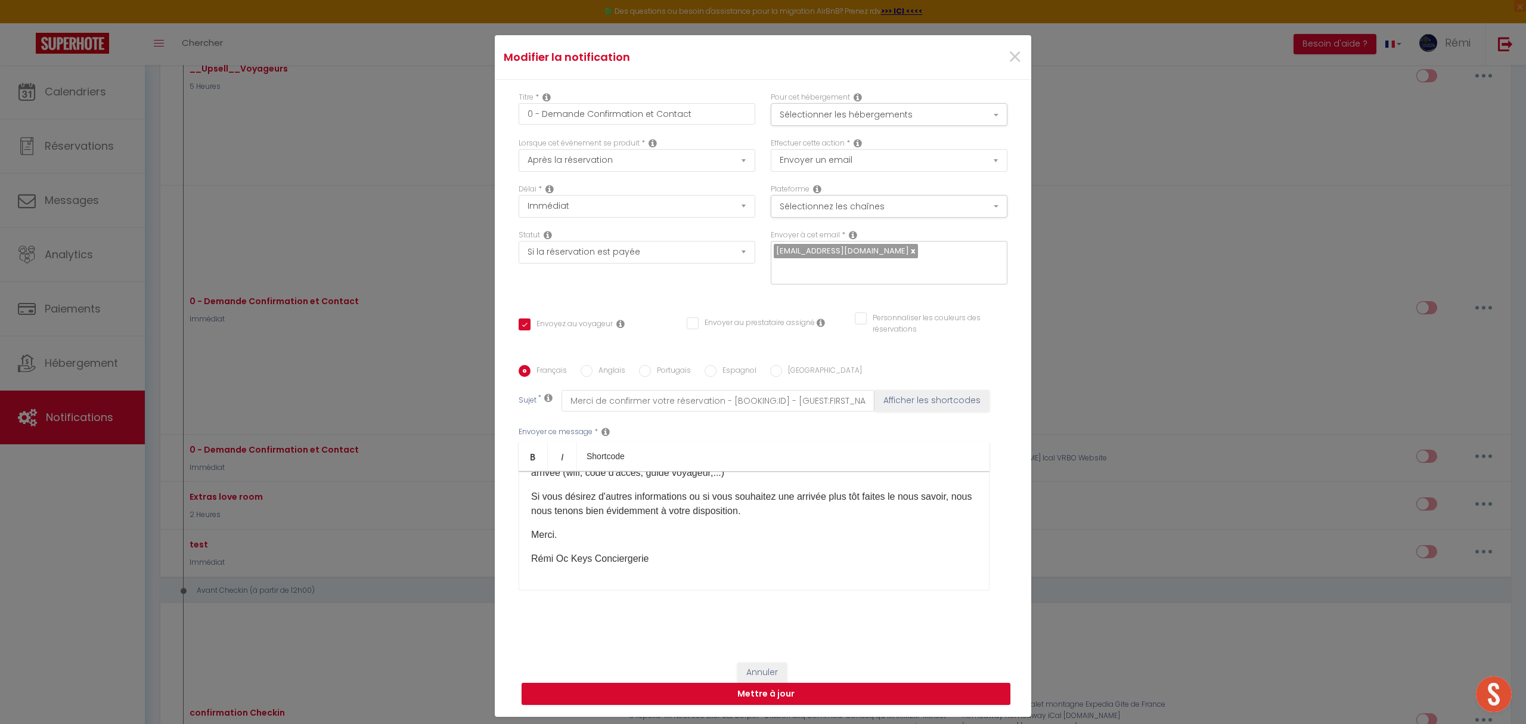
scroll to position [0, 0]
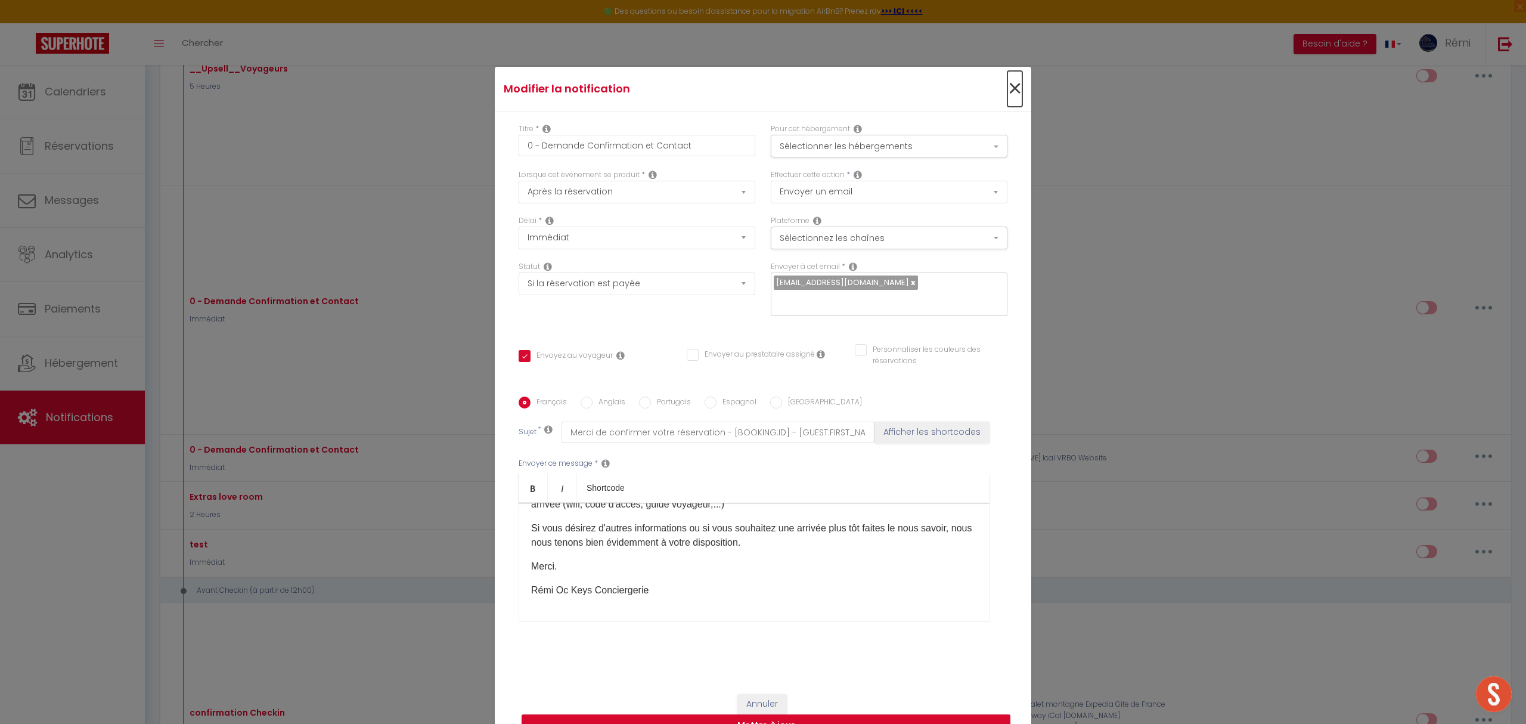
click at [1007, 84] on span "×" at bounding box center [1014, 89] width 15 height 36
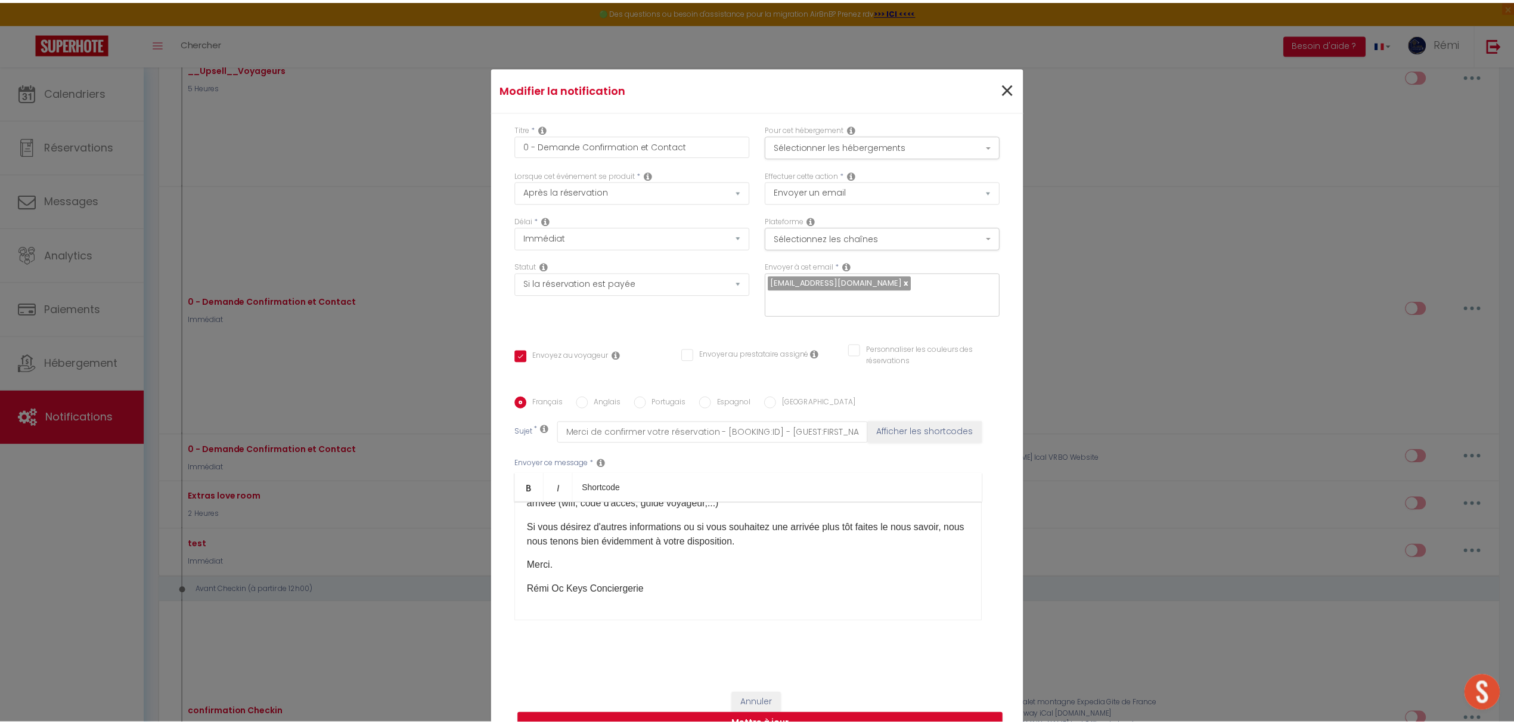
scroll to position [318, 0]
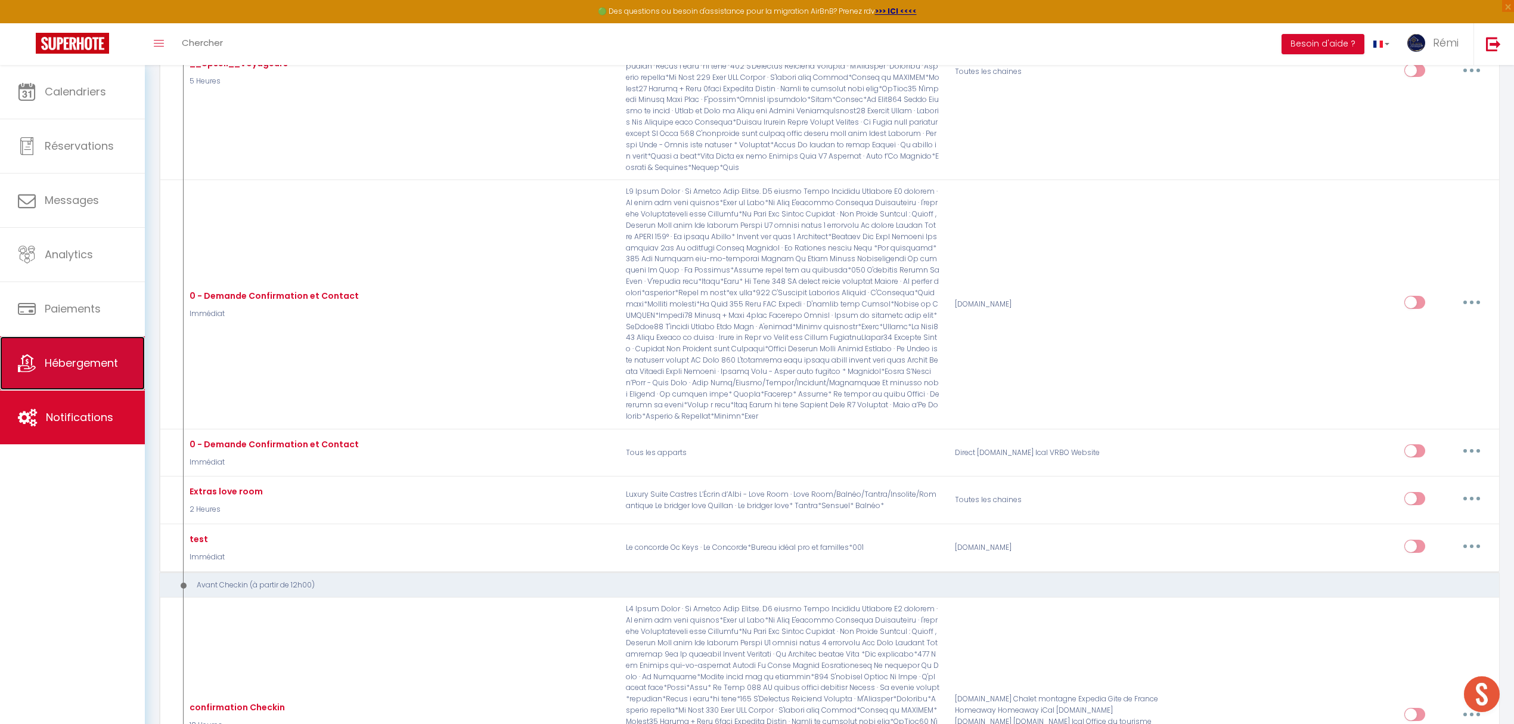
click at [98, 359] on span "Hébergement" at bounding box center [81, 362] width 73 height 15
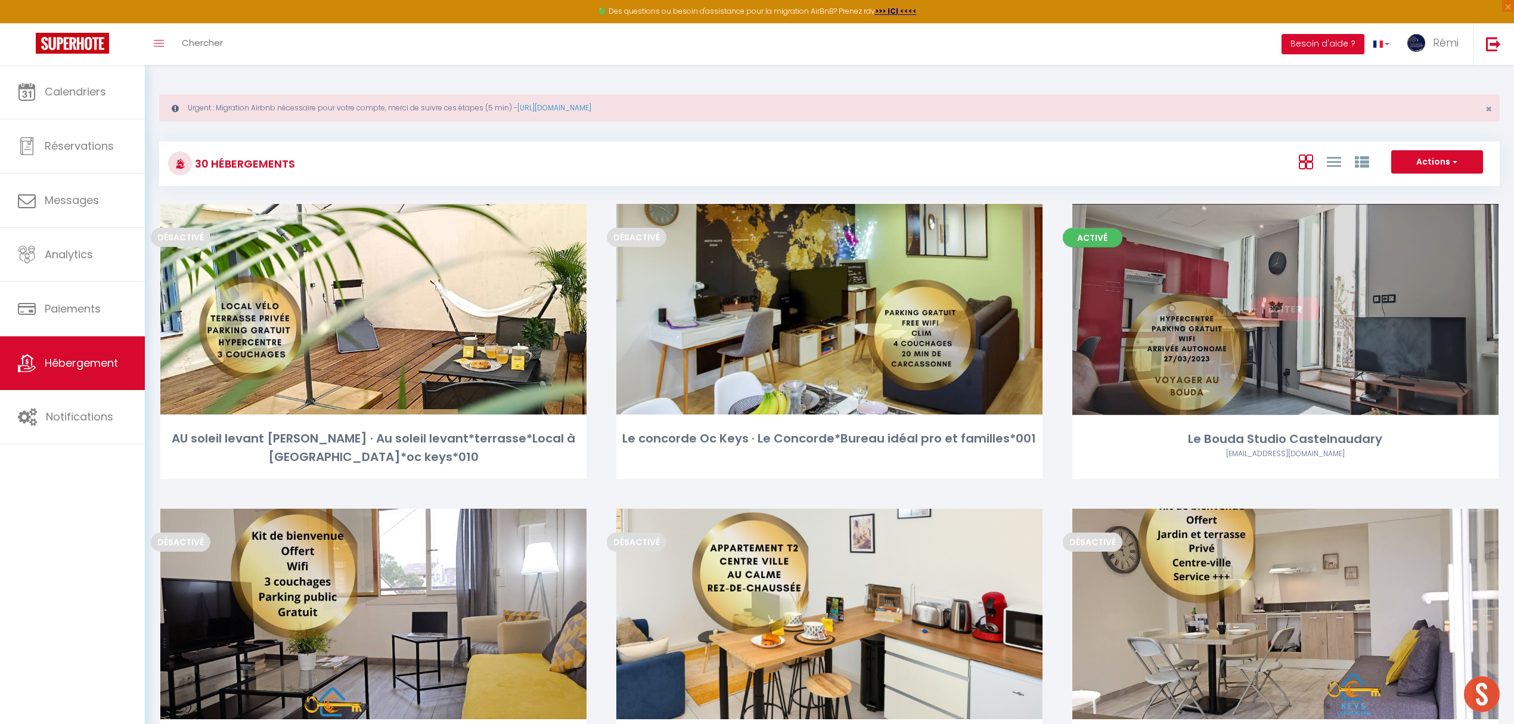
click at [1294, 306] on link "Editer" at bounding box center [1285, 309] width 72 height 24
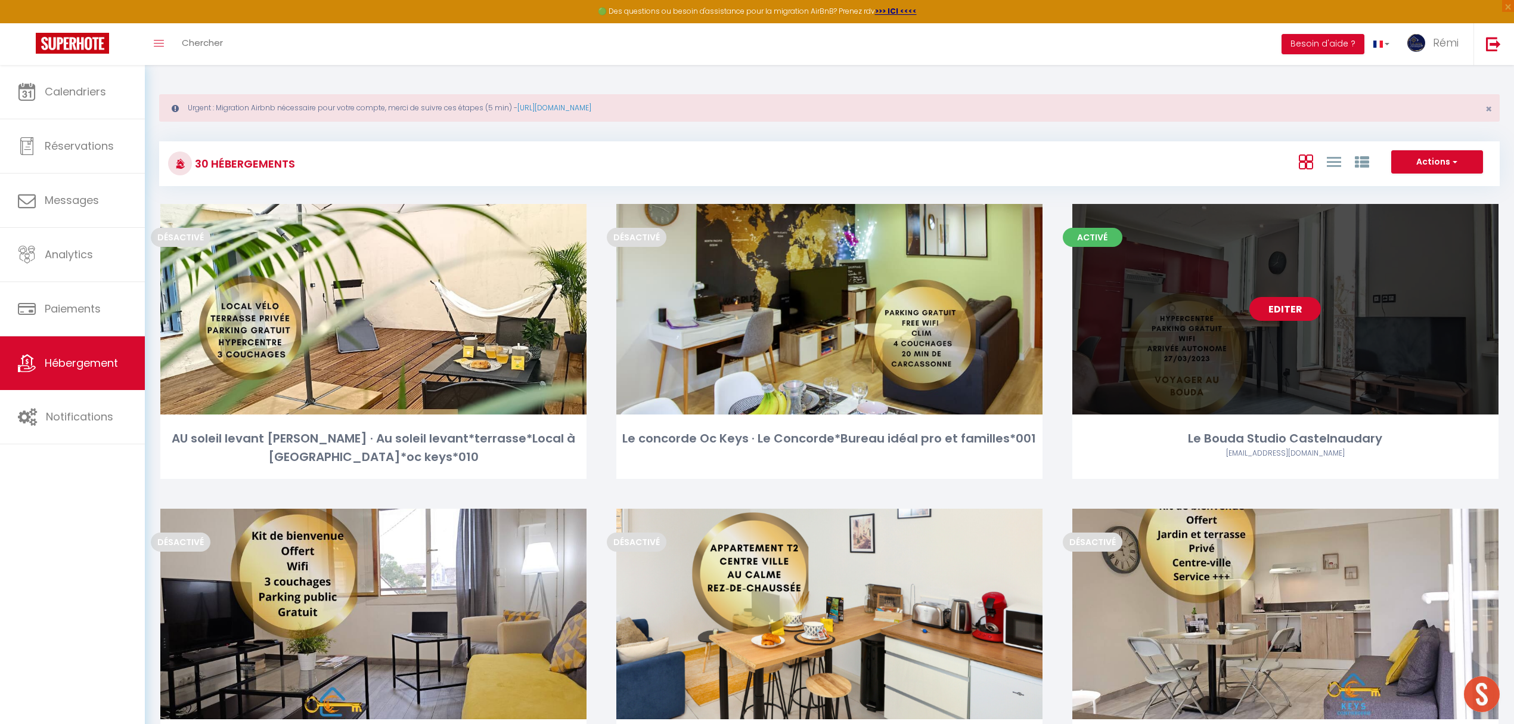
click at [1293, 306] on link "Editer" at bounding box center [1285, 309] width 72 height 24
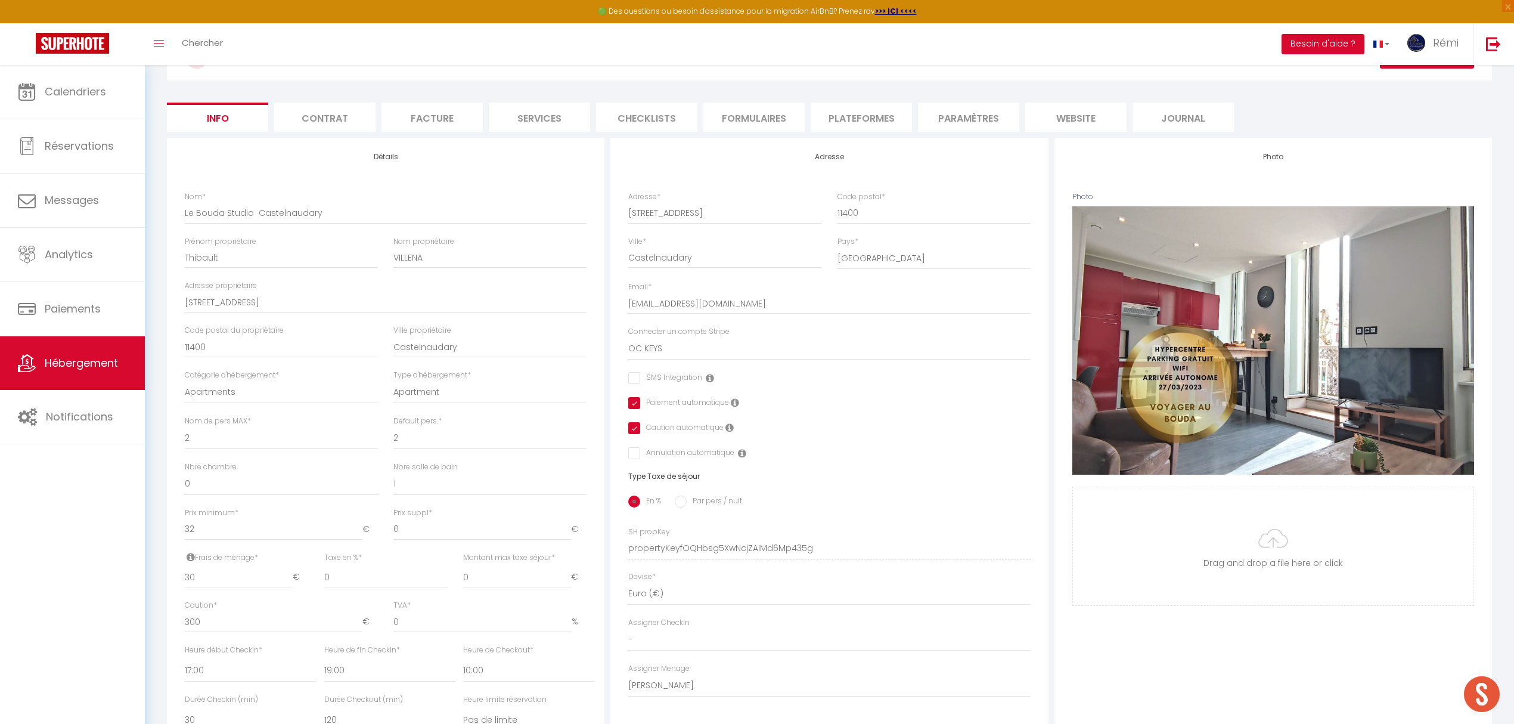
scroll to position [377, 0]
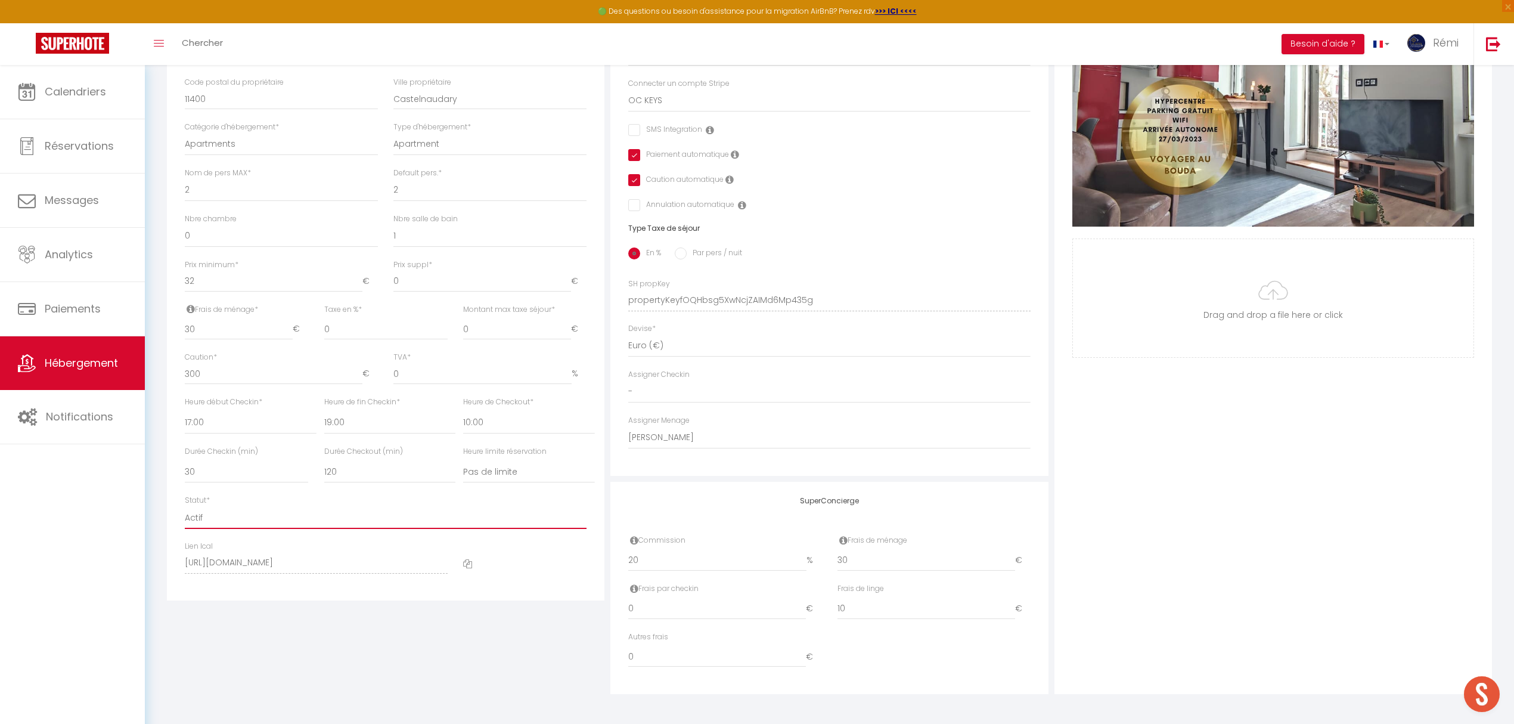
click at [205, 523] on select "Actif Pas actif" at bounding box center [386, 517] width 402 height 23
click at [185, 506] on select "Actif Pas actif" at bounding box center [386, 517] width 402 height 23
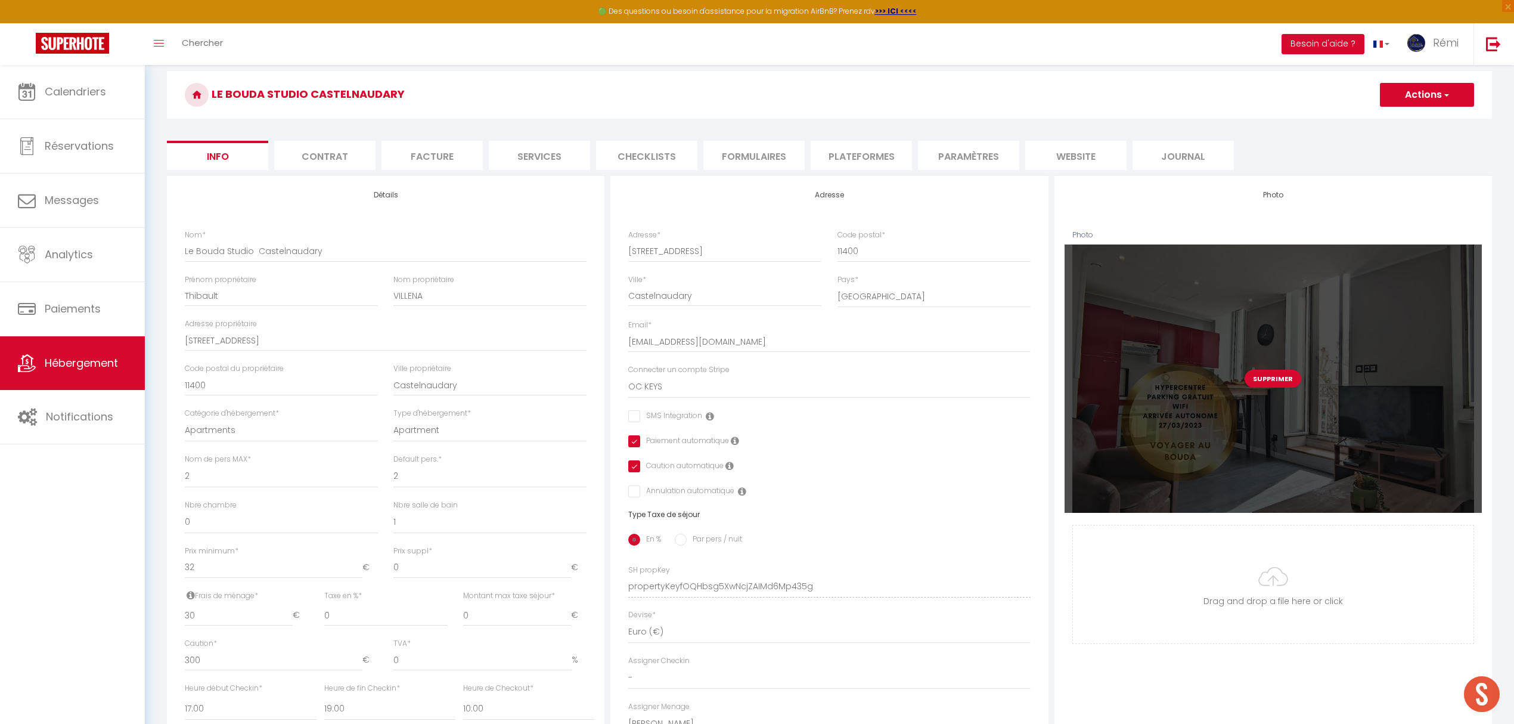
scroll to position [0, 0]
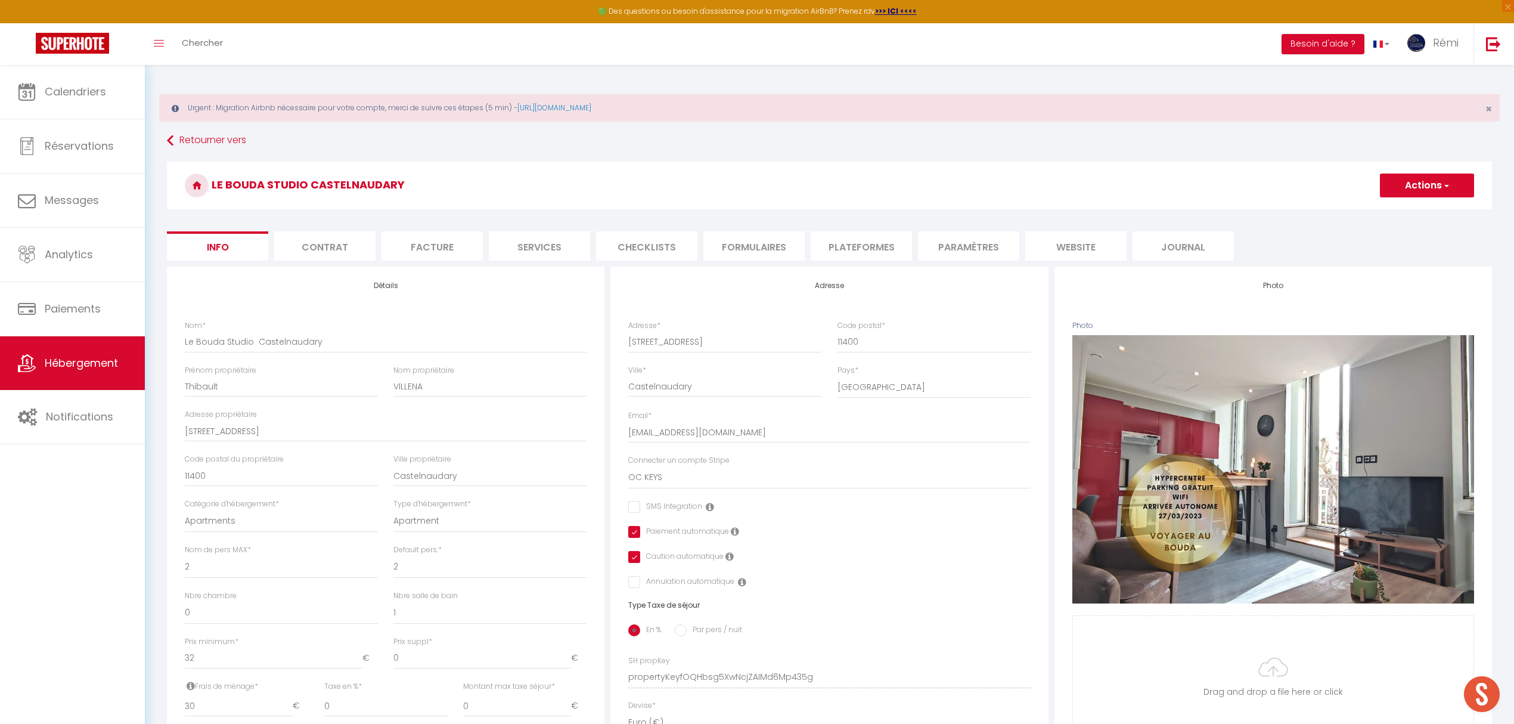
click at [1417, 190] on button "Actions" at bounding box center [1427, 185] width 94 height 24
click at [1386, 212] on input "Enregistrer" at bounding box center [1380, 212] width 44 height 12
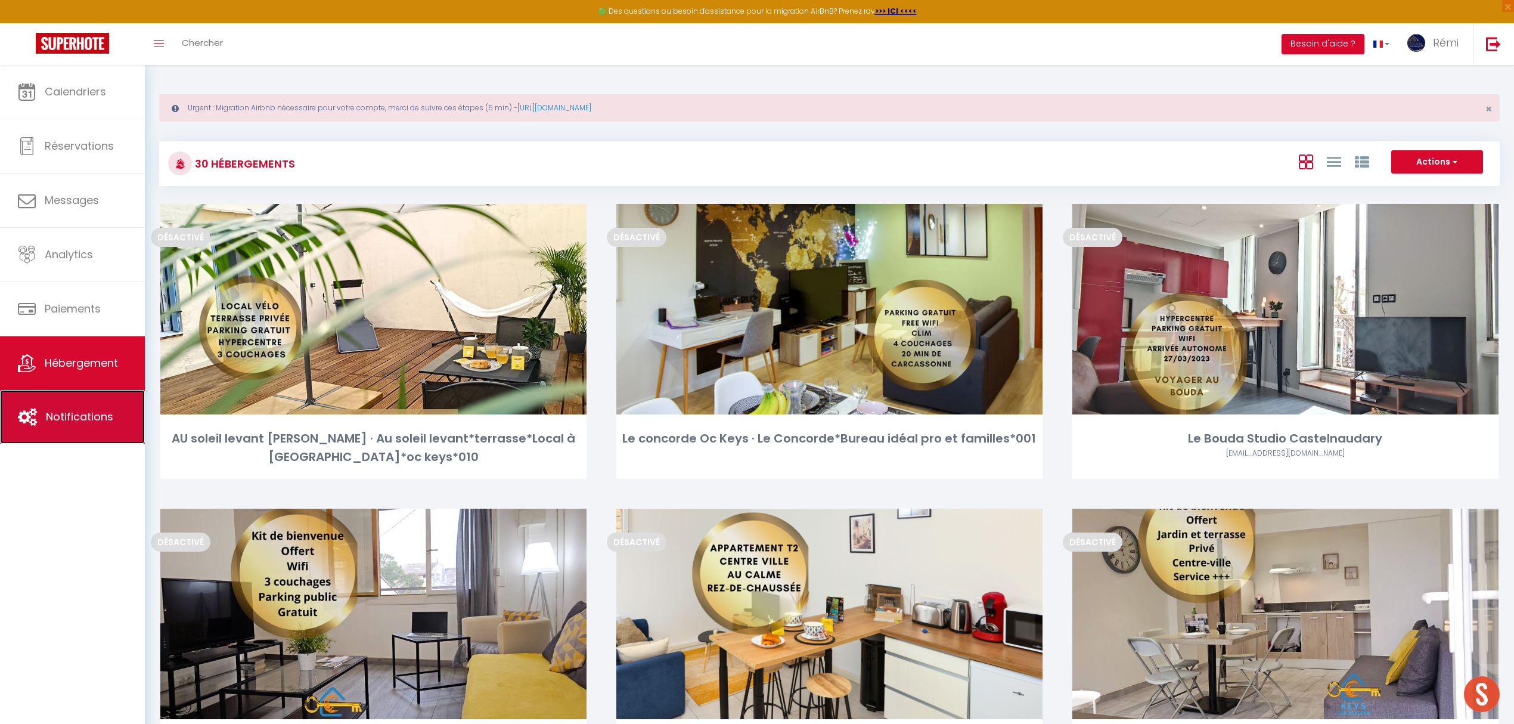
click at [53, 411] on span "Notifications" at bounding box center [79, 416] width 67 height 15
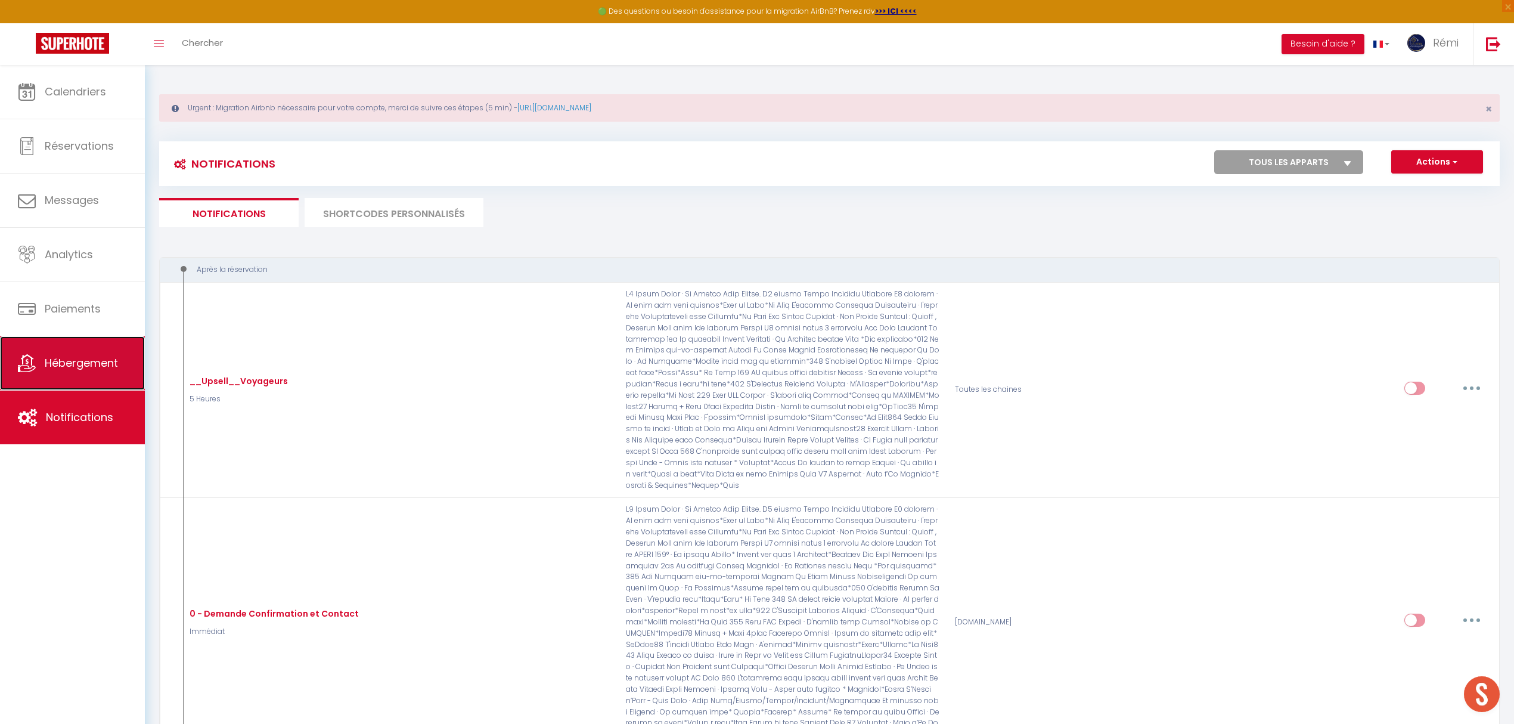
click at [77, 352] on link "Hébergement" at bounding box center [72, 363] width 145 height 54
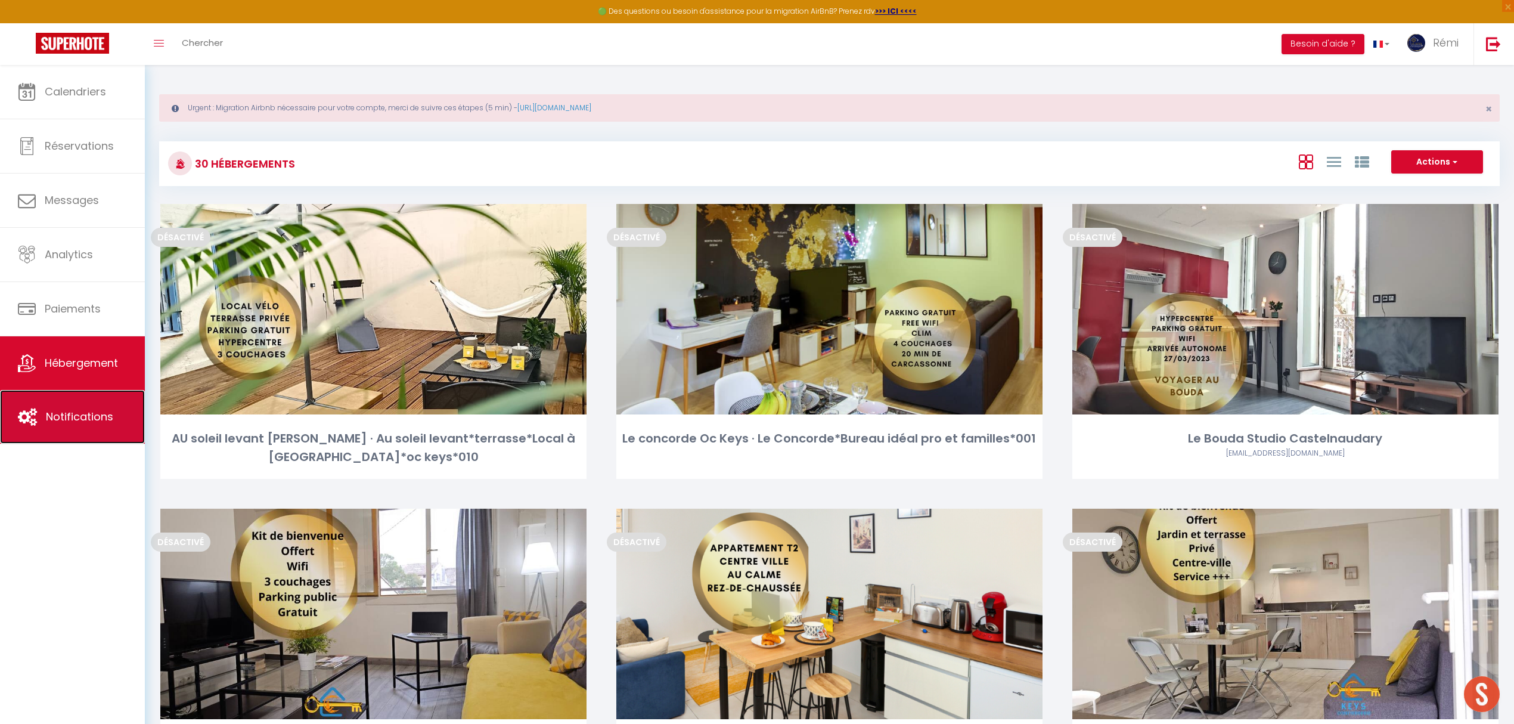
click at [76, 399] on link "Notifications" at bounding box center [72, 417] width 145 height 54
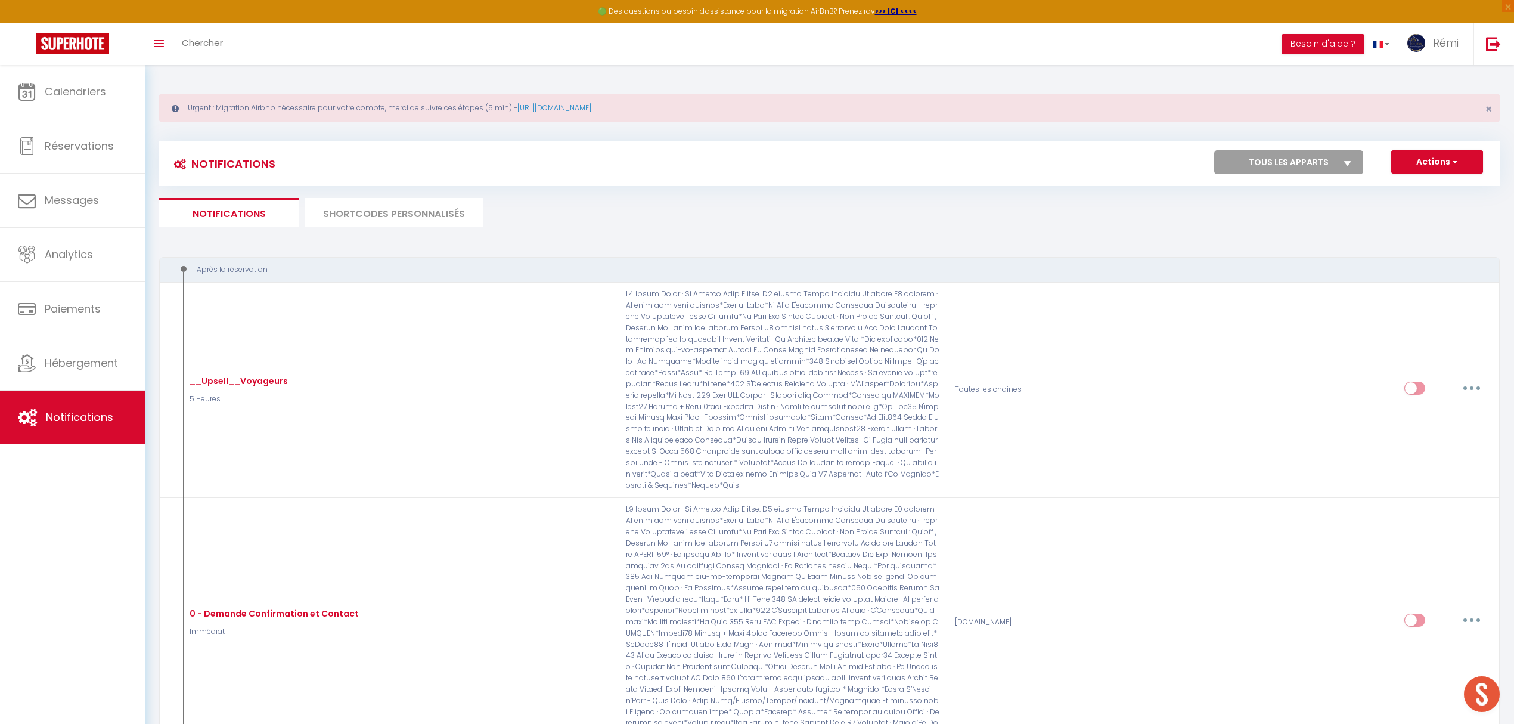
click at [420, 215] on li "SHORTCODES PERSONNALISÉS" at bounding box center [394, 212] width 179 height 29
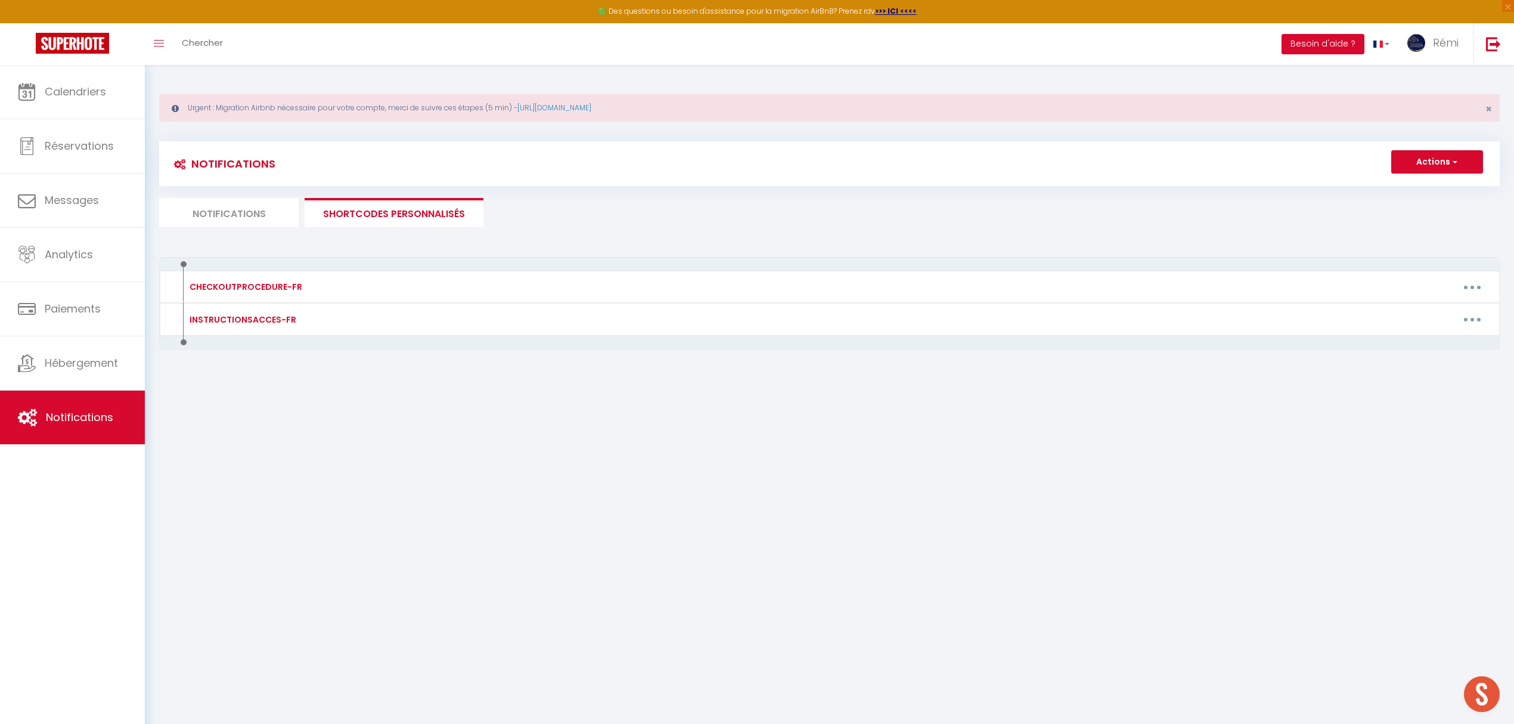
click at [513, 489] on body "🟢 Des questions ou besoin d'assistance pour la migration AirBnB? Prenez rdv >>>…" at bounding box center [757, 427] width 1514 height 724
